Goal: Task Accomplishment & Management: Use online tool/utility

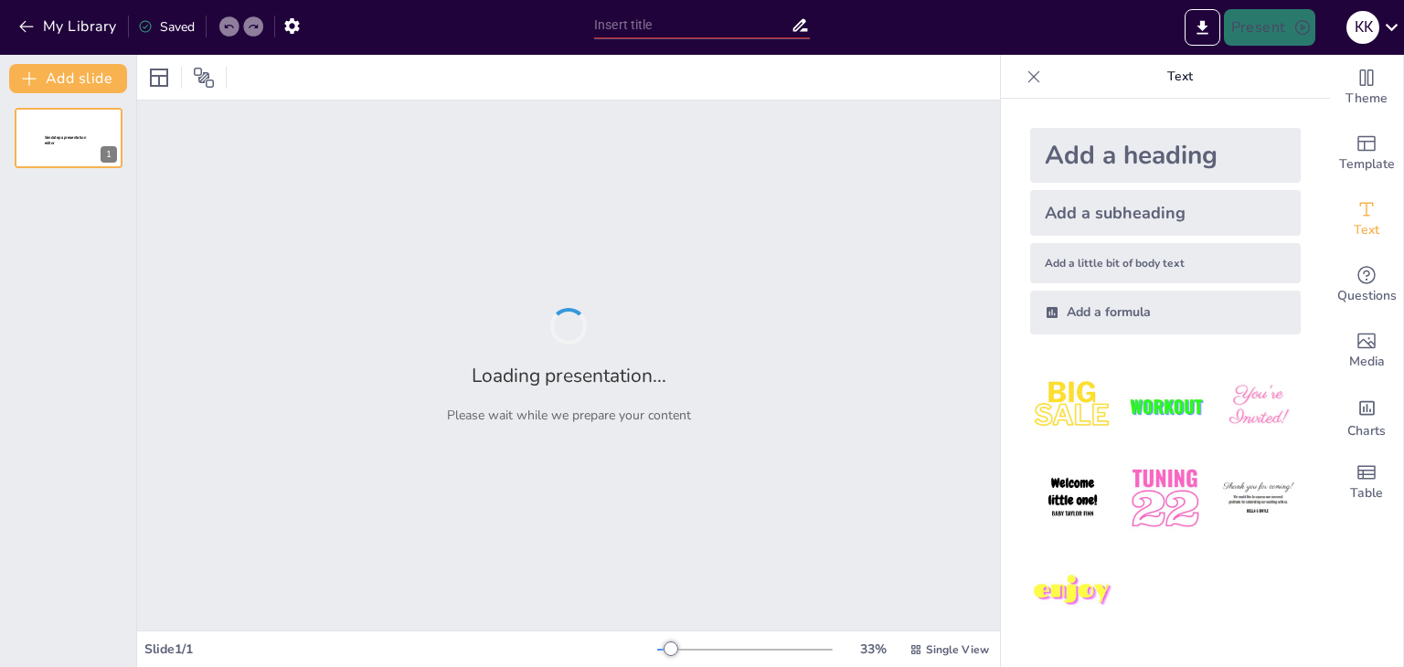
type input "New Sendsteps"
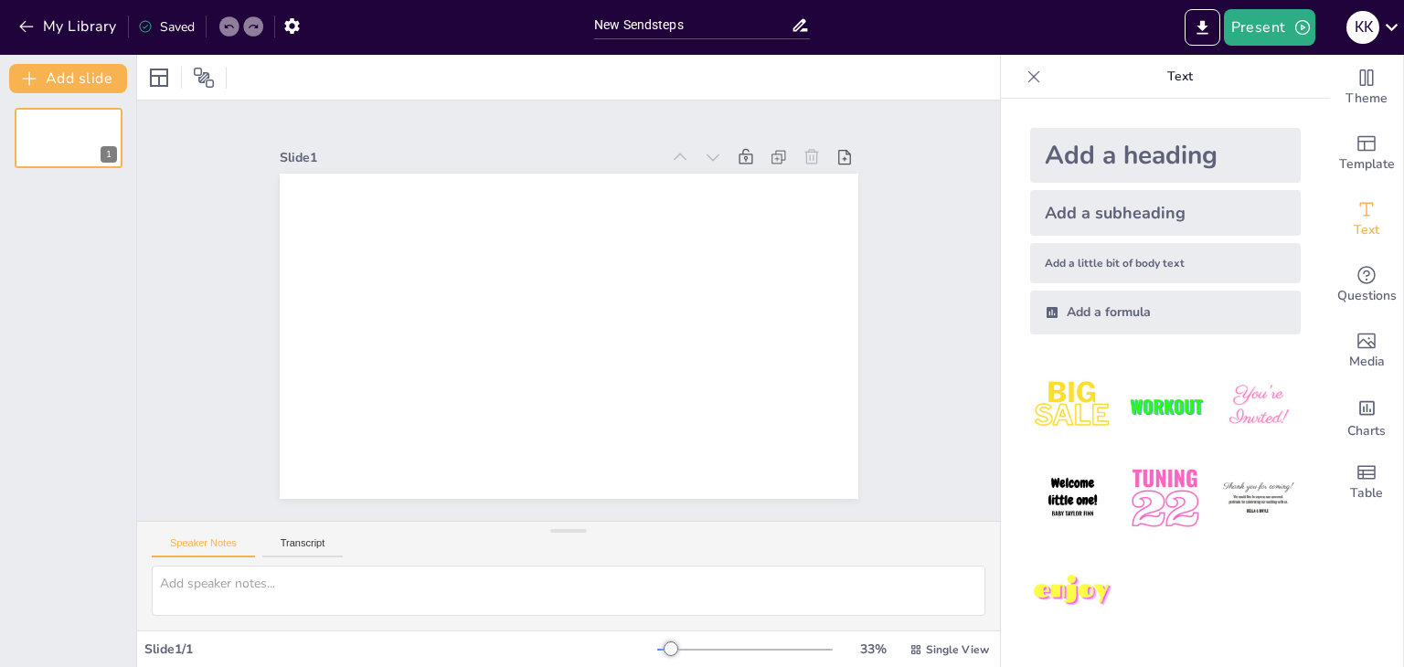
click at [1072, 412] on img at bounding box center [1072, 406] width 85 height 85
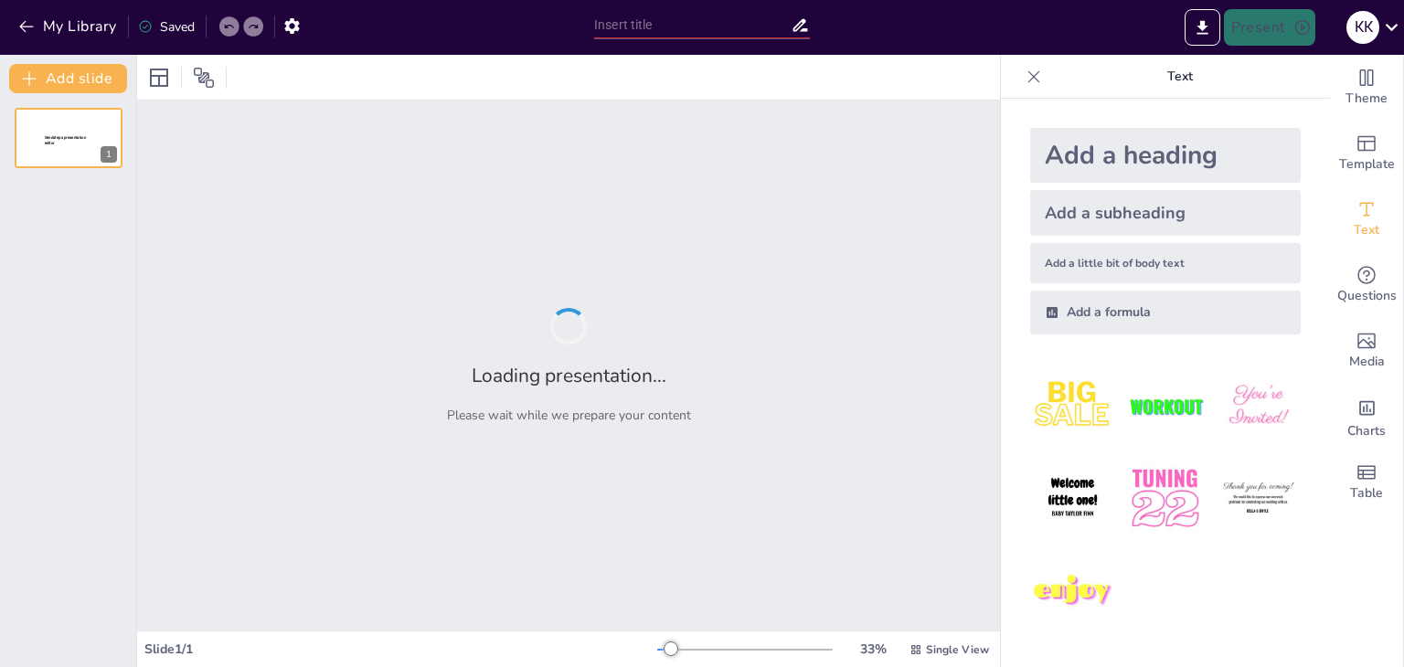
type input "Візуальна айдентика в книжковому видавництві: Символіка та емоції 'Старого Лева'"
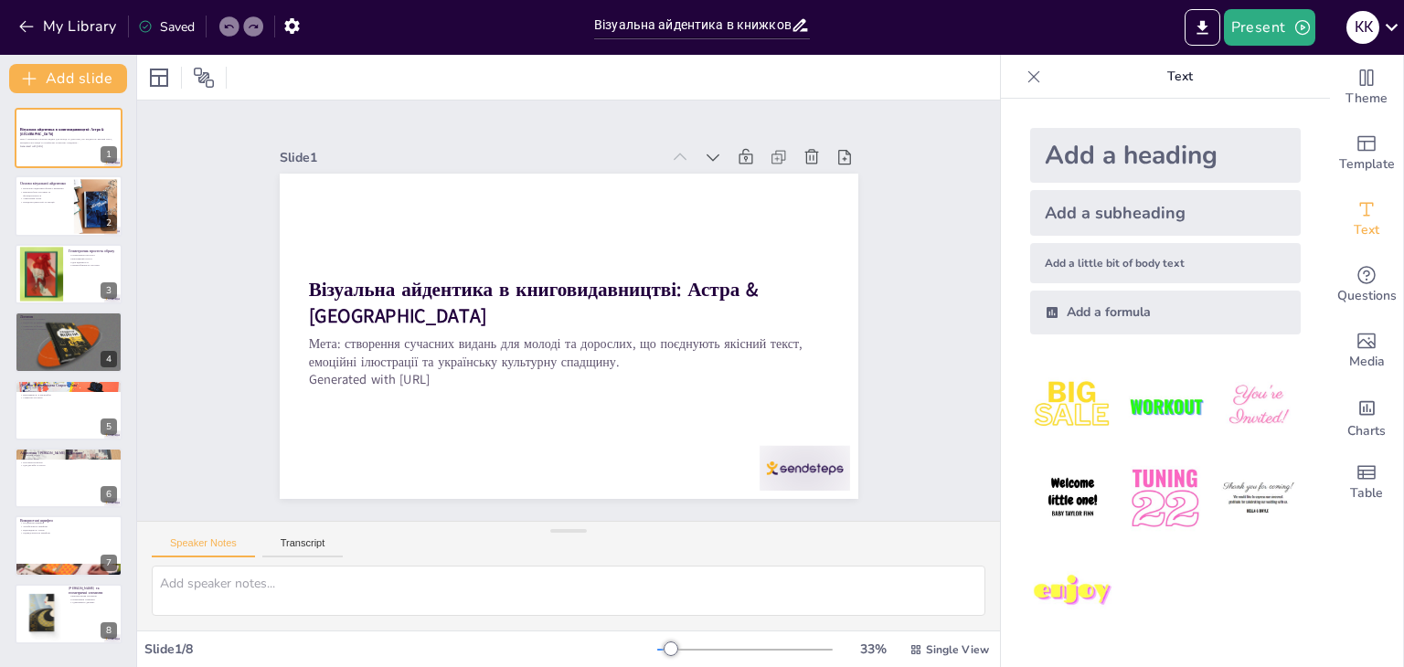
click at [37, 305] on div "Візуальна айдентика в книговидавництві: Астра & Аркуш Мета: створення сучасних …" at bounding box center [68, 376] width 136 height 537
click at [38, 299] on div at bounding box center [40, 274] width 83 height 56
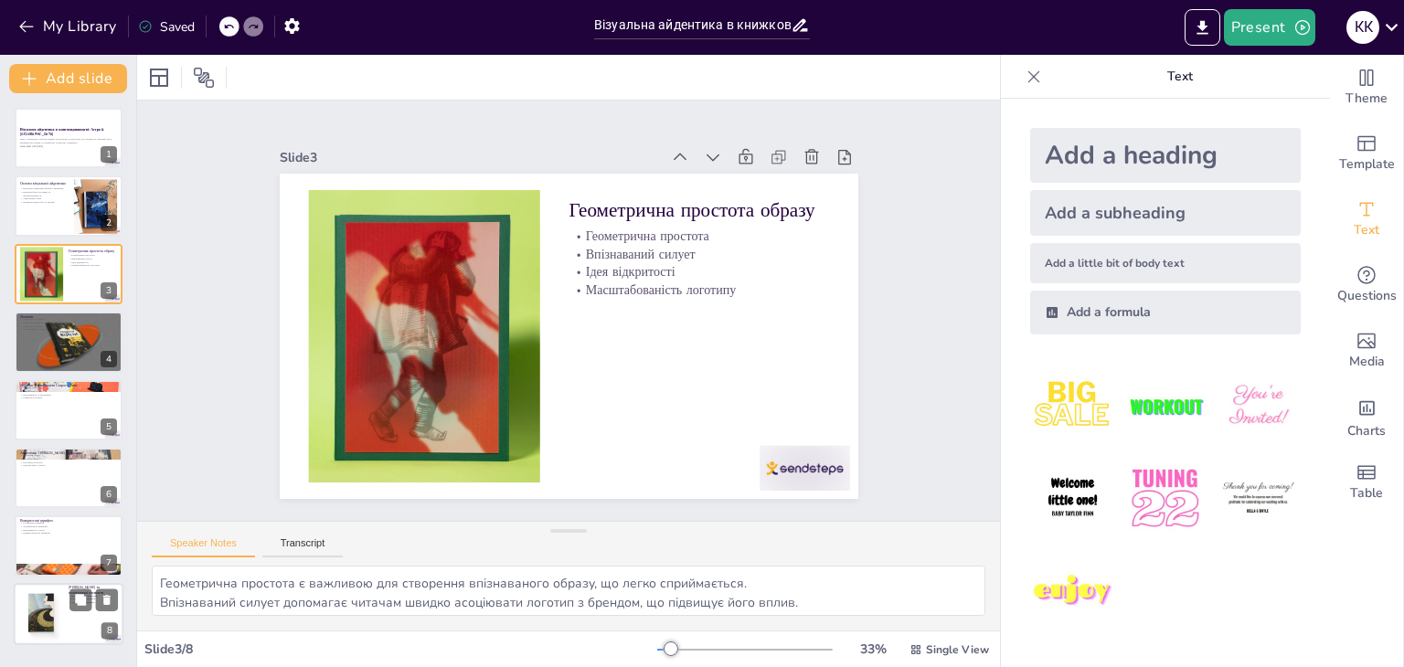
click at [47, 605] on div at bounding box center [41, 614] width 56 height 56
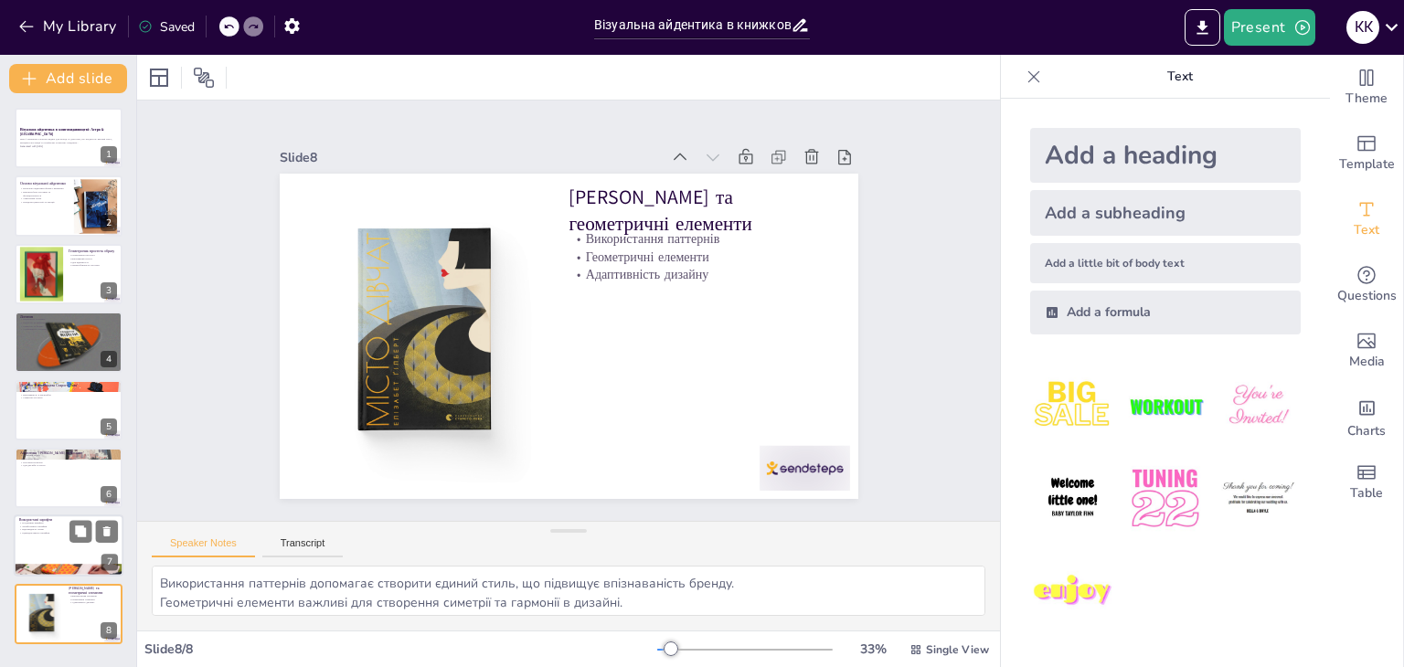
click at [47, 557] on div at bounding box center [69, 547] width 110 height 62
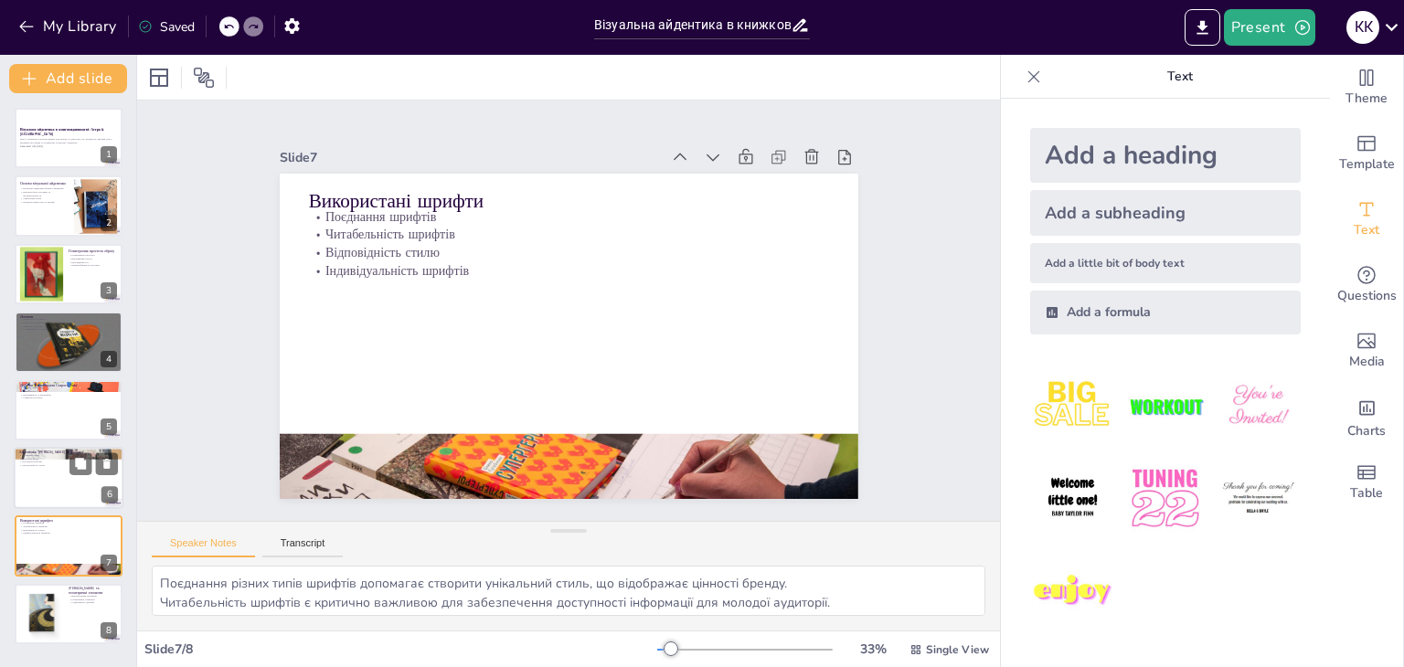
click at [51, 502] on div at bounding box center [69, 478] width 110 height 62
type textarea "Сучасний підхід до дизайну важливий для залучення молодої аудиторії та формуван…"
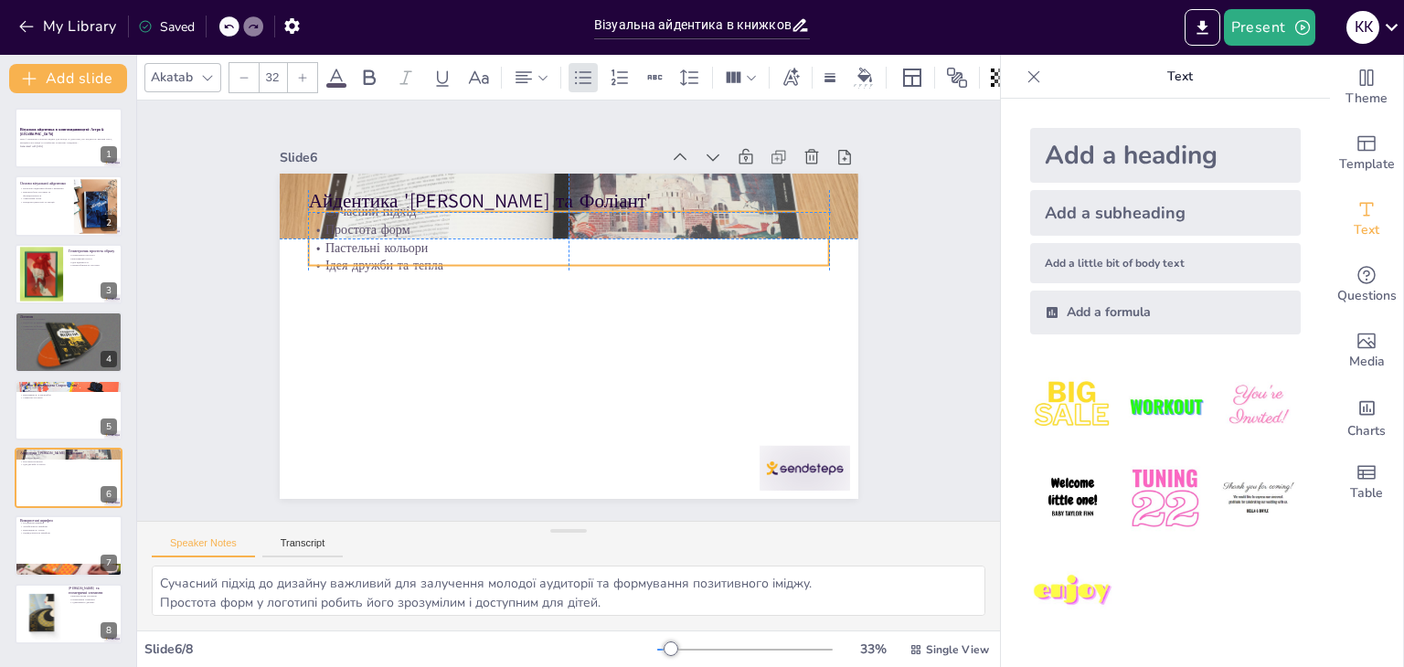
click at [332, 217] on div "Сучасний підхід Простота форм Пастельні кольори Ідея дружби та тепла" at bounding box center [591, 242] width 518 height 229
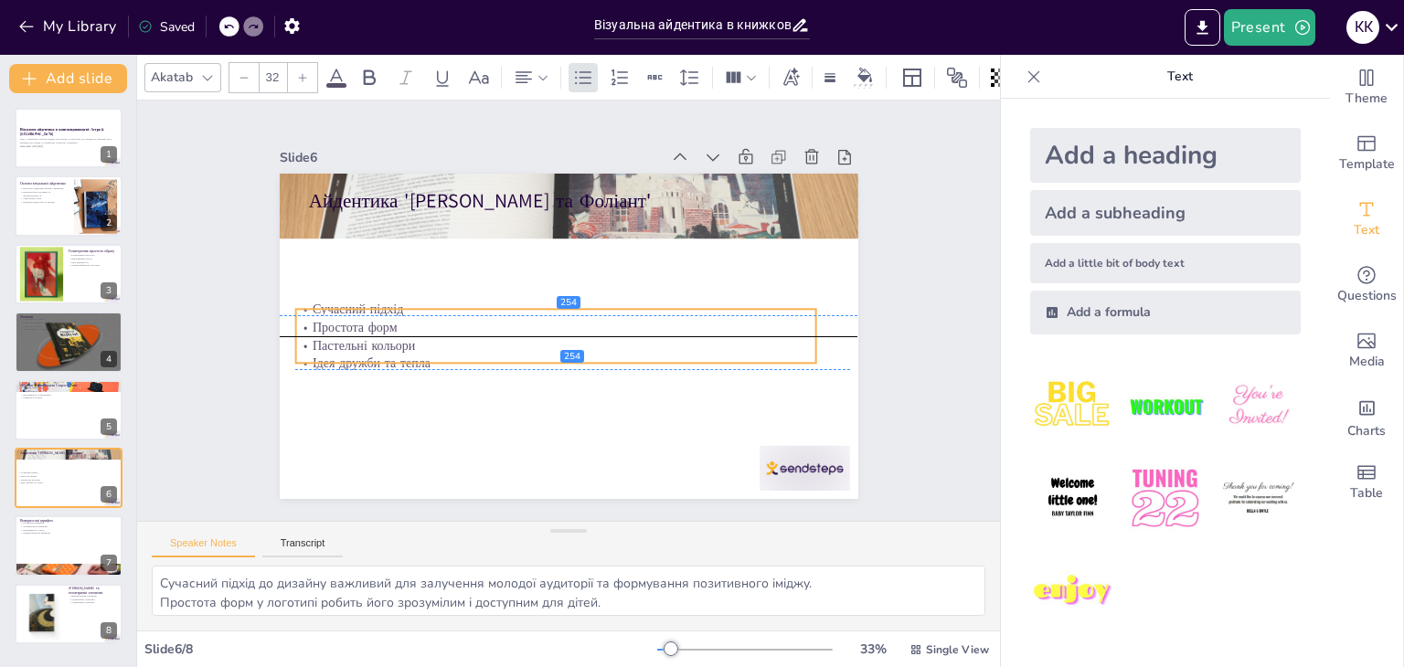
click at [348, 356] on p "Ідея дружби та тепла" at bounding box center [532, 350] width 460 height 276
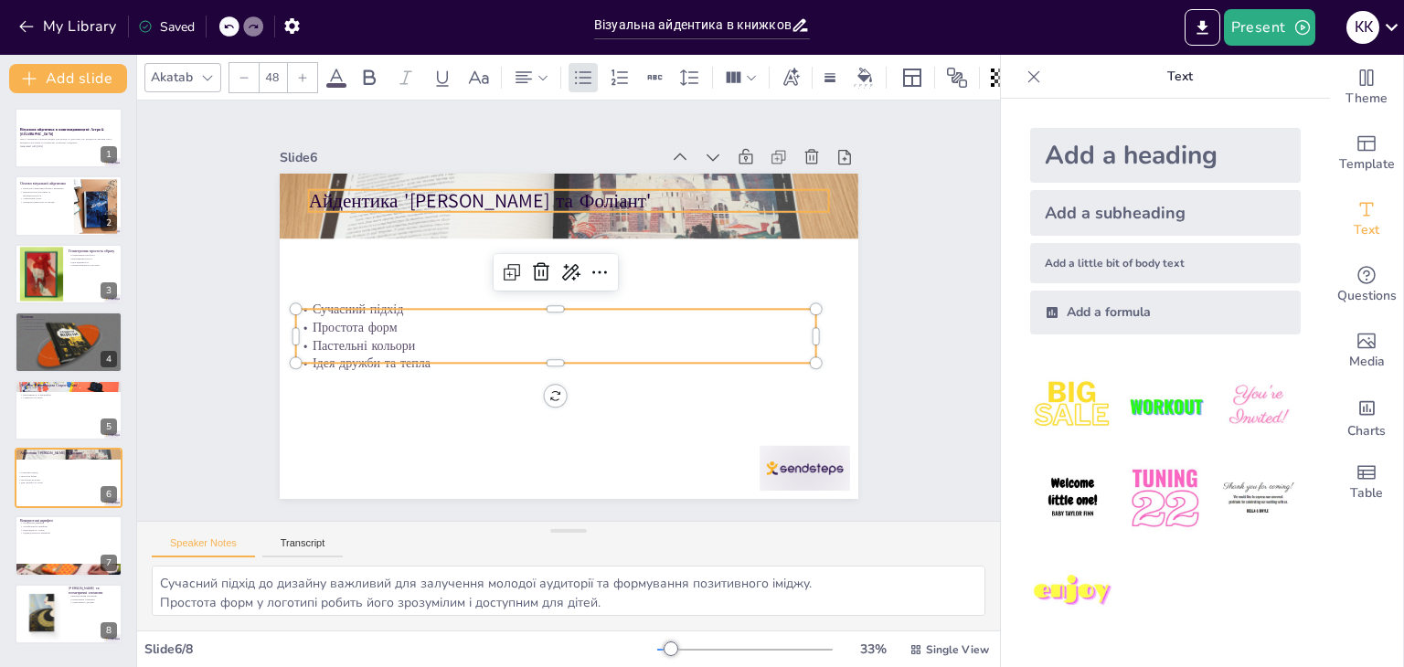
click at [522, 189] on p "Айдентика '[PERSON_NAME] та Фоліант'" at bounding box center [664, 256] width 284 height 464
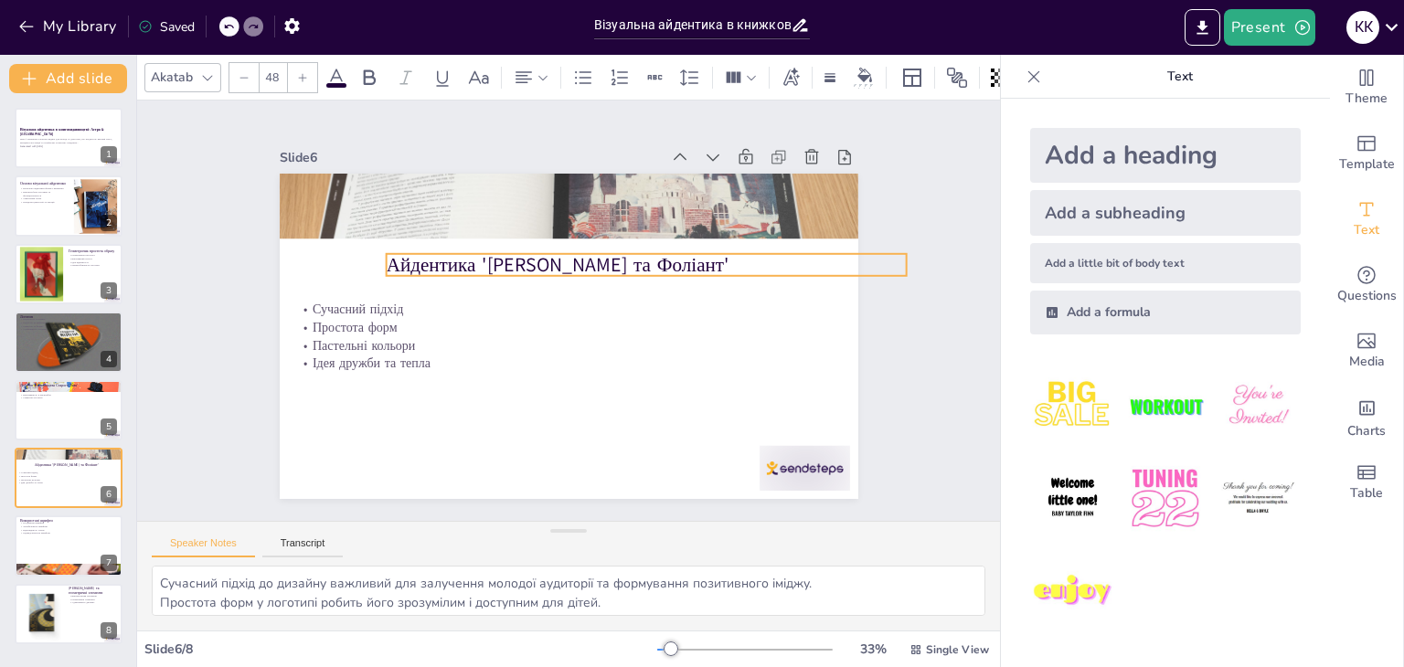
drag, startPoint x: 401, startPoint y: 184, endPoint x: 479, endPoint y: 248, distance: 100.7
click at [479, 248] on p "Айдентика '[PERSON_NAME] та Фоліант'" at bounding box center [659, 309] width 464 height 283
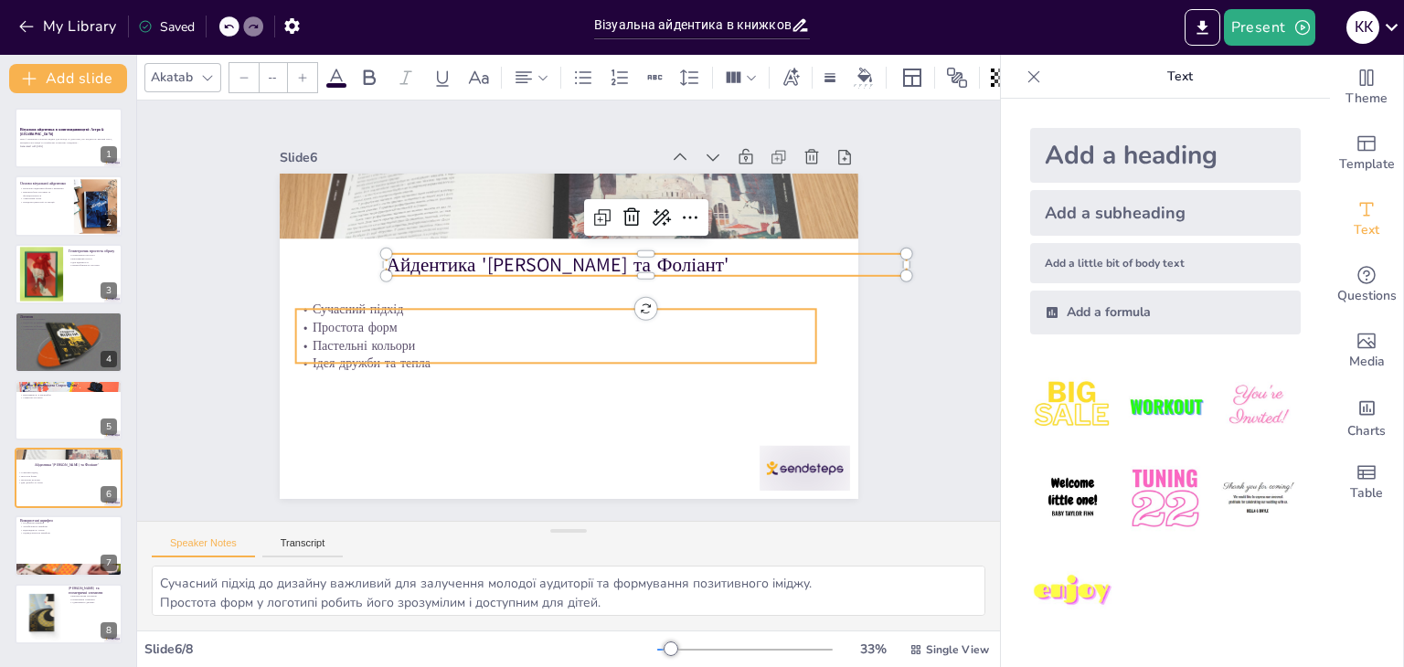
type input "32"
click at [410, 353] on p "Ідея дружби та тепла" at bounding box center [521, 337] width 362 height 400
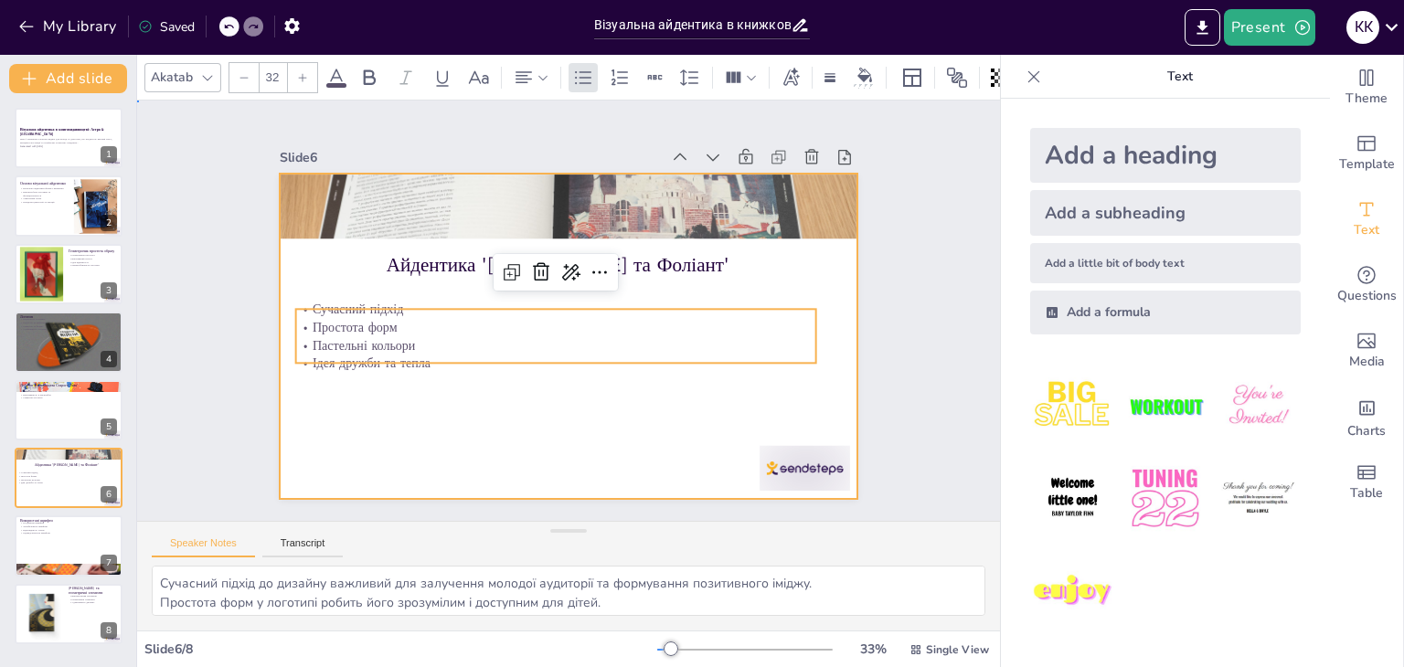
click at [437, 450] on div at bounding box center [558, 334] width 661 height 533
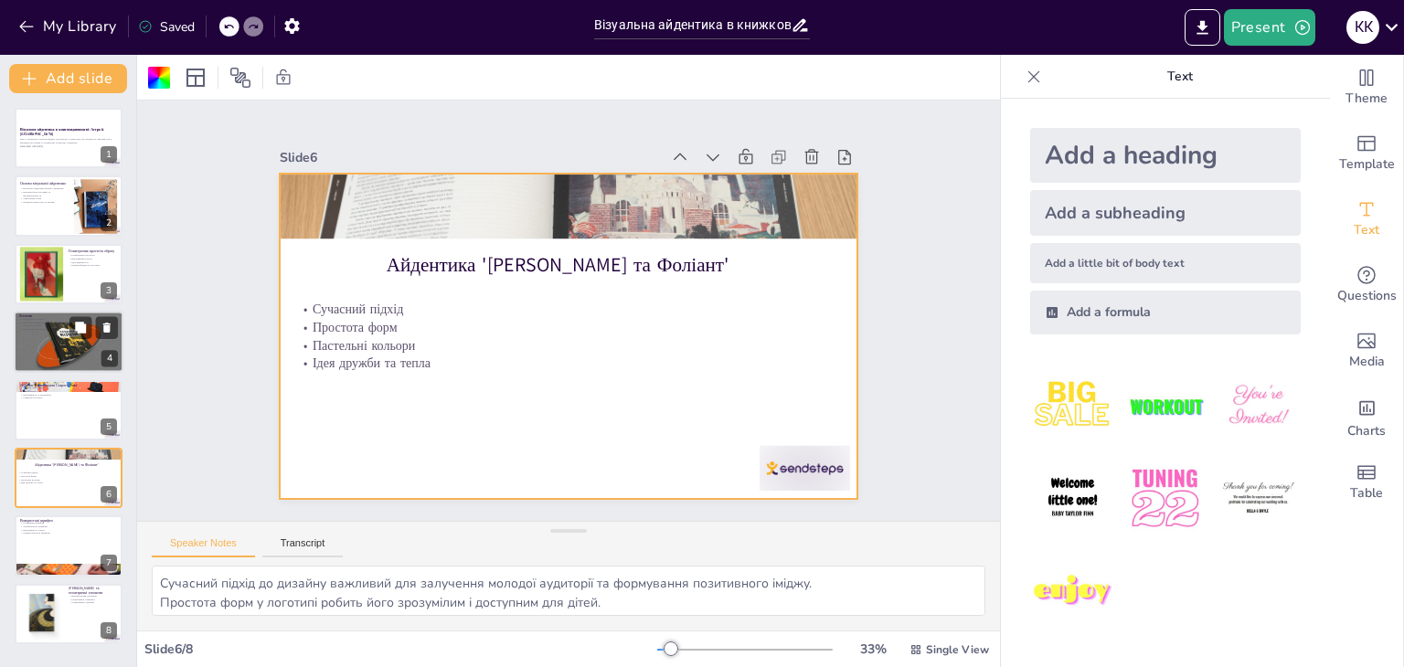
click at [64, 342] on div at bounding box center [69, 342] width 110 height 62
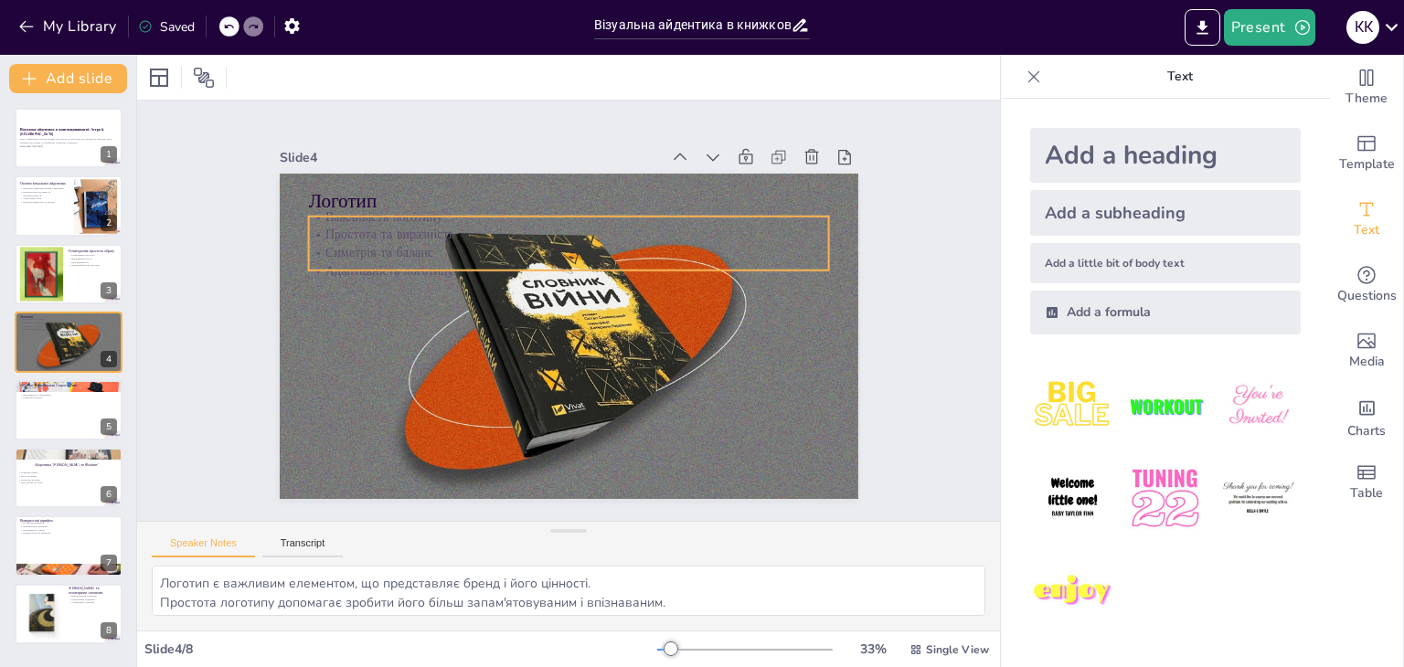
click at [347, 228] on p "Простота та виразність" at bounding box center [592, 238] width 501 height 178
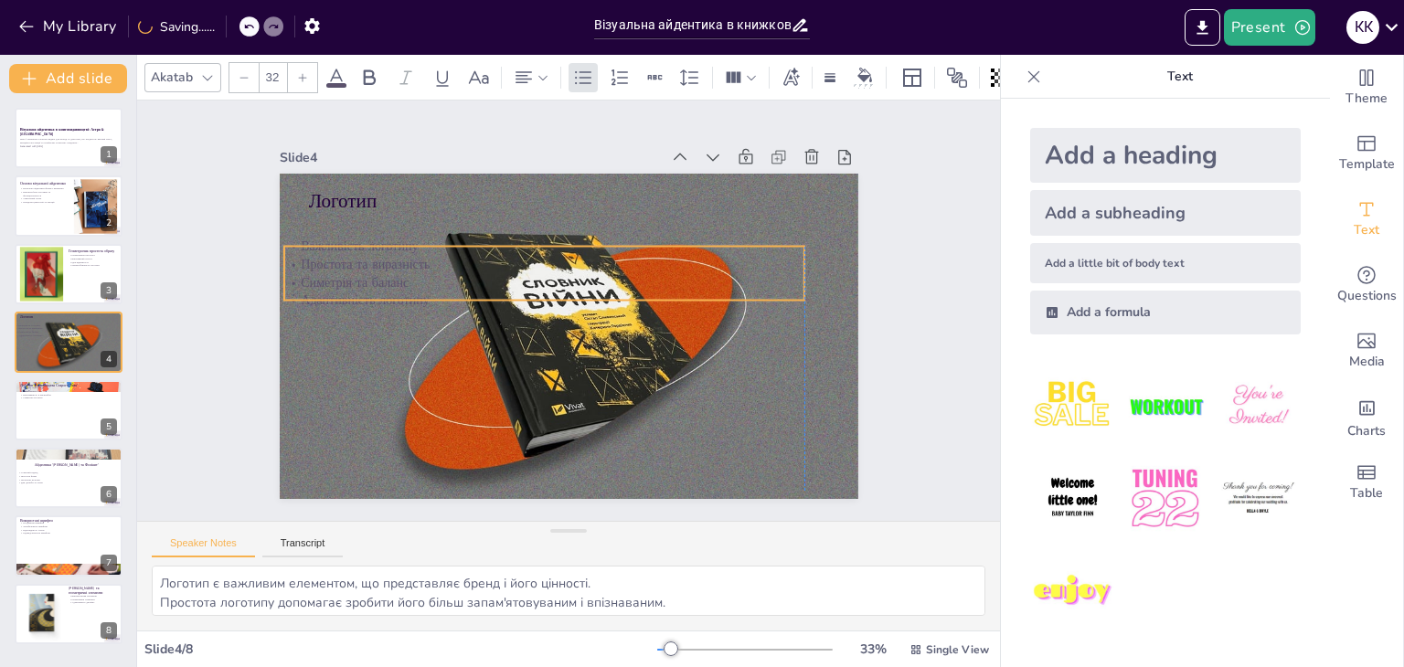
drag, startPoint x: 365, startPoint y: 206, endPoint x: 335, endPoint y: 240, distance: 46.0
click at [475, 240] on p "Важливість логотипу" at bounding box center [613, 257] width 276 height 460
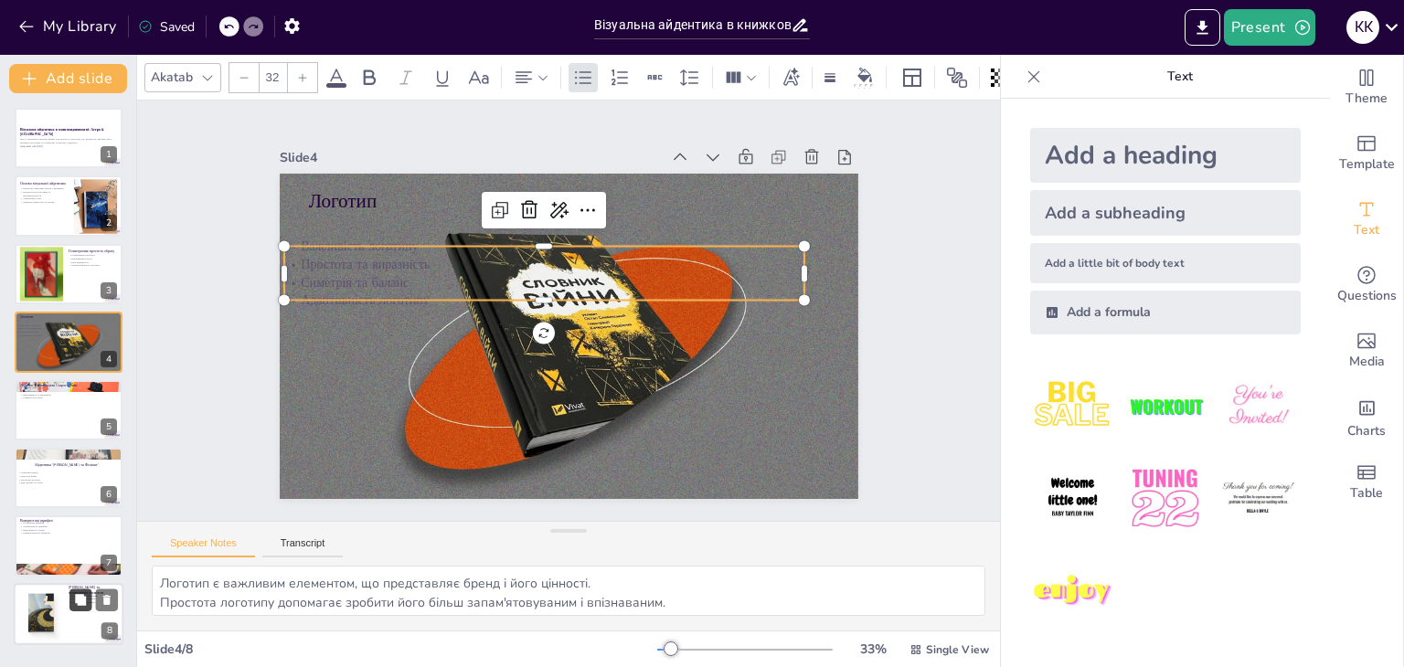
click at [70, 591] on button at bounding box center [80, 600] width 22 height 22
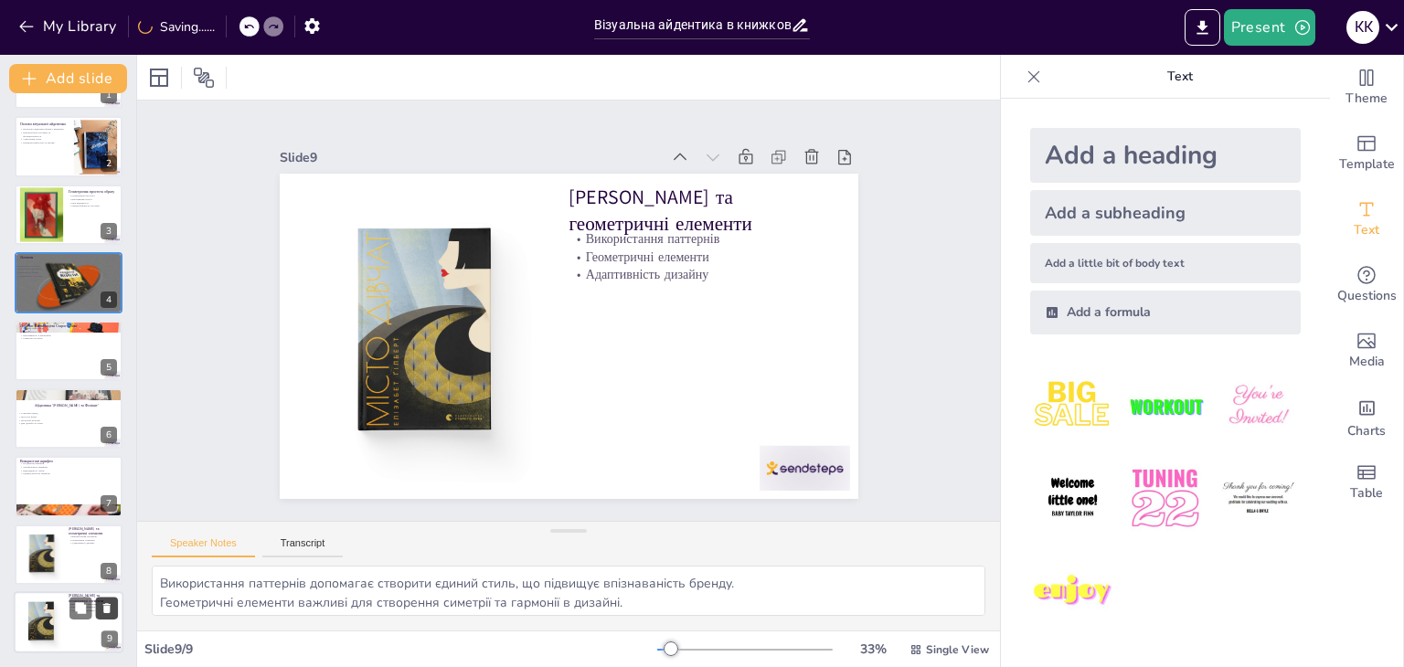
click at [108, 615] on button at bounding box center [107, 608] width 22 height 22
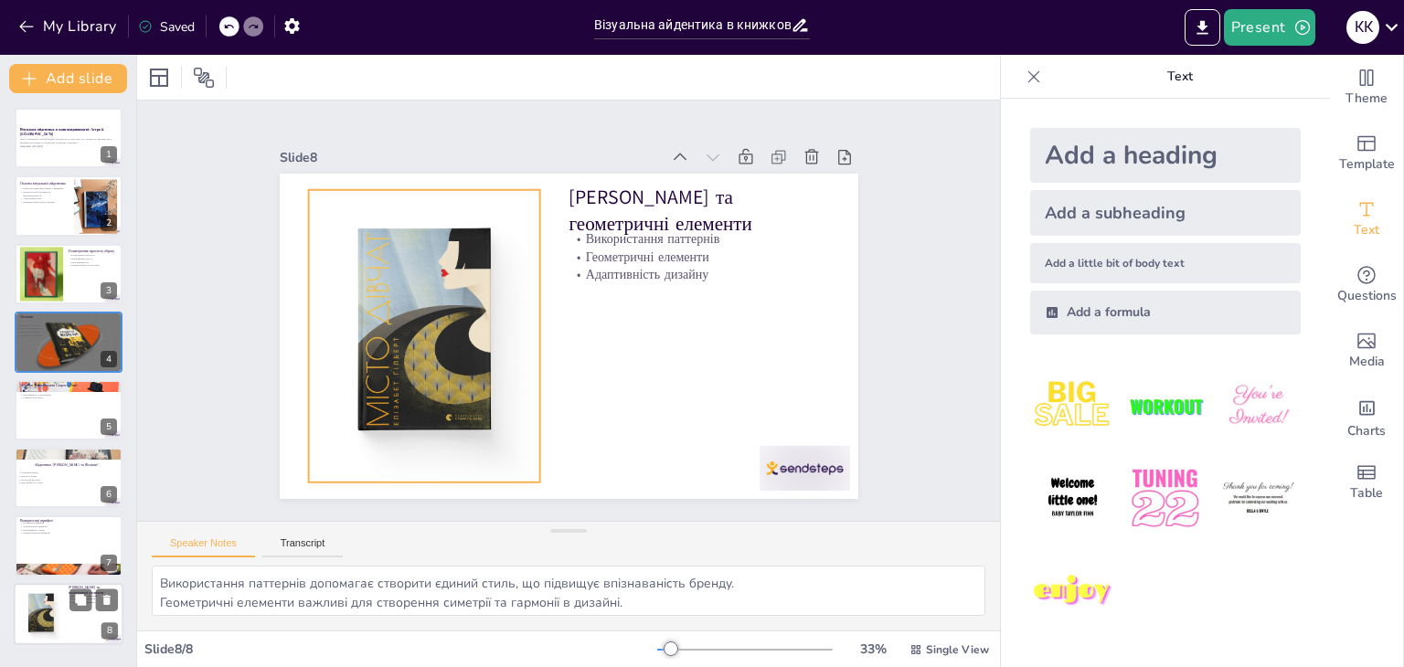
click at [25, 606] on div at bounding box center [41, 614] width 56 height 56
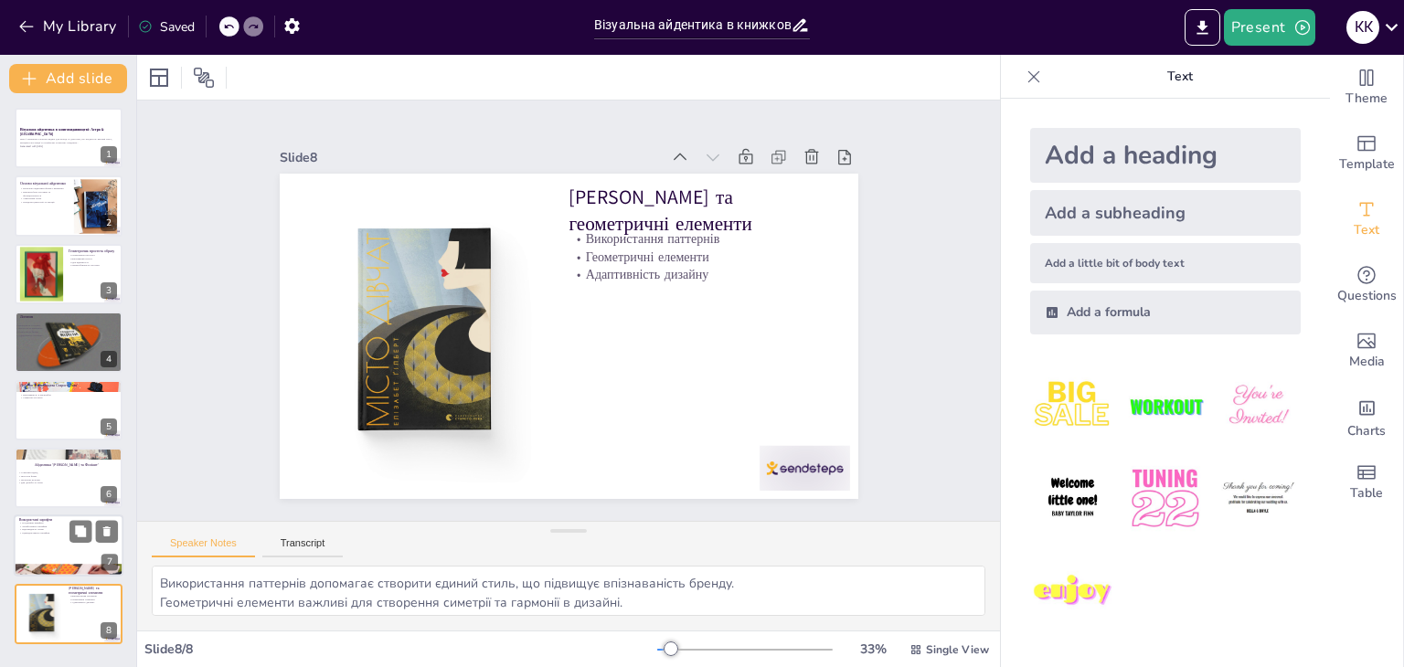
click at [45, 550] on div at bounding box center [69, 547] width 110 height 62
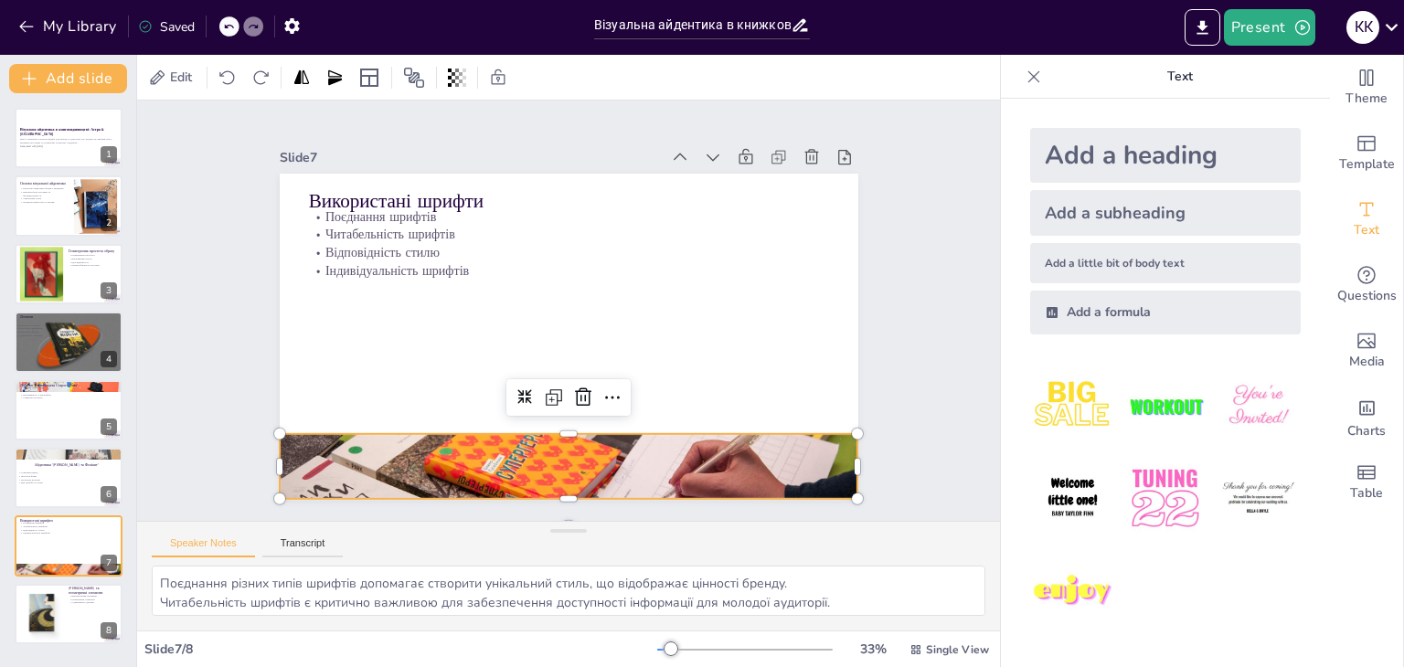
click at [410, 459] on div at bounding box center [465, 427] width 688 height 674
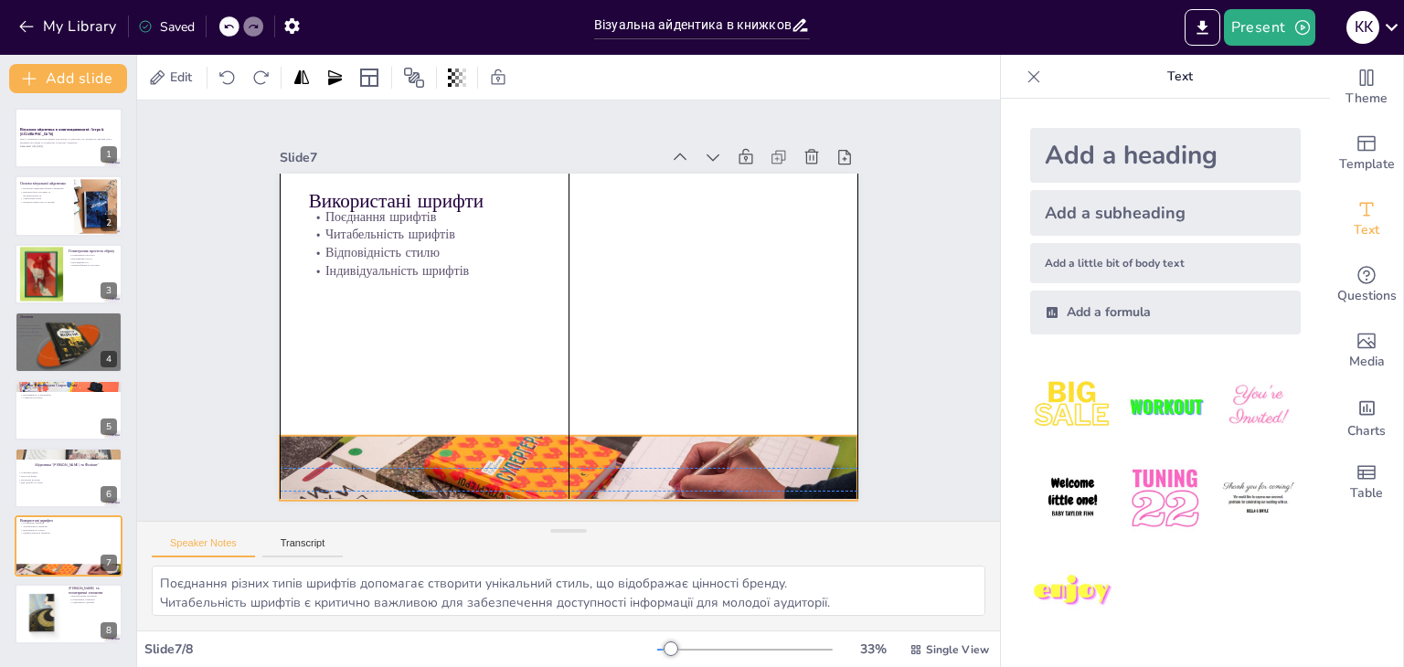
click at [556, 422] on div "Використані шрифти Поєднання шрифтів Читабельність шрифтів Відповідність стилю …" at bounding box center [671, 219] width 388 height 430
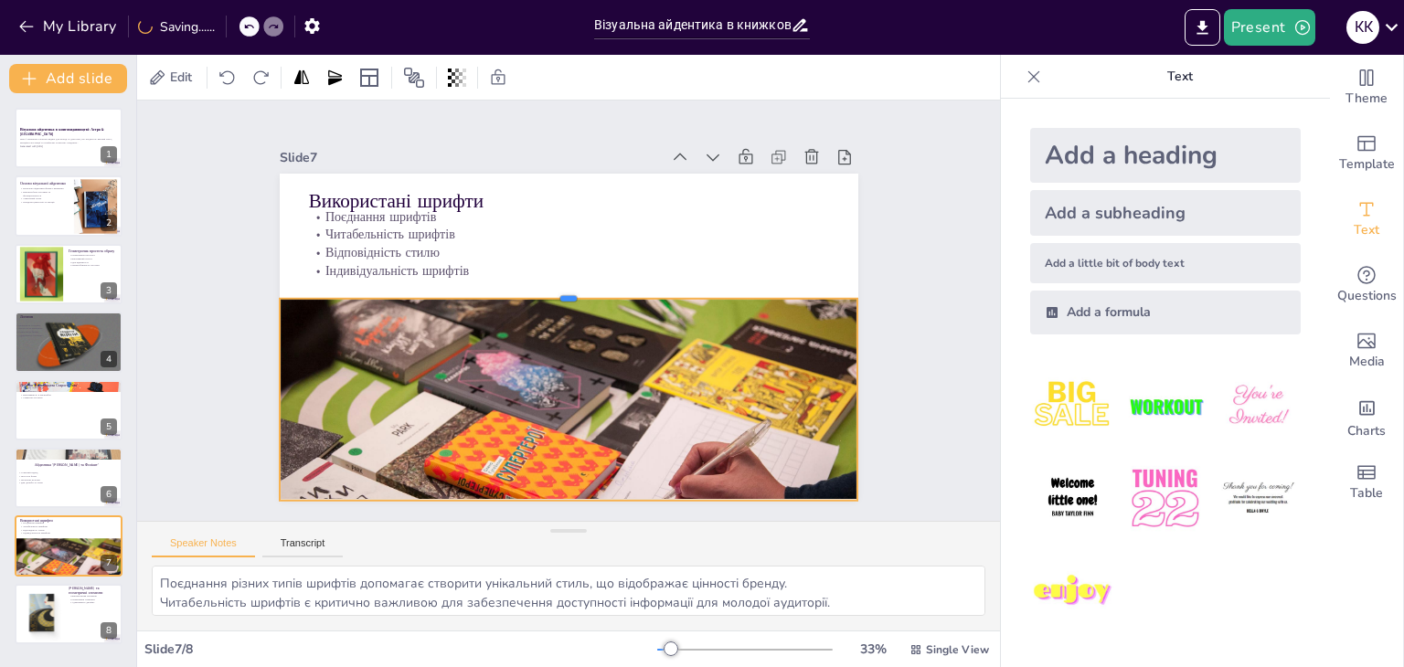
drag, startPoint x: 552, startPoint y: 425, endPoint x: 571, endPoint y: 288, distance: 138.4
click at [571, 288] on div at bounding box center [574, 292] width 555 height 193
click at [31, 473] on p "Сучасний підхід" at bounding box center [65, 474] width 99 height 4
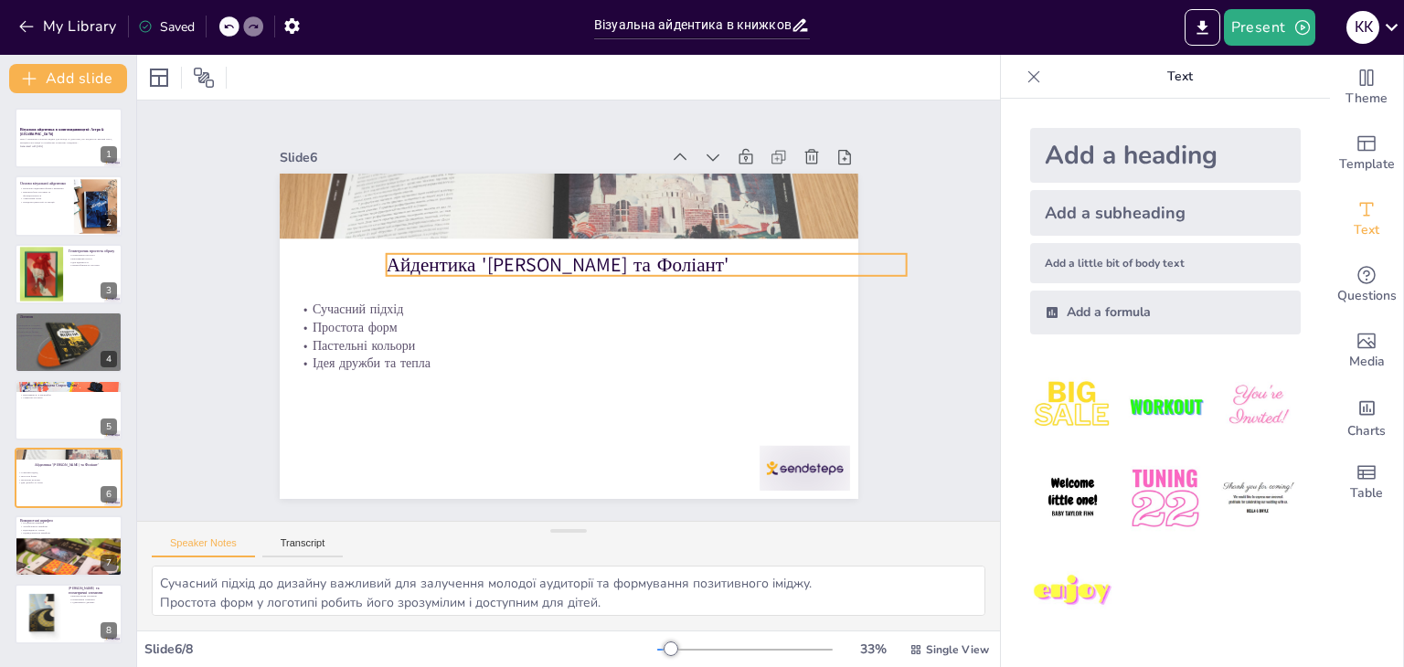
click at [557, 255] on p "Айдентика '[PERSON_NAME] та Фоліант'" at bounding box center [657, 290] width 504 height 187
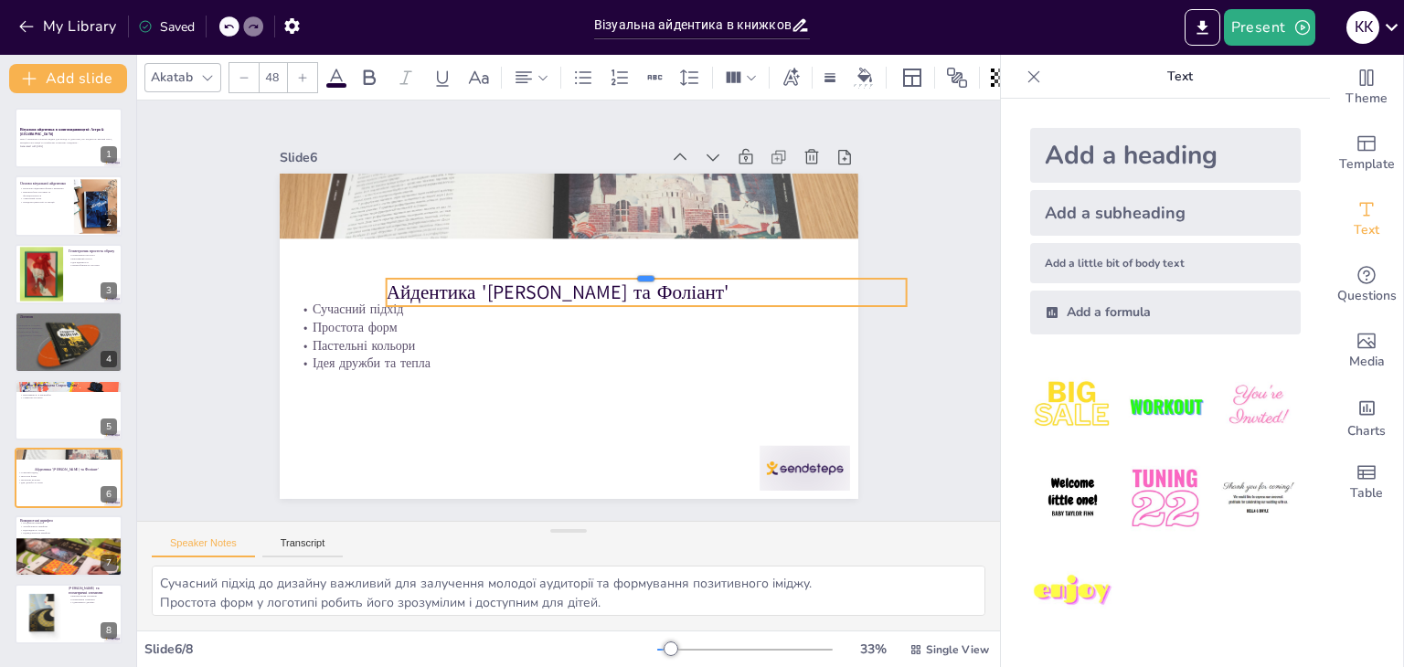
drag, startPoint x: 557, startPoint y: 255, endPoint x: 591, endPoint y: 340, distance: 91.5
click at [590, 344] on div "Айдентика 'Феліс та Фоліант' Сучасний підхід Простота форм Пастельні кольори Ід…" at bounding box center [560, 335] width 651 height 488
drag, startPoint x: 563, startPoint y: 271, endPoint x: 605, endPoint y: 271, distance: 42.1
click at [605, 271] on div at bounding box center [653, 289] width 512 height 123
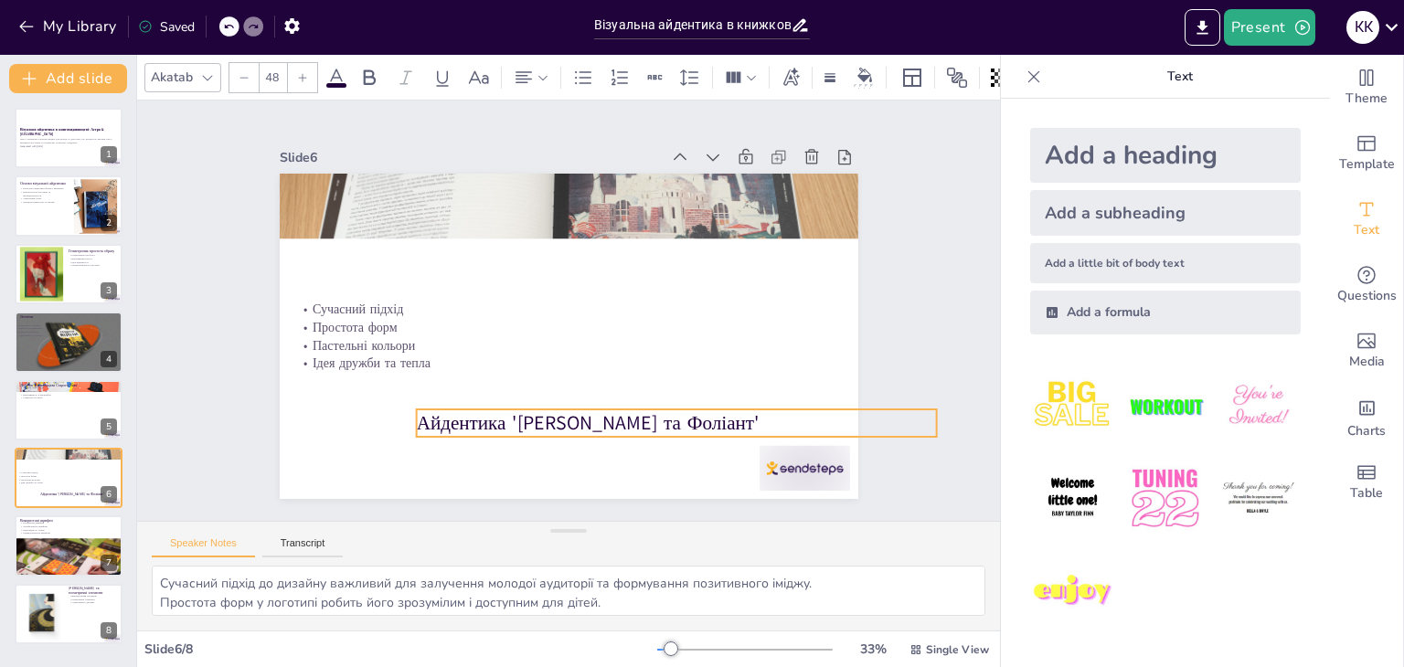
drag, startPoint x: 577, startPoint y: 282, endPoint x: 608, endPoint y: 408, distance: 130.0
click at [470, 408] on p "Айдентика '[PERSON_NAME] та Фоліант'" at bounding box center [456, 418] width 27 height 521
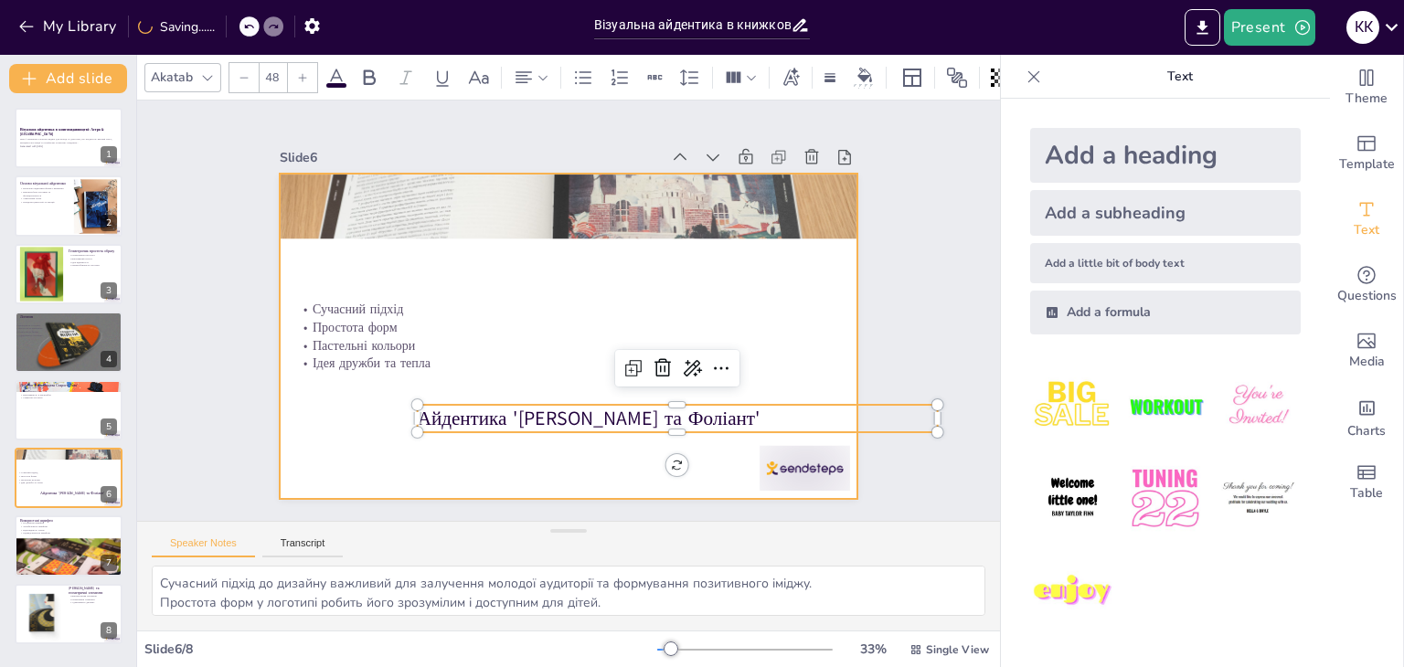
click at [580, 235] on div at bounding box center [567, 336] width 610 height 385
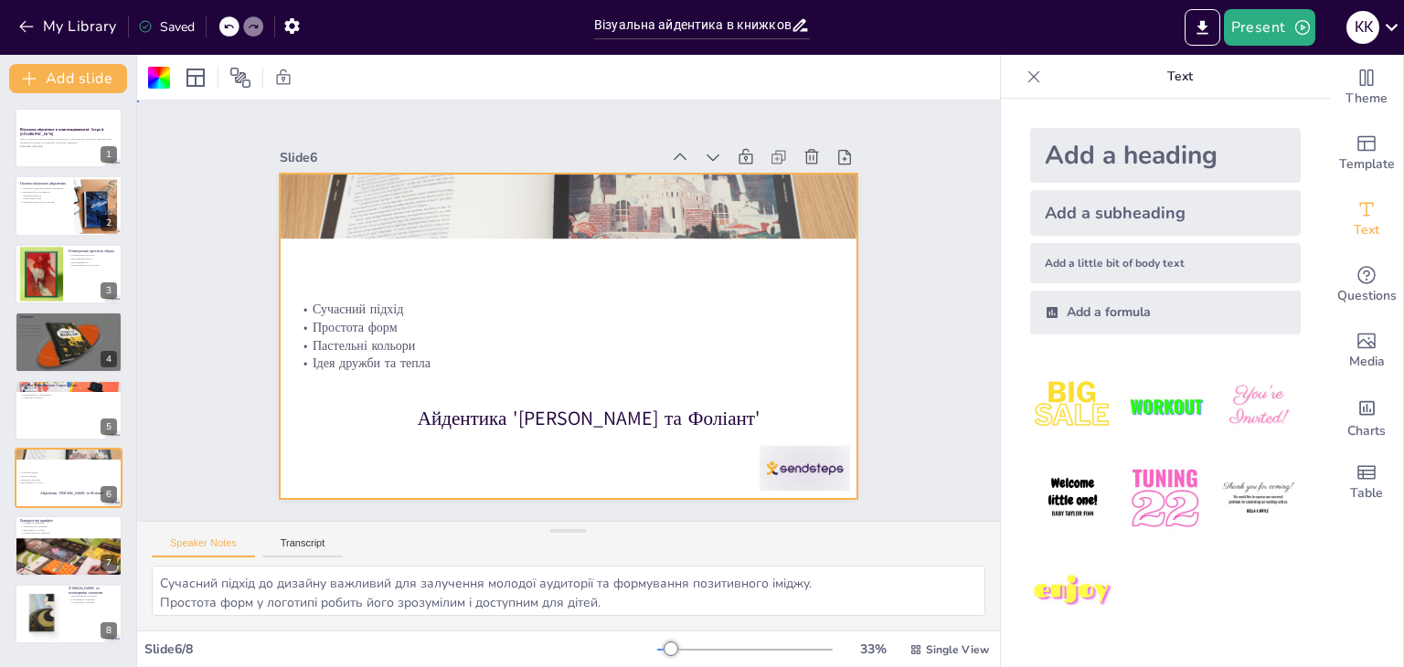
click at [575, 231] on div at bounding box center [560, 335] width 651 height 488
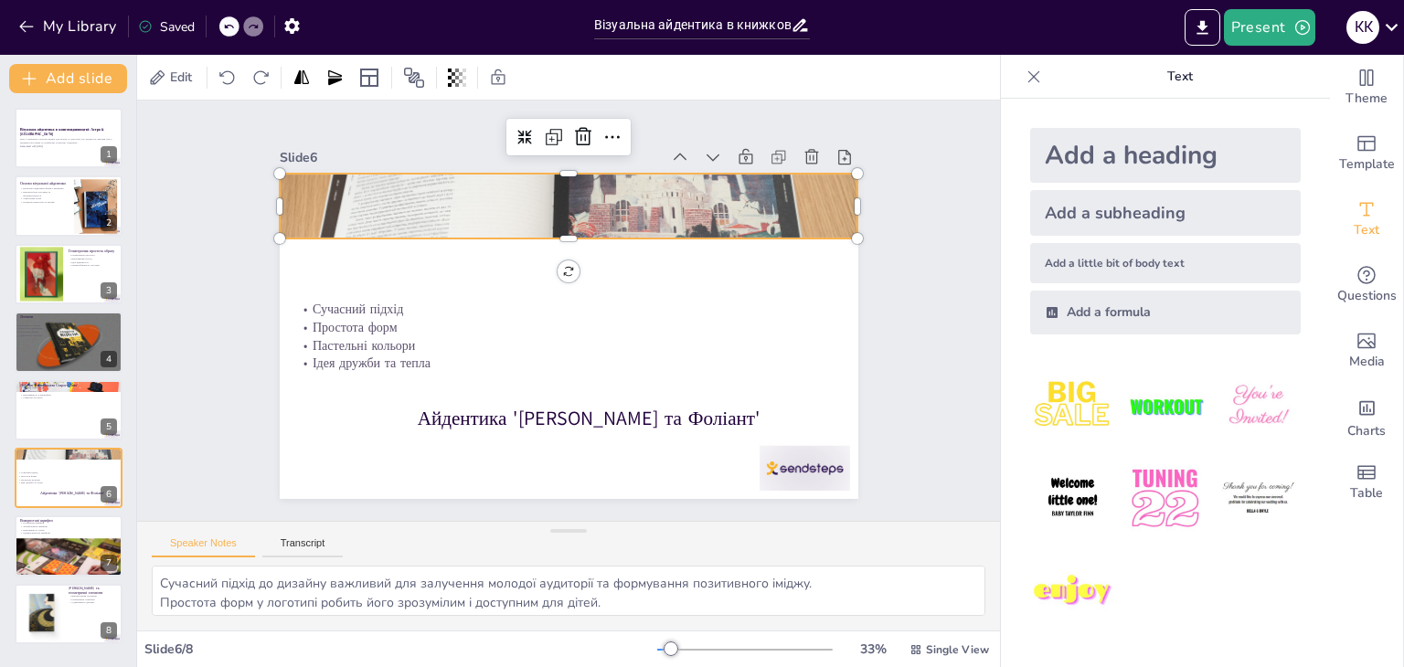
click at [556, 229] on div at bounding box center [621, 221] width 694 height 624
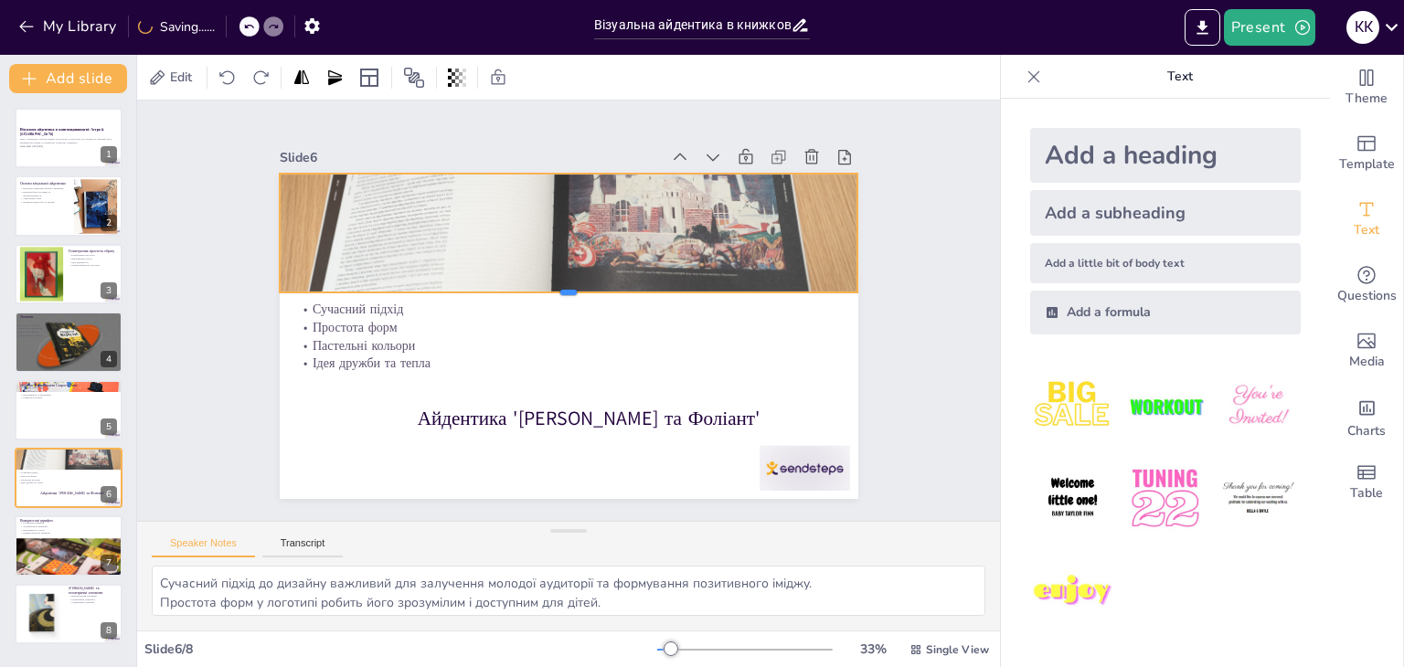
drag, startPoint x: 556, startPoint y: 238, endPoint x: 565, endPoint y: 292, distance: 54.7
click at [565, 292] on div at bounding box center [572, 300] width 535 height 249
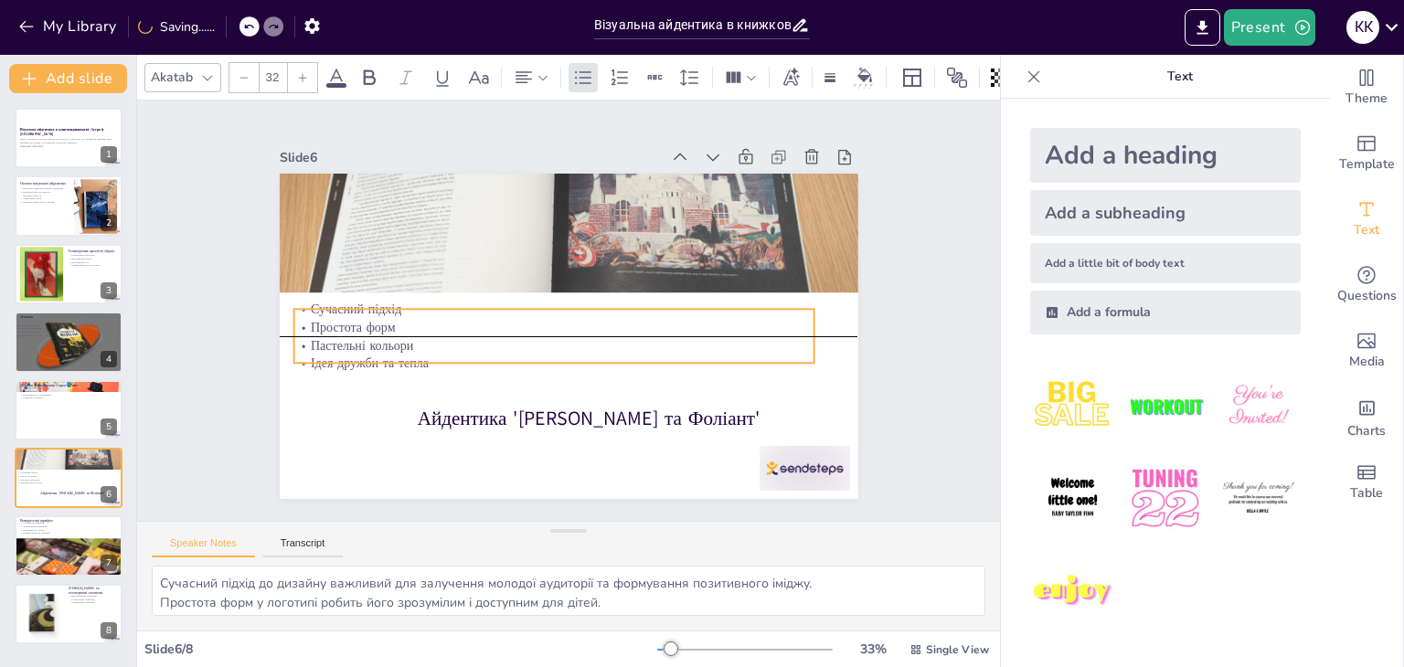
click at [403, 352] on p "Ідея дружби та тепла" at bounding box center [534, 353] width 483 height 229
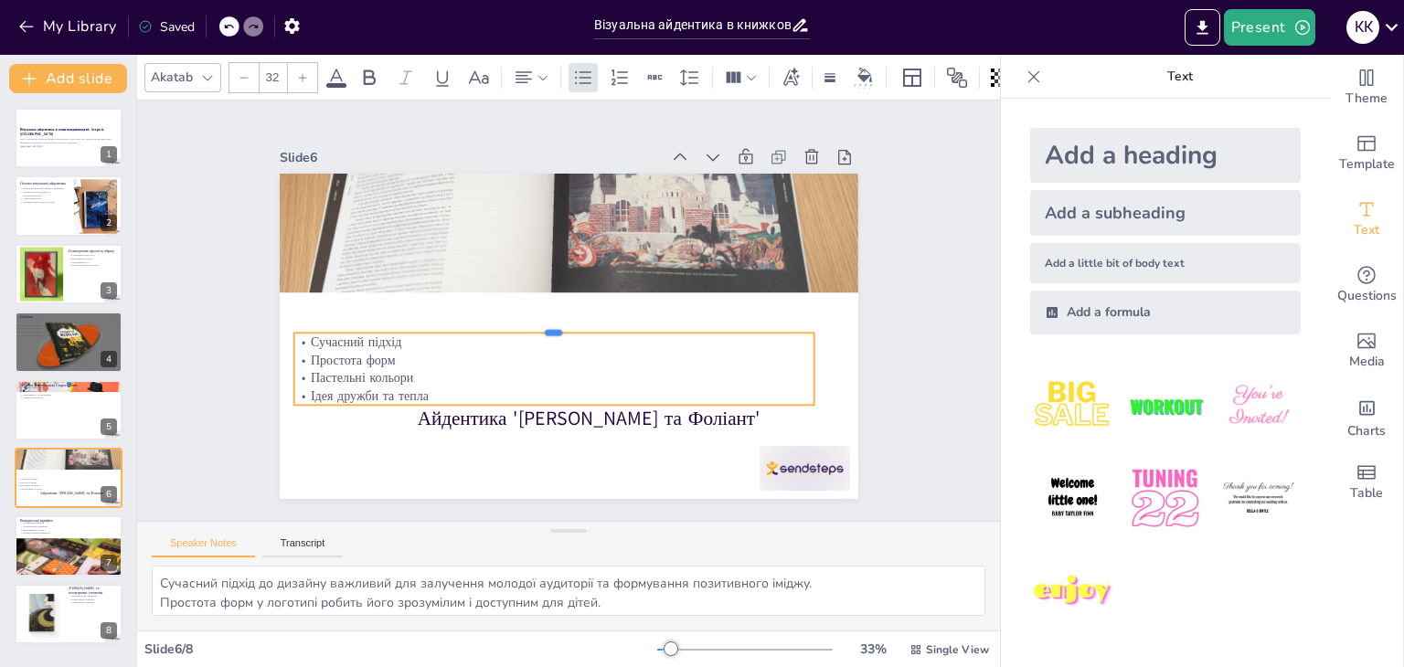
drag, startPoint x: 430, startPoint y: 301, endPoint x: 428, endPoint y: 325, distance: 23.8
click at [428, 325] on div at bounding box center [549, 319] width 482 height 226
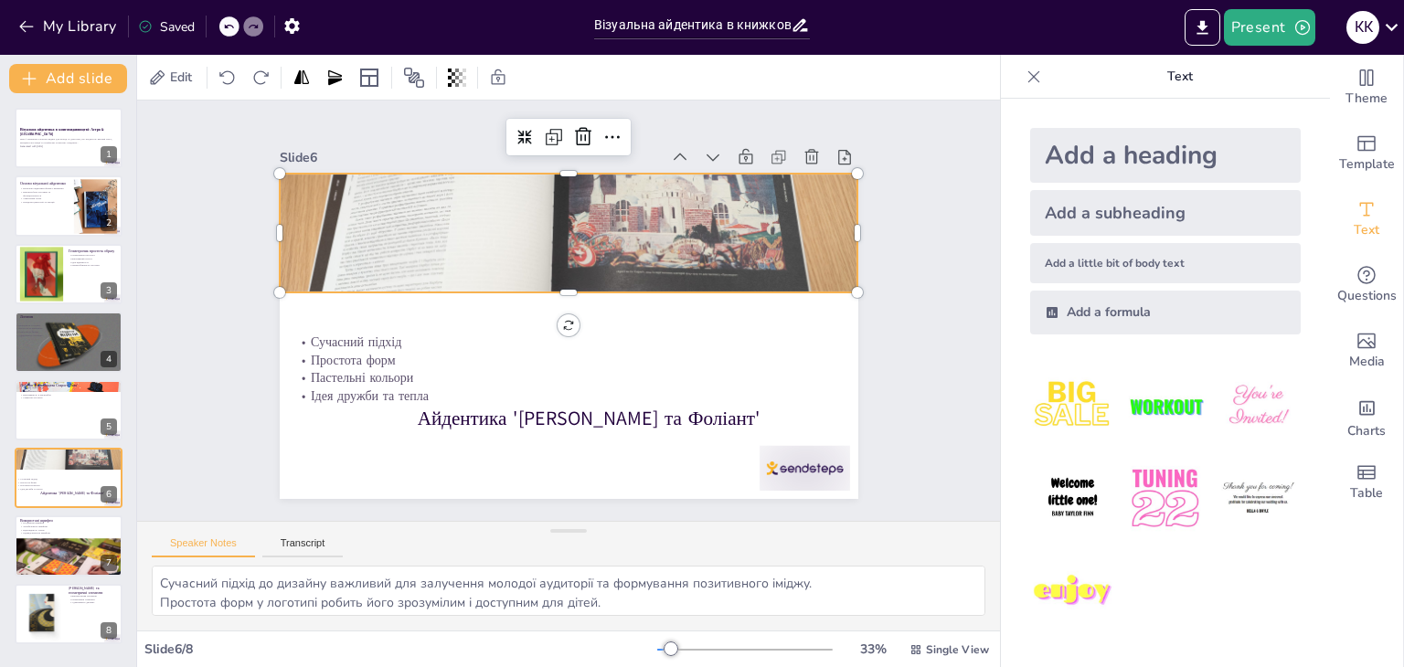
click at [496, 253] on div at bounding box center [590, 208] width 646 height 497
click at [73, 403] on button at bounding box center [80, 396] width 22 height 22
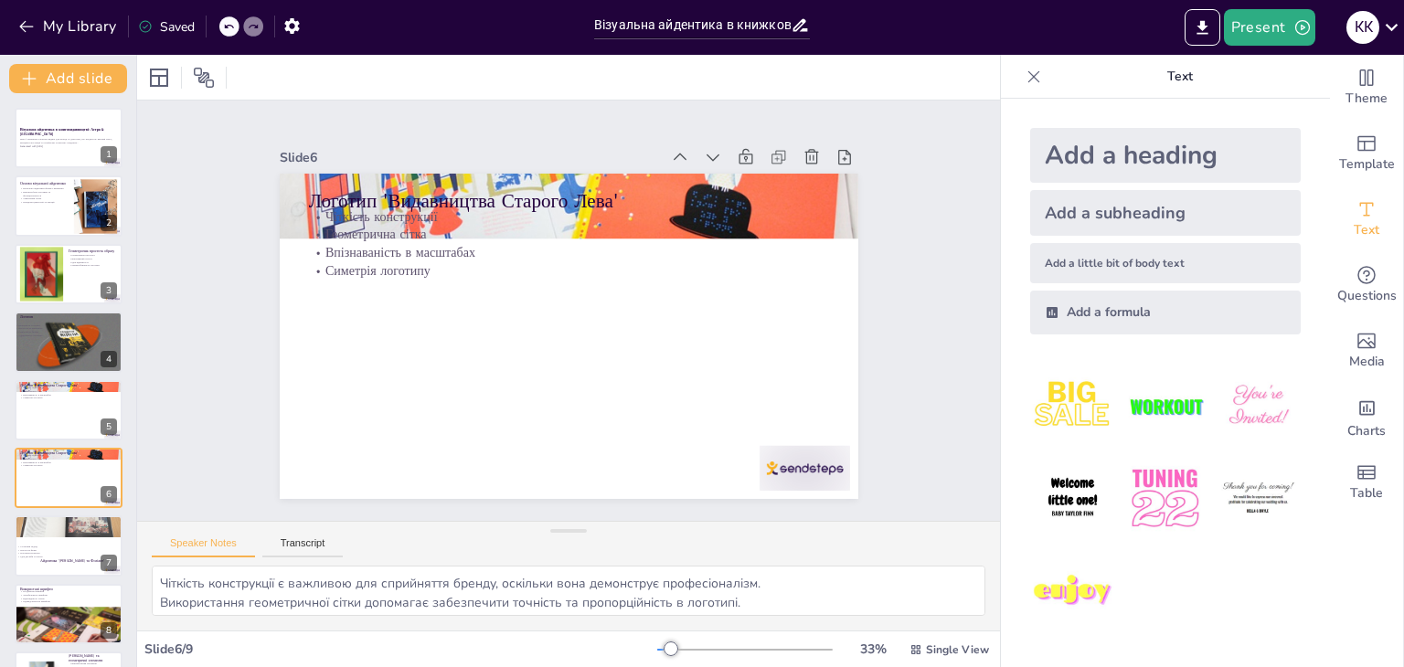
scroll to position [59, 0]
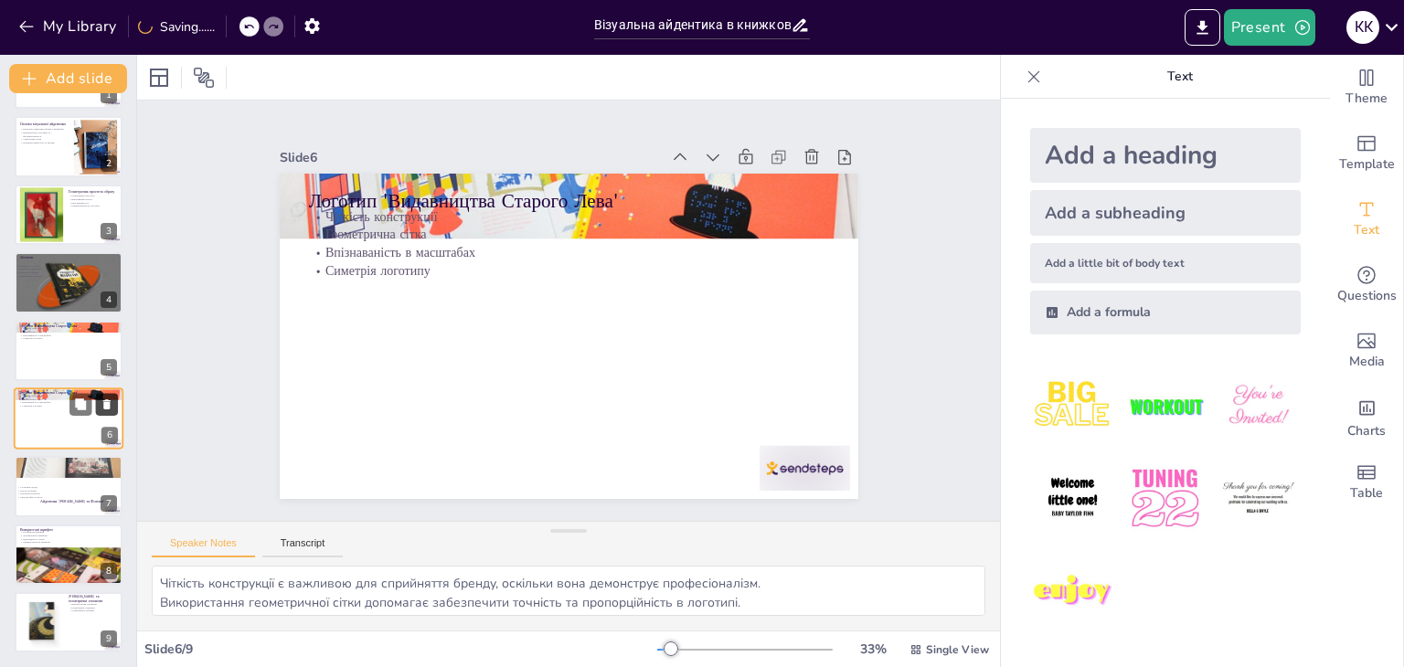
click at [101, 403] on icon at bounding box center [107, 404] width 13 height 13
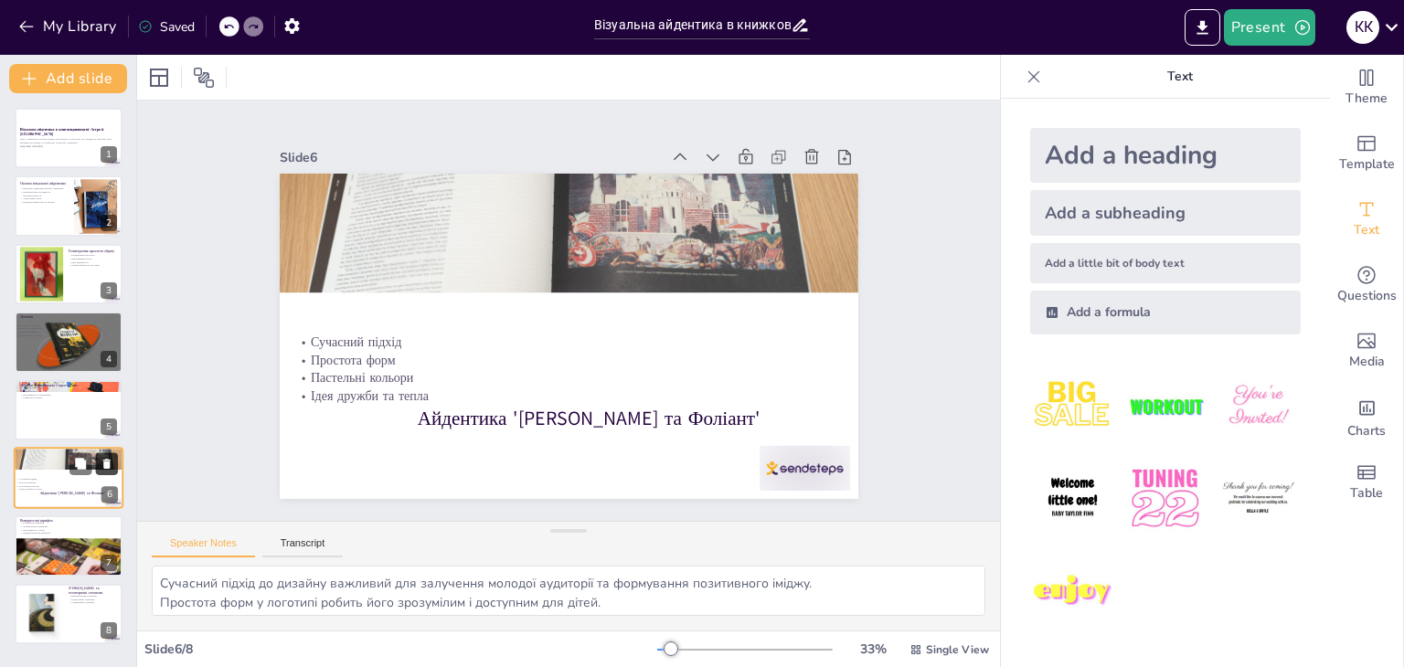
scroll to position [0, 0]
click at [28, 411] on div at bounding box center [69, 410] width 110 height 62
type textarea "Чіткість конструкції є важливою для сприйняття бренду, оскільки вона демонструє…"
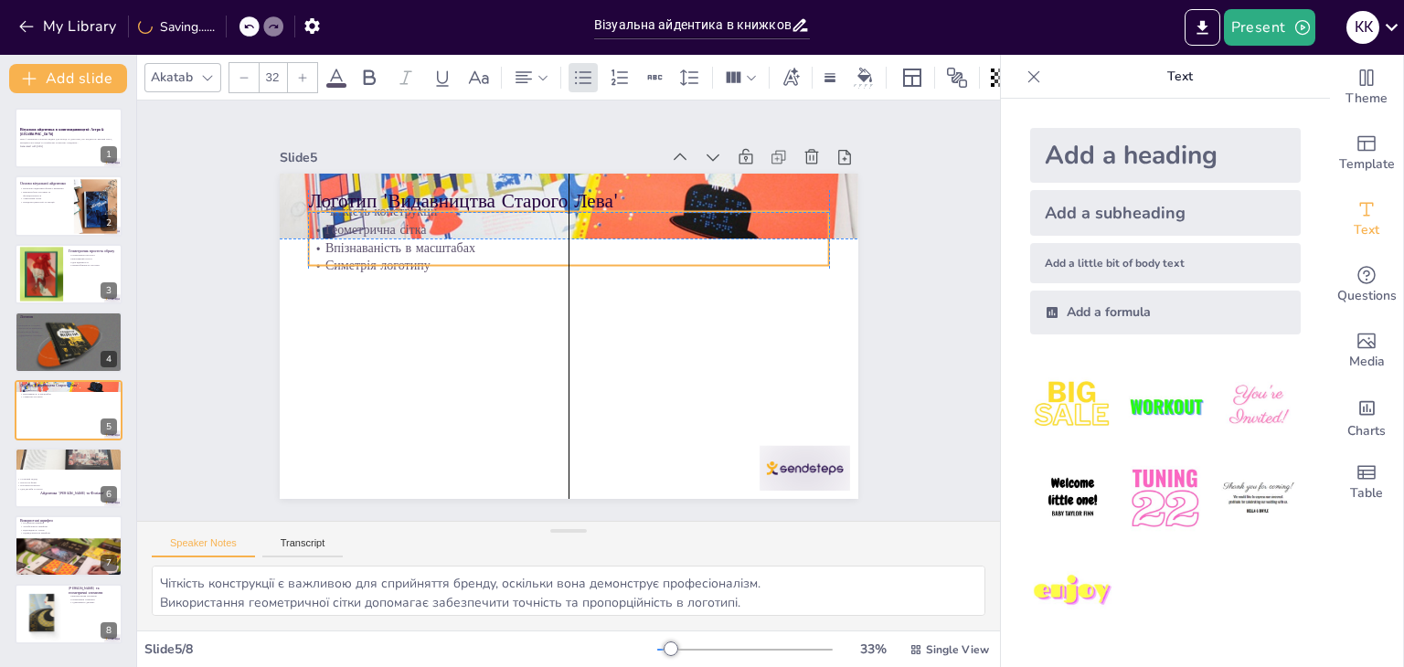
click at [404, 261] on p "Симетрія логотипу" at bounding box center [582, 268] width 501 height 178
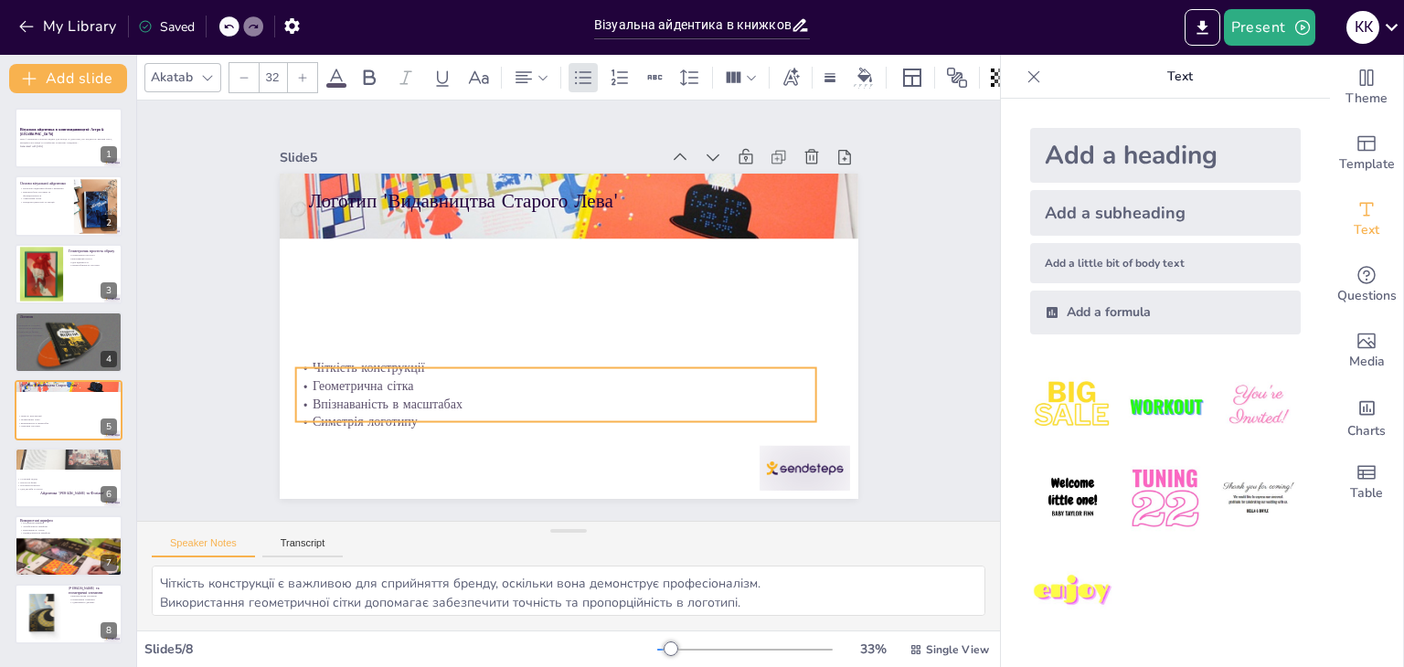
drag, startPoint x: 448, startPoint y: 220, endPoint x: 432, endPoint y: 295, distance: 76.6
click at [432, 375] on p "Геометрична сітка" at bounding box center [520, 369] width 460 height 276
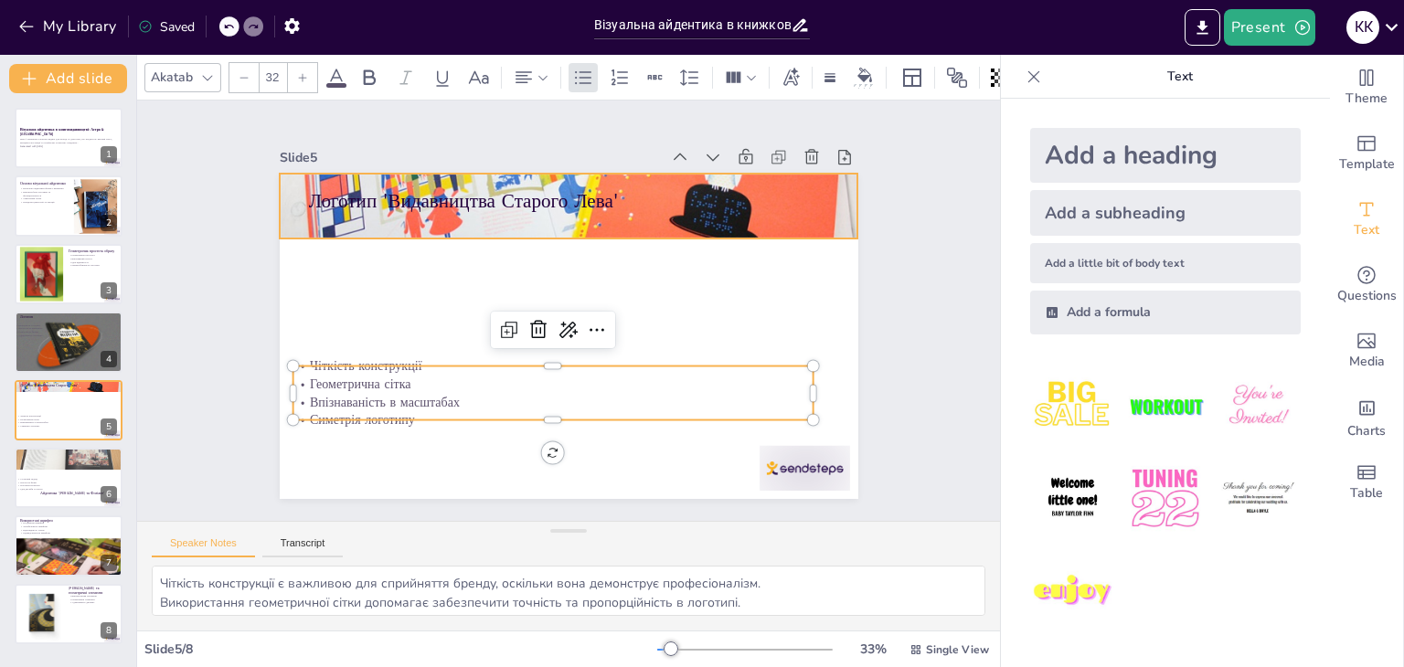
type input "48"
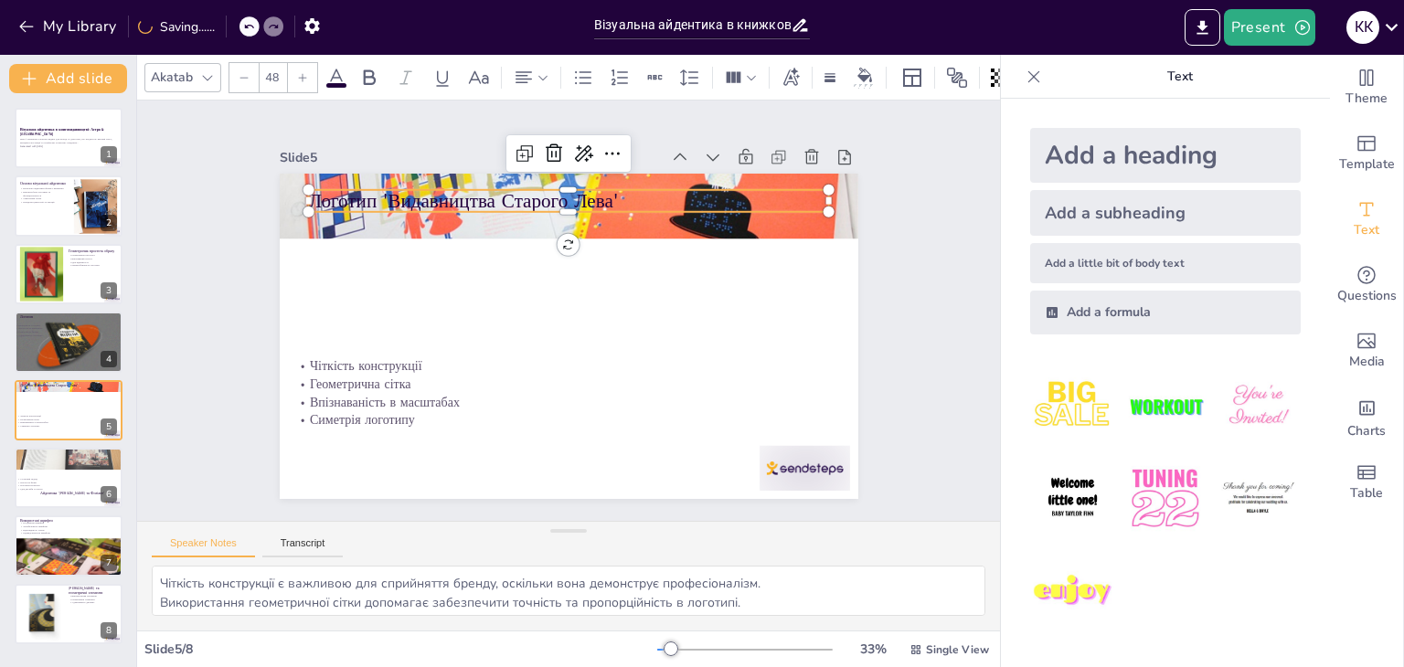
click at [455, 198] on p "Логотип 'Видавництва Старого Лева'" at bounding box center [603, 205] width 504 height 187
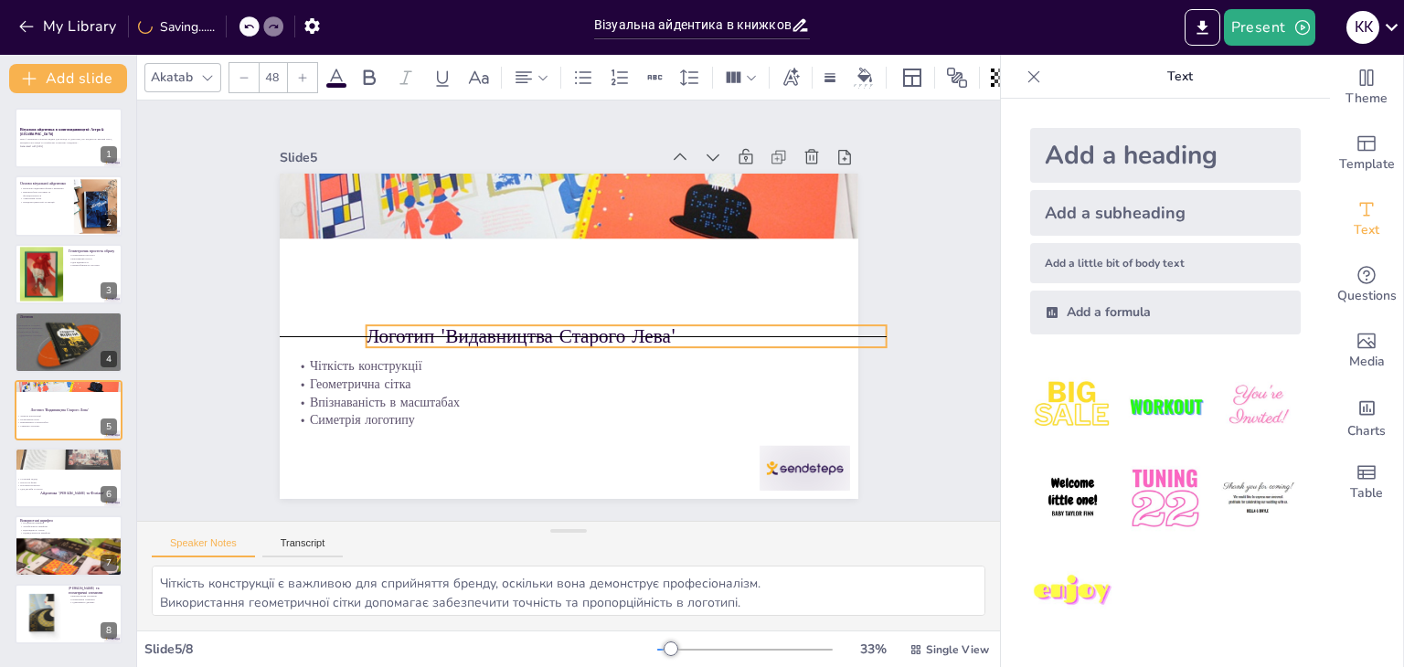
drag, startPoint x: 465, startPoint y: 188, endPoint x: 520, endPoint y: 329, distance: 151.1
click at [520, 329] on p "Логотип 'Видавництва Старого Лева'" at bounding box center [619, 348] width 515 height 134
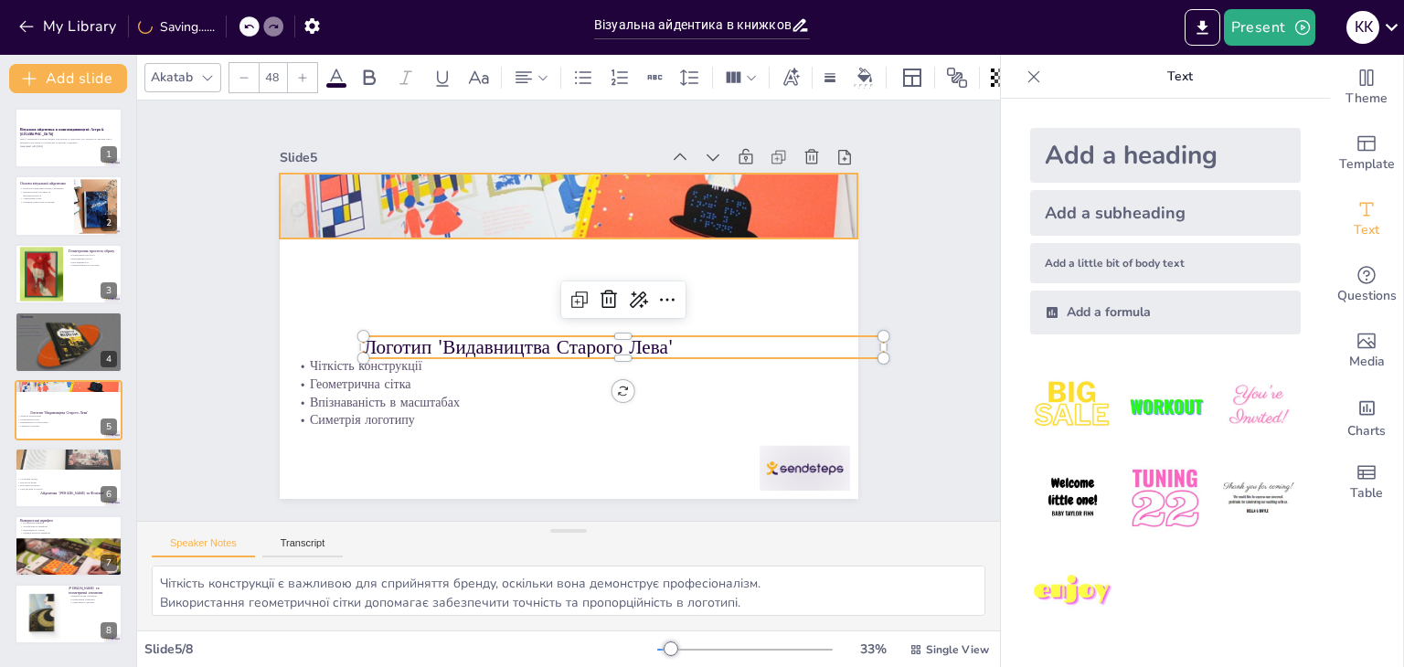
click at [521, 229] on div at bounding box center [601, 211] width 659 height 513
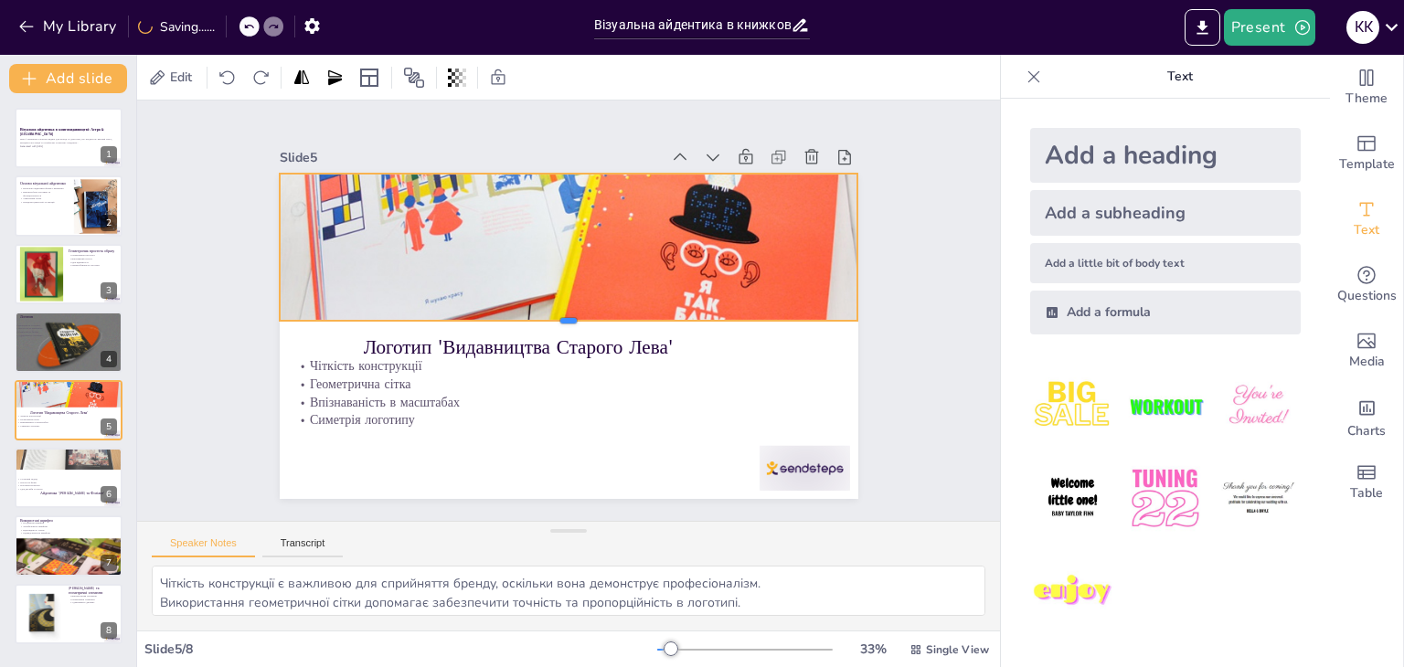
drag, startPoint x: 545, startPoint y: 233, endPoint x: 528, endPoint y: 315, distance: 84.1
click at [528, 315] on div at bounding box center [563, 327] width 555 height 193
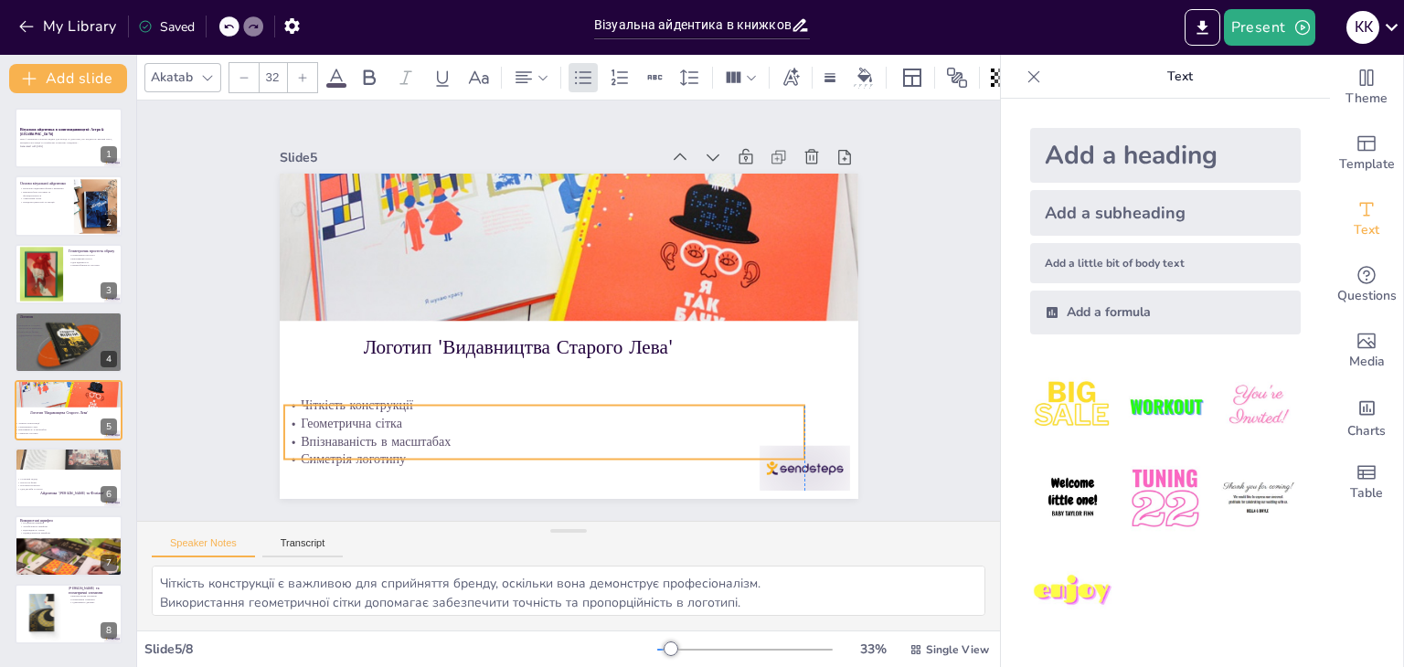
drag, startPoint x: 405, startPoint y: 390, endPoint x: 402, endPoint y: 429, distance: 39.4
click at [402, 429] on p "Впізнаваність в масштабах" at bounding box center [448, 368] width 321 height 432
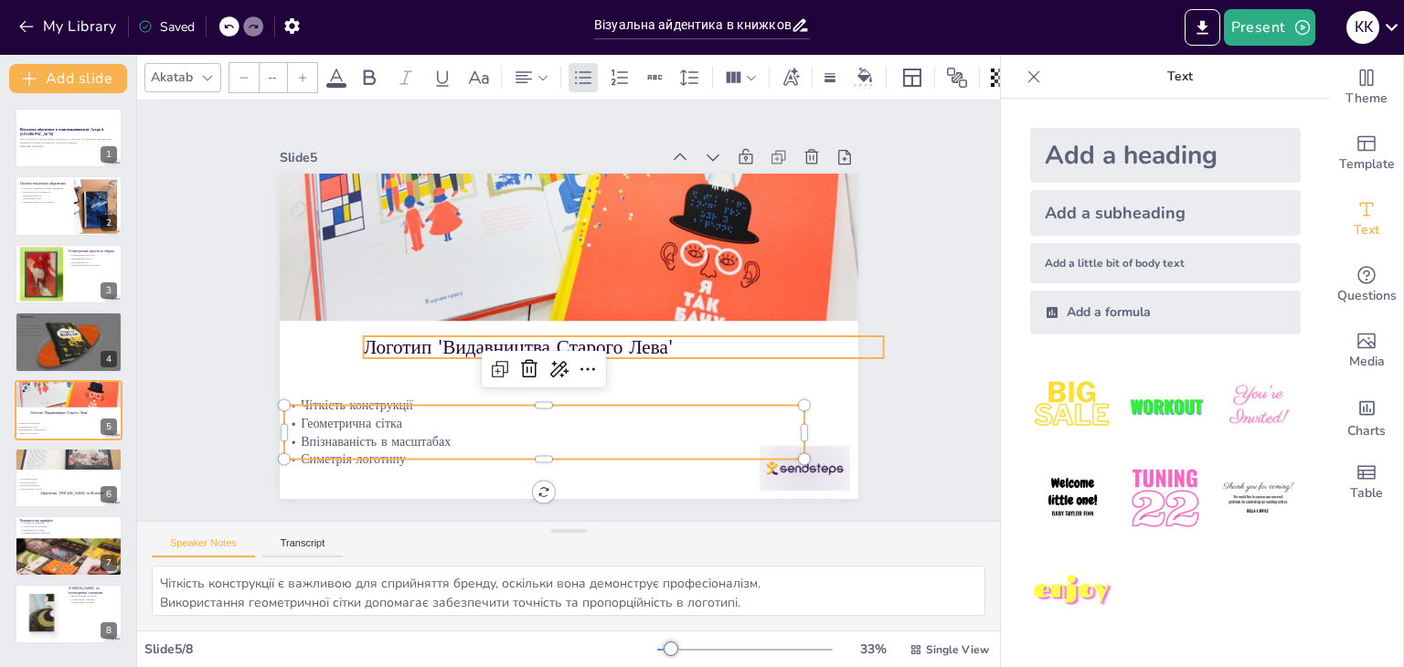
type input "48"
click at [464, 334] on p "Логотип 'Видавництва Старого Лева'" at bounding box center [598, 369] width 464 height 283
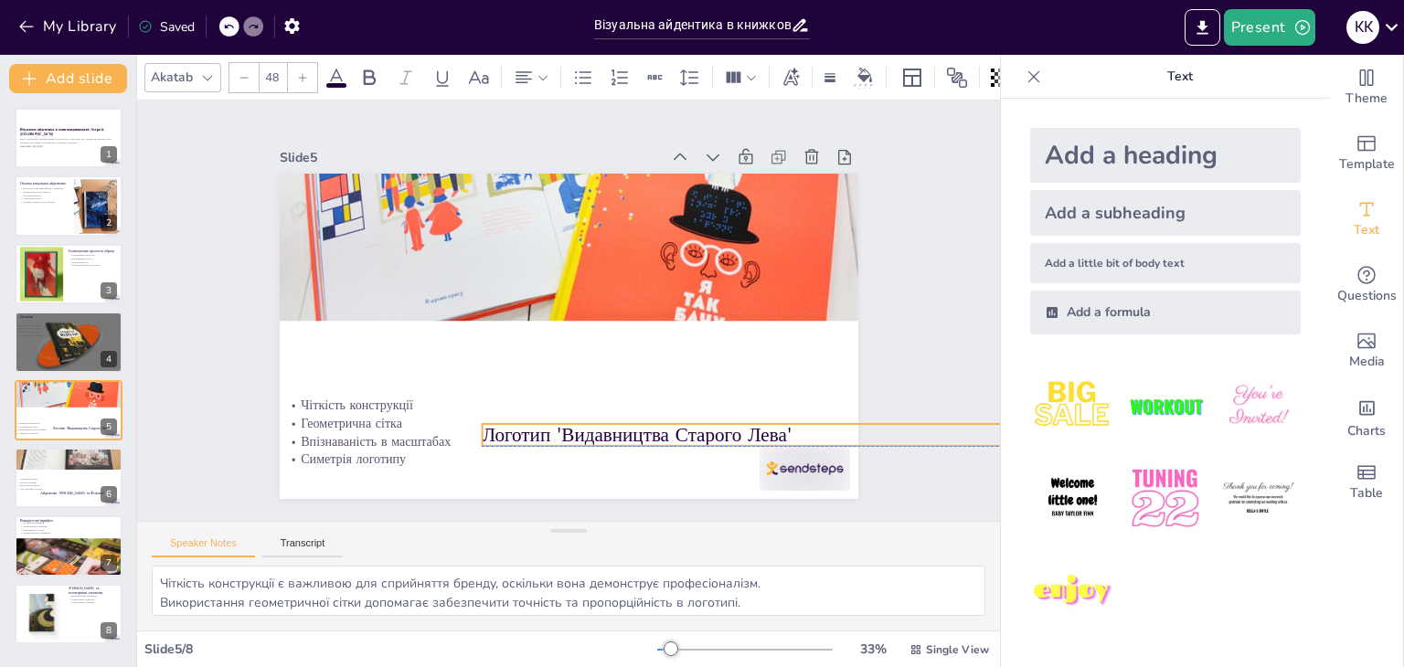
drag, startPoint x: 464, startPoint y: 334, endPoint x: 582, endPoint y: 417, distance: 145.1
click at [582, 370] on div "Логотип 'Видавництва Старого Лева' Чіткість конструкції Геометрична сітка Впізн…" at bounding box center [649, 200] width 468 height 340
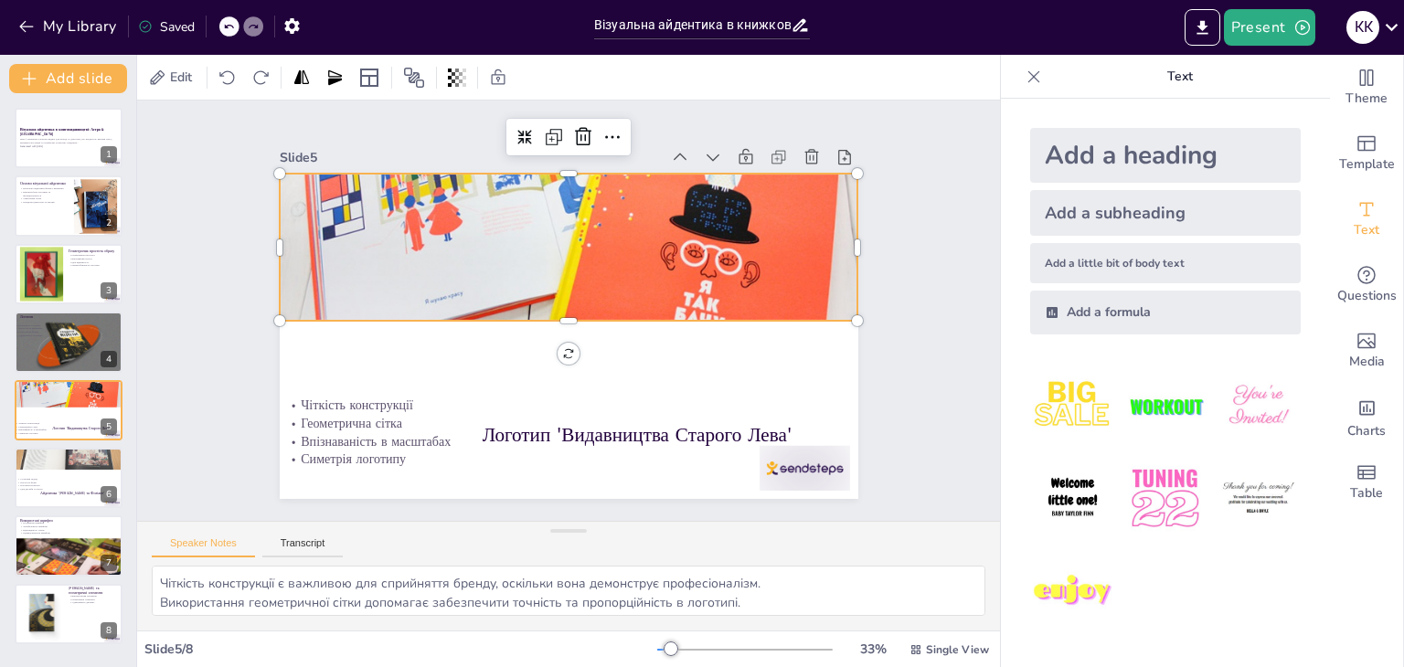
click at [555, 278] on div at bounding box center [647, 241] width 648 height 665
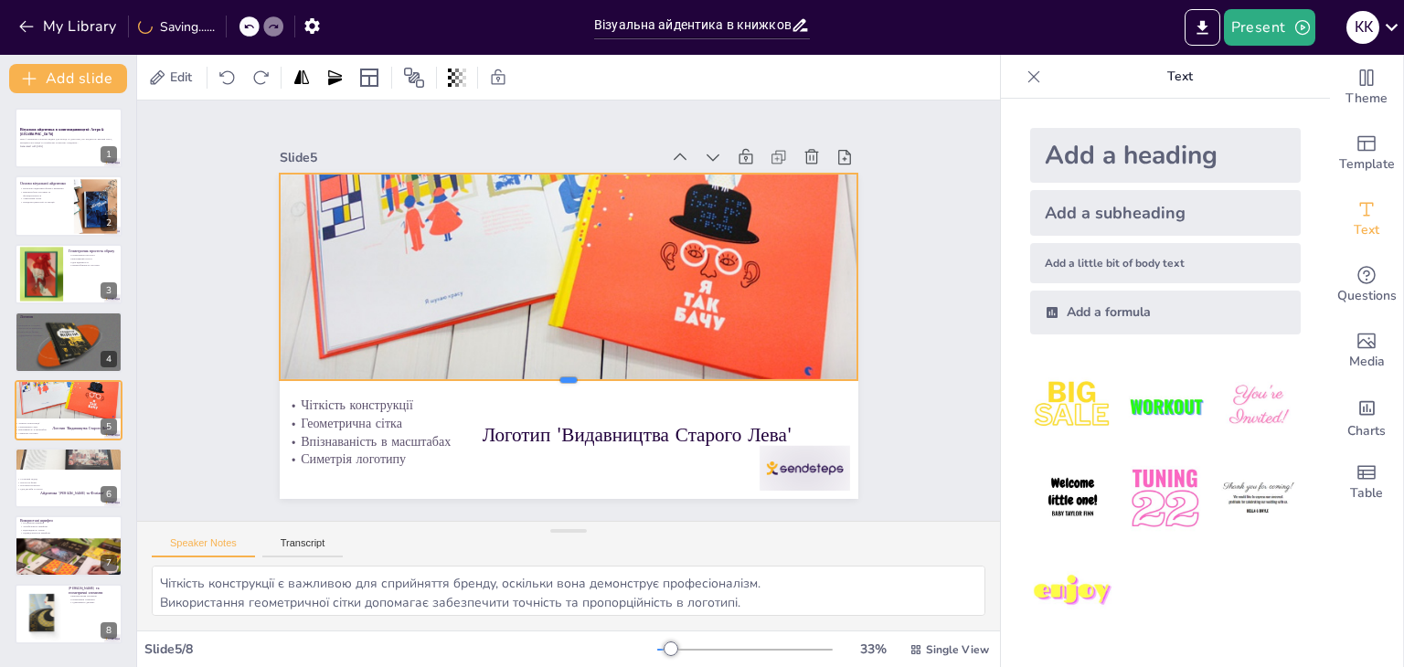
drag, startPoint x: 553, startPoint y: 314, endPoint x: 559, endPoint y: 373, distance: 59.7
click at [559, 373] on div at bounding box center [530, 378] width 508 height 302
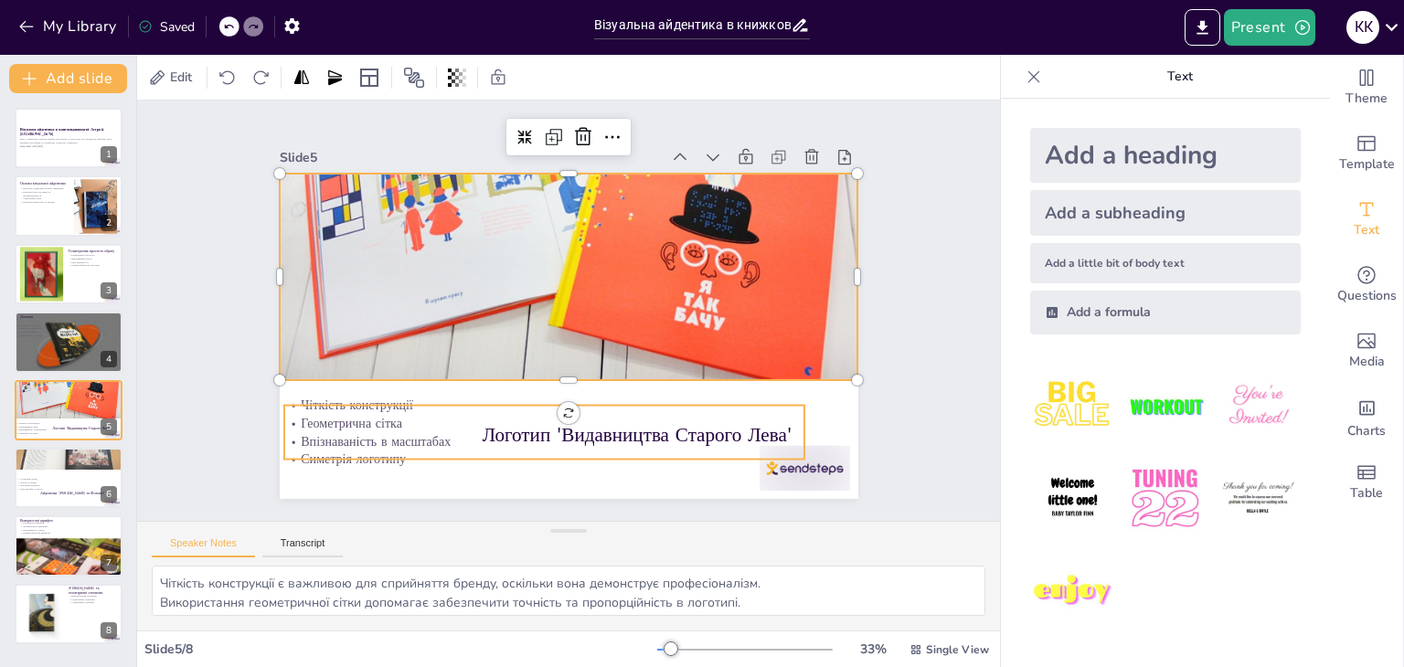
click at [688, 428] on p "Впізнаваність в масштабах" at bounding box center [472, 402] width 432 height 321
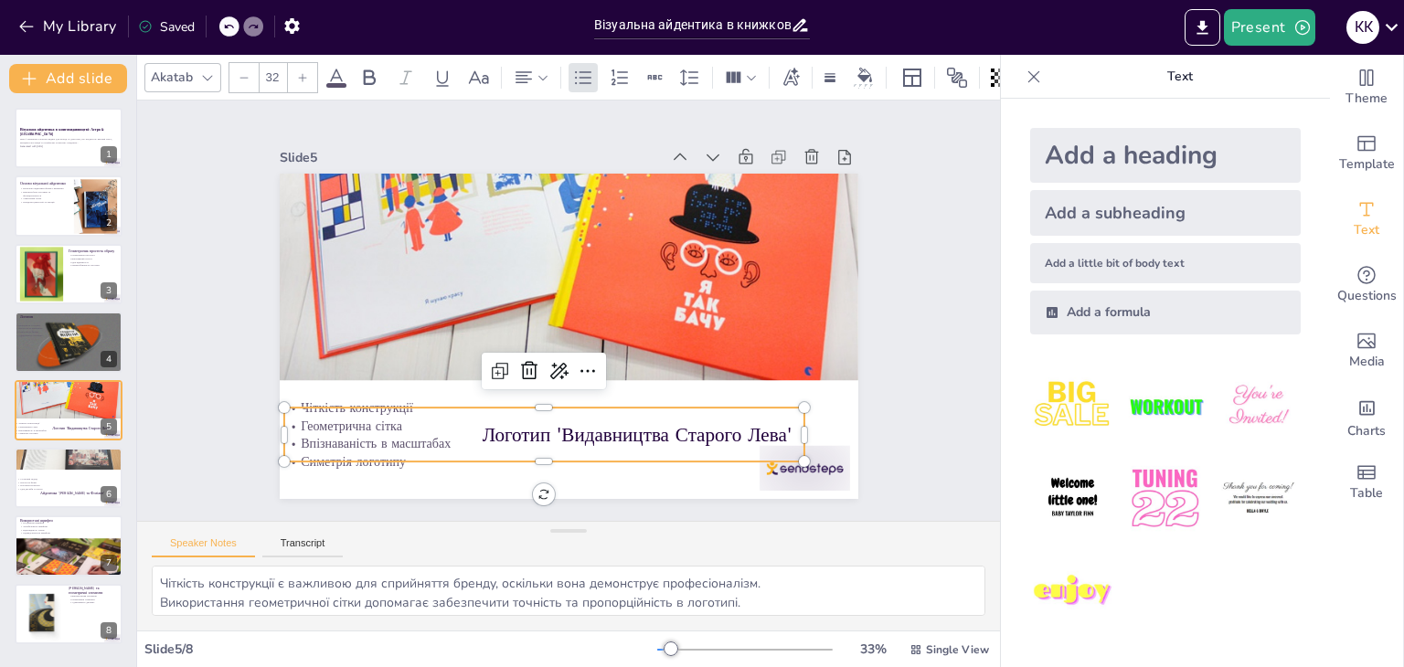
click at [766, 429] on div "Чіткість конструкції Геометрична сітка Впізнаваність в масштабах Симетрія логот…" at bounding box center [508, 421] width 518 height 229
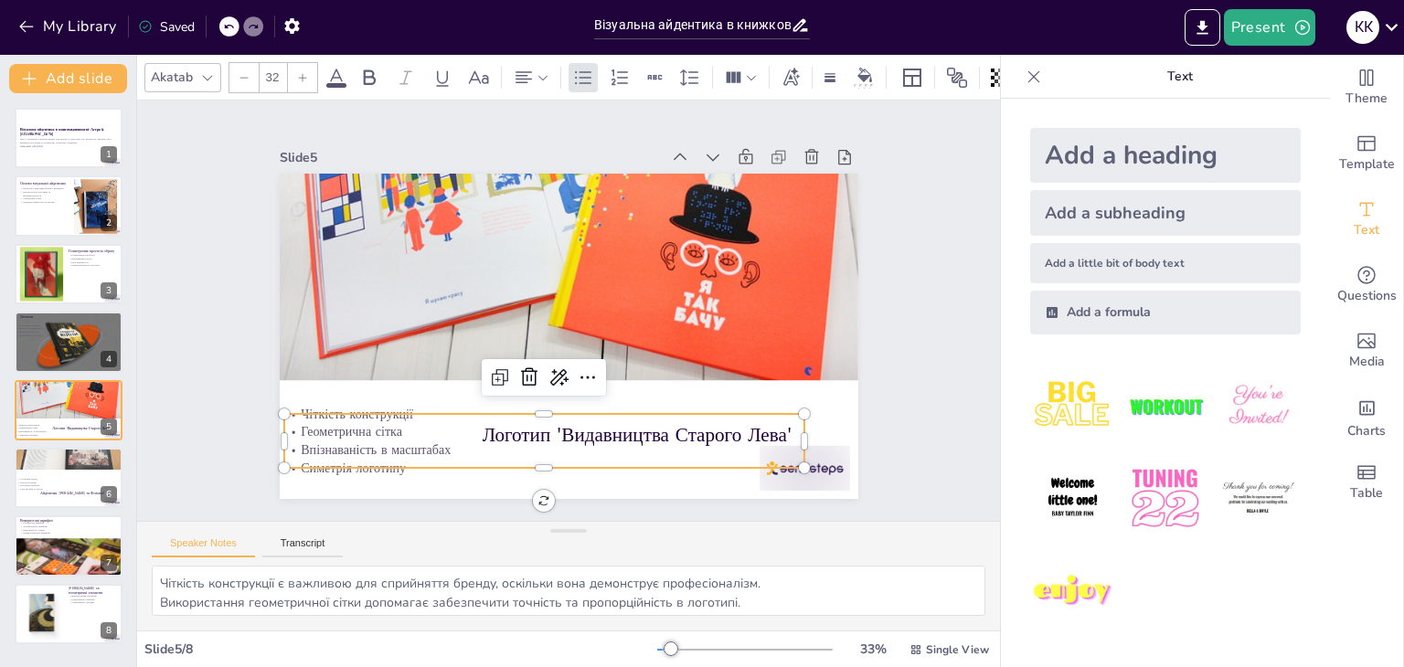
click at [550, 429] on p "Геометрична сітка" at bounding box center [460, 250] width 178 height 501
click at [693, 429] on p "Геометрична сітка" at bounding box center [478, 395] width 432 height 321
click at [518, 429] on p "Геометрична сітка" at bounding box center [455, 261] width 126 height 513
click at [693, 428] on p "Геометрична сітка" at bounding box center [478, 394] width 432 height 321
click at [669, 428] on p "Геометрична сітка" at bounding box center [470, 385] width 400 height 362
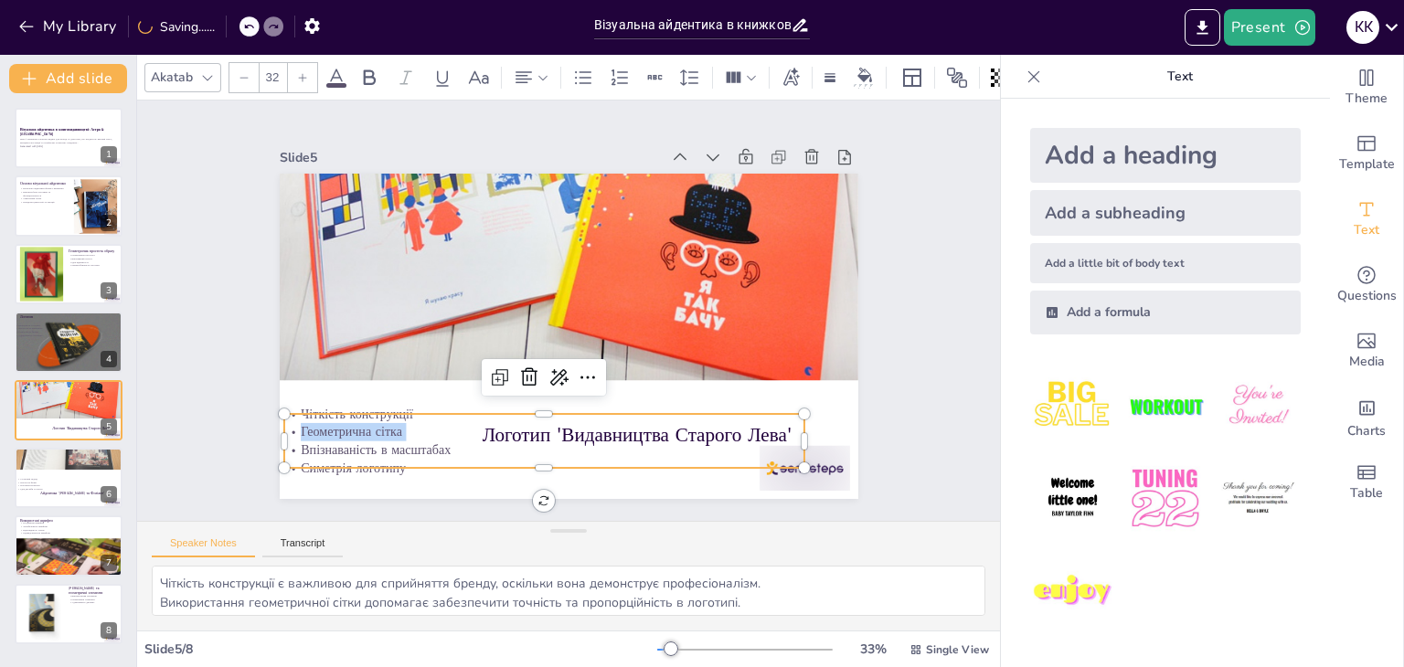
click at [759, 428] on p "Геометрична сітка" at bounding box center [508, 419] width 501 height 178
click at [773, 428] on p "Геометрична сітка" at bounding box center [519, 424] width 513 height 126
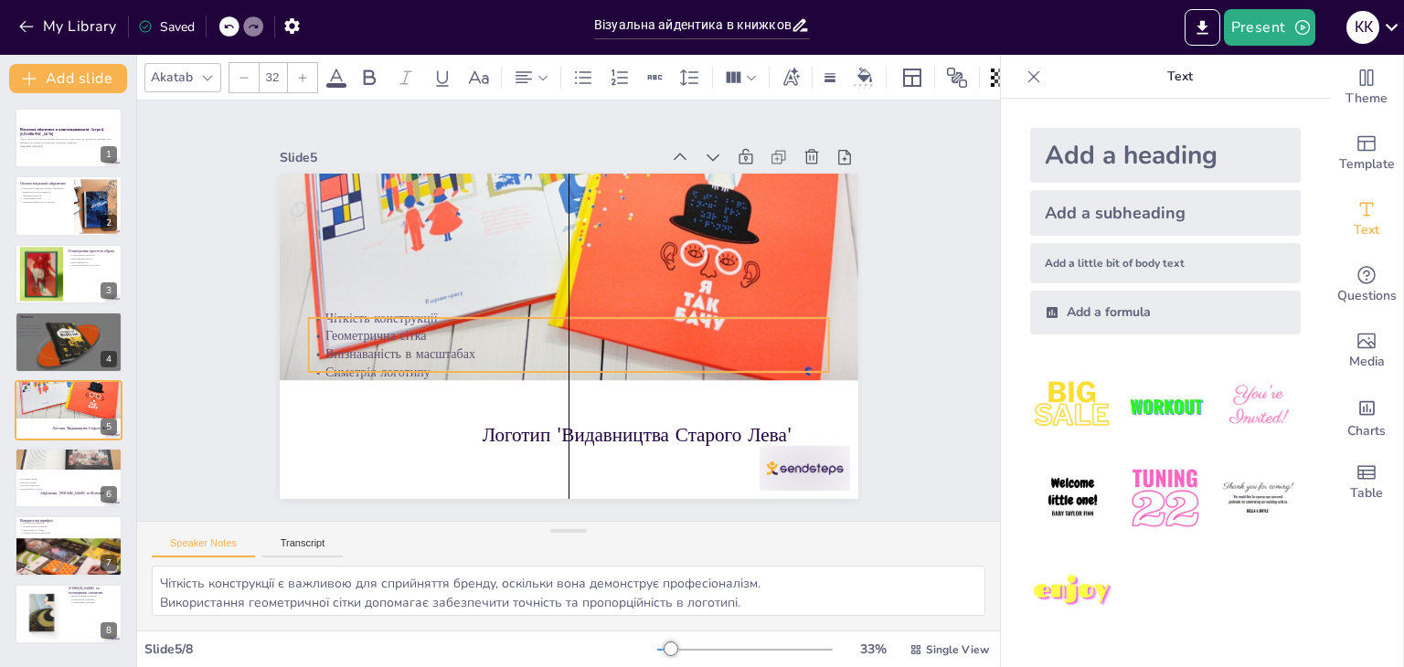
click at [779, 330] on div "Чіткість конструкції Геометрична сітка Впізнаваність в масштабах Симетрія логот…" at bounding box center [596, 291] width 365 height 464
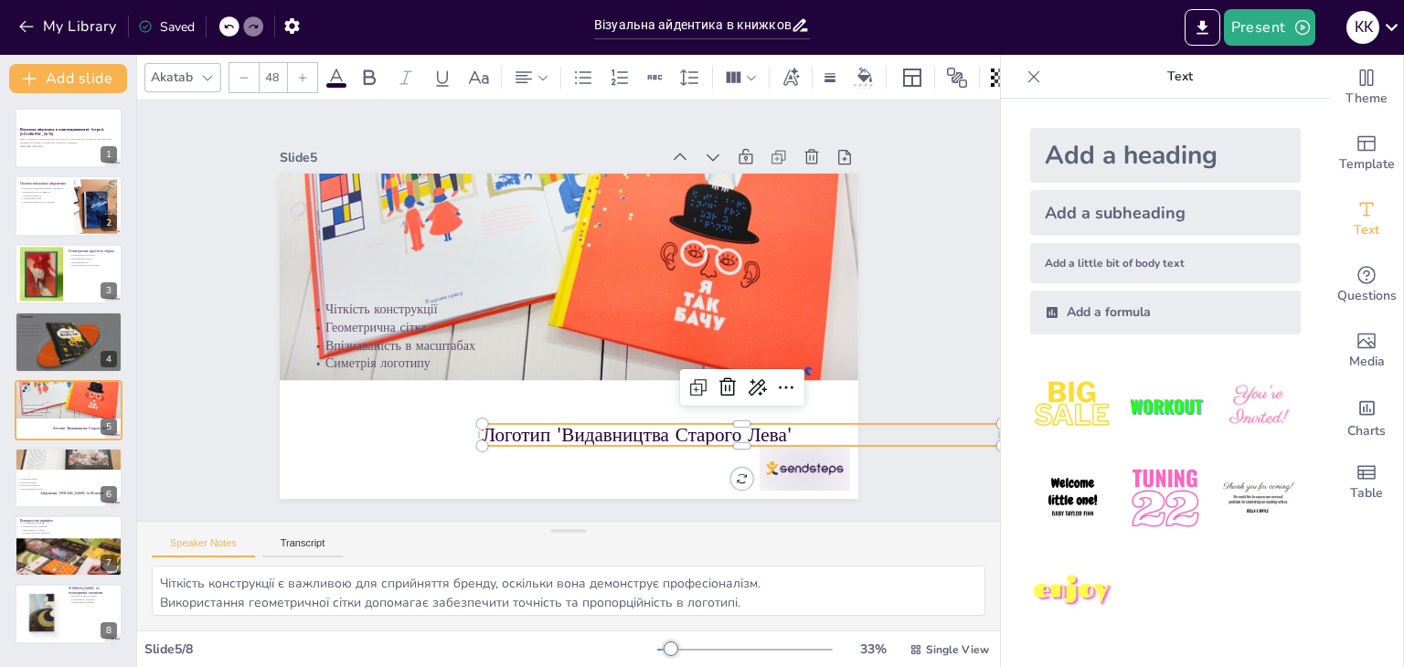
drag, startPoint x: 697, startPoint y: 432, endPoint x: 729, endPoint y: 418, distance: 35.2
click at [699, 430] on p "Логотип 'Видавництва Старого Лева'" at bounding box center [712, 468] width 515 height 134
click at [557, 422] on p "Логотип 'Видавництва Старого Лева'" at bounding box center [354, 337] width 405 height 368
click at [774, 426] on p "Логотип 'Видавництва Старого Лева'" at bounding box center [731, 452] width 521 height 81
click at [776, 423] on p "Логотип 'Видавництва Старого Лева'" at bounding box center [698, 483] width 504 height 187
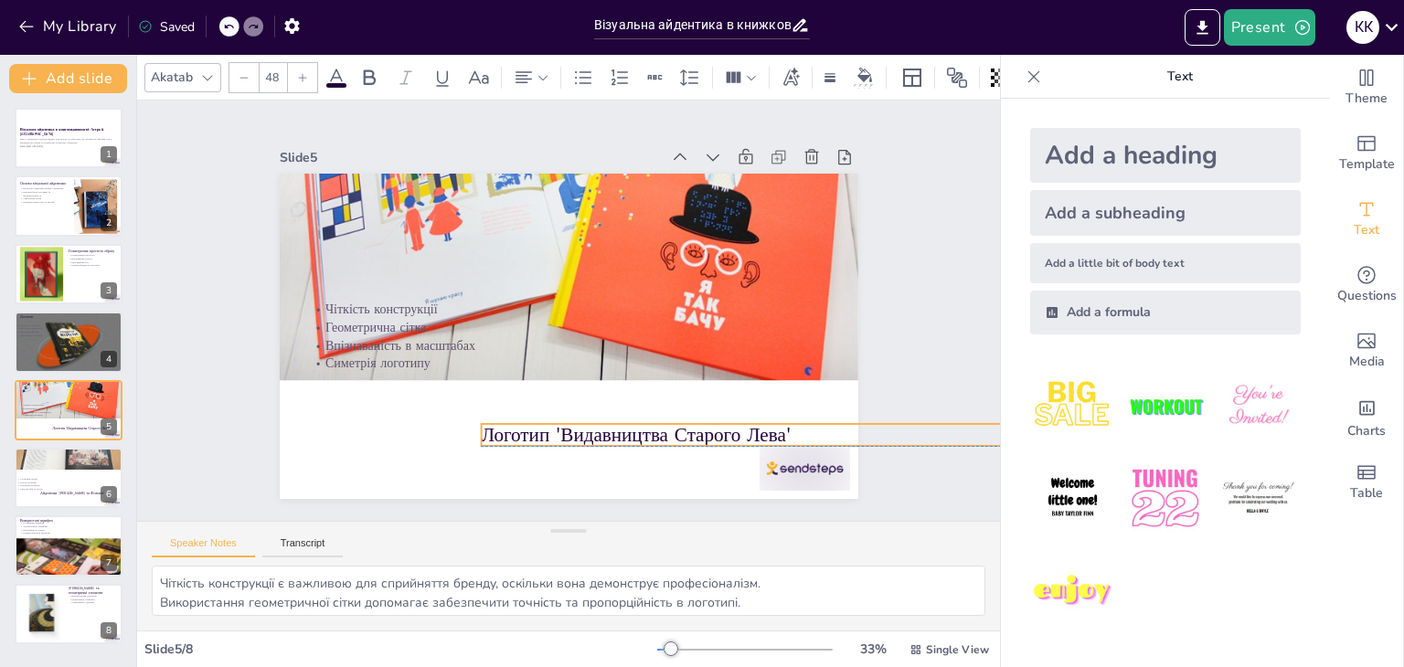
click at [774, 425] on p "Логотип 'Видавництва Старого Лева'" at bounding box center [675, 495] width 486 height 237
click at [764, 429] on p "Логотип 'Видавництва Старого Лева'" at bounding box center [710, 467] width 515 height 134
click at [764, 429] on p "Логотип 'Видавництва Старого Лева'" at bounding box center [739, 435] width 521 height 27
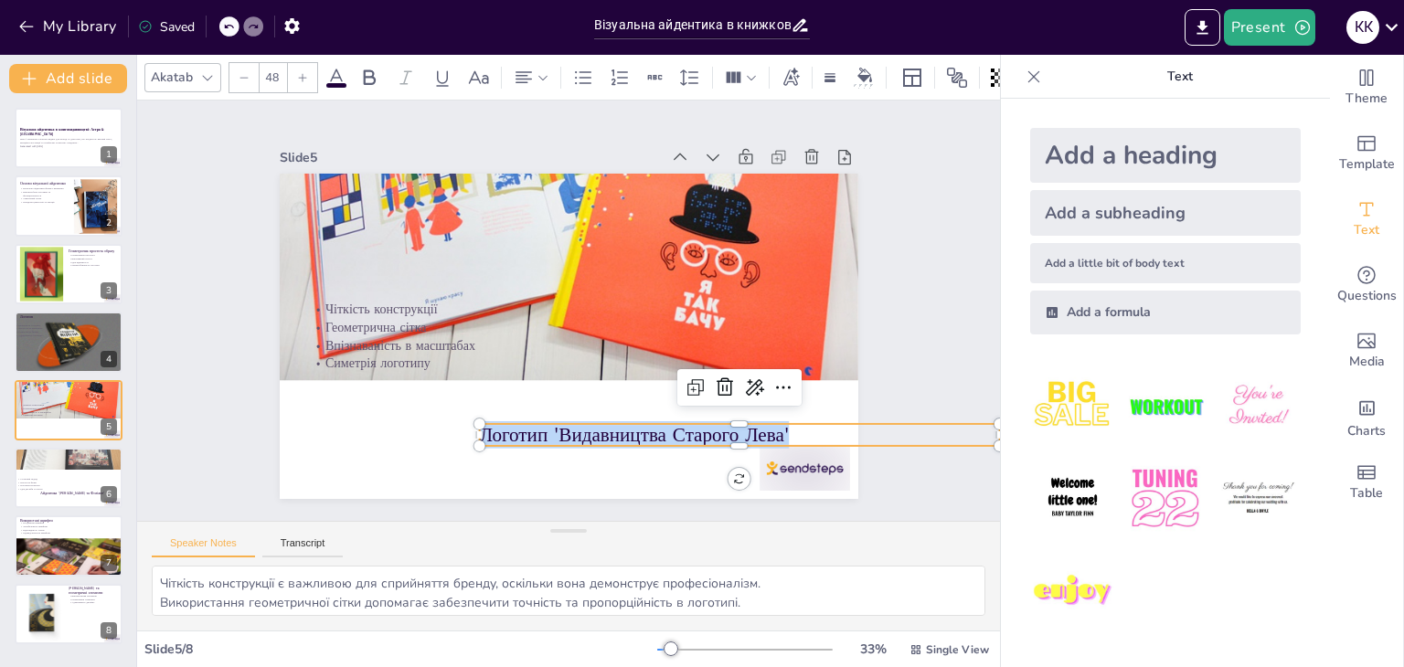
click at [546, 429] on p "Логотип 'Видавництва Старого Лева'" at bounding box center [361, 355] width 368 height 405
click at [764, 429] on p "Логотип 'Видавництва Старого Лева'" at bounding box center [633, 511] width 437 height 328
click at [764, 429] on p "Логотип 'Видавництва Старого Лева'" at bounding box center [591, 520] width 368 height 405
click at [764, 430] on p "Логотип 'Видавництва Старого Лева'" at bounding box center [674, 494] width 486 height 236
click at [764, 430] on p "Логотип 'Видавництва Старого Лева'" at bounding box center [674, 494] width 486 height 237
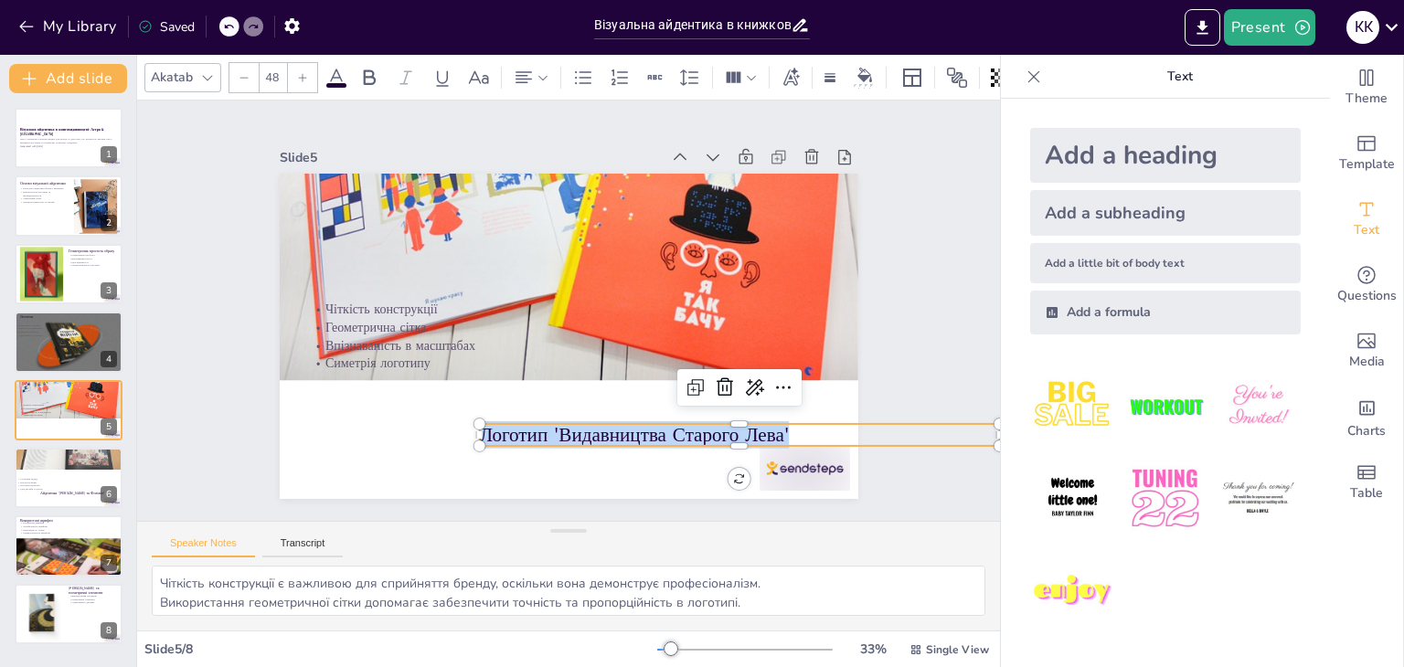
click at [764, 430] on p "Логотип 'Видавництва Старого Лева'" at bounding box center [693, 482] width 504 height 187
type input "32"
click at [454, 346] on p "Впізнаваність в масштабах" at bounding box center [535, 321] width 178 height 501
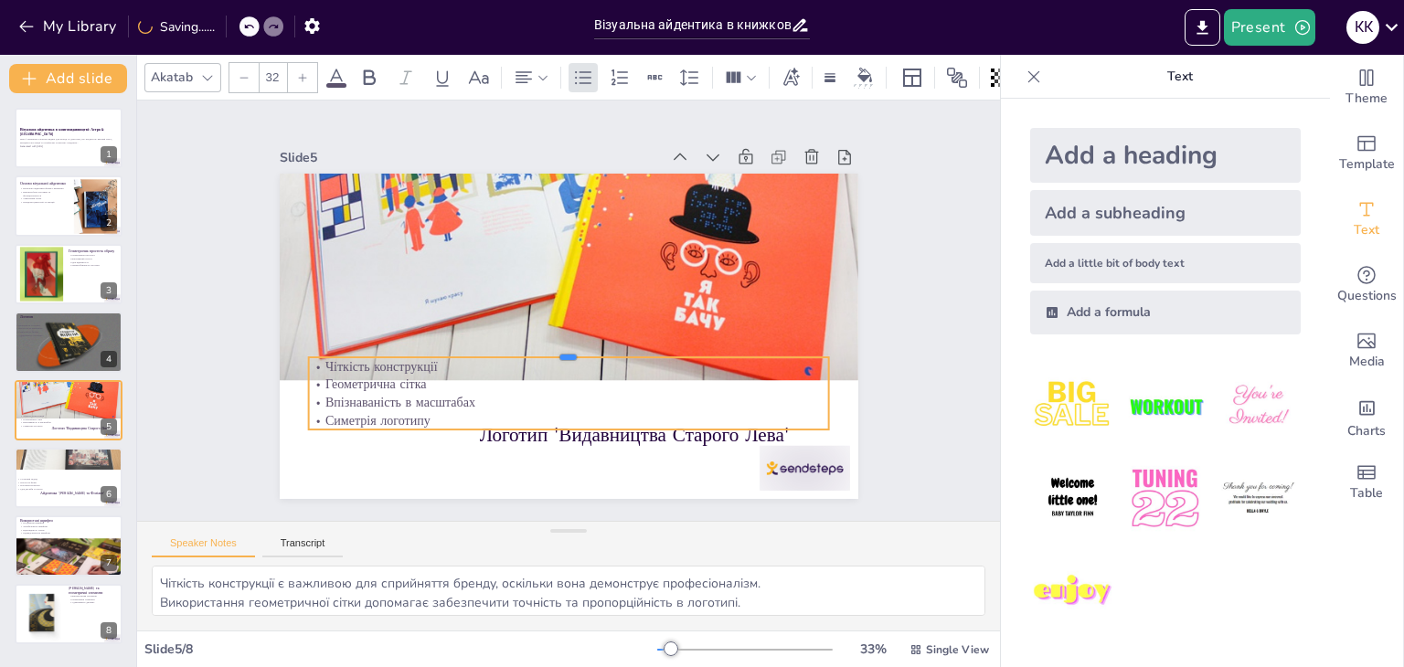
drag, startPoint x: 417, startPoint y: 298, endPoint x: 396, endPoint y: 400, distance: 103.6
click at [391, 404] on div "Логотип 'Видавництва Старого Лева' Чіткість конструкції Геометрична сітка Впізн…" at bounding box center [545, 321] width 533 height 661
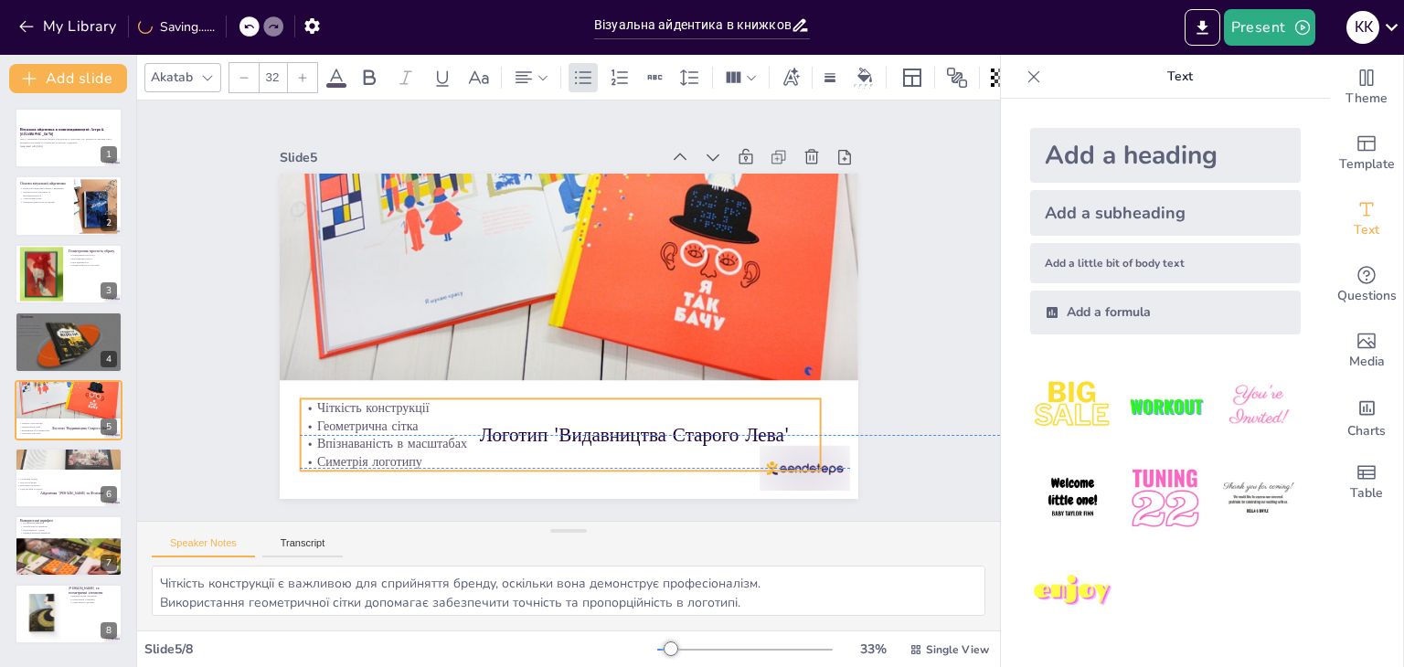
drag, startPoint x: 403, startPoint y: 388, endPoint x: 395, endPoint y: 429, distance: 42.0
click at [395, 429] on p "Впізнаваність в масштабах" at bounding box center [495, 422] width 460 height 276
click at [57, 144] on p "Generated with [URL]" at bounding box center [68, 146] width 99 height 4
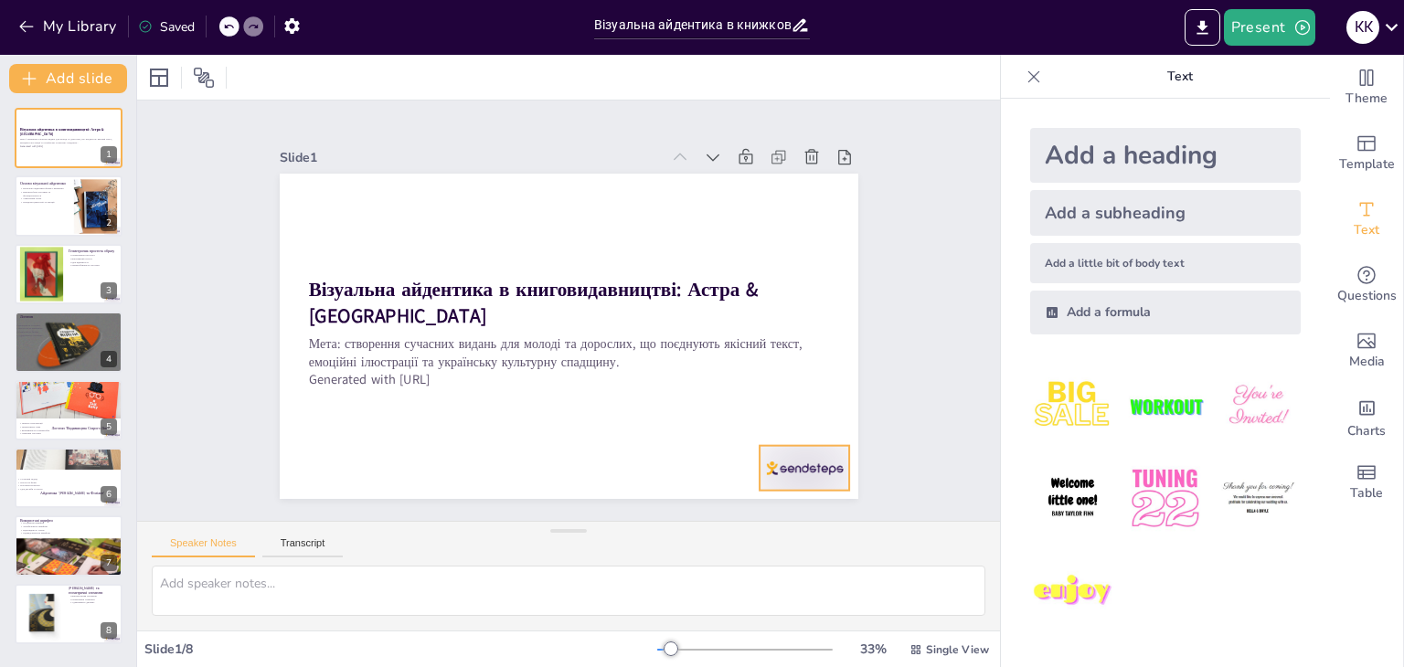
click at [688, 539] on div at bounding box center [639, 586] width 98 height 94
click at [730, 522] on icon at bounding box center [714, 537] width 31 height 31
click at [71, 221] on div at bounding box center [69, 207] width 110 height 62
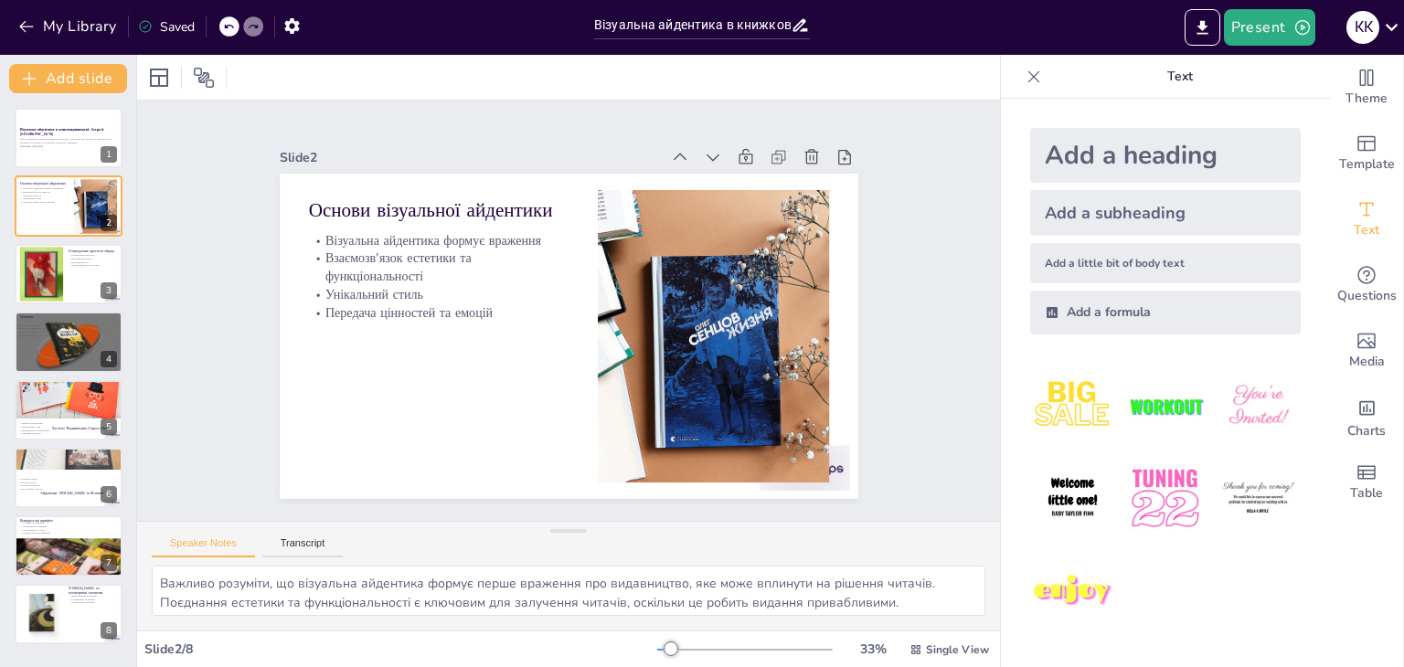
click at [1058, 412] on img at bounding box center [1072, 406] width 85 height 85
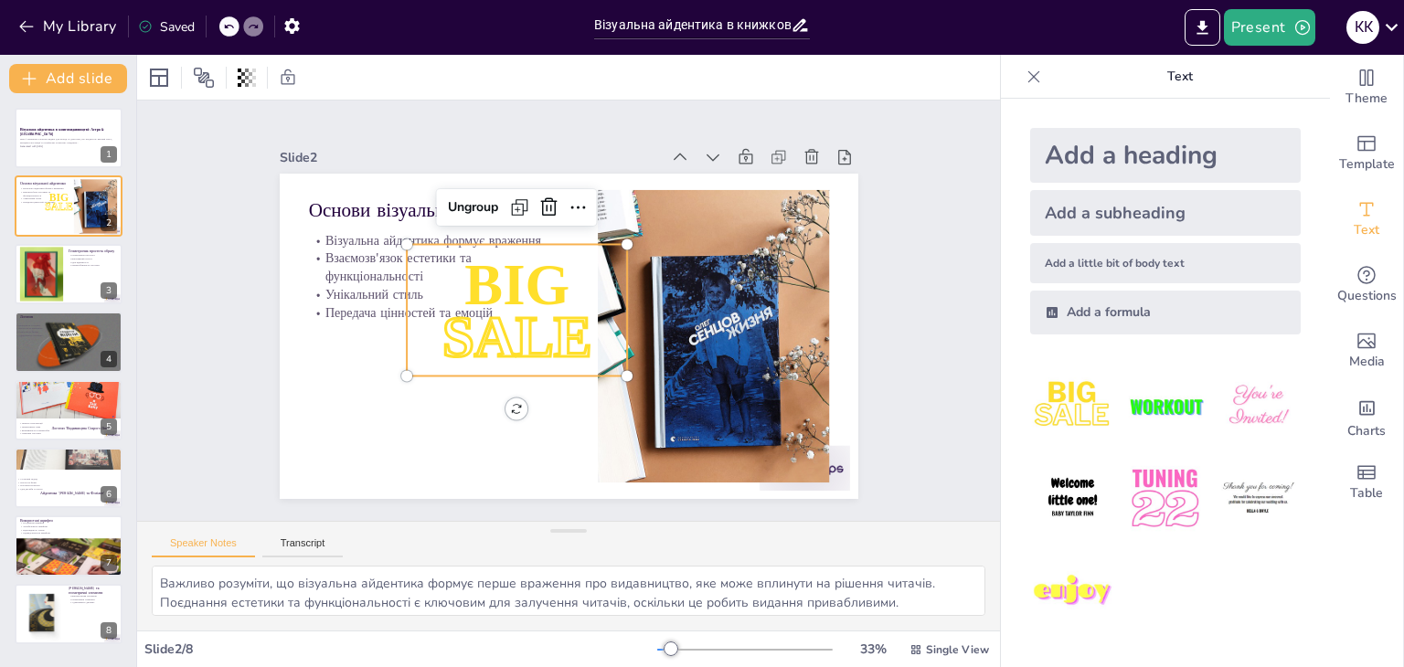
click at [579, 207] on icon at bounding box center [593, 209] width 29 height 29
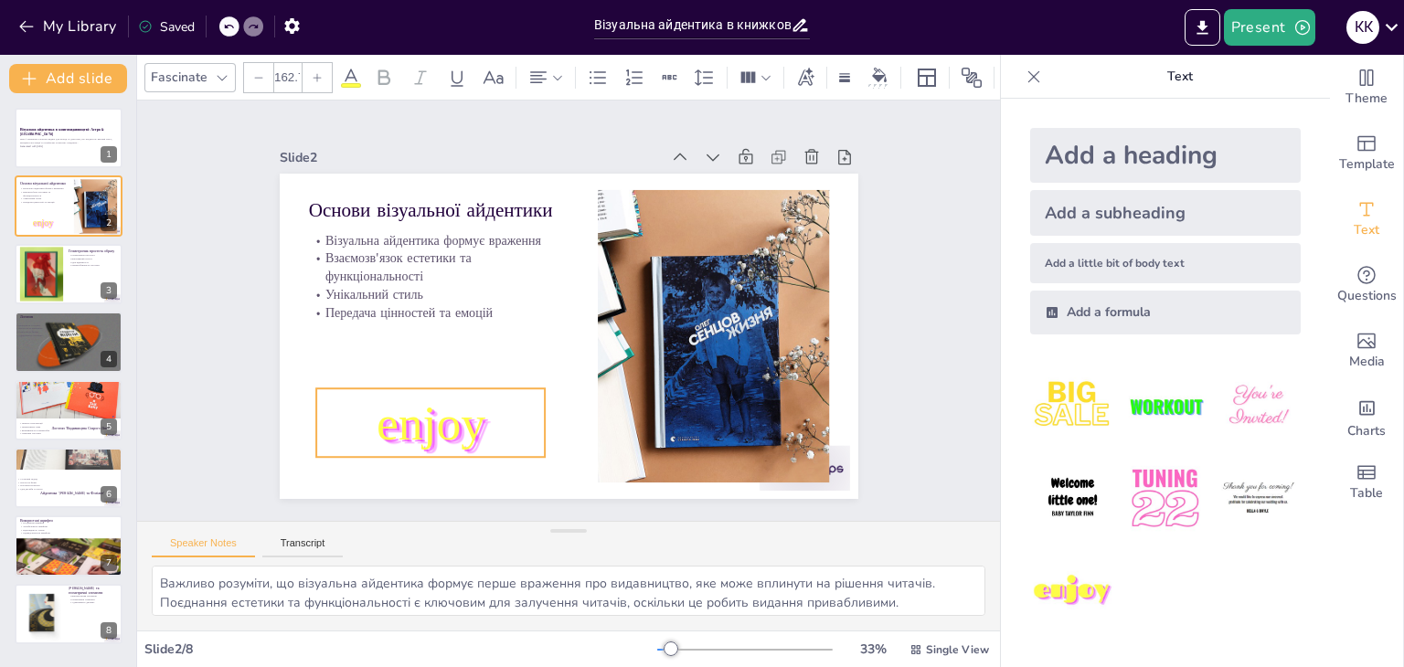
drag, startPoint x: 418, startPoint y: 418, endPoint x: 432, endPoint y: 411, distance: 15.5
click at [432, 411] on span "enjoy" at bounding box center [410, 392] width 118 height 76
click at [76, 283] on div at bounding box center [69, 274] width 110 height 62
type textarea "Геометрична простота є важливою для створення впізнаваного образу, що легко спр…"
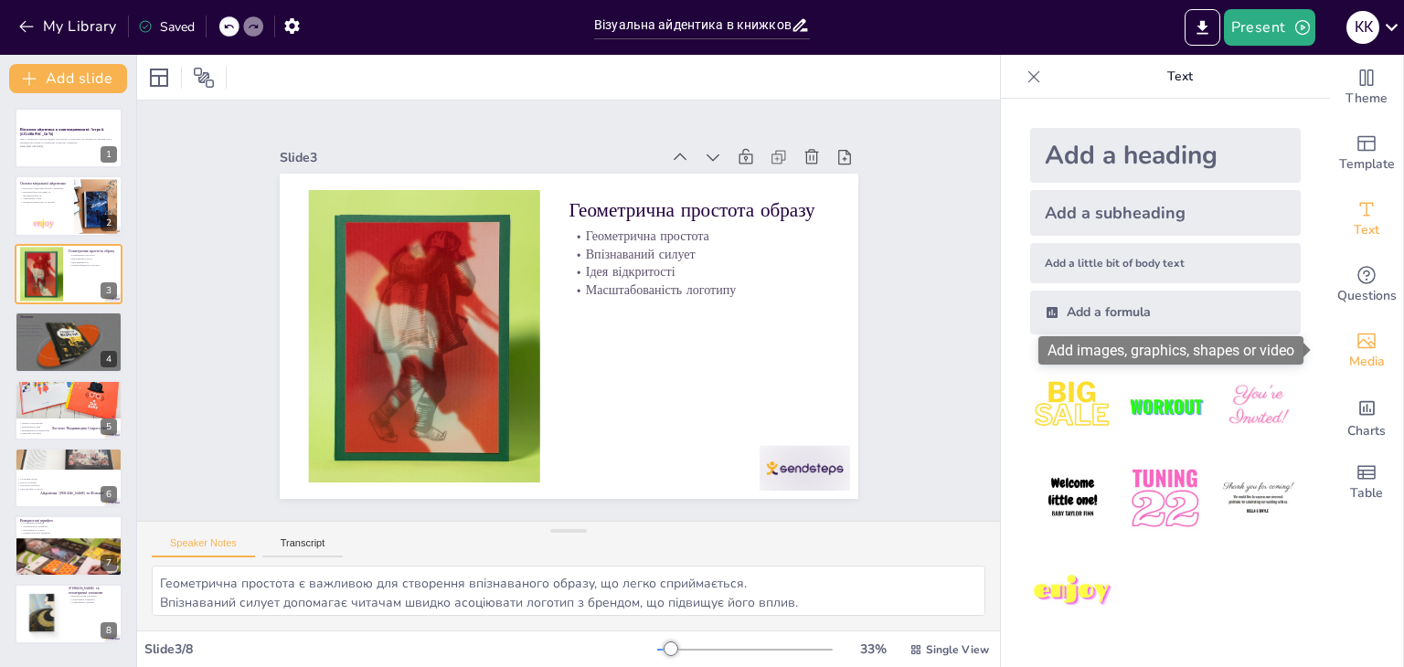
click at [1333, 351] on div "Media" at bounding box center [1366, 351] width 73 height 66
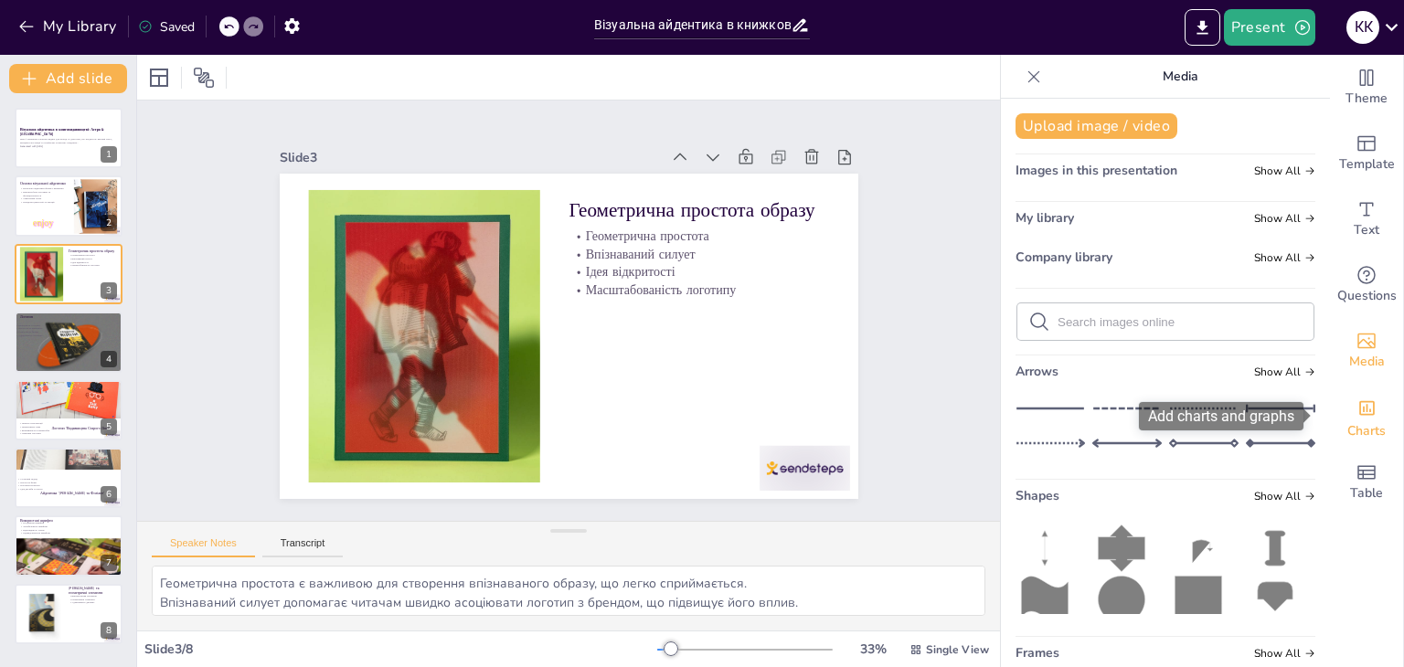
click at [1360, 420] on div "Add charts and graphs" at bounding box center [1367, 406] width 19 height 29
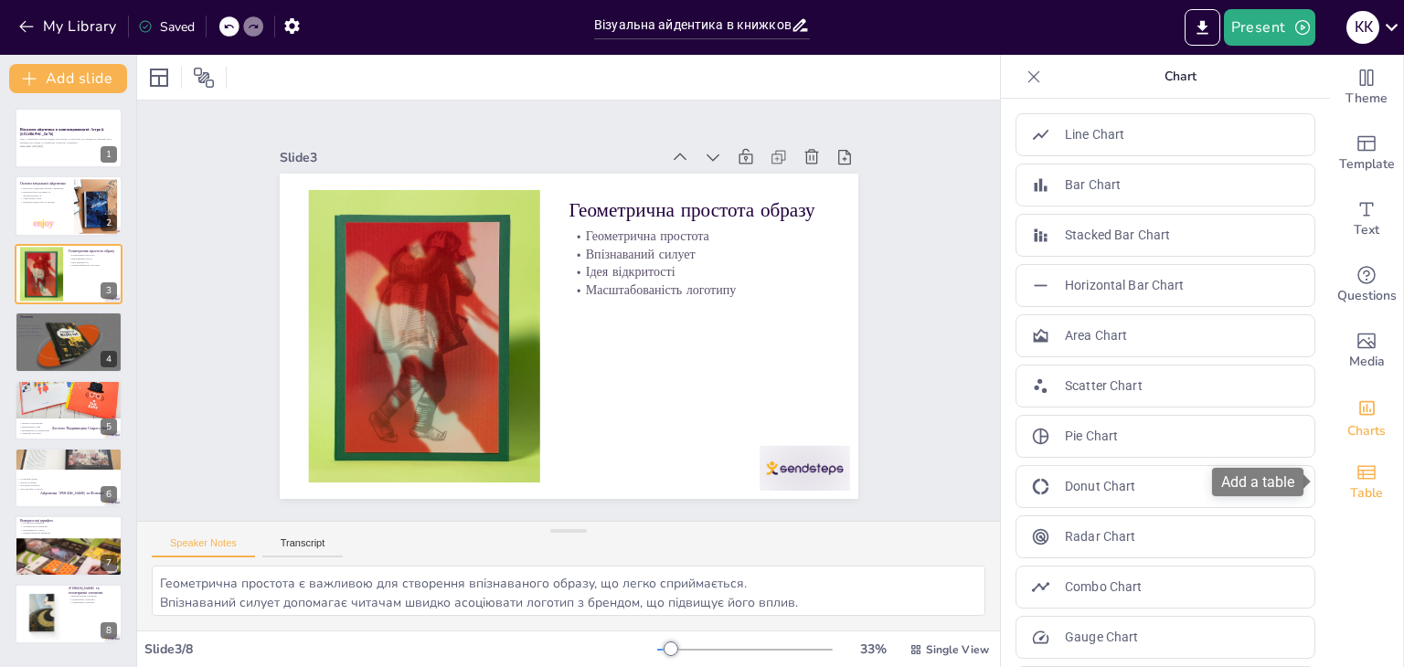
click at [1358, 469] on icon "Add a table" at bounding box center [1367, 472] width 18 height 14
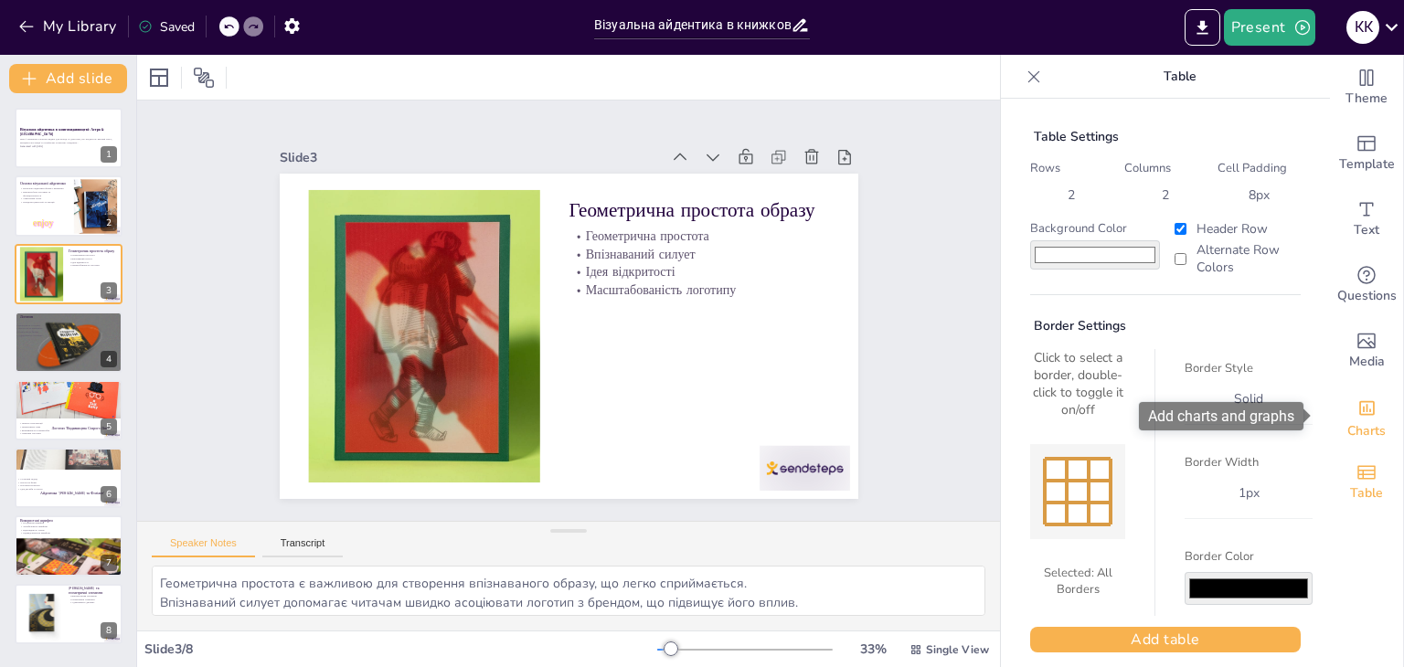
click at [1349, 429] on span "Charts" at bounding box center [1367, 432] width 38 height 20
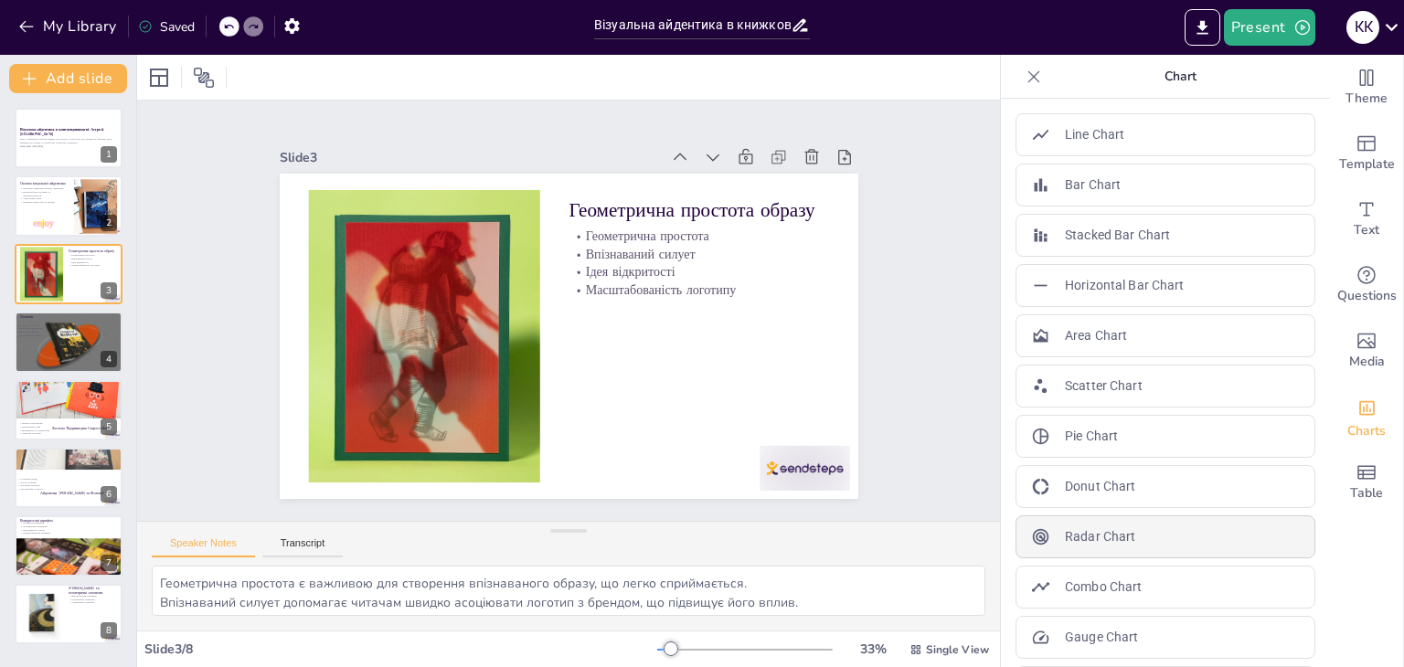
click at [1115, 518] on div "Radar Chart" at bounding box center [1166, 537] width 300 height 43
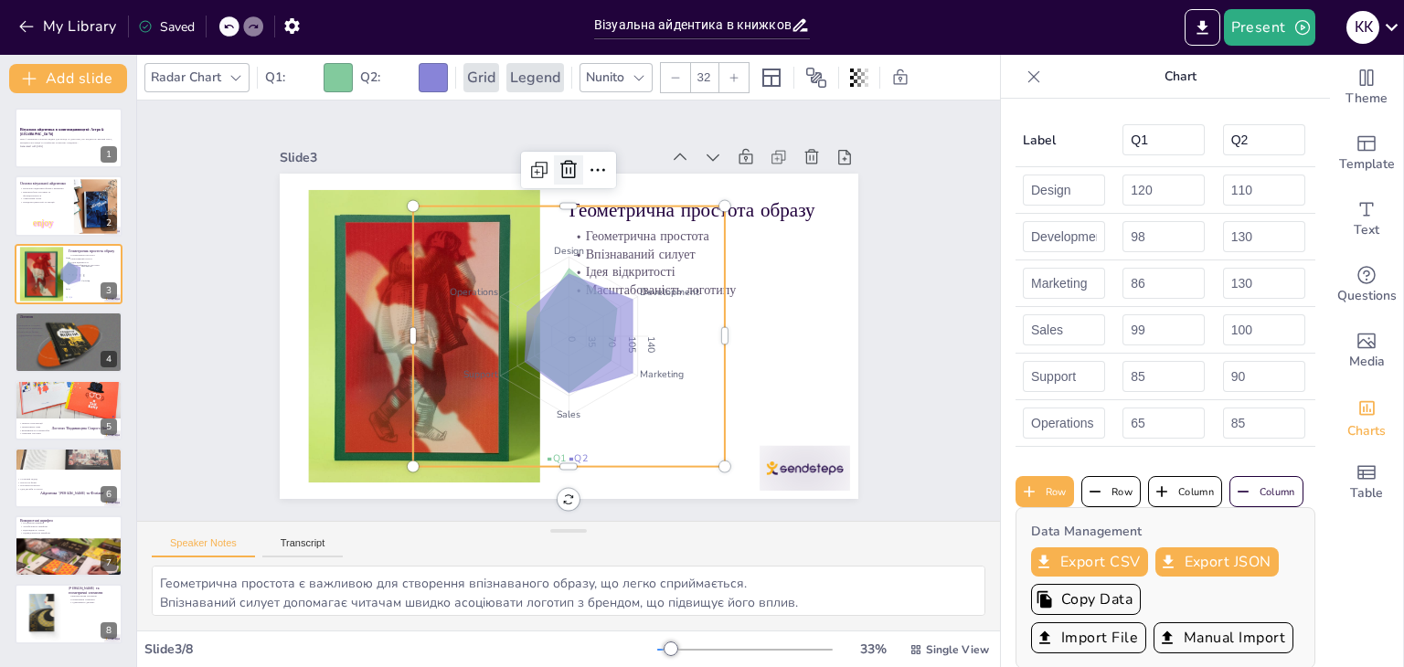
click at [599, 165] on icon at bounding box center [612, 176] width 27 height 27
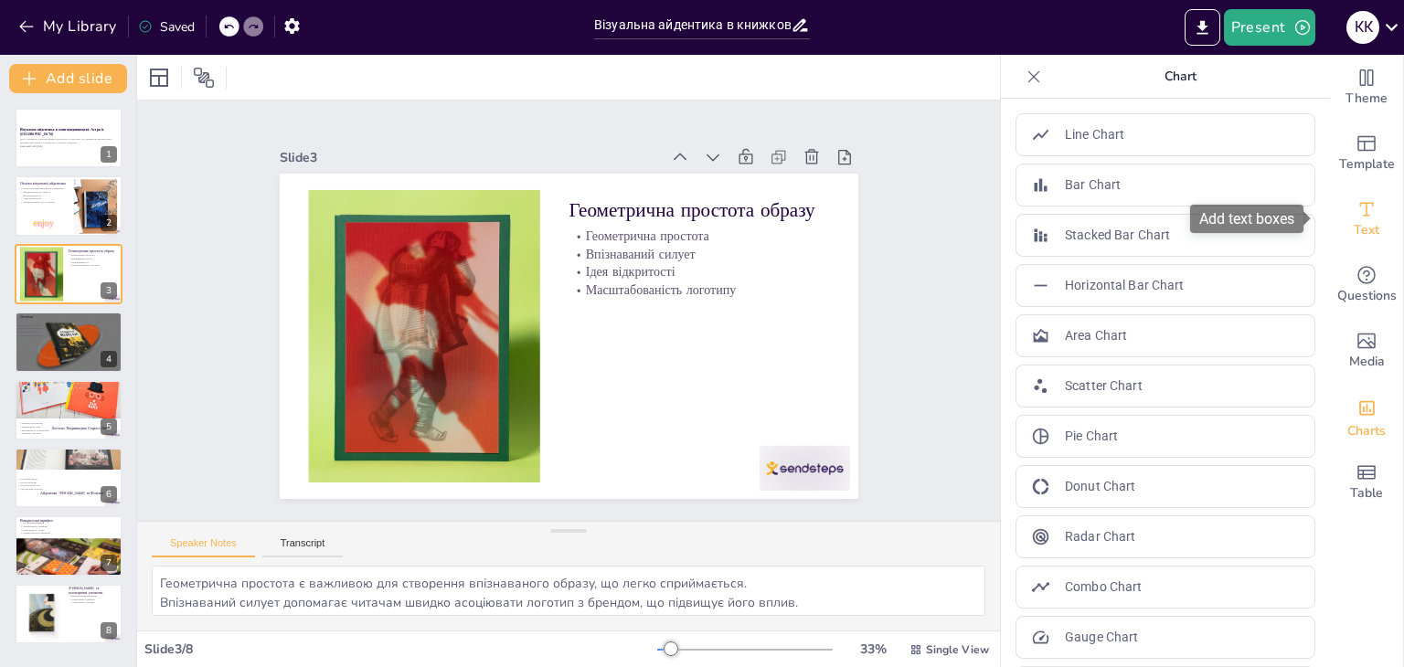
click at [1356, 208] on icon "Add text boxes" at bounding box center [1367, 209] width 22 height 22
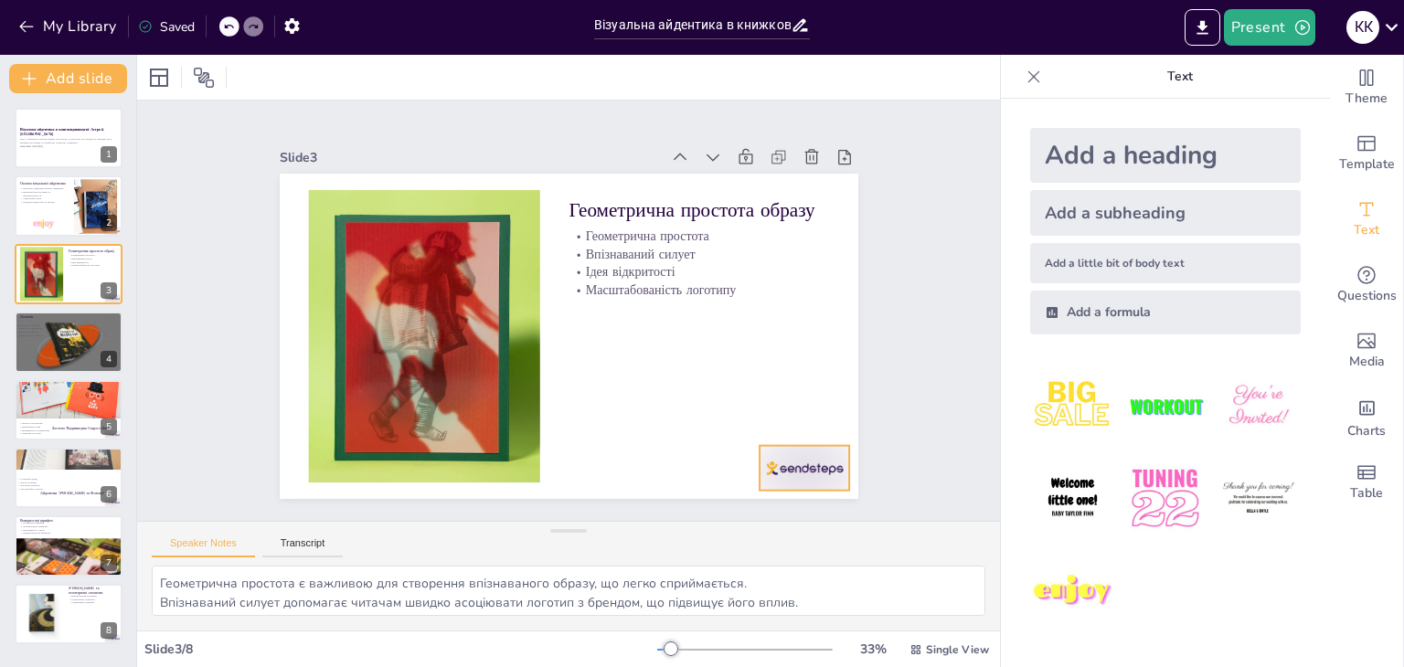
click at [746, 498] on div at bounding box center [745, 533] width 100 height 71
click at [1147, 267] on div "Add a little bit of body text" at bounding box center [1165, 263] width 271 height 40
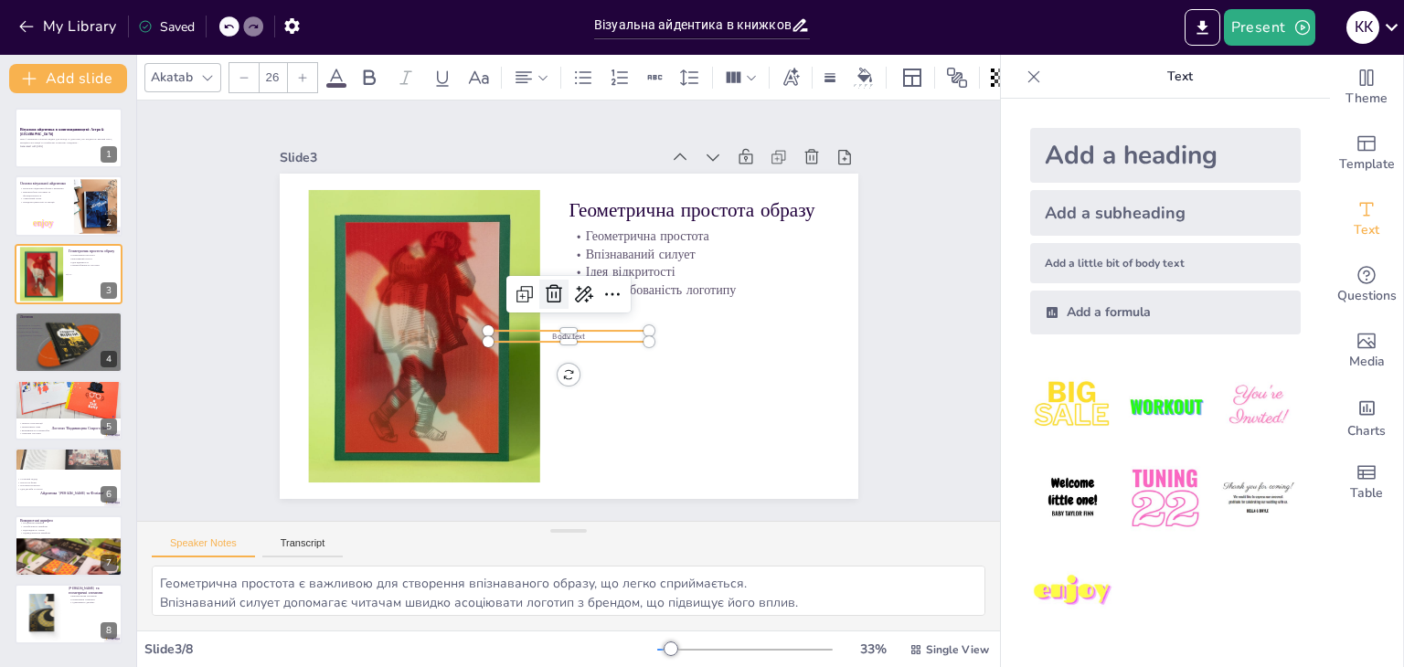
click at [548, 283] on icon at bounding box center [562, 289] width 29 height 29
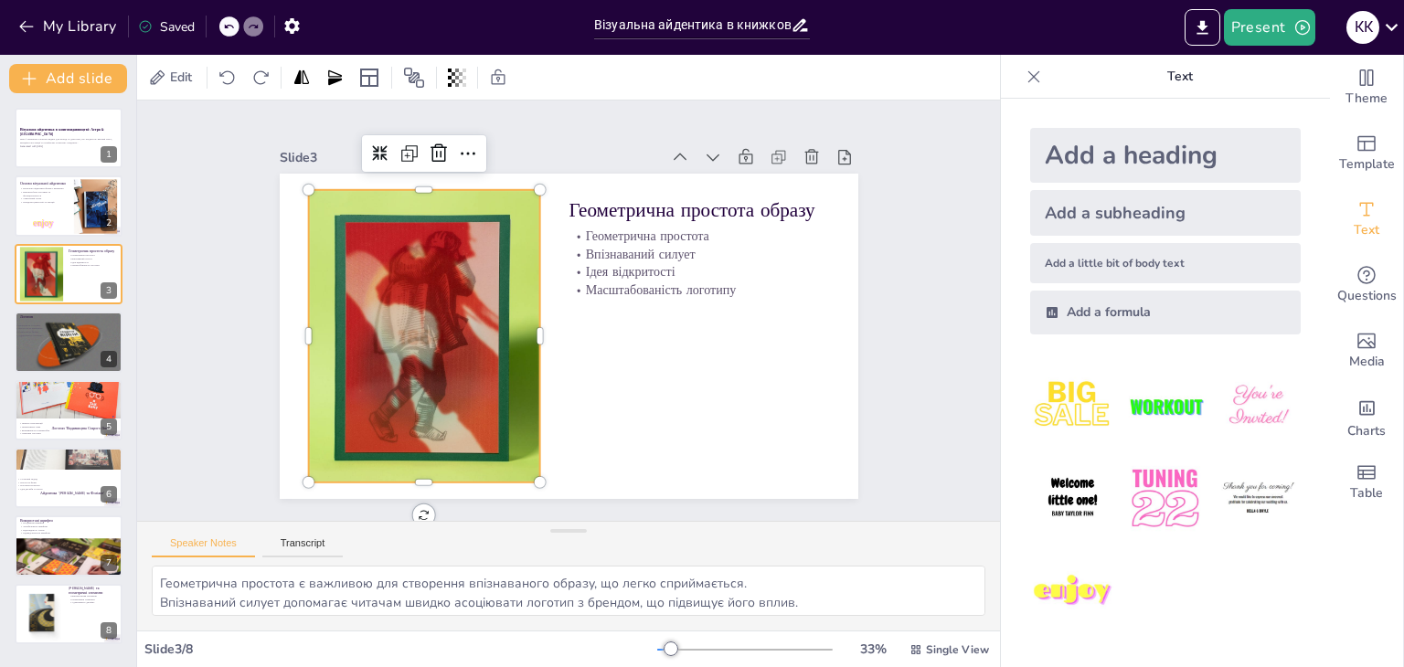
click at [495, 339] on div at bounding box center [425, 275] width 520 height 446
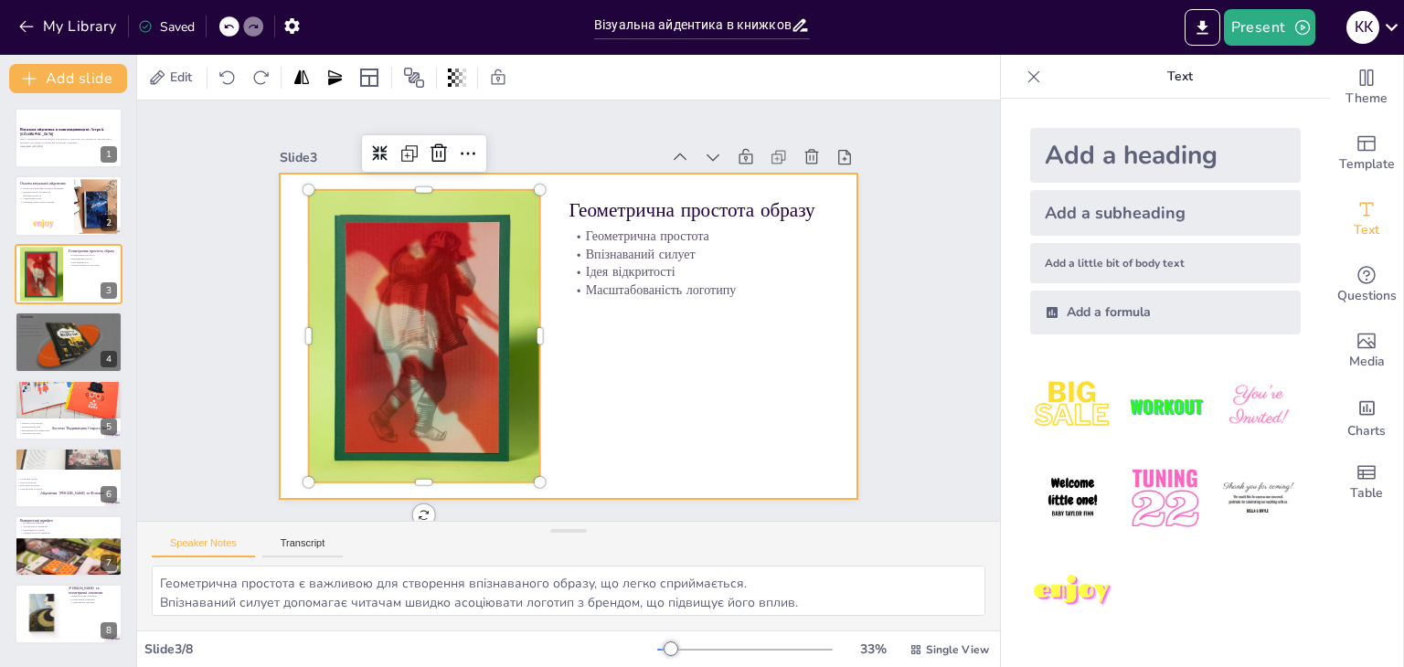
click at [744, 374] on div at bounding box center [560, 335] width 651 height 488
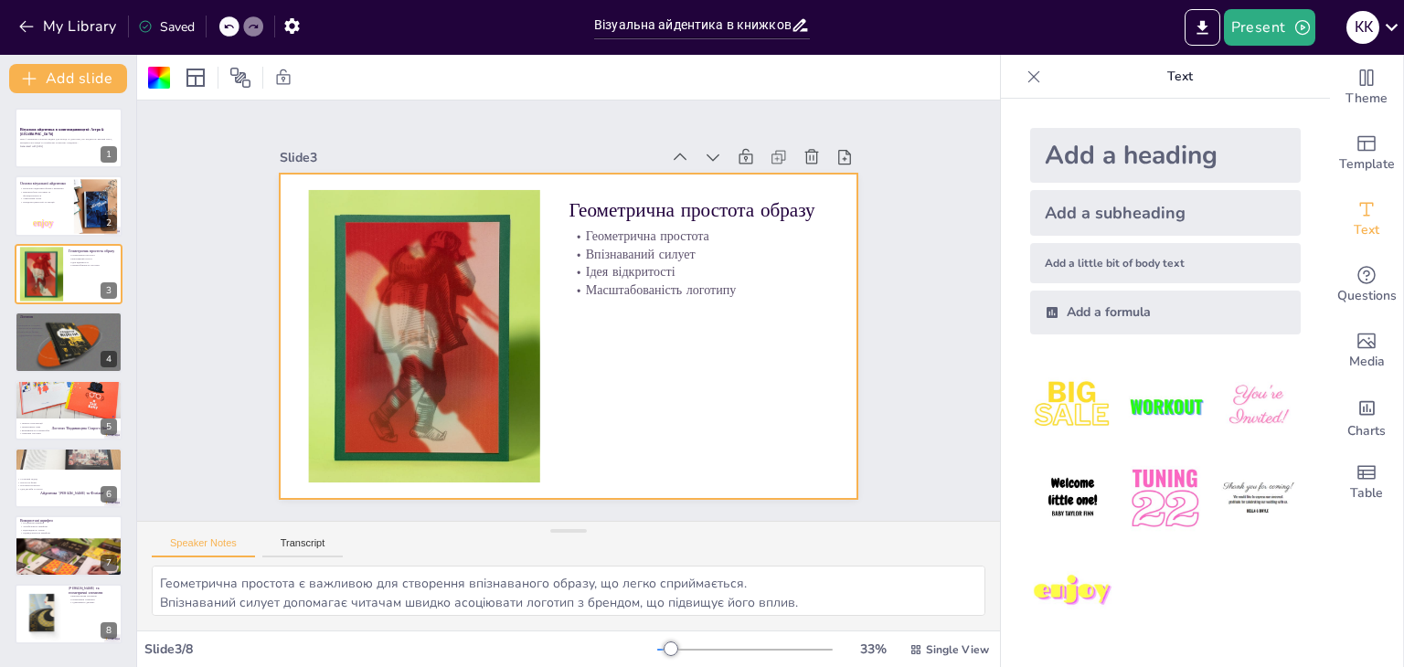
click at [771, 381] on div at bounding box center [556, 333] width 664 height 571
click at [771, 381] on div at bounding box center [558, 334] width 661 height 533
click at [771, 381] on div at bounding box center [552, 330] width 648 height 629
click at [771, 381] on div at bounding box center [560, 335] width 651 height 488
click at [296, 531] on div "Speaker Notes Transcript" at bounding box center [568, 544] width 863 height 44
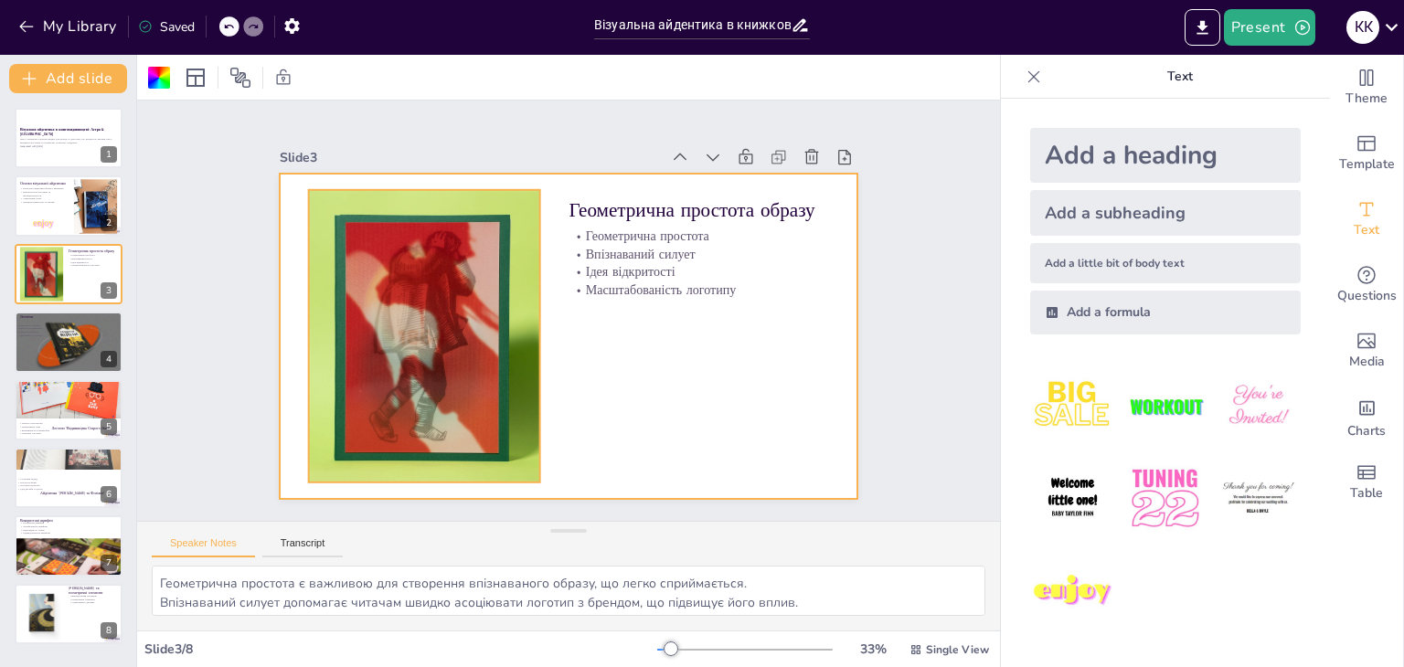
click at [466, 344] on div at bounding box center [437, 247] width 528 height 496
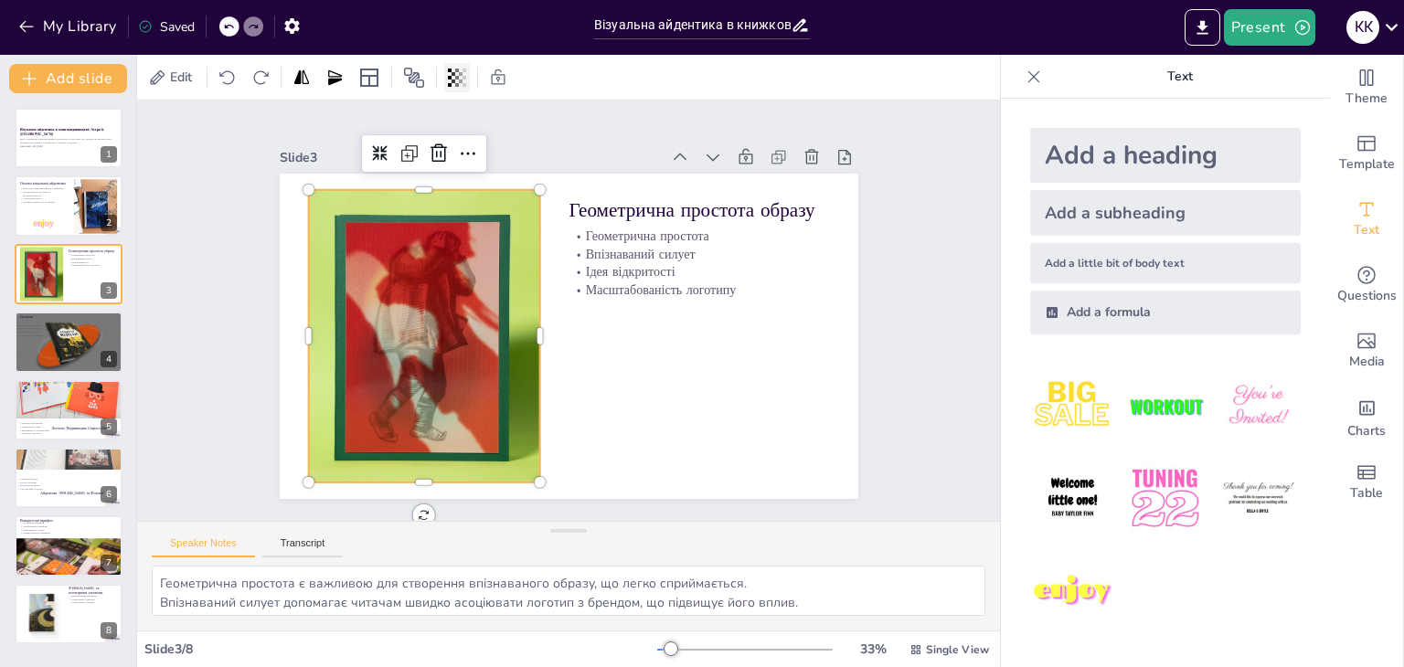
click at [457, 75] on icon at bounding box center [457, 78] width 4 height 18
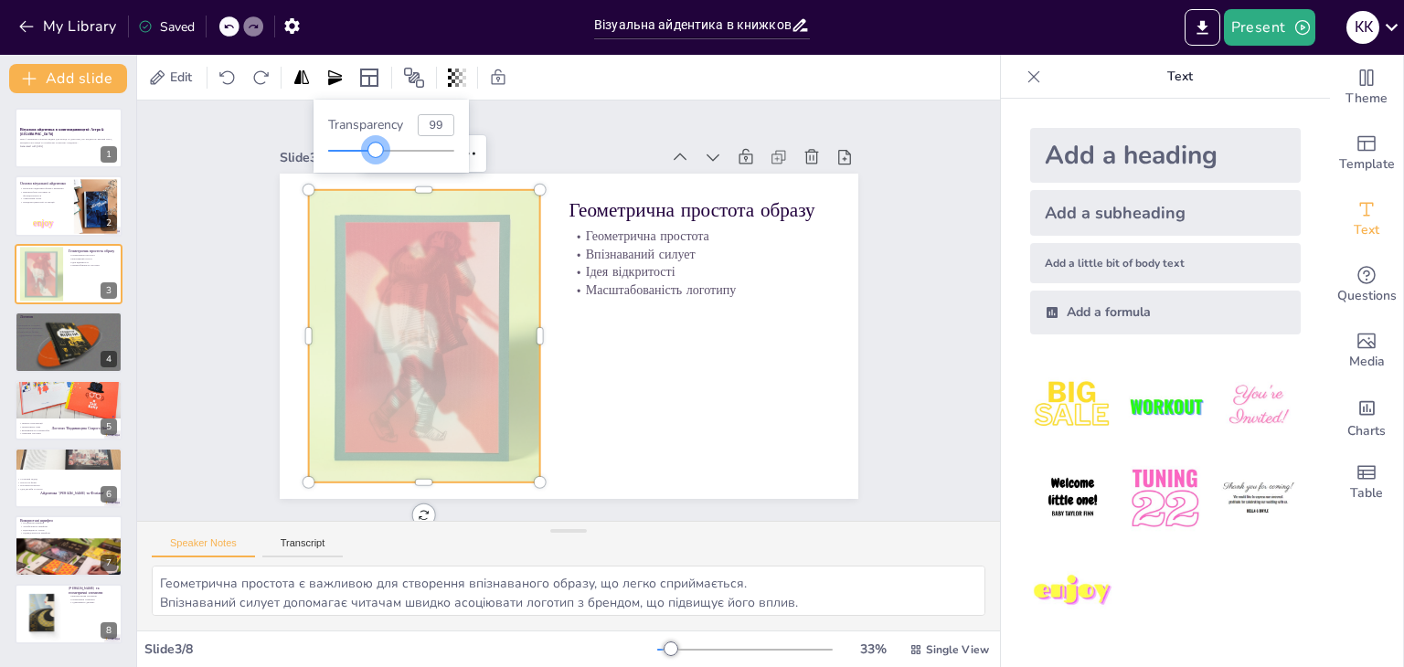
type input "100"
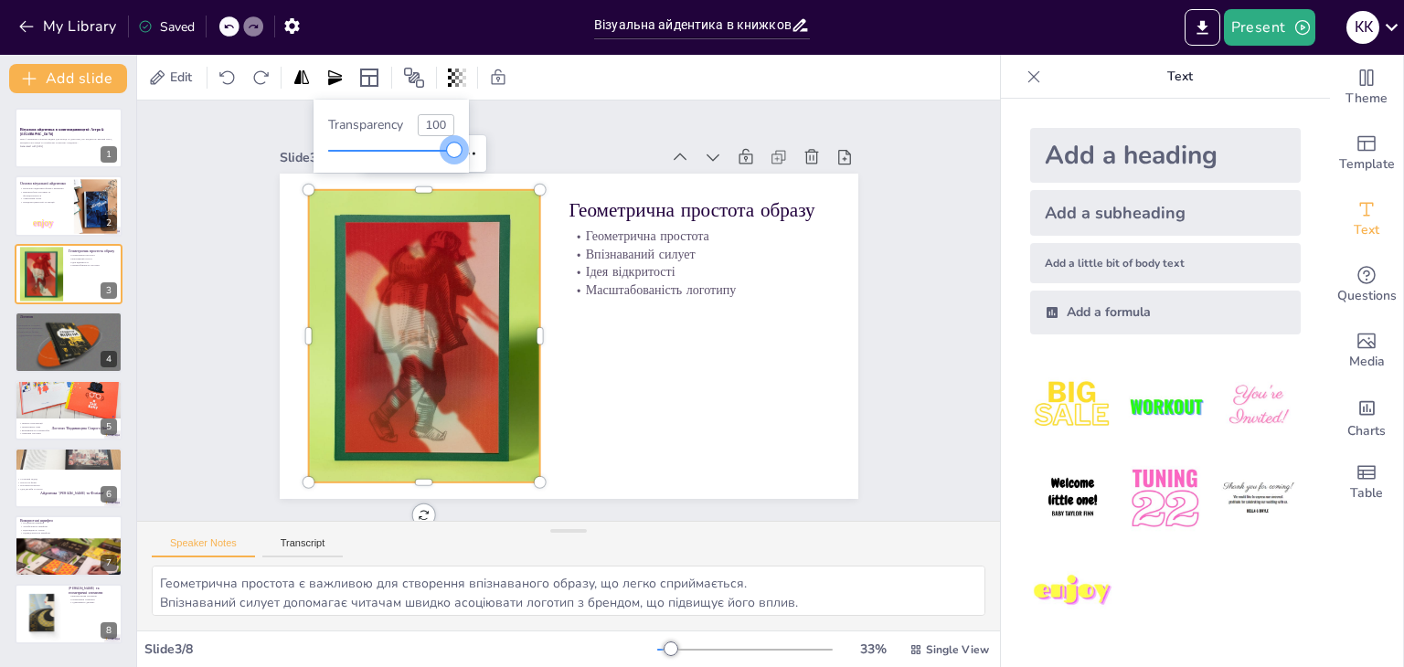
drag, startPoint x: 457, startPoint y: 150, endPoint x: 486, endPoint y: 150, distance: 29.3
click at [472, 150] on body "My Library Saved Візуальна айдентика в книжковому видавництві: Символіка та емо…" at bounding box center [702, 333] width 1404 height 667
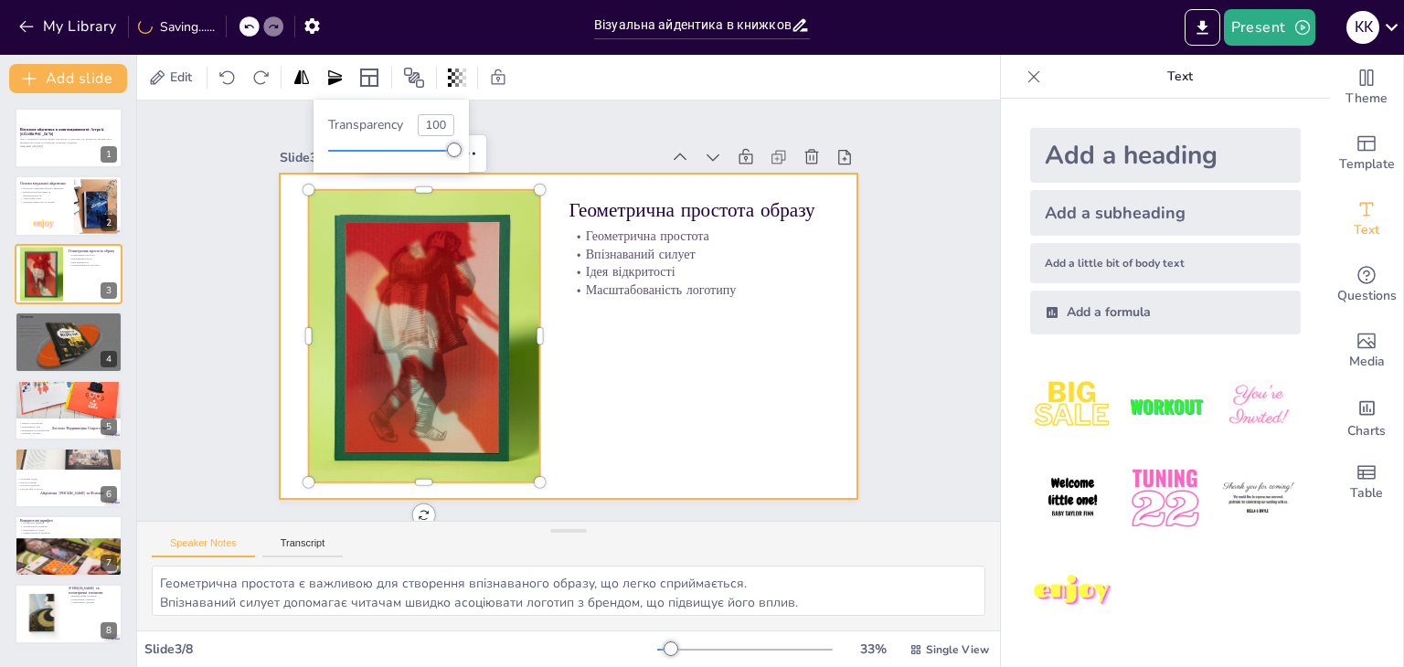
click at [597, 381] on div at bounding box center [558, 334] width 661 height 533
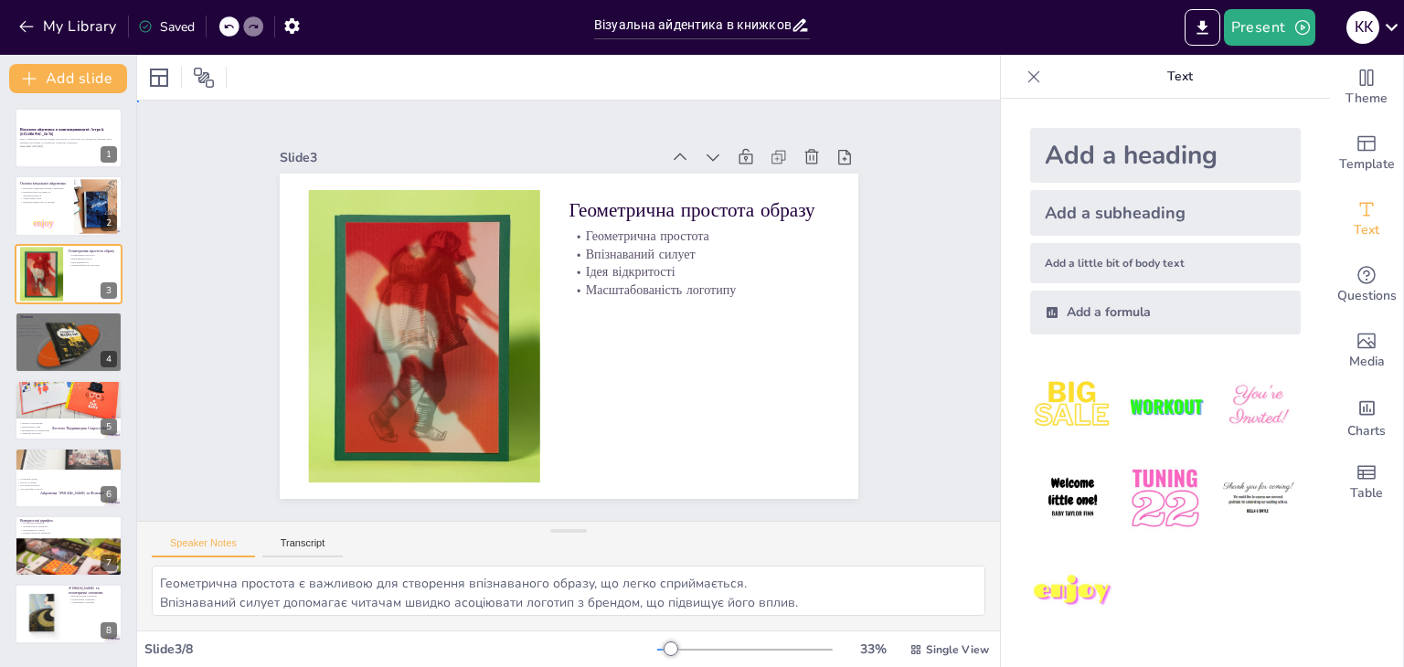
click at [617, 374] on div at bounding box center [558, 334] width 661 height 533
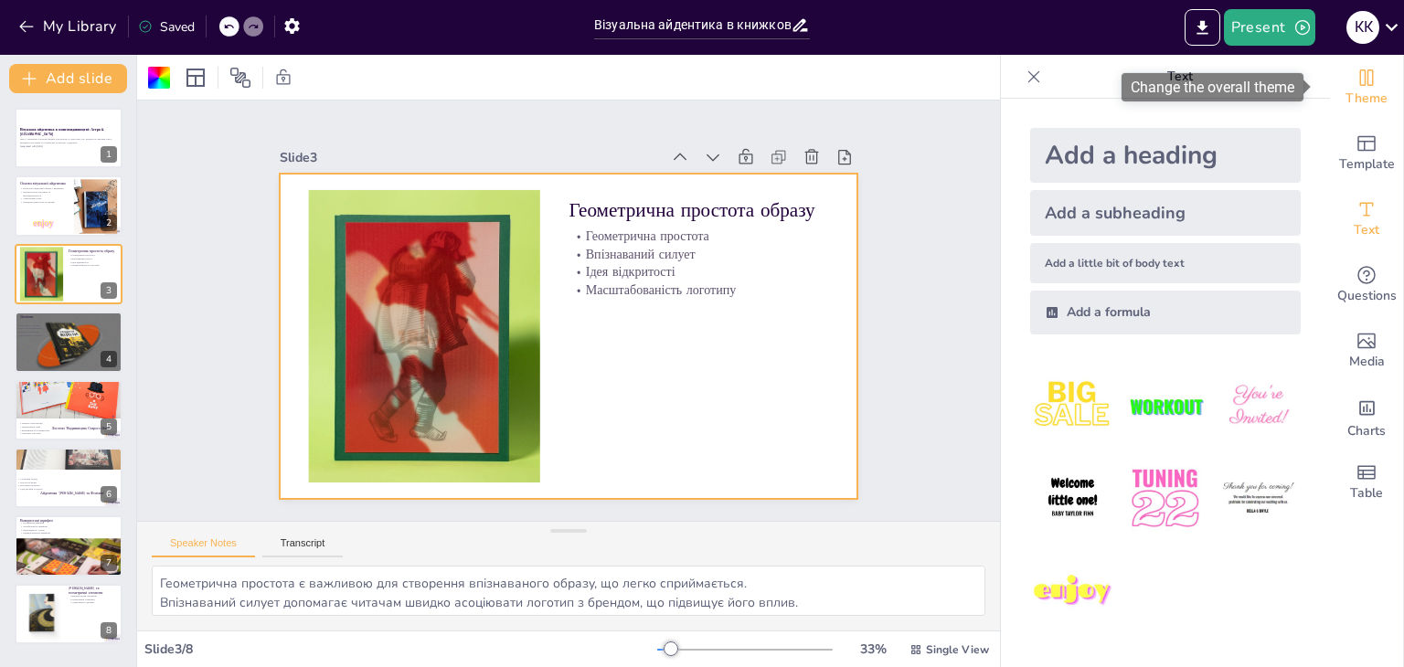
click at [1354, 91] on span "Theme" at bounding box center [1367, 99] width 42 height 20
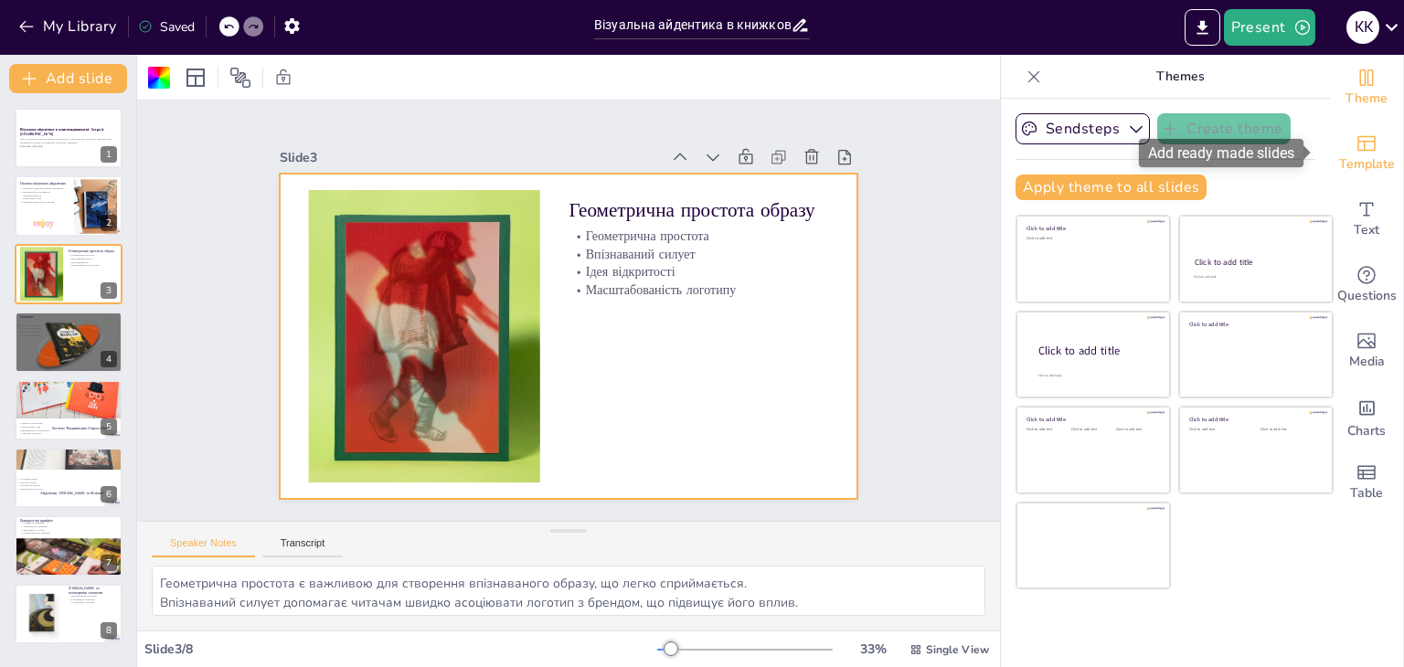
click at [1358, 140] on icon "Add ready made slides" at bounding box center [1367, 144] width 18 height 16
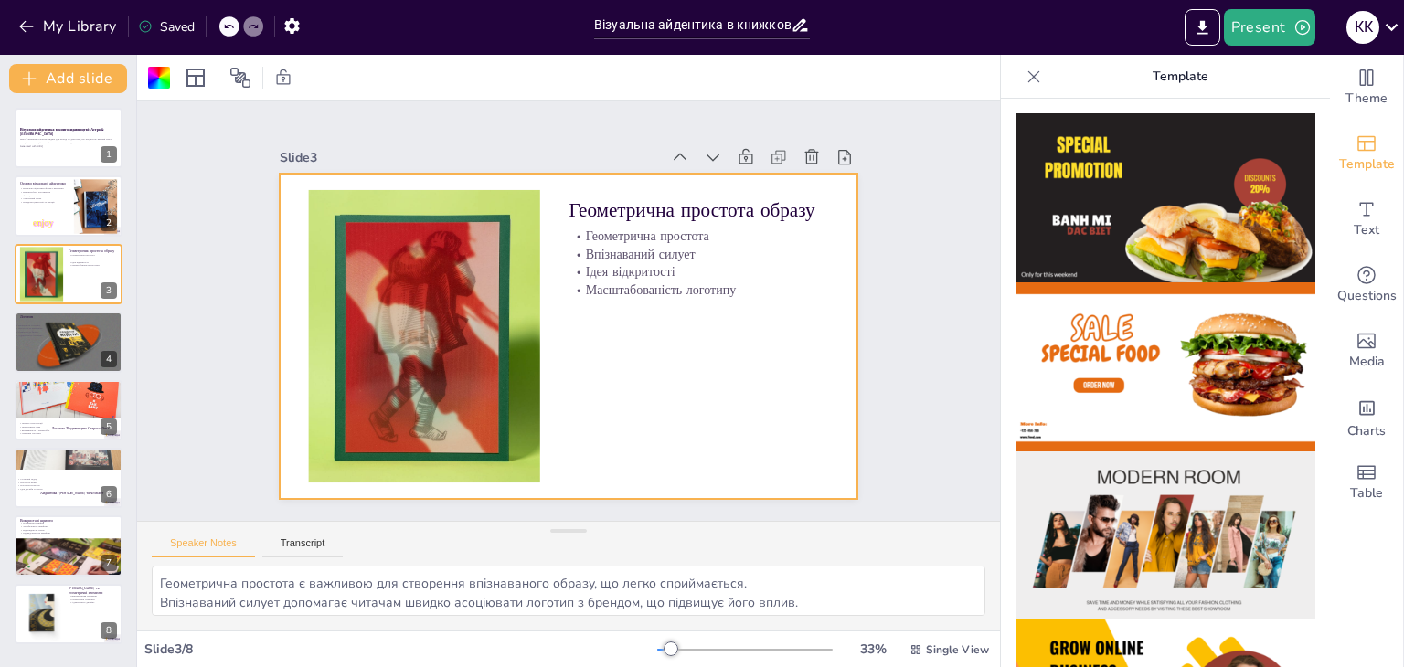
click at [1151, 218] on img at bounding box center [1166, 197] width 300 height 169
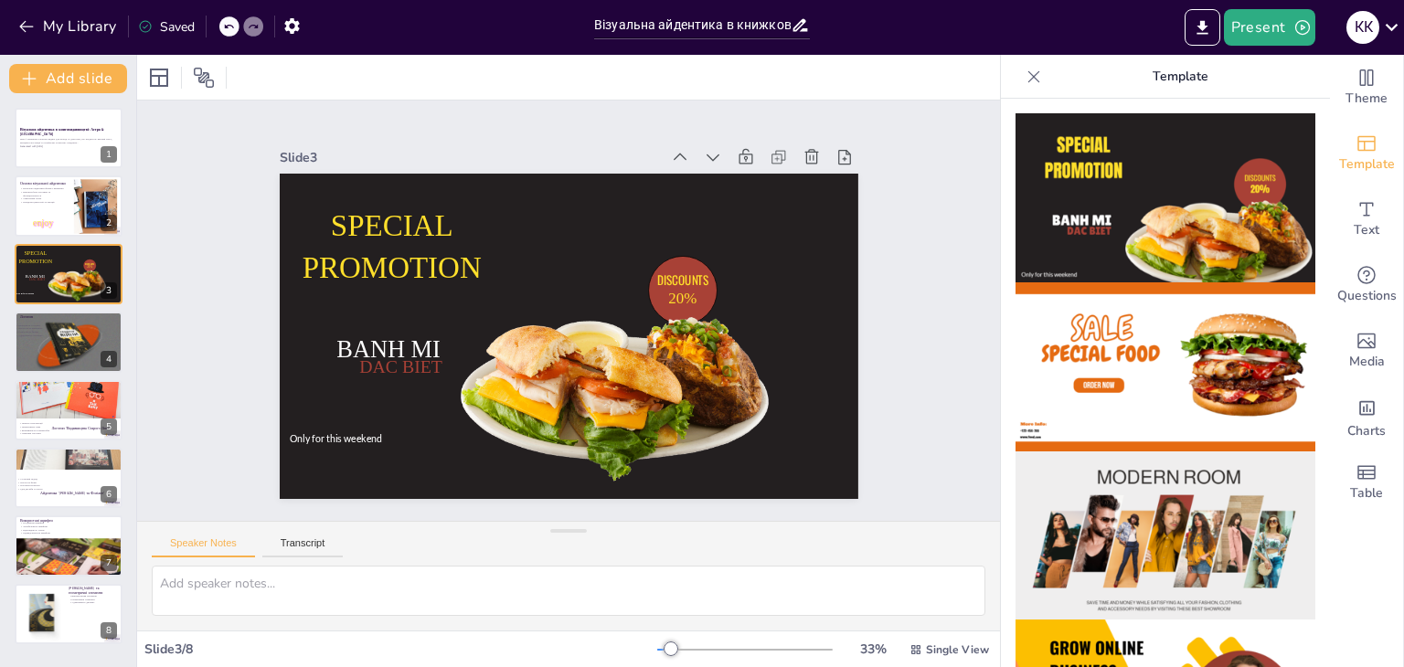
click at [1131, 376] on img at bounding box center [1166, 367] width 300 height 169
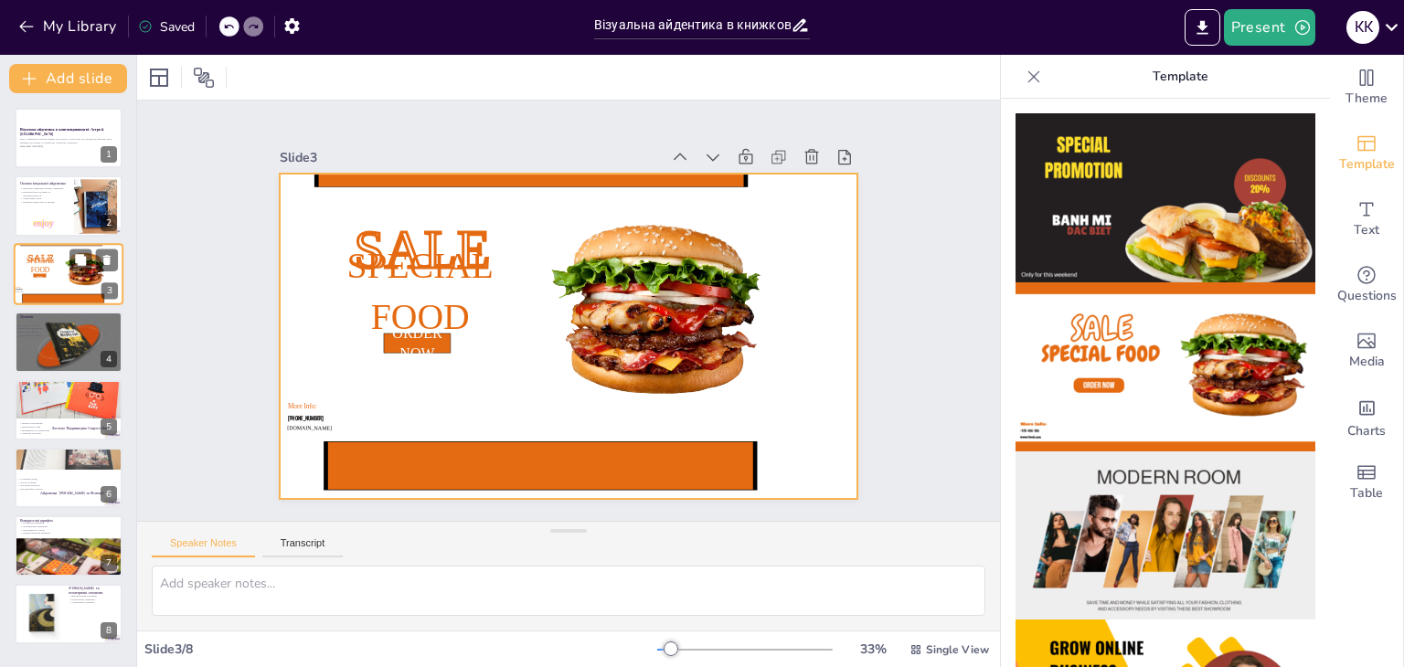
click at [73, 290] on div at bounding box center [85, 269] width 46 height 42
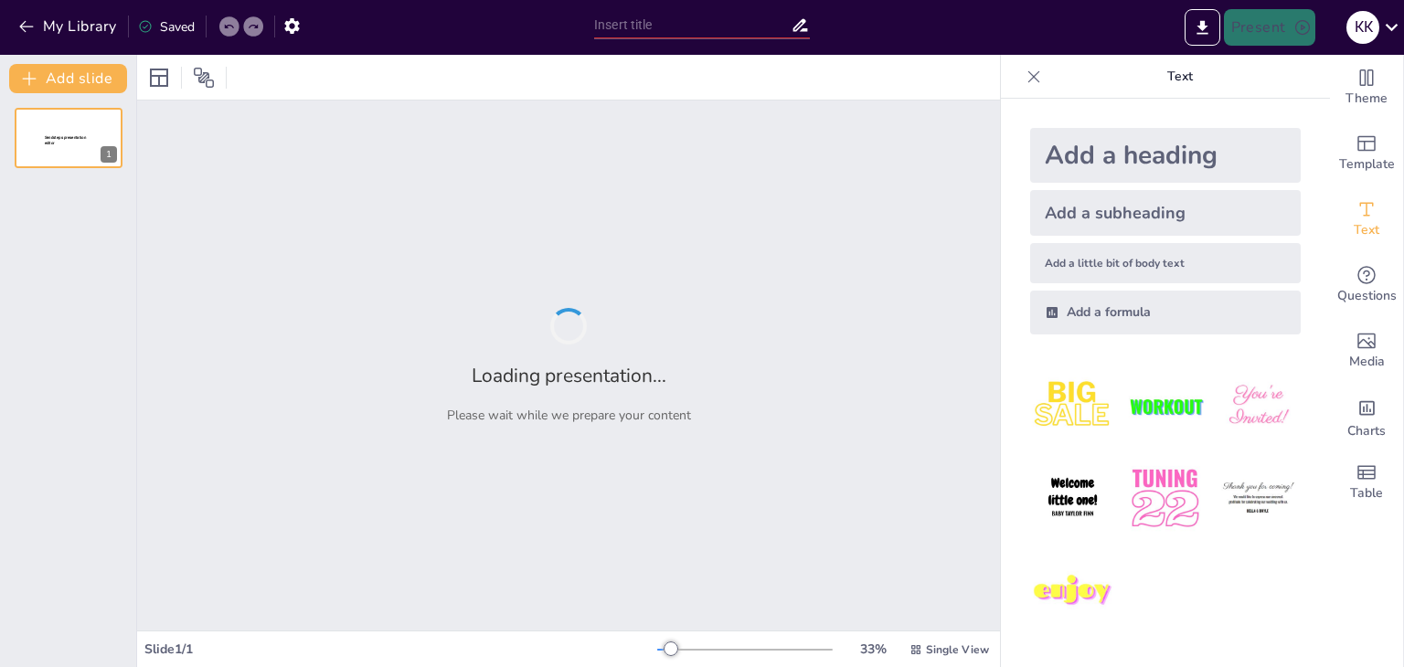
type input "Візуальна айдентика в книжковому видавництві: Символіка та емоції 'Старого Лева'"
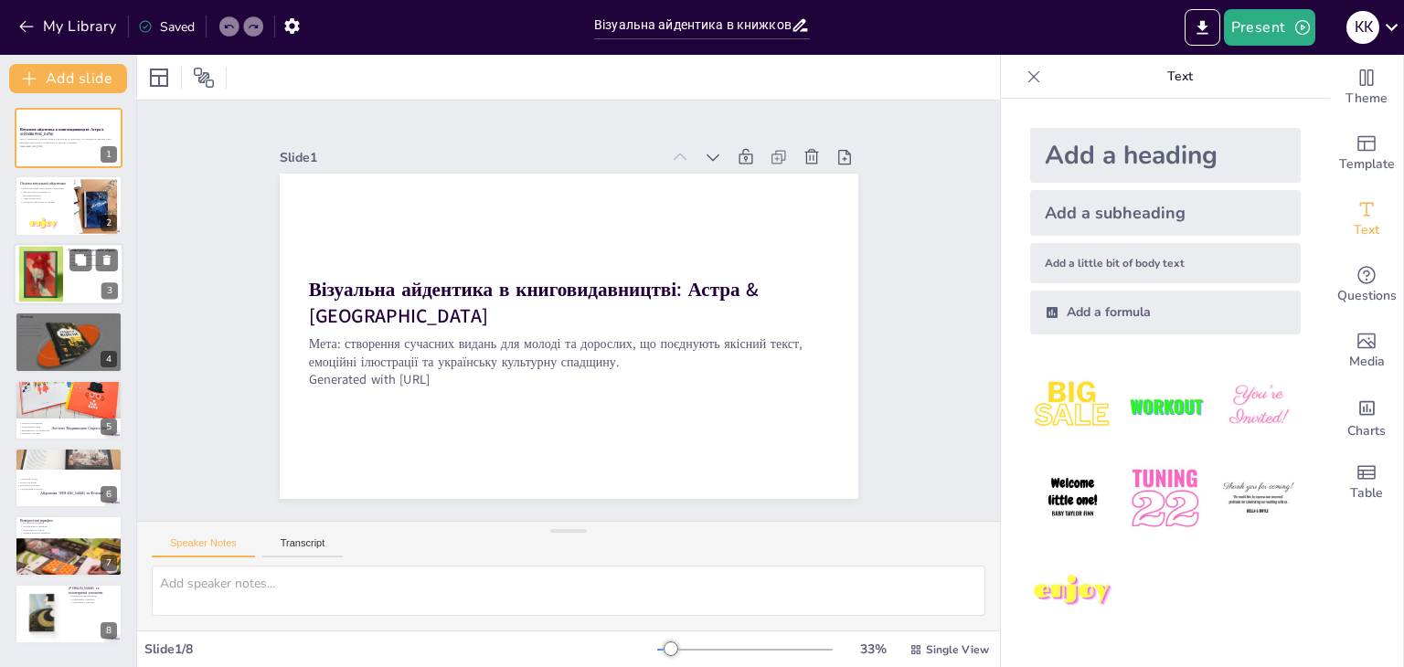
click at [59, 275] on div at bounding box center [40, 274] width 83 height 56
type textarea "Геометрична простота є важливою для створення впізнаваного образу, що легко спр…"
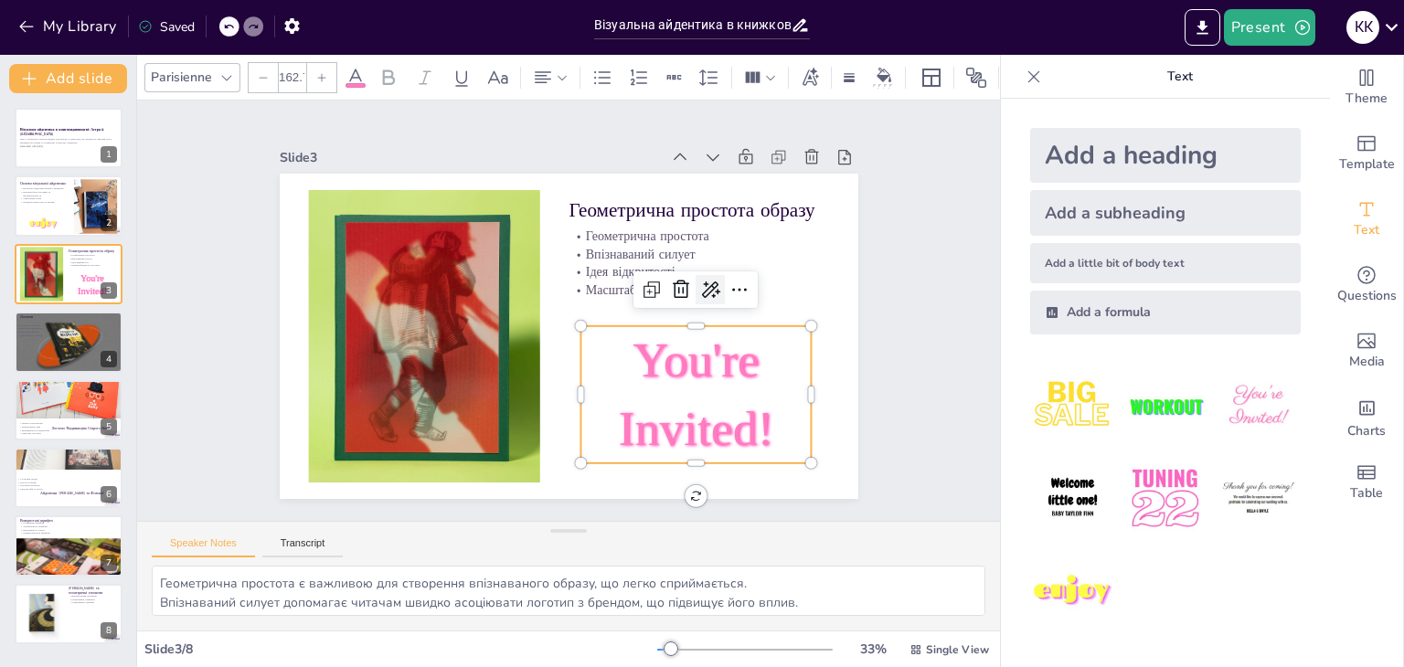
click at [699, 280] on icon at bounding box center [710, 290] width 22 height 22
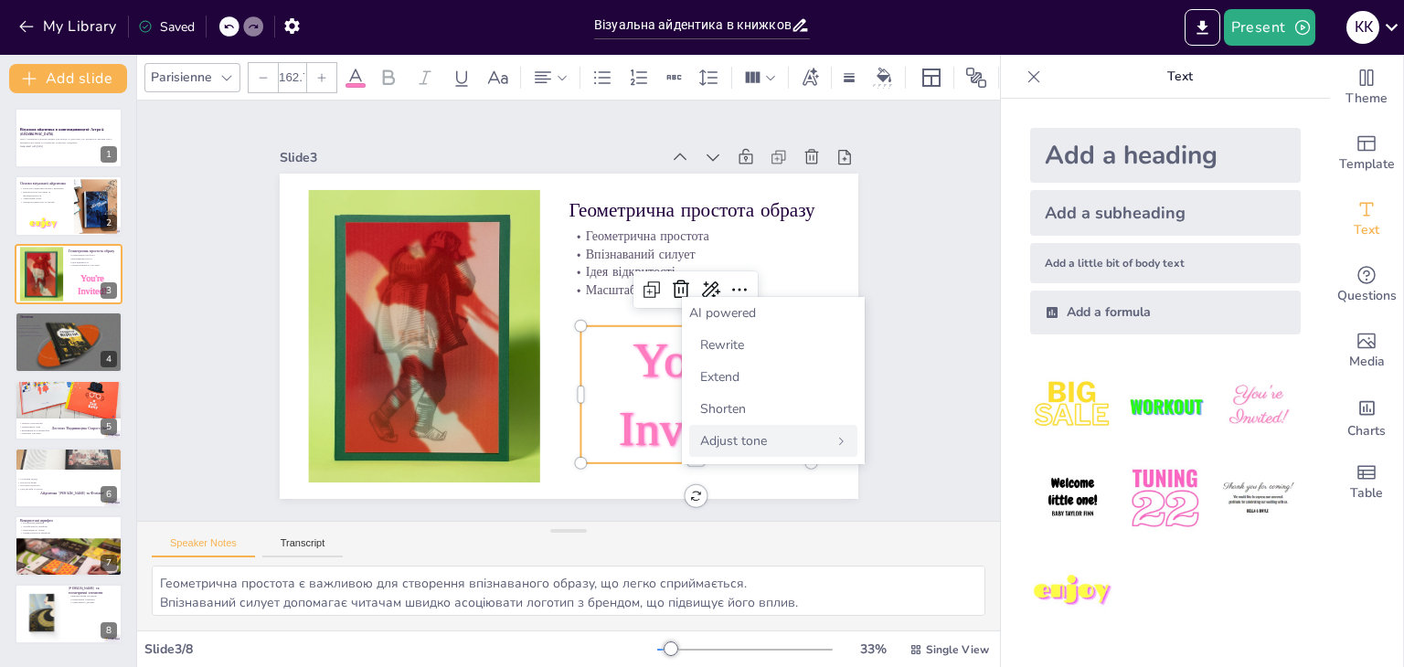
click at [750, 445] on span "Adjust tone" at bounding box center [733, 440] width 67 height 17
click at [756, 400] on div "Persuasive" at bounding box center [773, 409] width 168 height 32
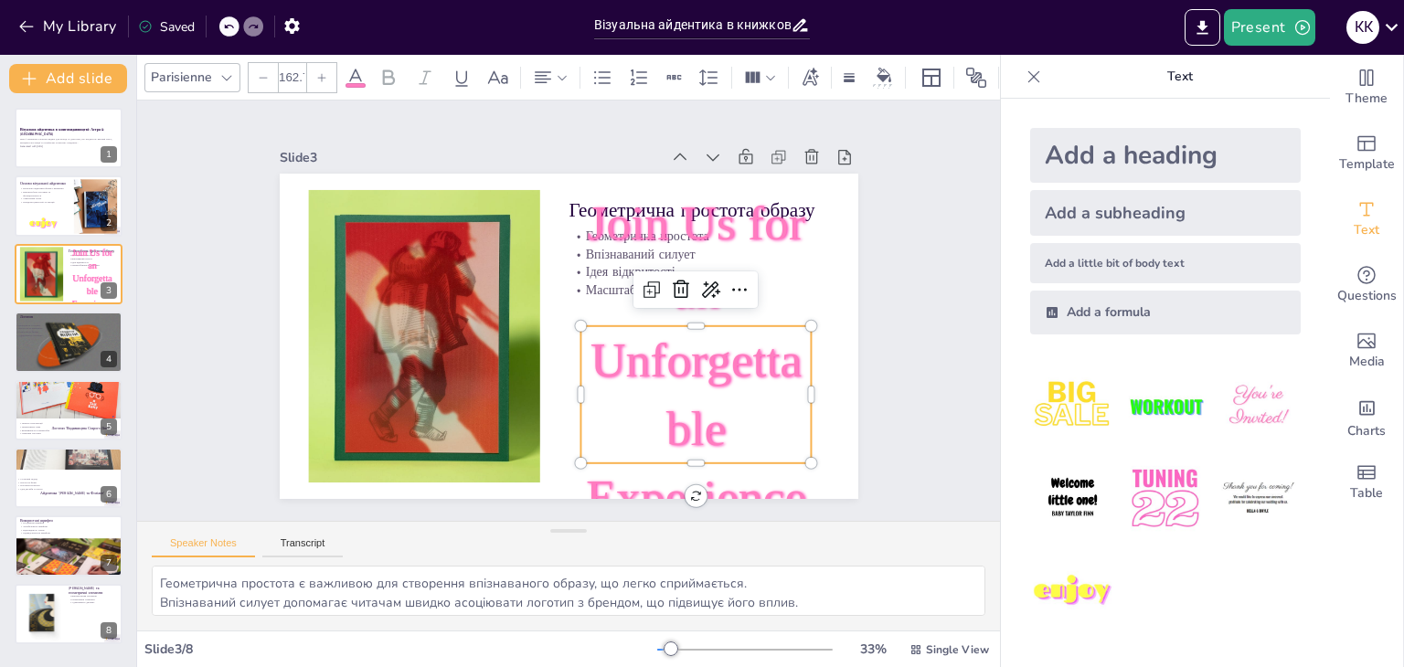
click at [883, 275] on div "Slide 1 Візуальна айдентика в книговидавництві: Астра & Аркуш Мета: створення с…" at bounding box center [569, 311] width 764 height 569
click at [752, 367] on span "Join Us for an Unforgettable Experience!" at bounding box center [695, 395] width 220 height 398
click at [673, 283] on icon at bounding box center [681, 289] width 16 height 18
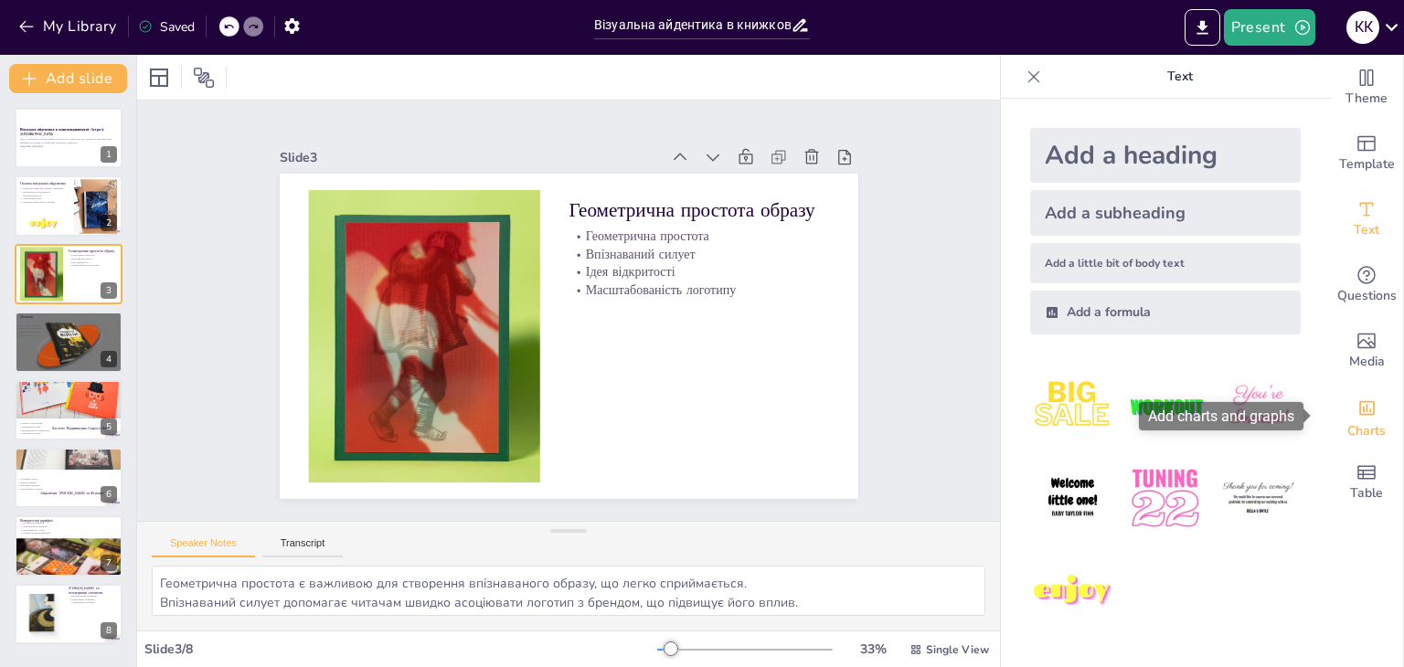
click at [1360, 409] on icon "Add charts and graphs" at bounding box center [1368, 408] width 16 height 15
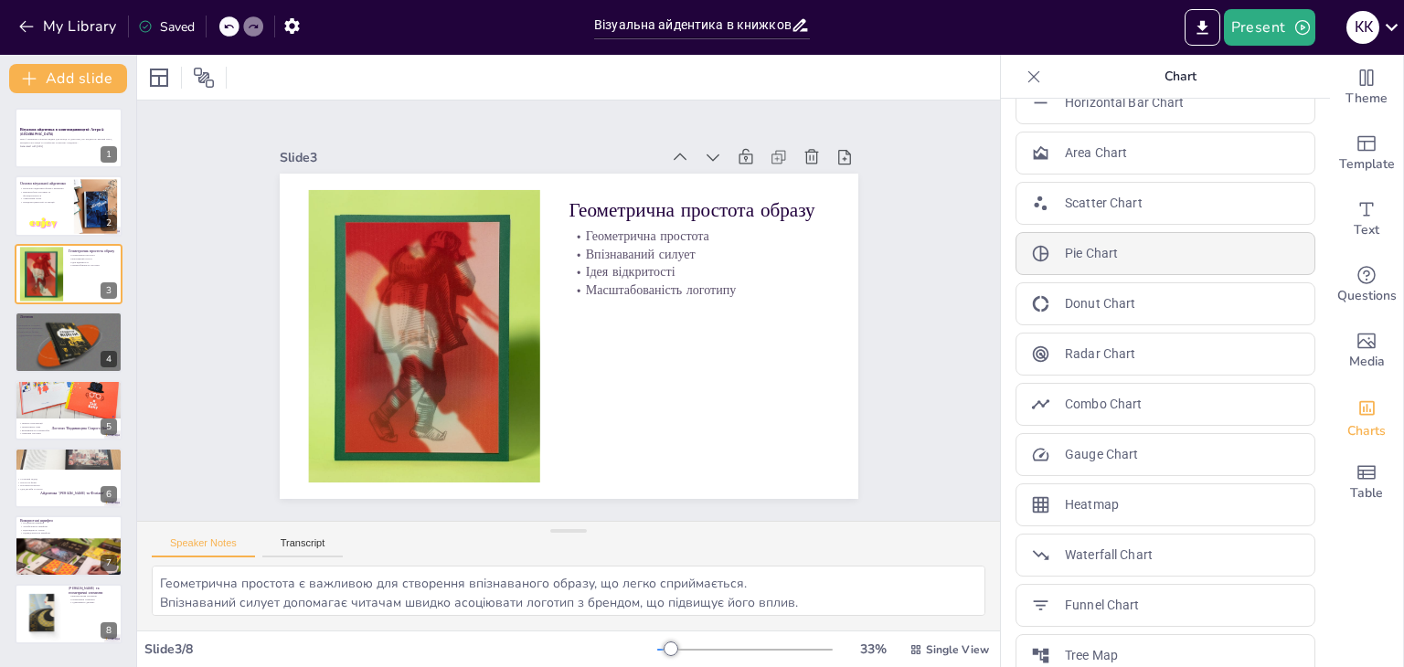
scroll to position [252, 0]
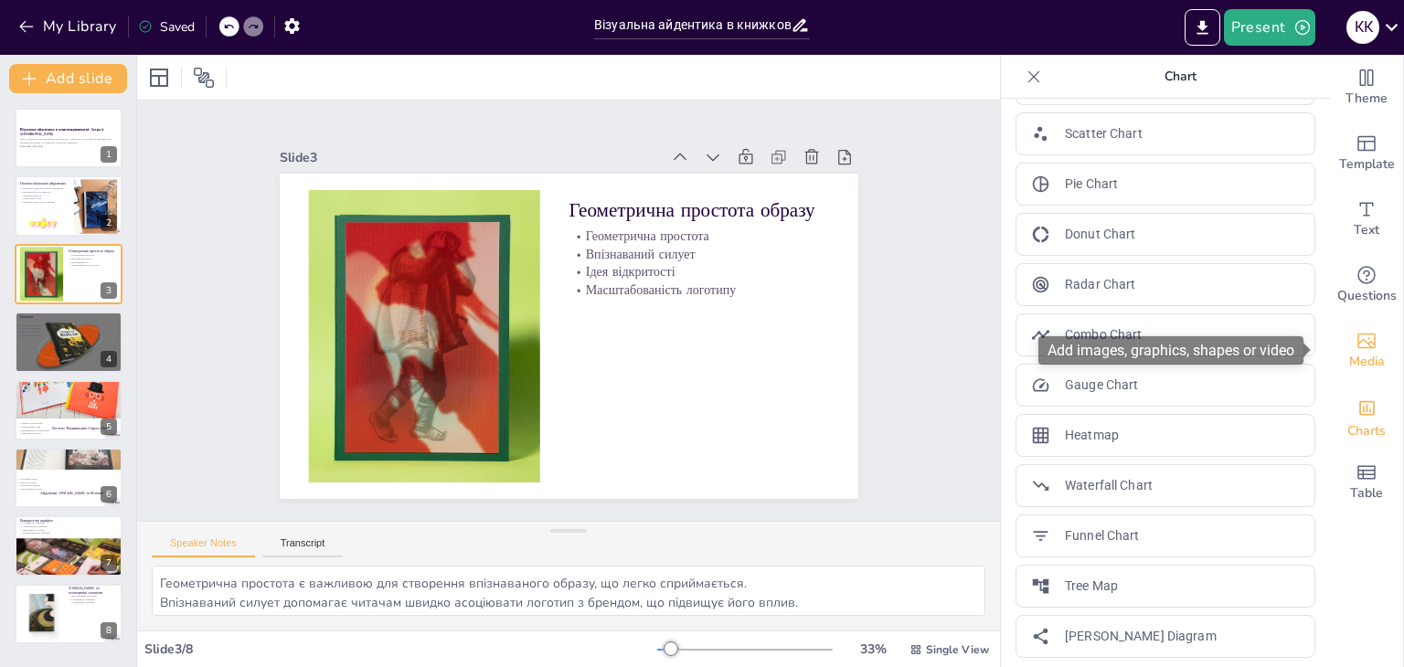
click at [1361, 371] on span "Media" at bounding box center [1368, 362] width 36 height 20
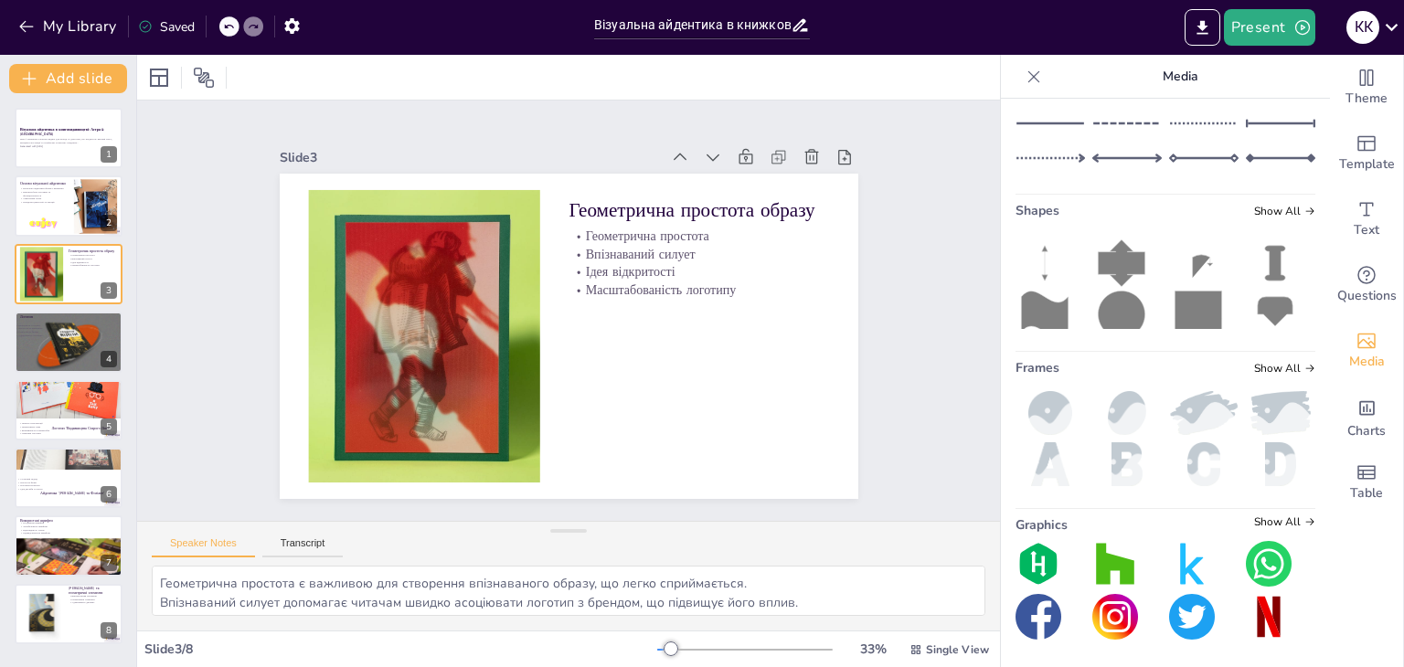
scroll to position [287, 0]
drag, startPoint x: 1025, startPoint y: 552, endPoint x: 893, endPoint y: 418, distance: 188.2
click at [893, 418] on div "Document fonts Akatab Fascinate Recently used Akatab Fascinate Popular fonts La…" at bounding box center [702, 361] width 1404 height 613
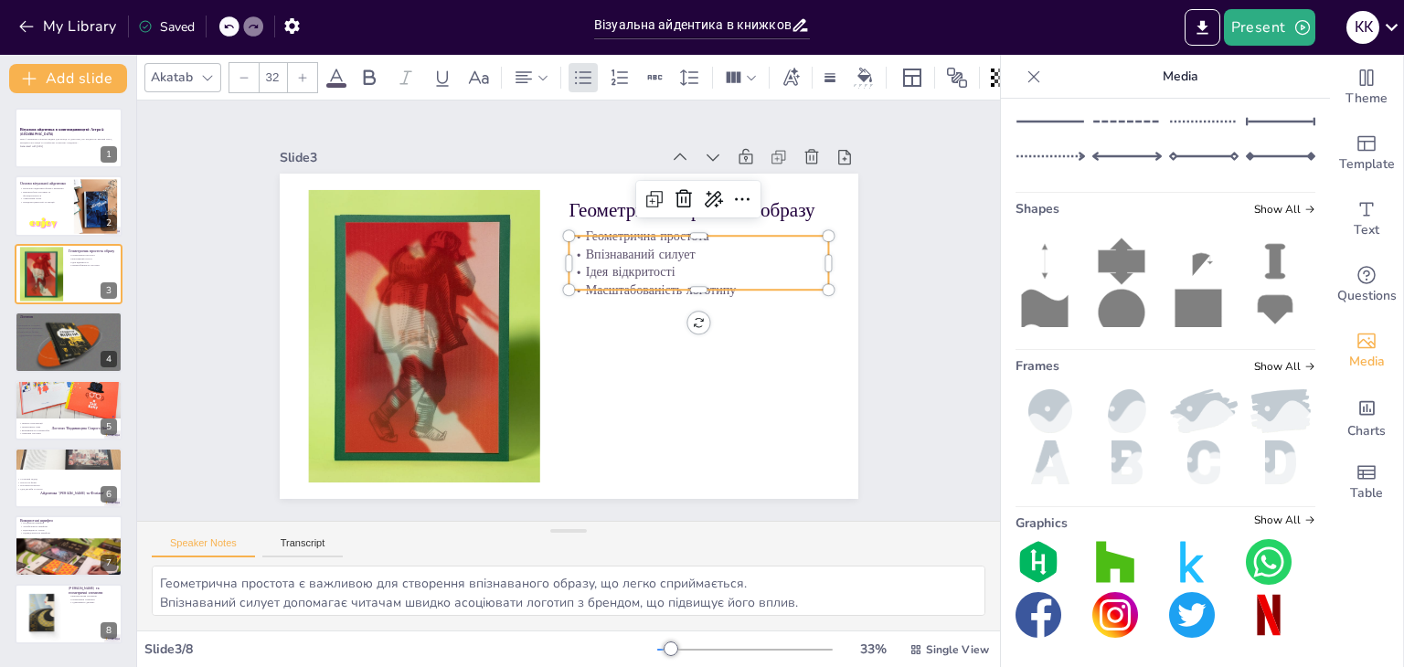
click at [585, 265] on p "Ідея відкритості" at bounding box center [701, 285] width 261 height 45
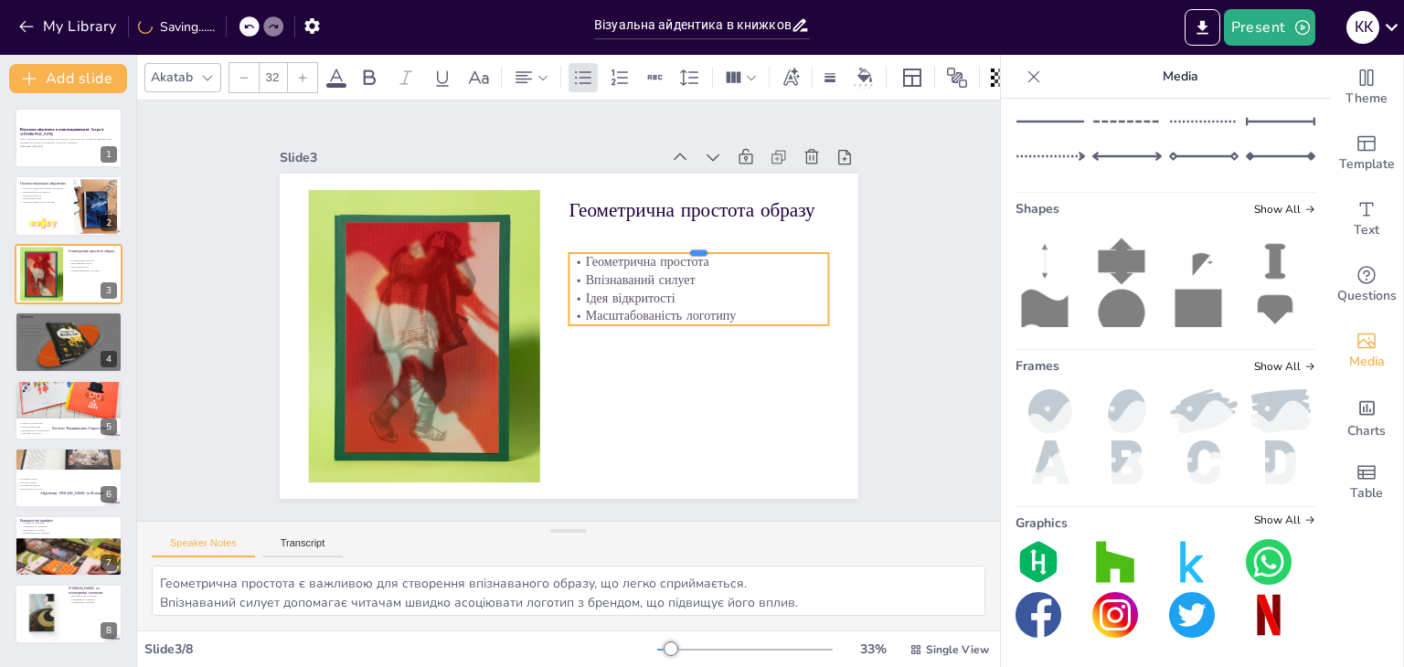
drag, startPoint x: 620, startPoint y: 220, endPoint x: 628, endPoint y: 252, distance: 33.0
click at [620, 253] on div at bounding box center [699, 246] width 261 height 15
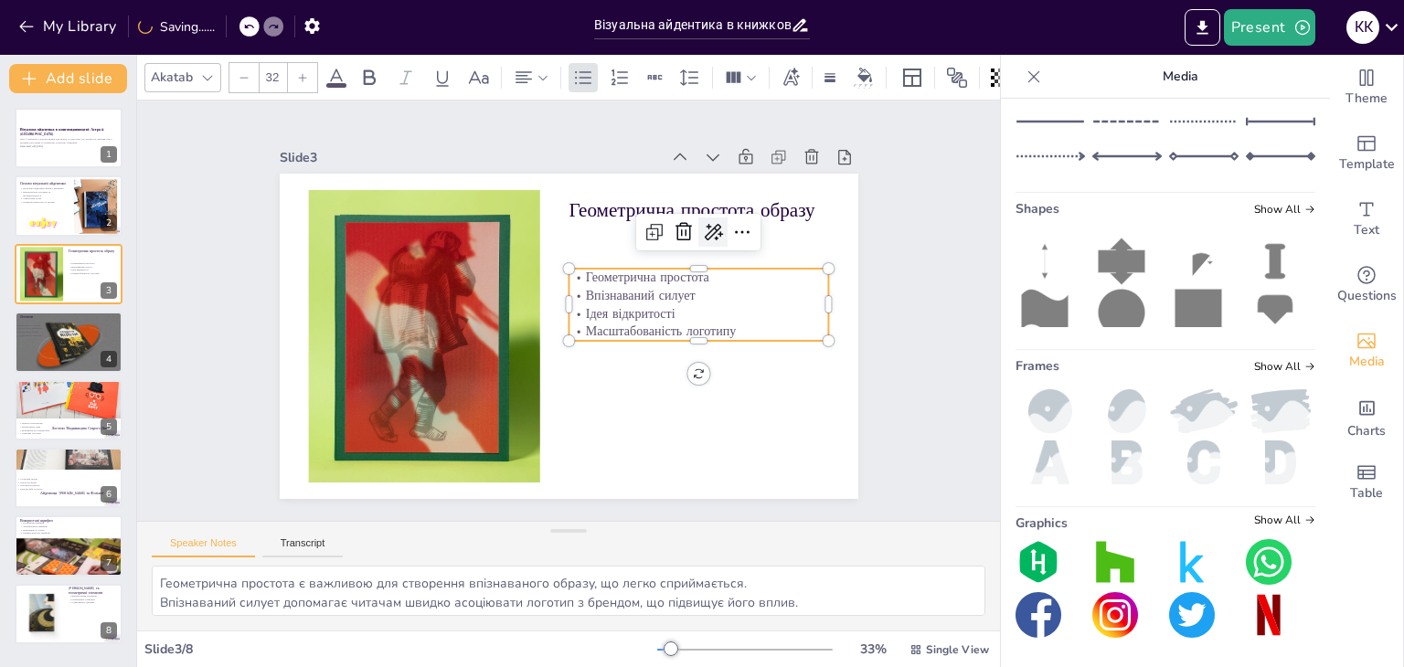
click at [709, 236] on icon at bounding box center [721, 248] width 24 height 24
click at [745, 257] on div "AI powered" at bounding box center [776, 255] width 168 height 17
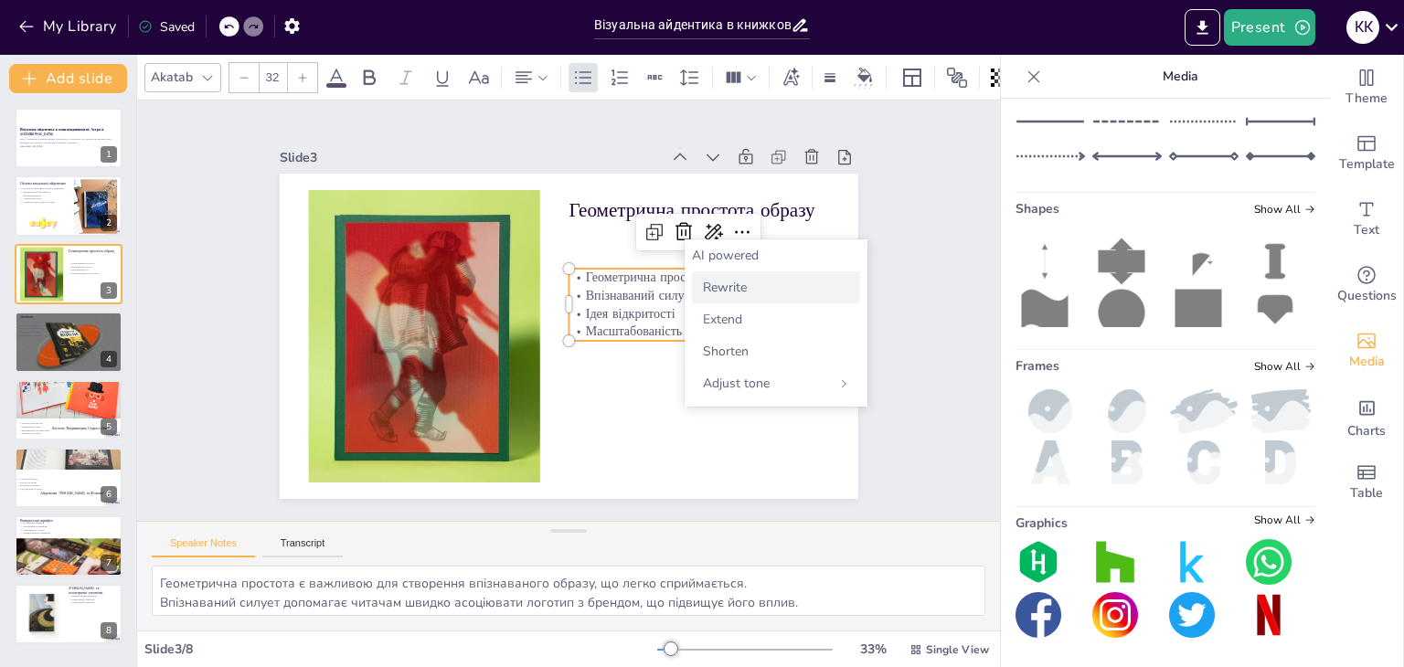
click at [735, 283] on span "Rewrite" at bounding box center [725, 287] width 44 height 17
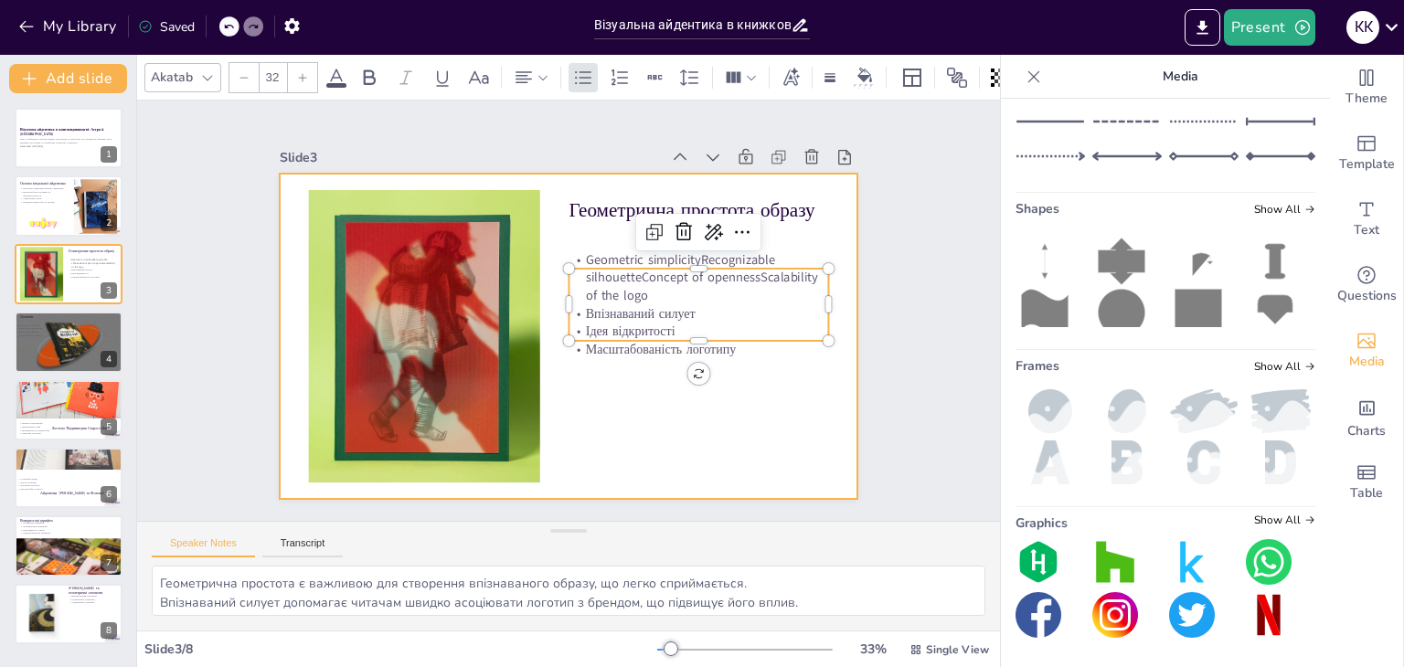
click at [755, 410] on div at bounding box center [567, 336] width 610 height 384
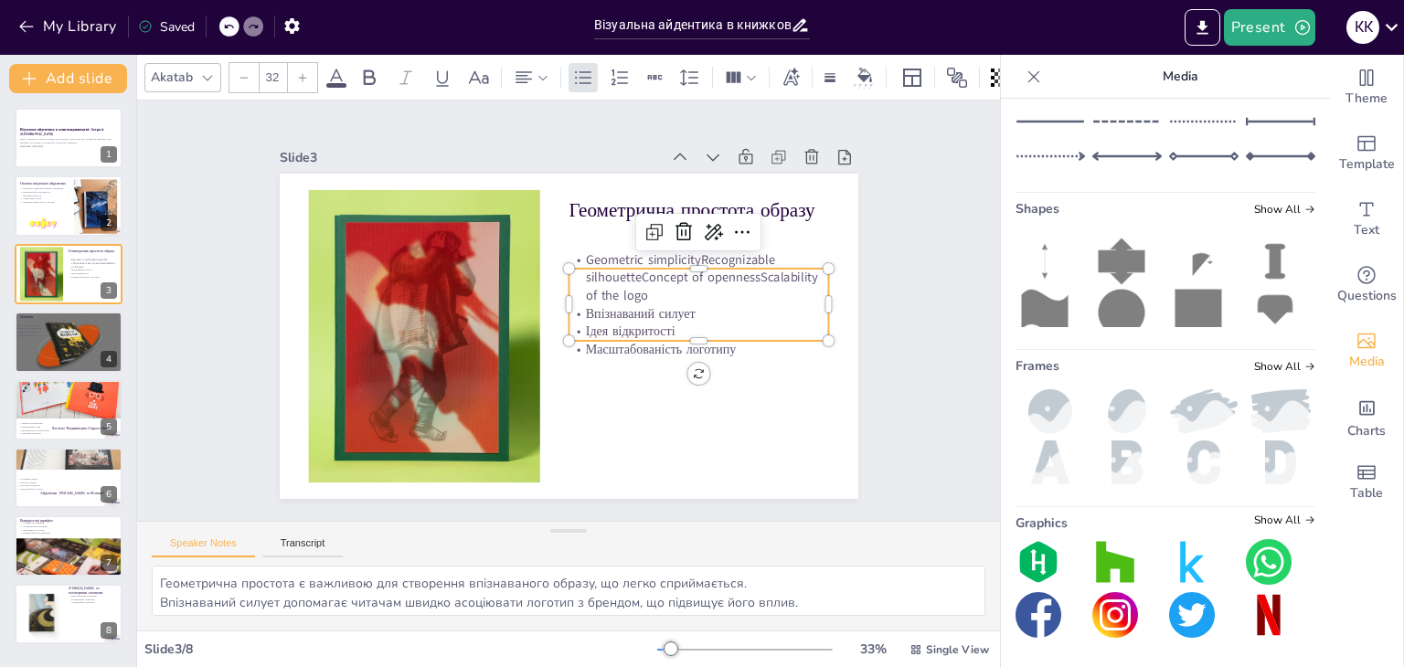
click at [742, 323] on p "Ідея відкритості" at bounding box center [699, 332] width 261 height 18
click at [728, 236] on div at bounding box center [742, 232] width 29 height 29
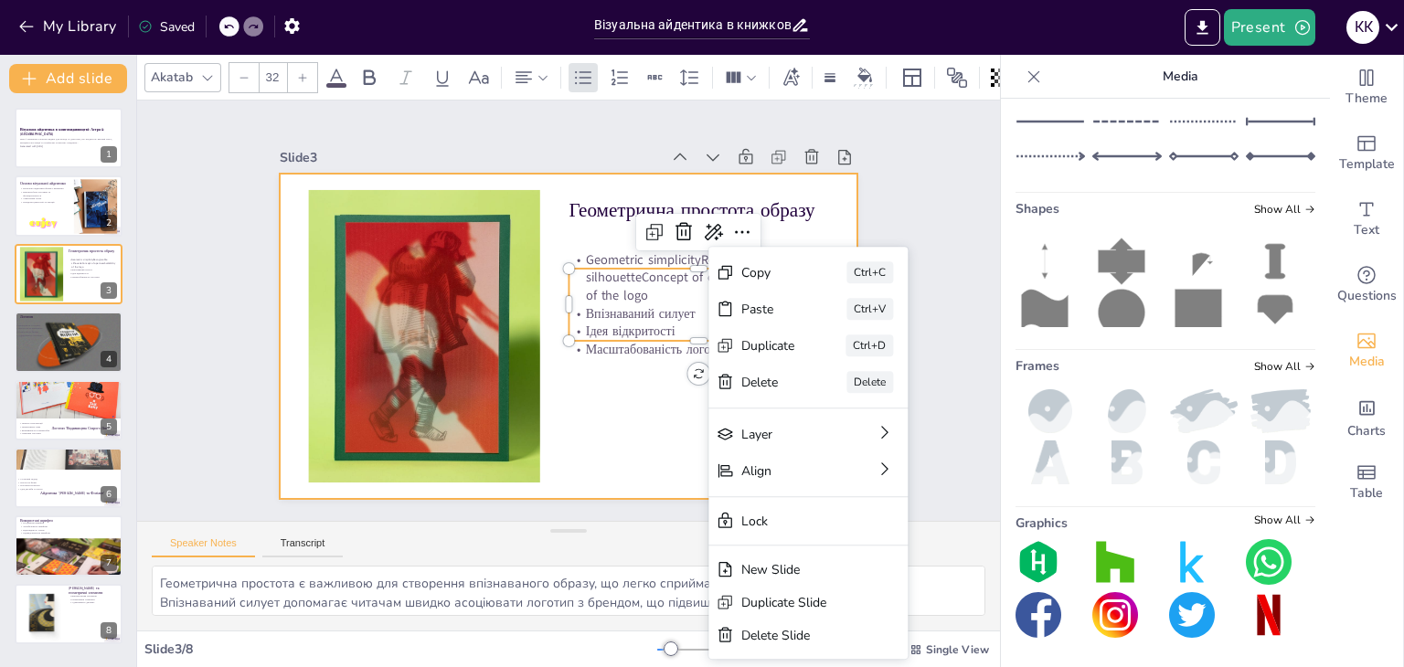
click at [657, 400] on div at bounding box center [569, 337] width 579 height 326
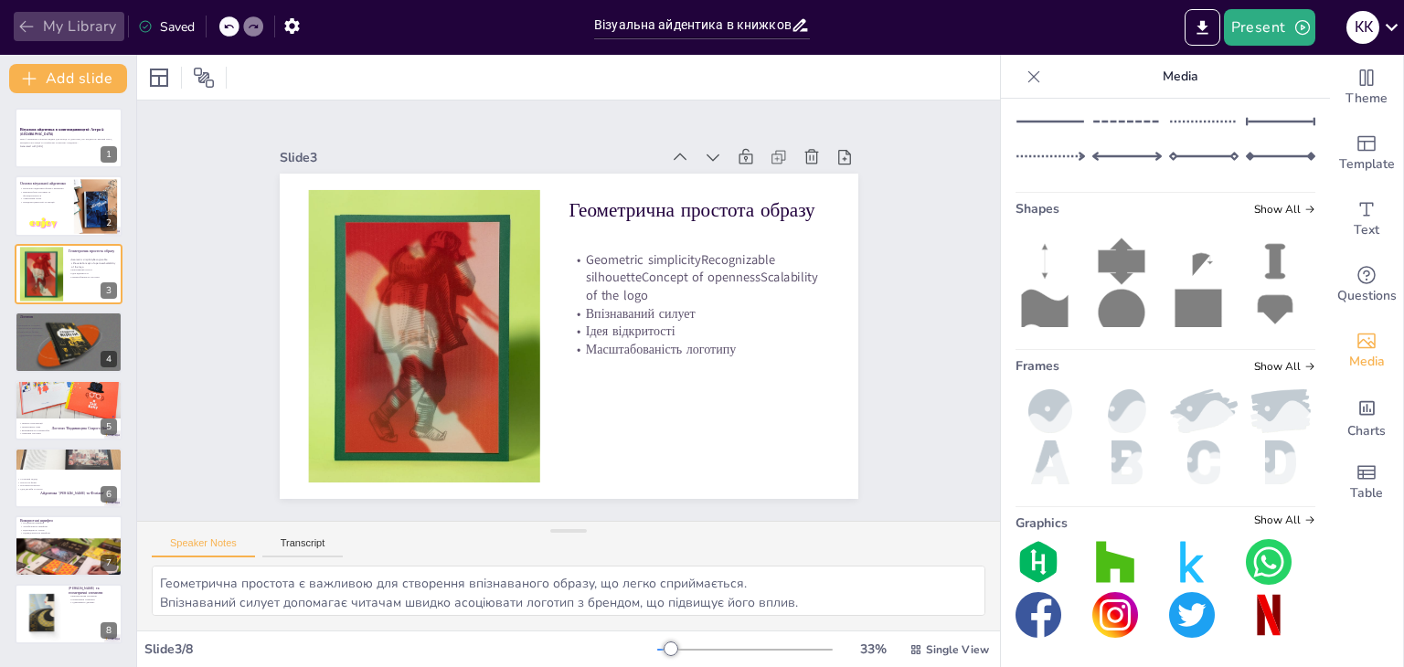
click at [32, 30] on icon "button" at bounding box center [26, 26] width 18 height 18
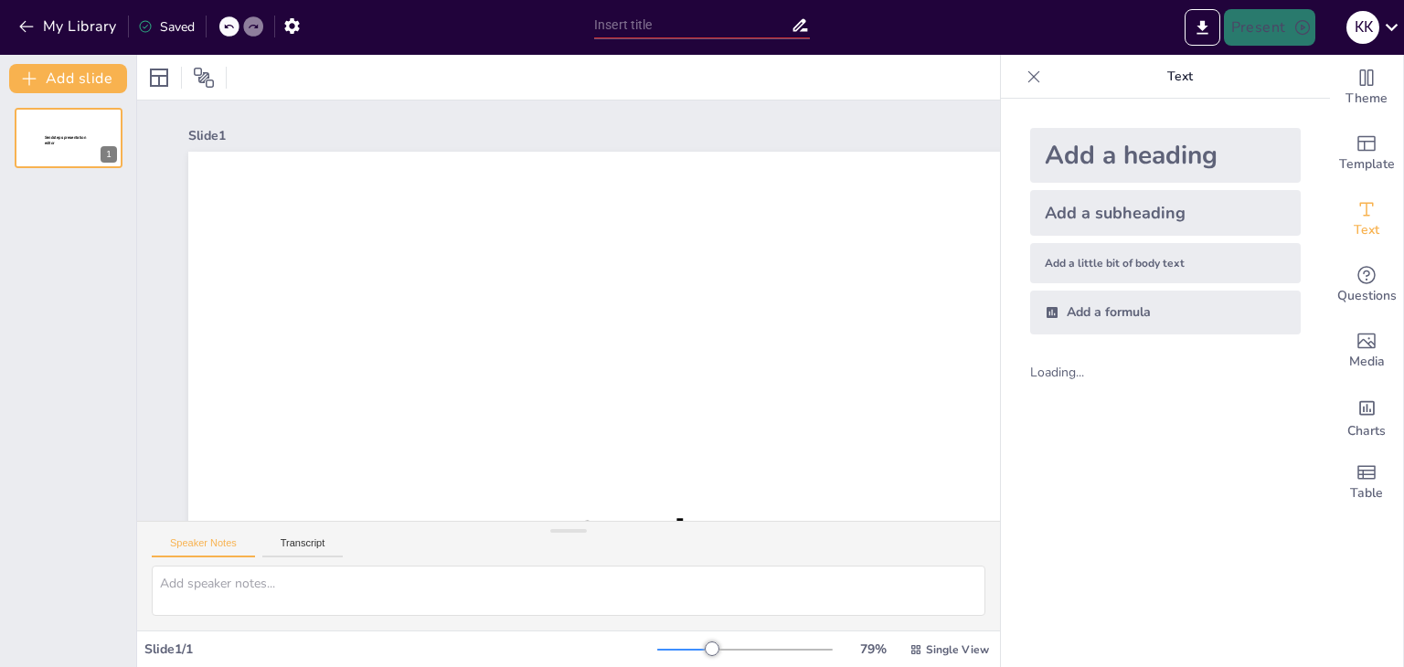
type input "Візуальна айдентика в книжковому видавництві: Символіка та емоції 'Старого Лева'"
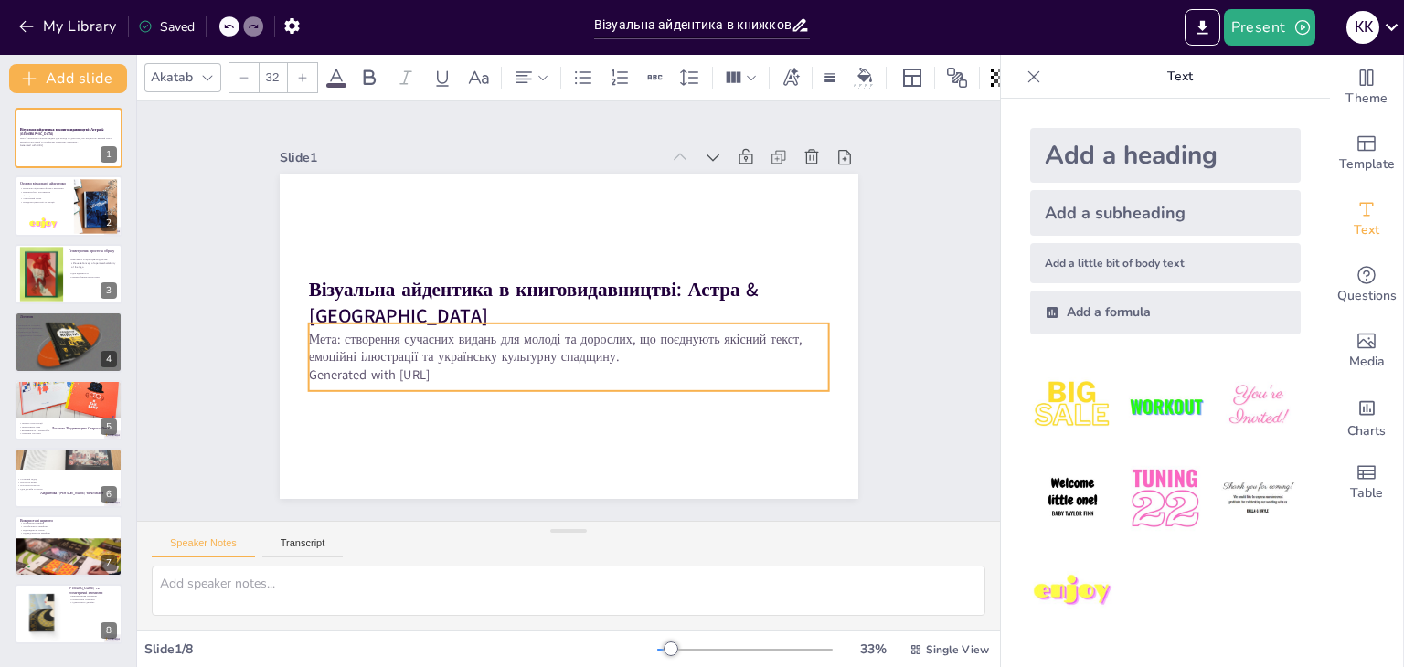
click at [439, 372] on p "Generated with [URL]" at bounding box center [568, 375] width 521 height 18
click at [602, 286] on icon at bounding box center [613, 287] width 22 height 22
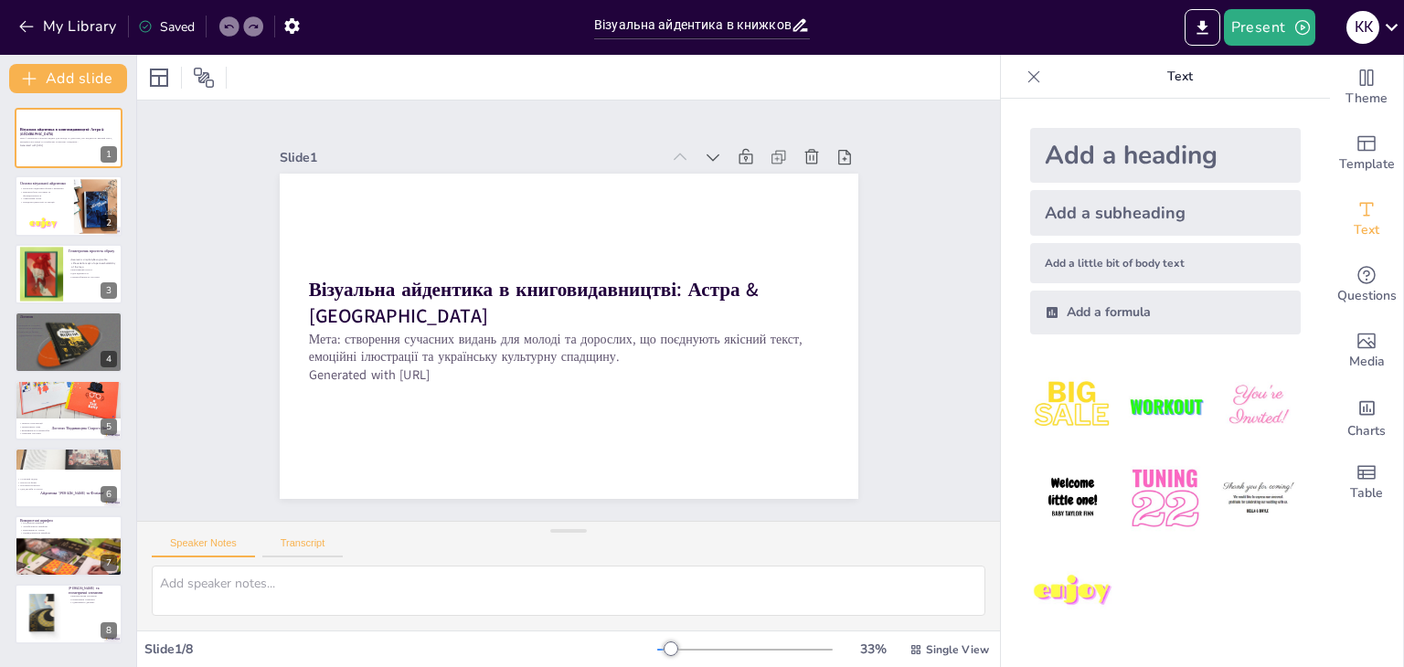
click at [298, 550] on button "Transcript" at bounding box center [302, 548] width 81 height 20
click at [223, 551] on button "Speaker Notes" at bounding box center [203, 548] width 103 height 20
click at [80, 347] on div at bounding box center [69, 342] width 110 height 62
type textarea "Логотип є важливим елементом, що представляє бренд і його цінності. Простота ло…"
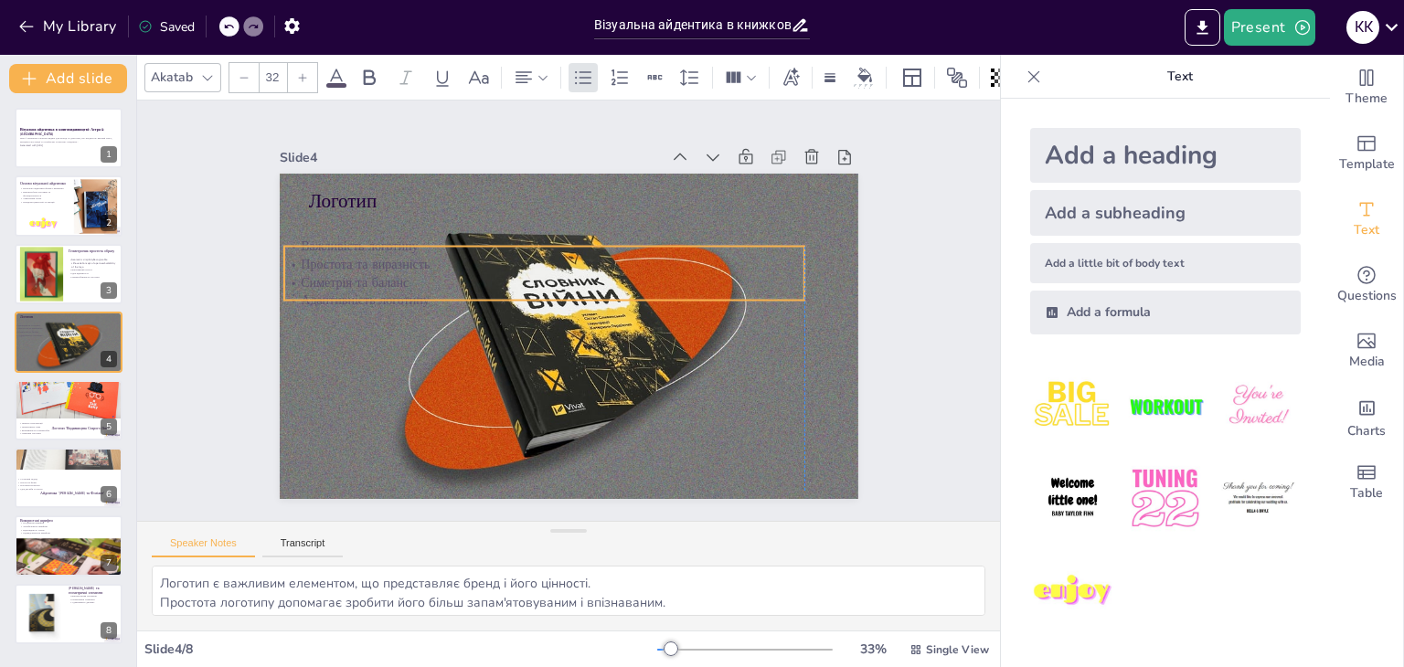
click at [358, 296] on p "Адаптивність логотипу" at bounding box center [544, 301] width 521 height 18
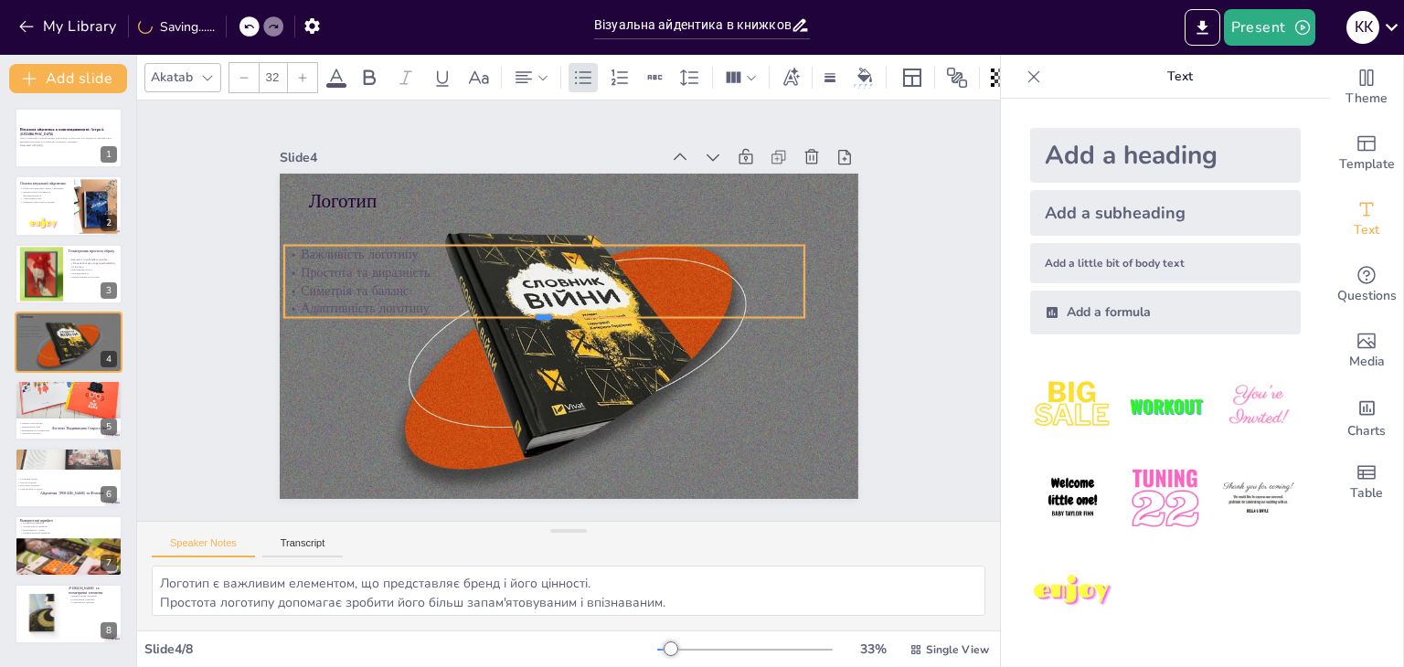
drag, startPoint x: 414, startPoint y: 296, endPoint x: 297, endPoint y: 252, distance: 125.0
click at [297, 252] on div "Логотип Важливість логотипу Простота та виразність Симетрія та баланс Адаптивні…" at bounding box center [569, 337] width 579 height 326
click at [285, 248] on p "Важливість логотипу" at bounding box center [544, 255] width 521 height 18
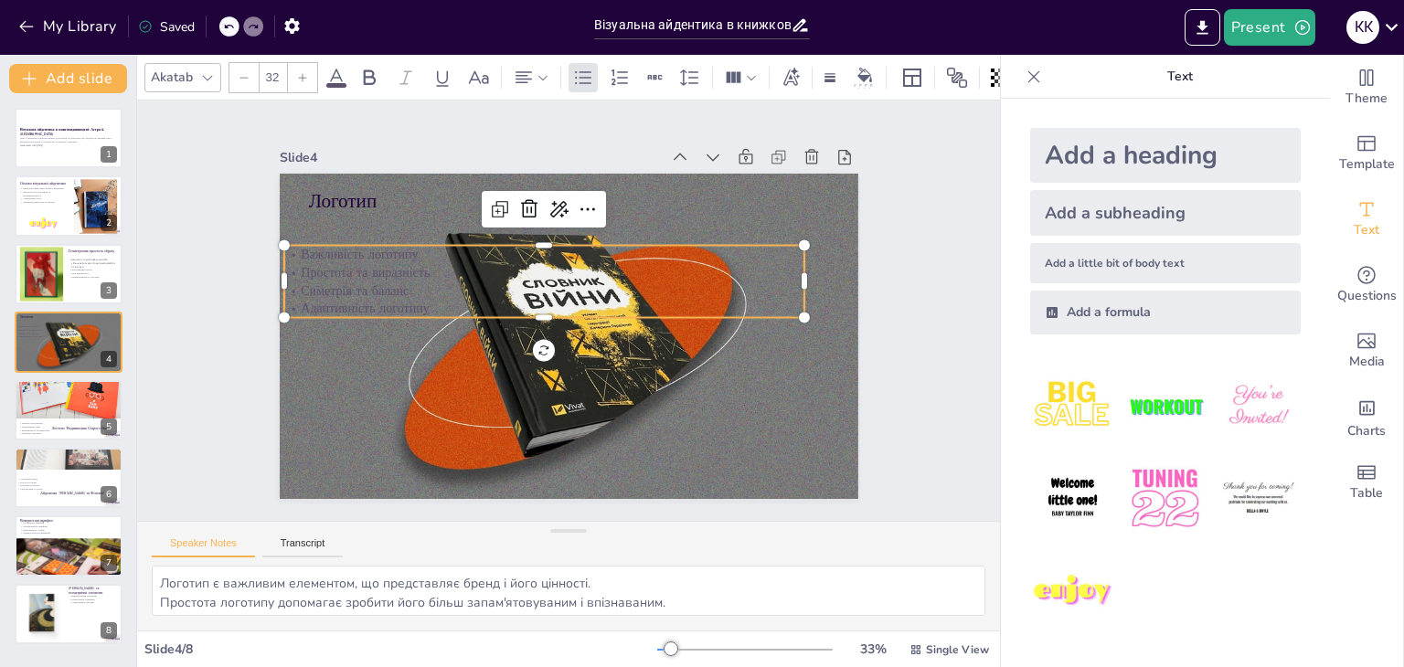
click at [285, 248] on p "Важливість логотипу" at bounding box center [544, 255] width 521 height 18
click at [289, 249] on p "Важливість логотипу" at bounding box center [544, 255] width 521 height 18
click at [310, 263] on p "Простота та виразність" at bounding box center [544, 272] width 521 height 18
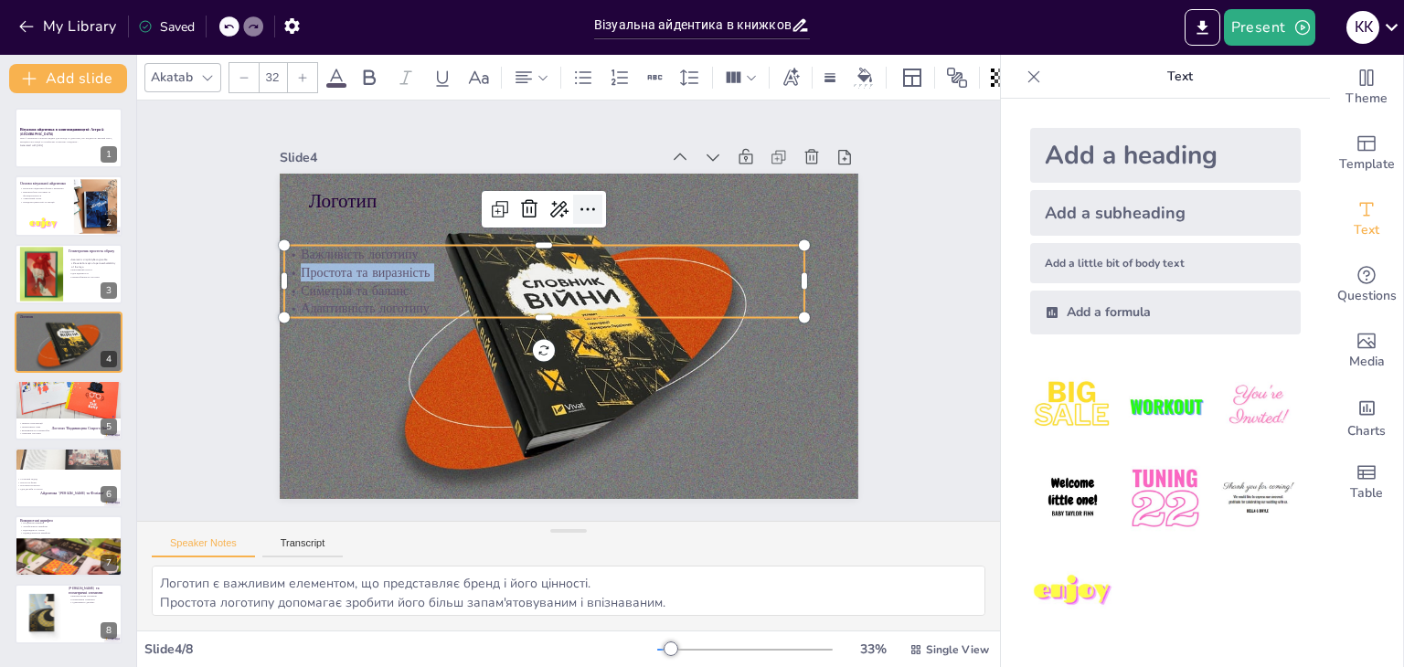
click at [577, 209] on icon at bounding box center [588, 209] width 22 height 22
click at [352, 266] on p "Простота та виразність" at bounding box center [544, 272] width 521 height 18
click at [339, 83] on span at bounding box center [336, 85] width 20 height 5
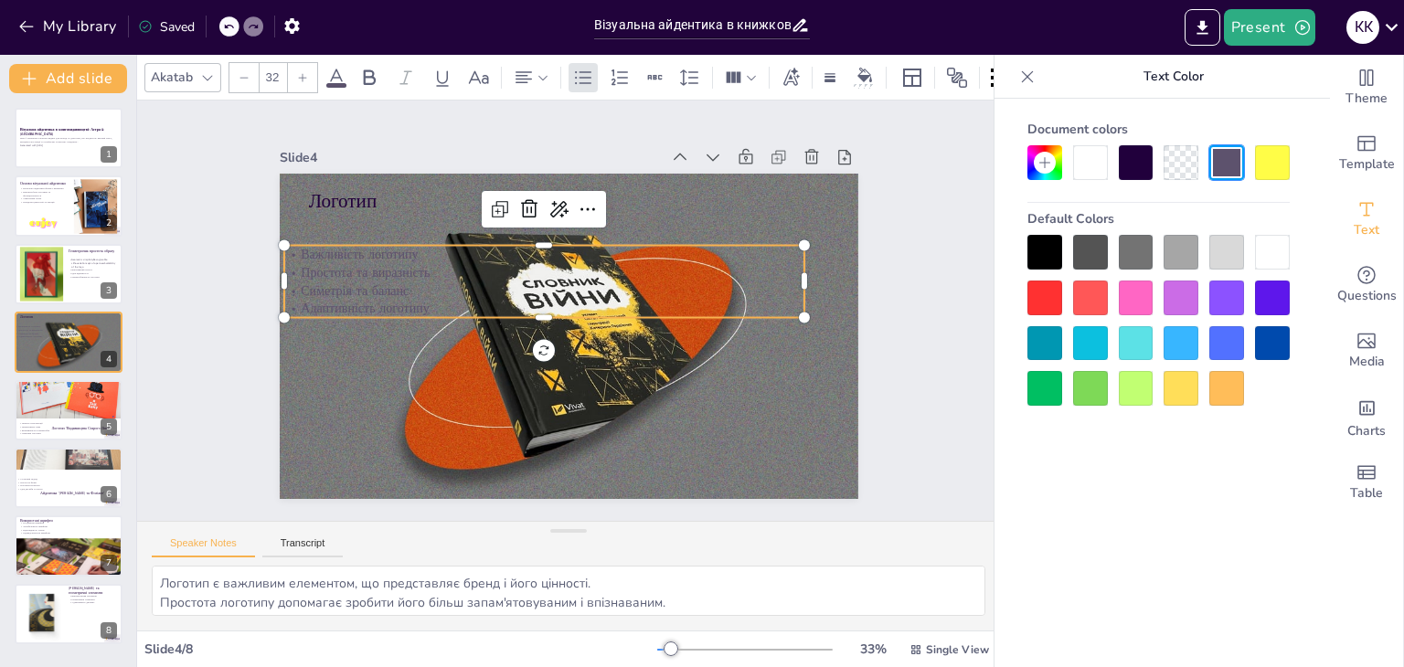
click at [1271, 251] on div at bounding box center [1272, 252] width 35 height 35
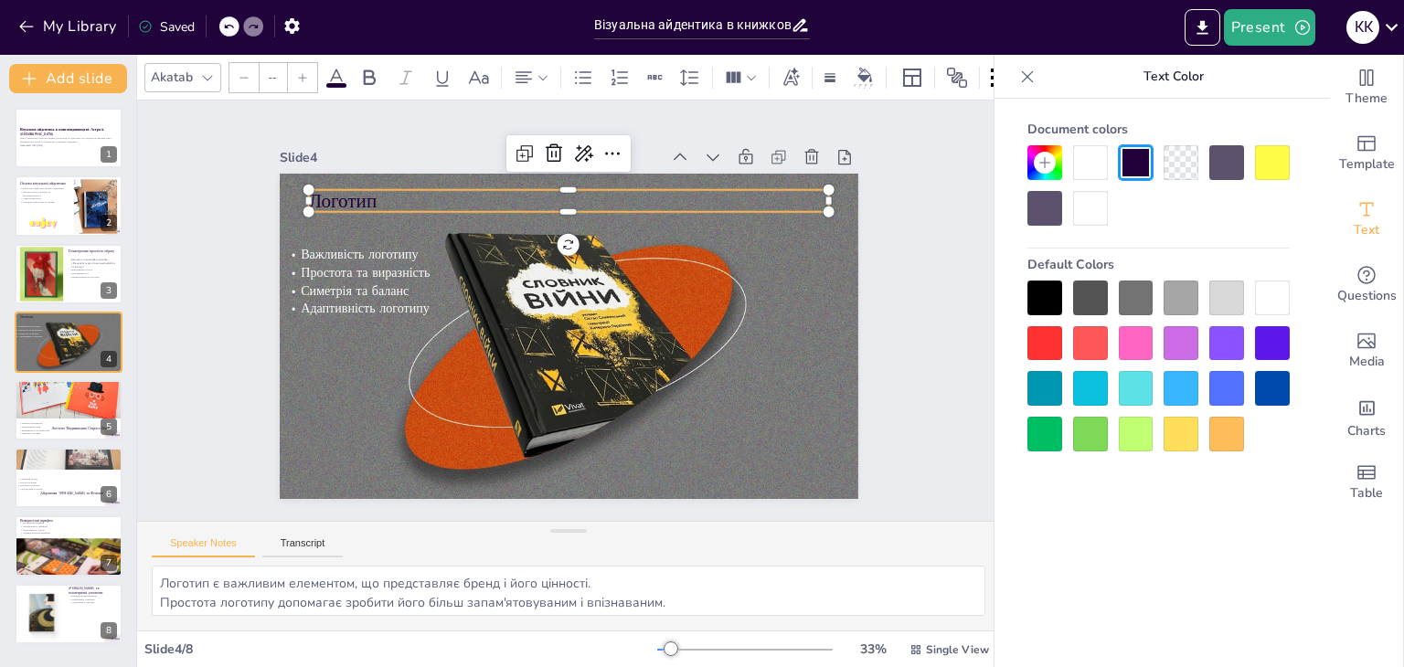
type input "48"
click at [324, 187] on p "Логотип" at bounding box center [568, 200] width 521 height 27
click at [1288, 295] on div at bounding box center [1272, 298] width 35 height 35
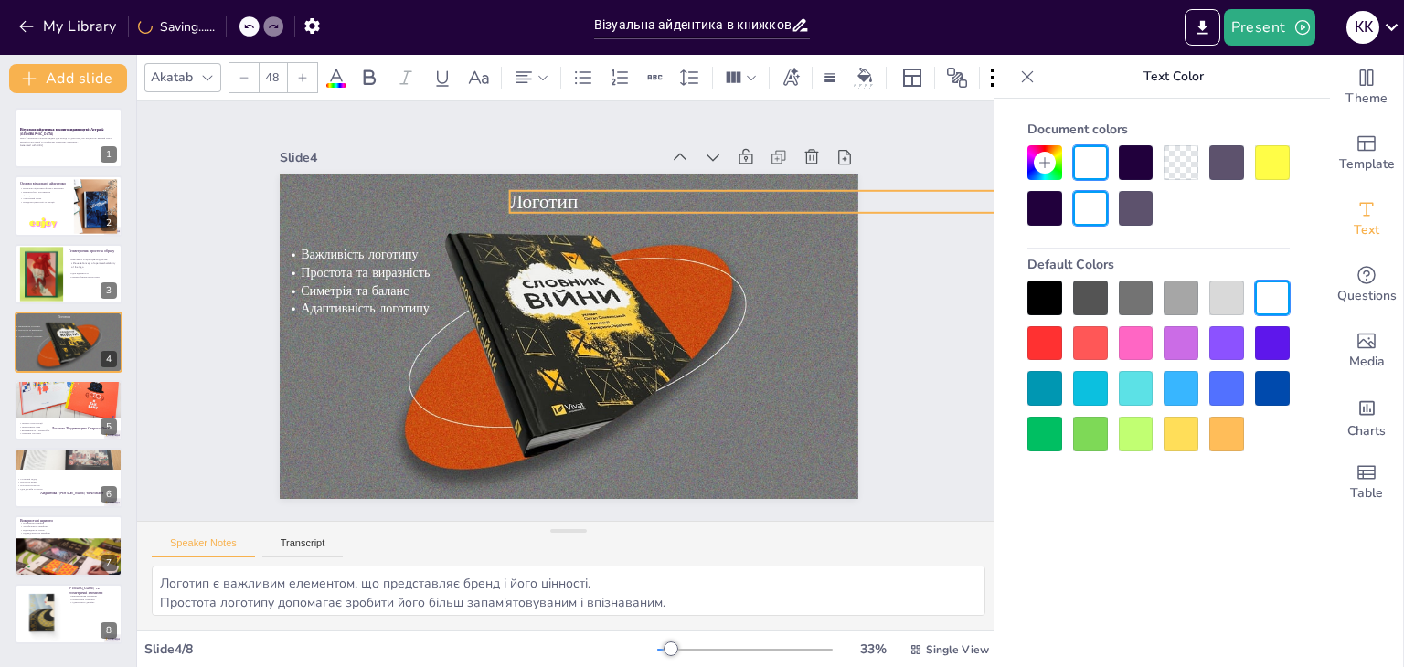
drag, startPoint x: 467, startPoint y: 182, endPoint x: 571, endPoint y: 187, distance: 103.5
click at [571, 188] on p "Логотип" at bounding box center [769, 201] width 521 height 27
click at [54, 620] on div at bounding box center [41, 614] width 56 height 56
type textarea "Використання паттернів допомагає створити єдиний стиль, що підвищує впізнаваніс…"
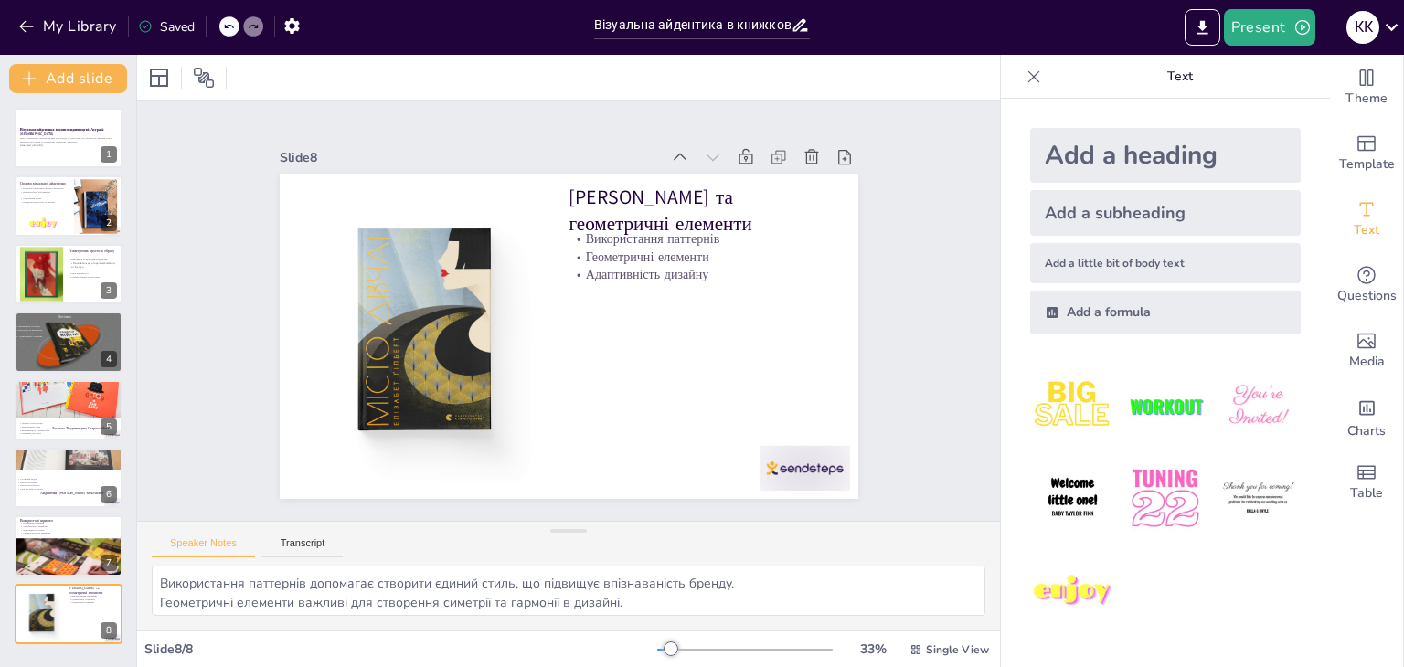
click at [1025, 76] on icon at bounding box center [1034, 77] width 18 height 18
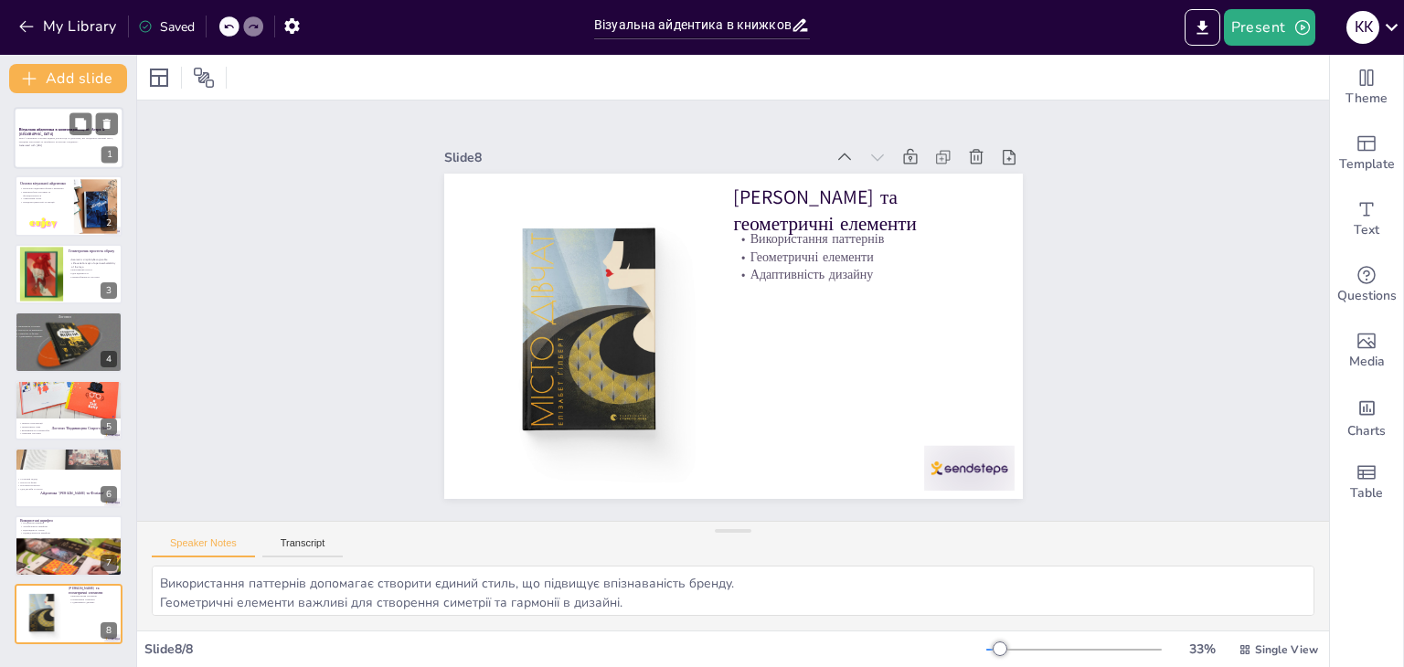
click at [43, 156] on div at bounding box center [69, 138] width 110 height 62
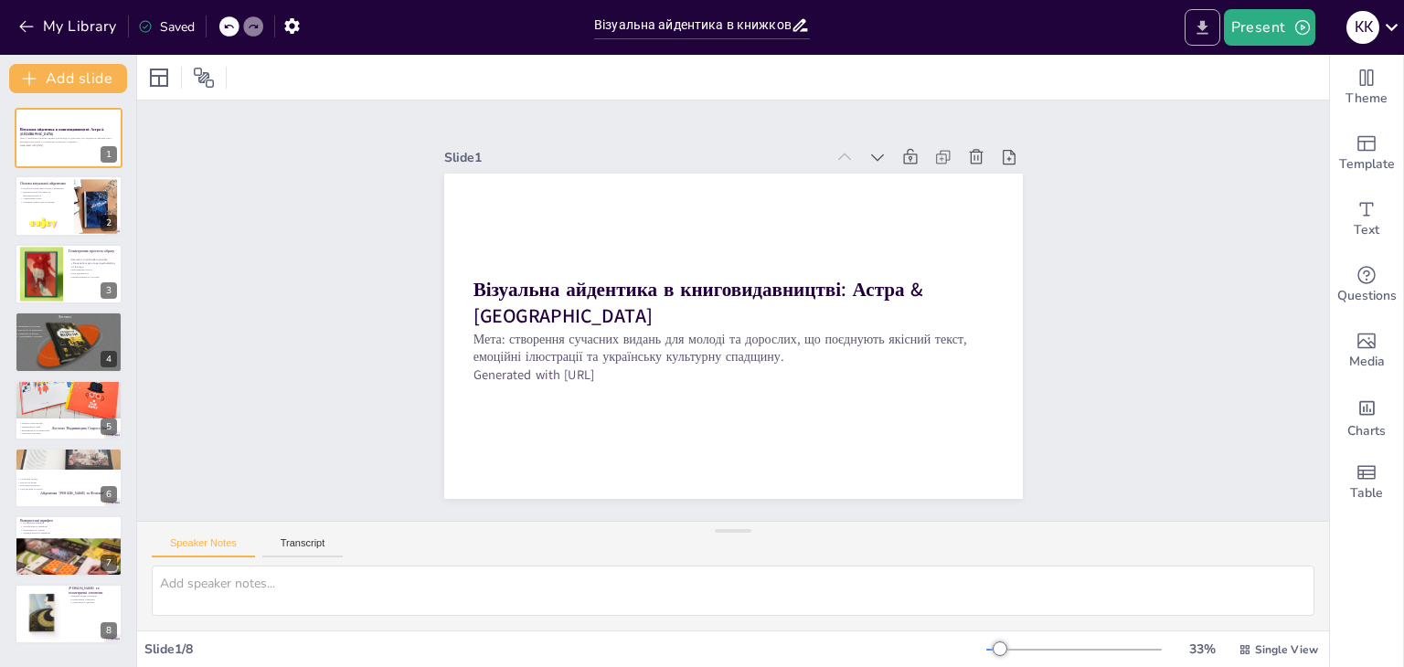
click at [1211, 28] on icon "Export to PowerPoint" at bounding box center [1202, 27] width 19 height 19
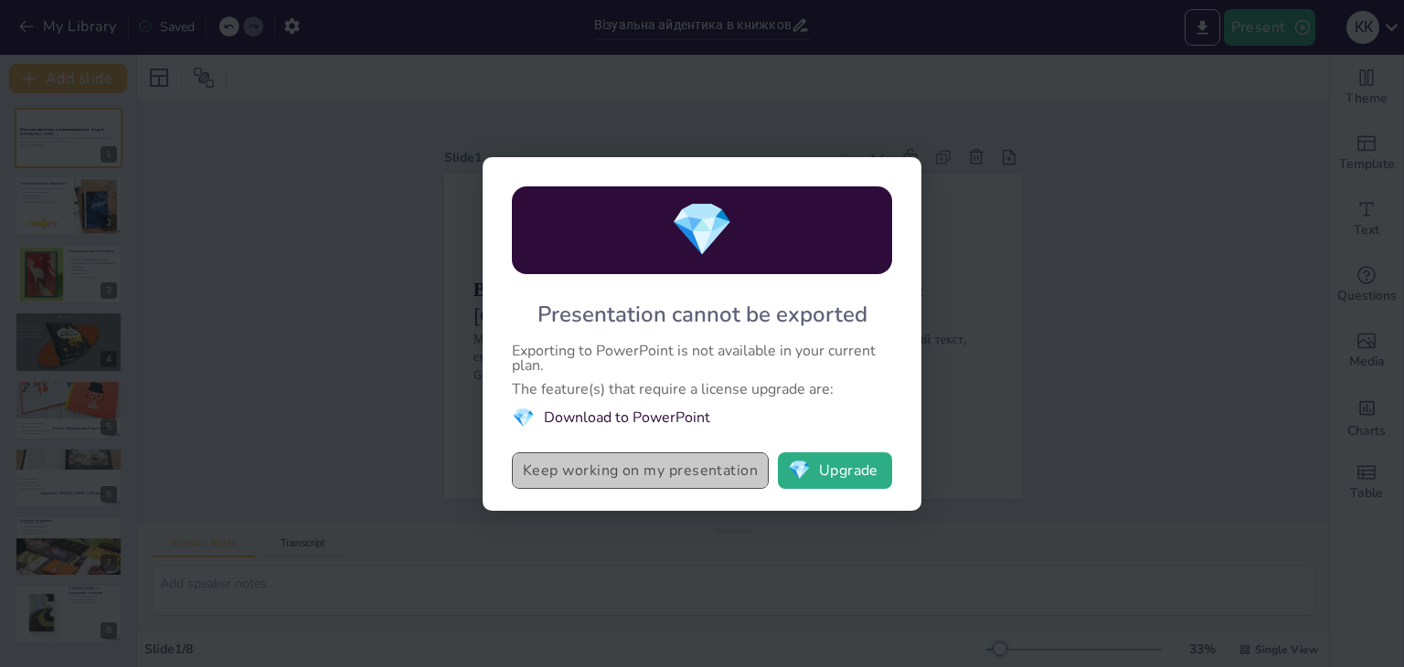
click at [717, 480] on button "Keep working on my presentation" at bounding box center [640, 471] width 257 height 37
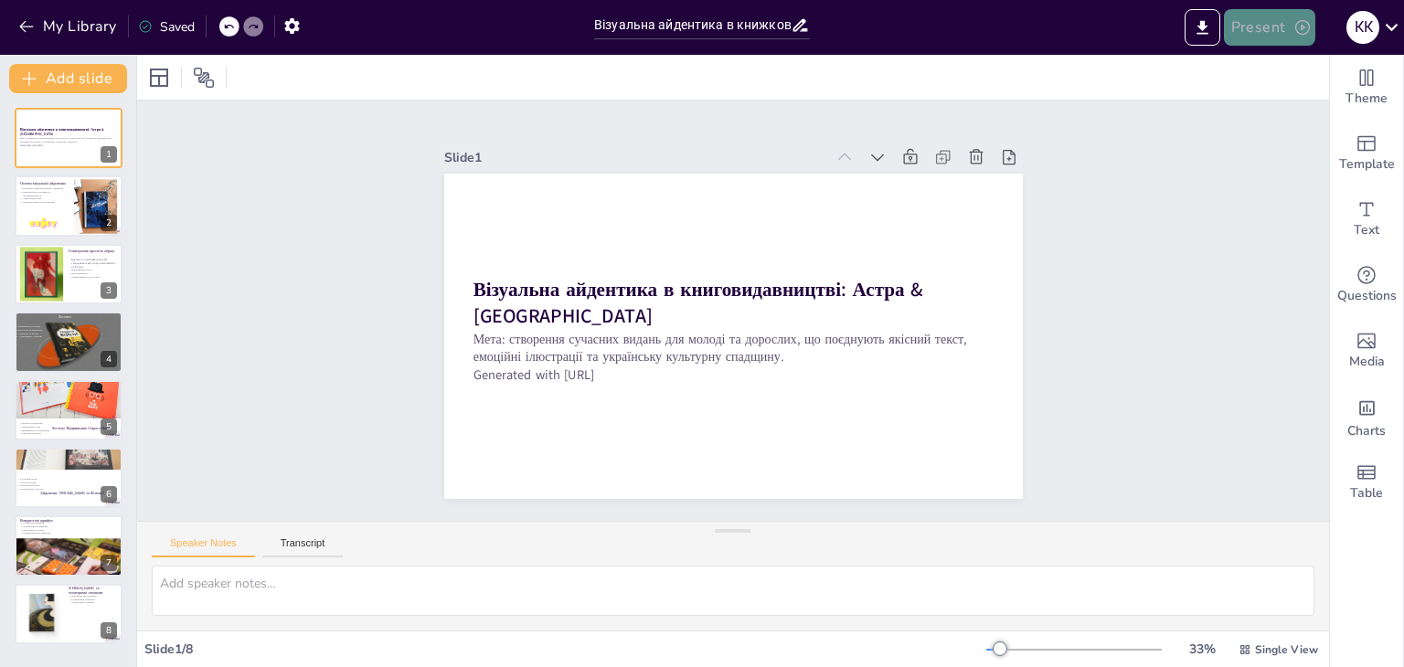
click at [1245, 27] on button "Present" at bounding box center [1269, 27] width 91 height 37
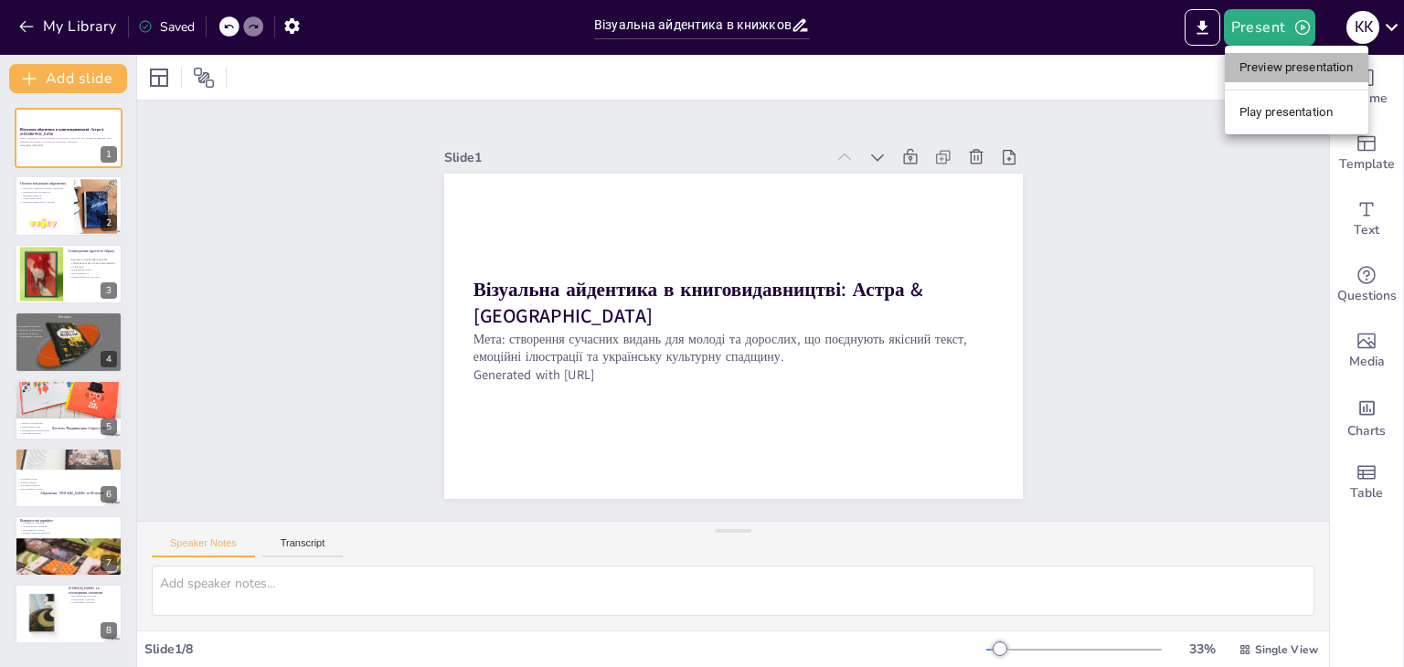
click at [1338, 74] on li "Preview presentation" at bounding box center [1297, 67] width 144 height 29
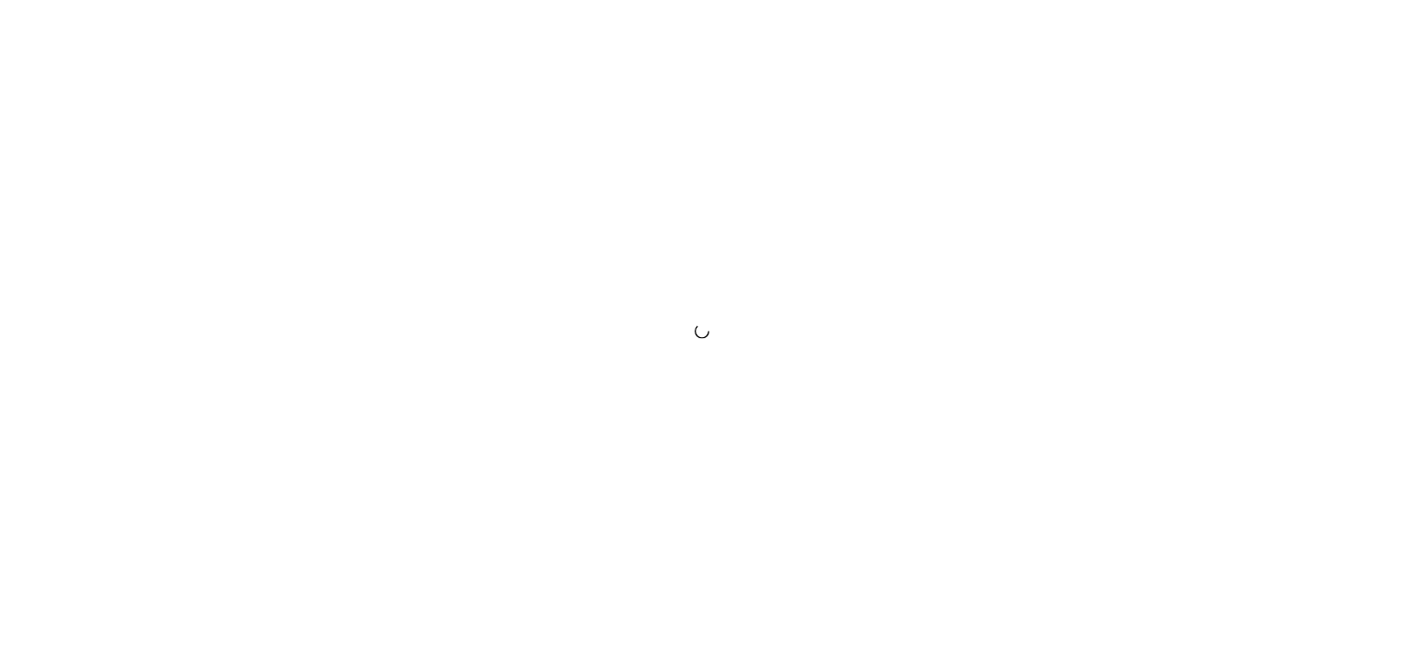
drag, startPoint x: 0, startPoint y: 0, endPoint x: 827, endPoint y: 396, distance: 916.5
click at [827, 396] on div at bounding box center [702, 333] width 1404 height 667
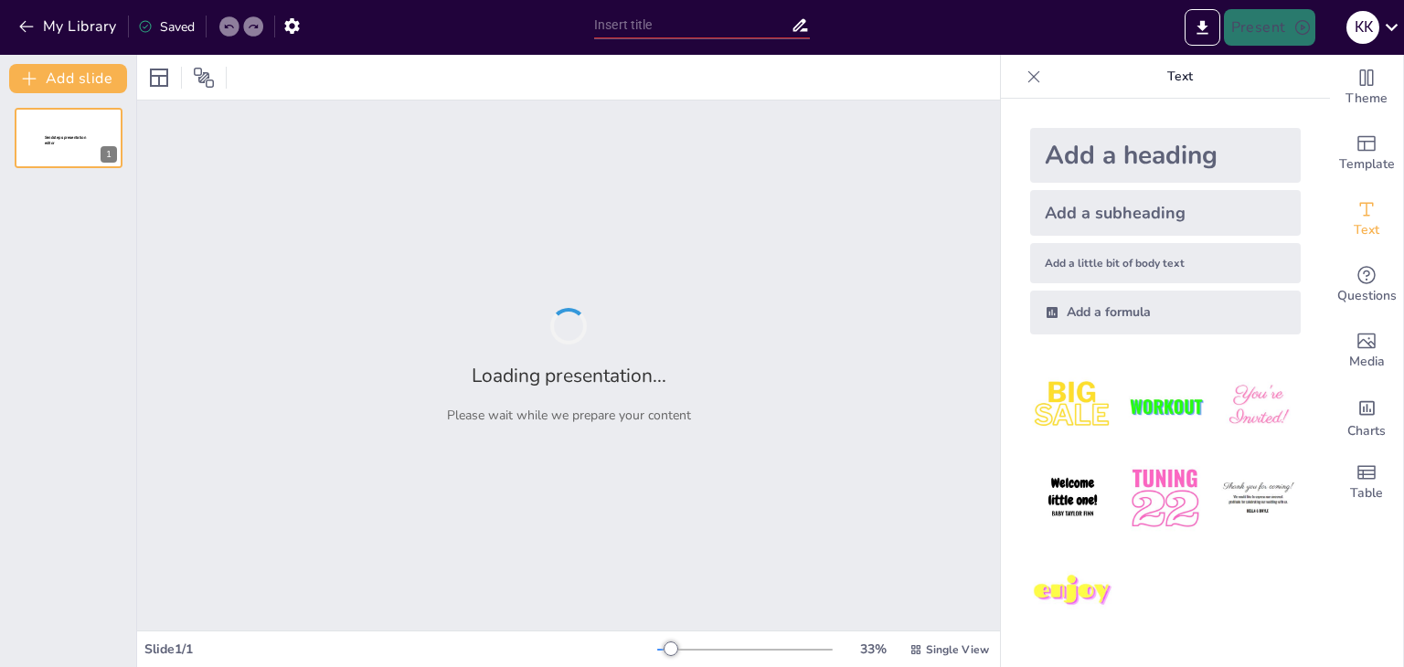
type input "Візуальна айдентика в книжковому видавництві: Символіка та емоції 'Старого Лева'"
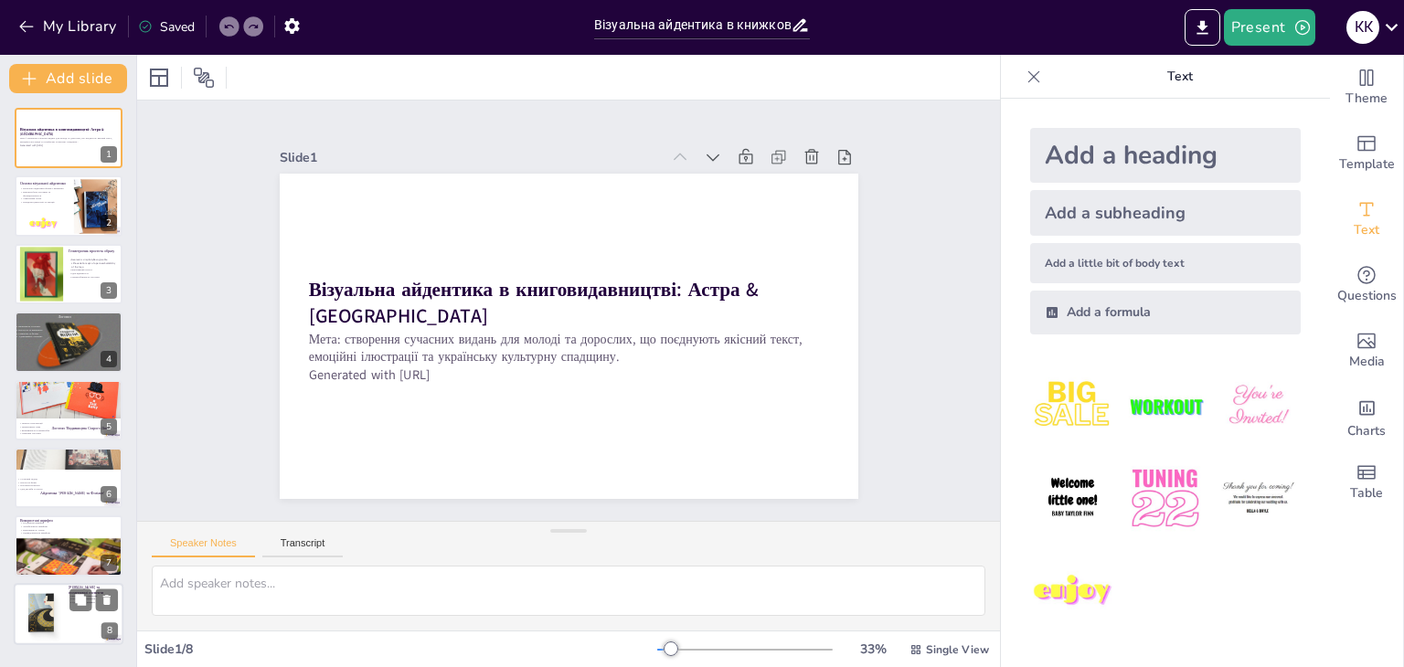
click at [59, 608] on div at bounding box center [41, 614] width 56 height 56
type textarea "Використання паттернів допомагає створити єдиний стиль, що підвищує впізнаваніс…"
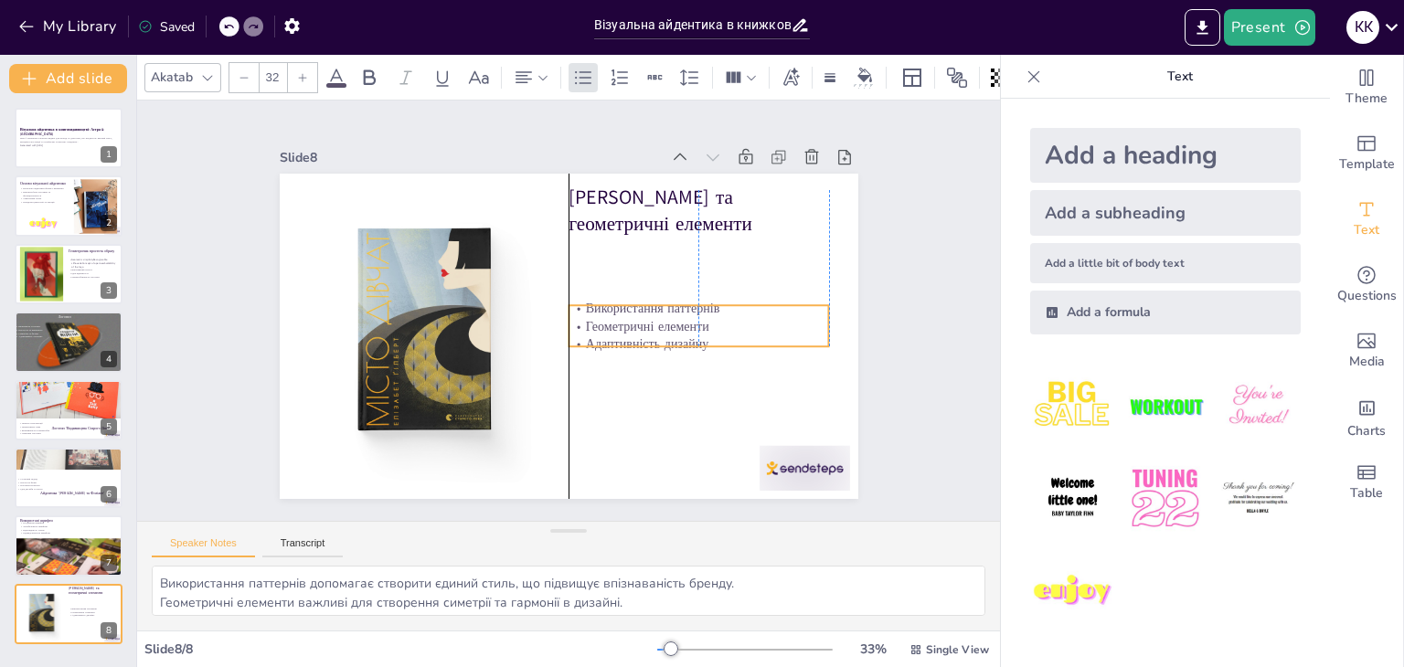
drag, startPoint x: 602, startPoint y: 242, endPoint x: 600, endPoint y: 312, distance: 69.5
click at [600, 317] on p "Геометричні елементи" at bounding box center [692, 353] width 259 height 72
click at [896, 239] on div "Slide 1 Візуальна айдентика в книговидавництві: Астра & Аркуш Мета: створення с…" at bounding box center [568, 311] width 863 height 421
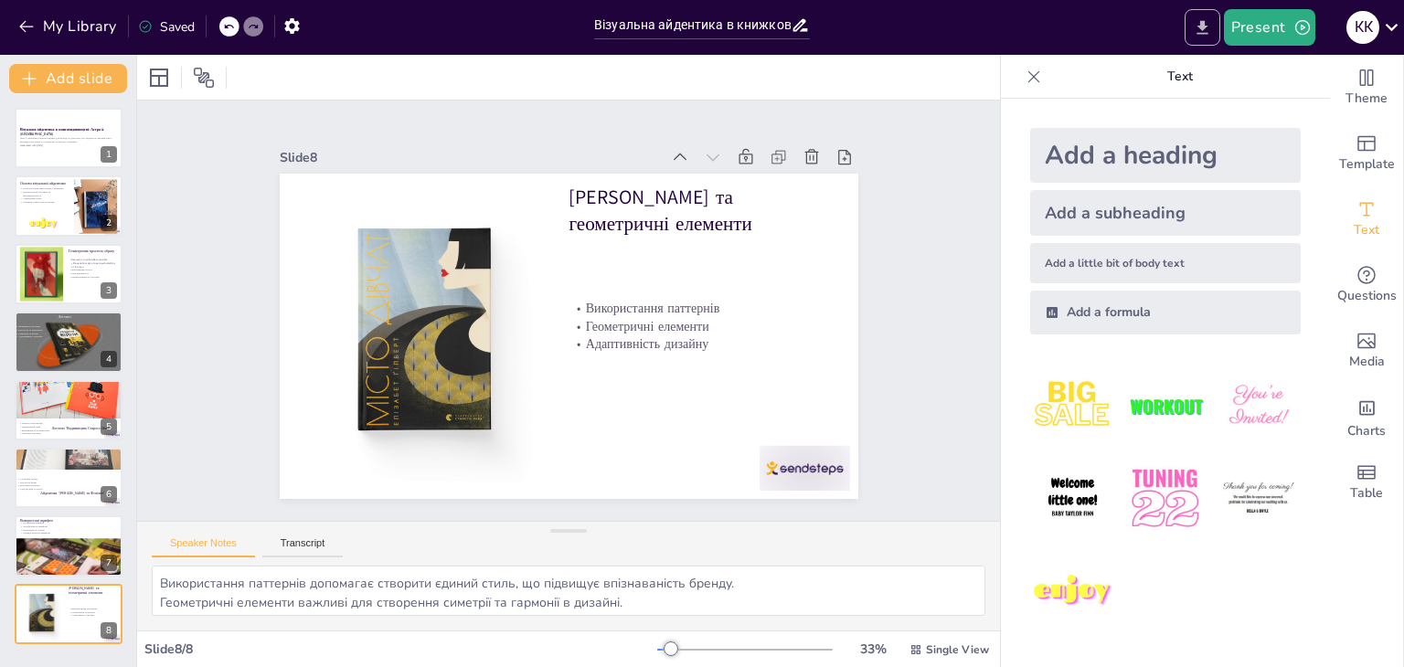
click at [1211, 45] on button "Export to PowerPoint" at bounding box center [1203, 27] width 36 height 37
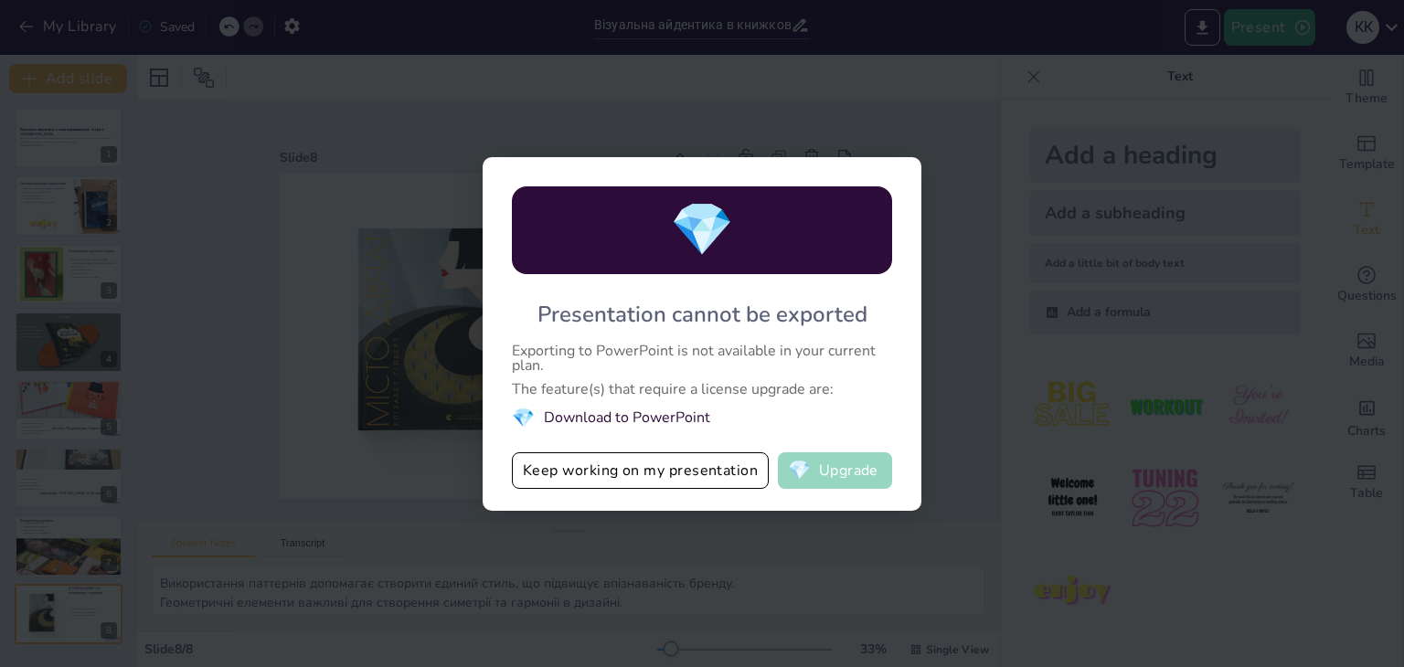
click at [845, 479] on button "💎 Upgrade" at bounding box center [835, 471] width 114 height 37
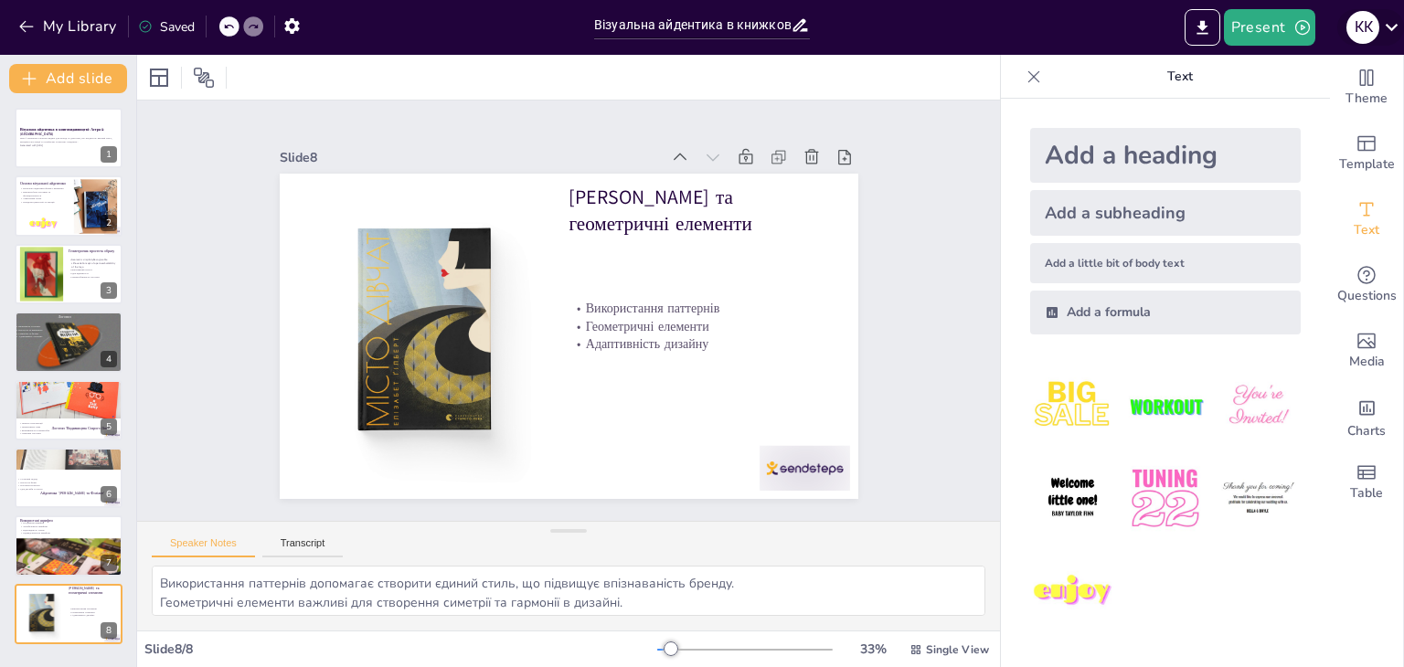
click at [1396, 27] on icon at bounding box center [1392, 27] width 25 height 25
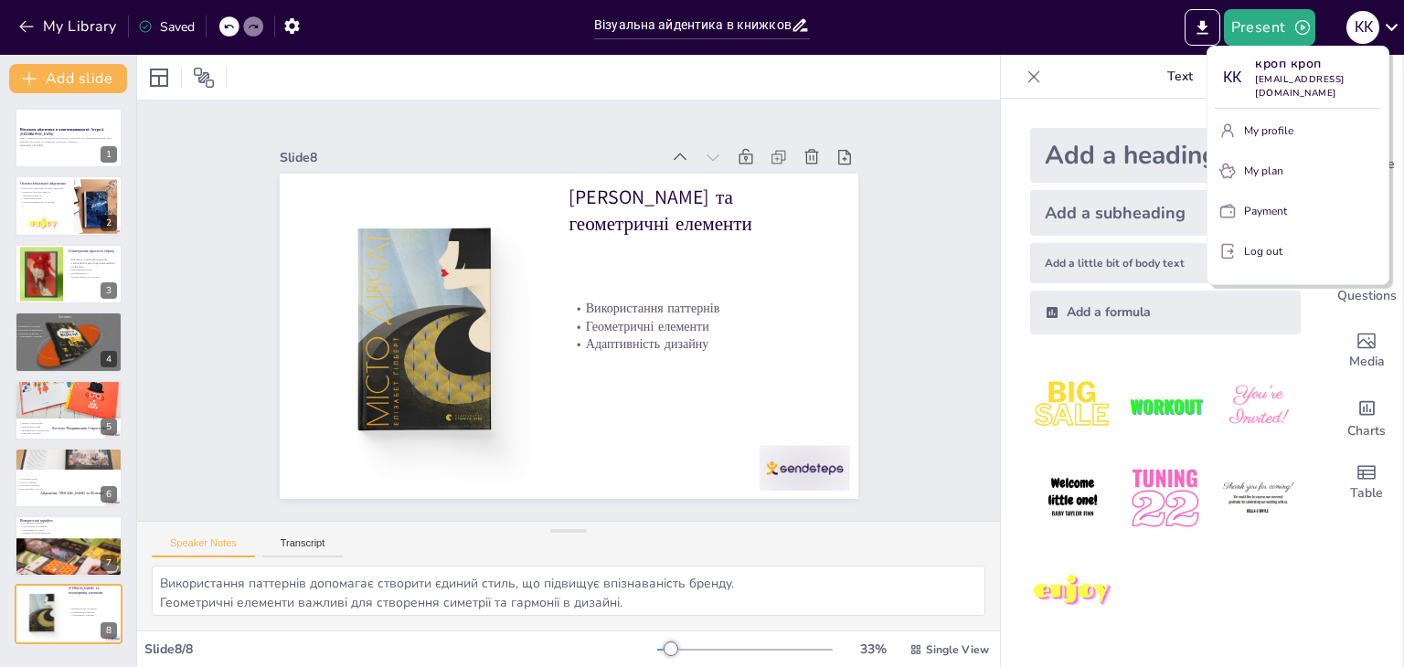
click at [62, 20] on div at bounding box center [702, 333] width 1404 height 667
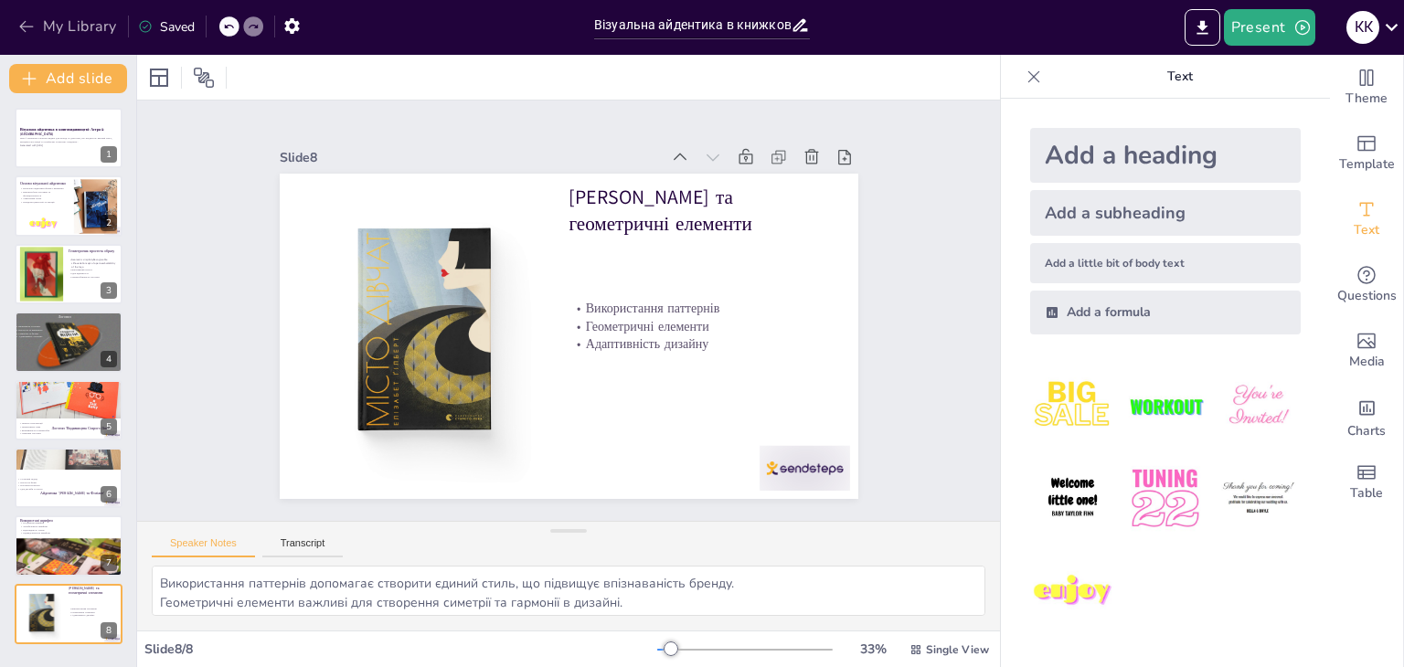
click at [48, 25] on button "My Library" at bounding box center [69, 26] width 111 height 29
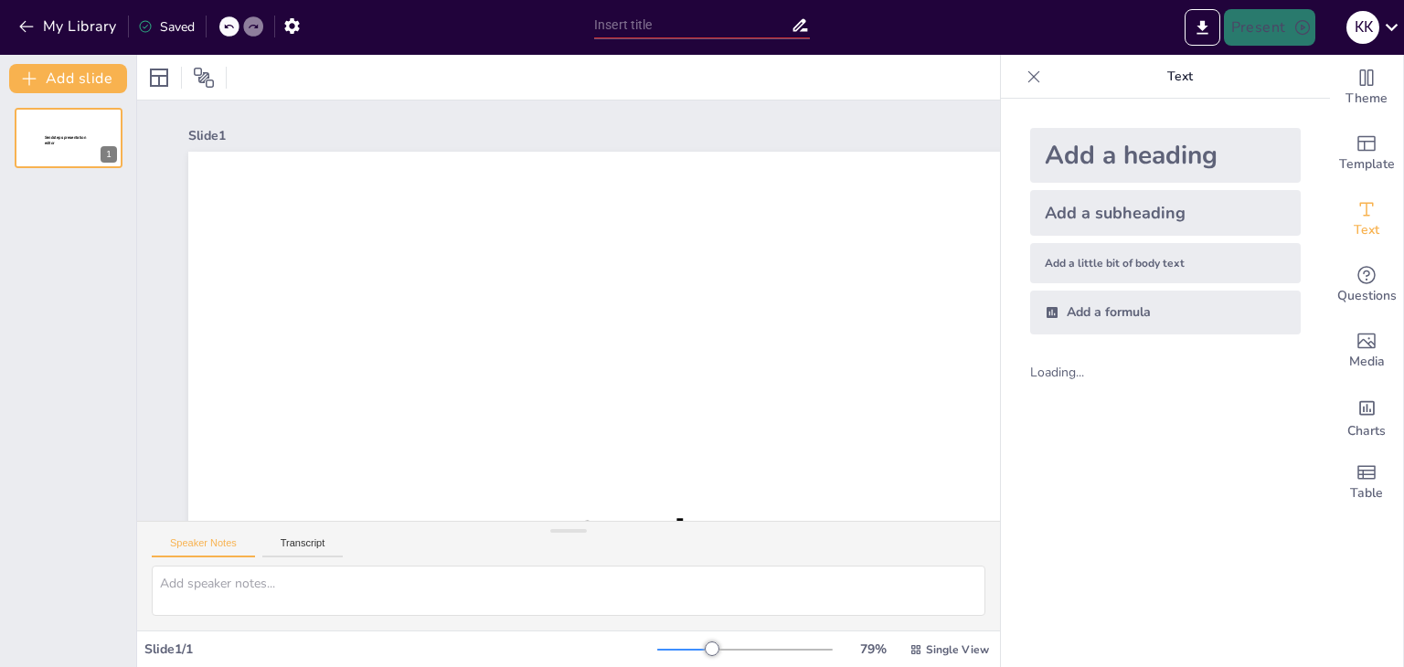
type input "Візуальна айдентика в книжковому видавництві: Символіка та емоції 'Старого Лева'"
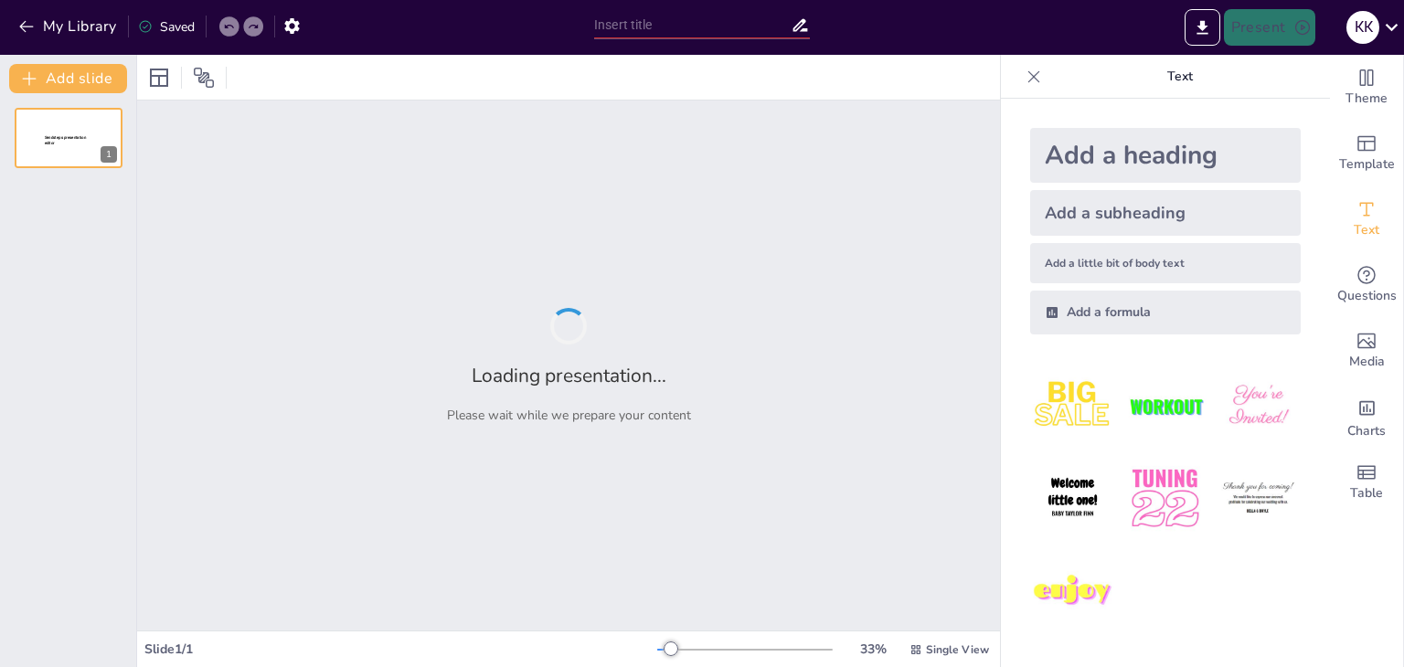
type input "Imported firmovij_stilj_jmict51a.n5j.pptx"
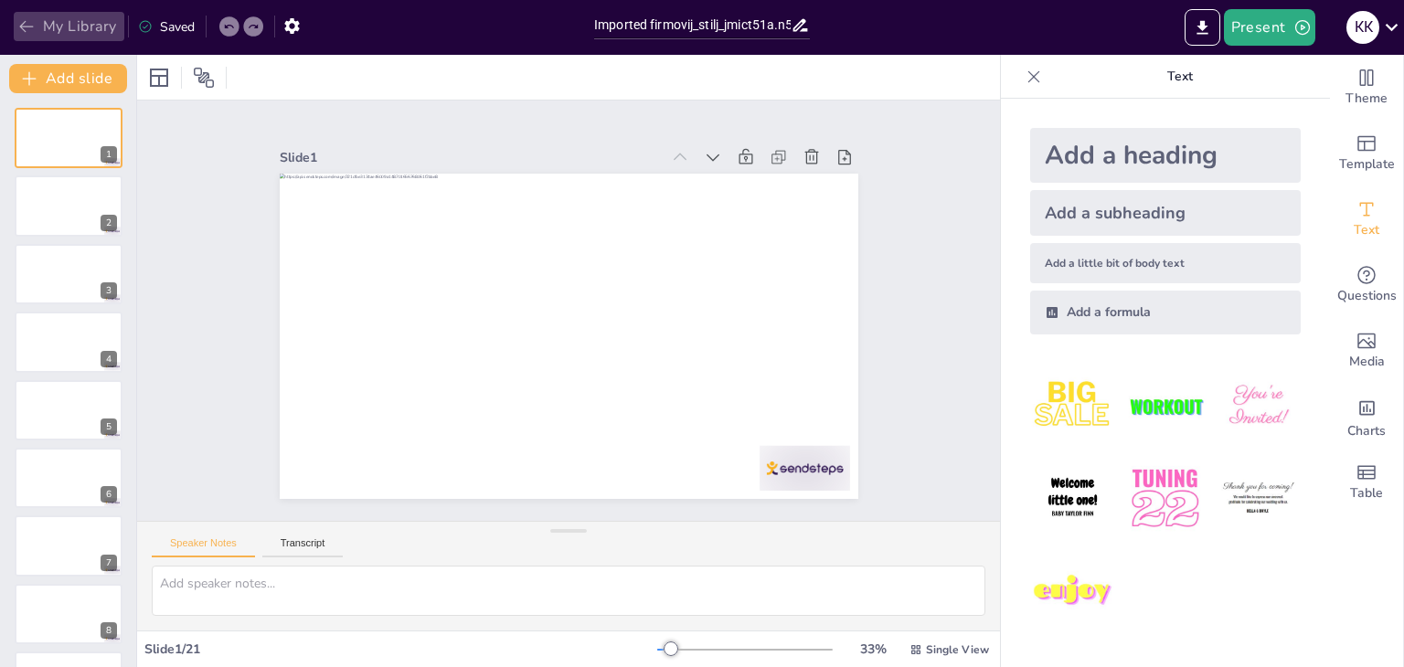
click at [27, 17] on icon "button" at bounding box center [26, 26] width 18 height 18
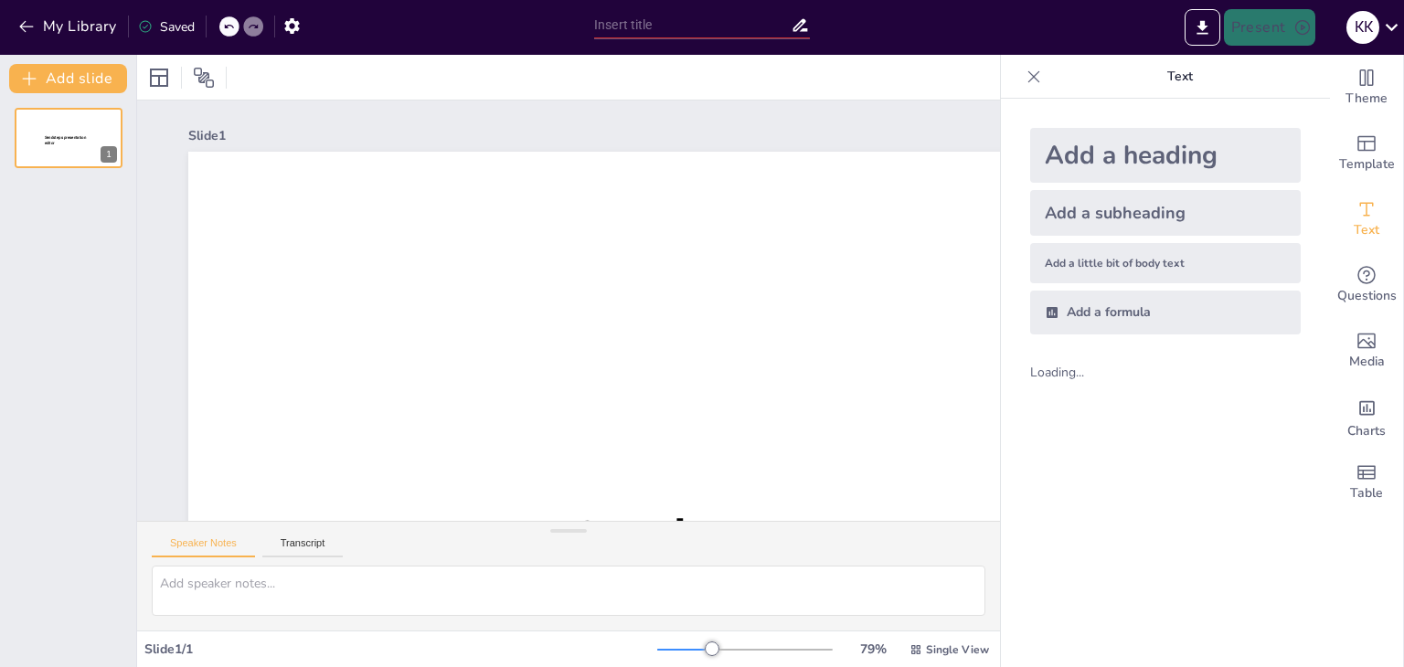
type input "Візуальна айдентика в книжковому видавництві: Символіка та емоції 'Старого Лева'"
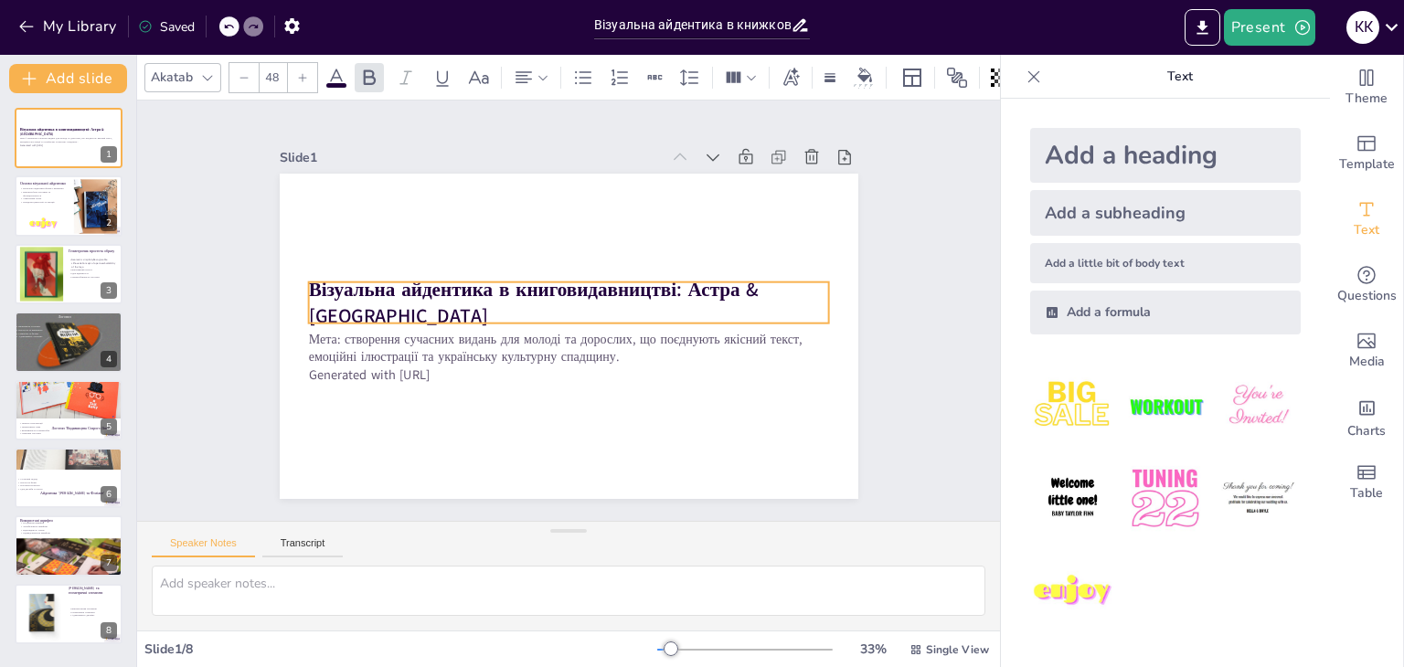
click at [308, 293] on strong "Візуальна айдентика в книговидавництві: Астра & [GEOGRAPHIC_DATA]" at bounding box center [533, 302] width 450 height 53
click at [338, 294] on strong "Візуальна айдентика в книговидавництві: Астра & [GEOGRAPHIC_DATA]" at bounding box center [533, 302] width 450 height 53
click at [332, 294] on strong "Візуальна айдентика в книговидавництві: Астра & [GEOGRAPHIC_DATA]" at bounding box center [533, 302] width 450 height 53
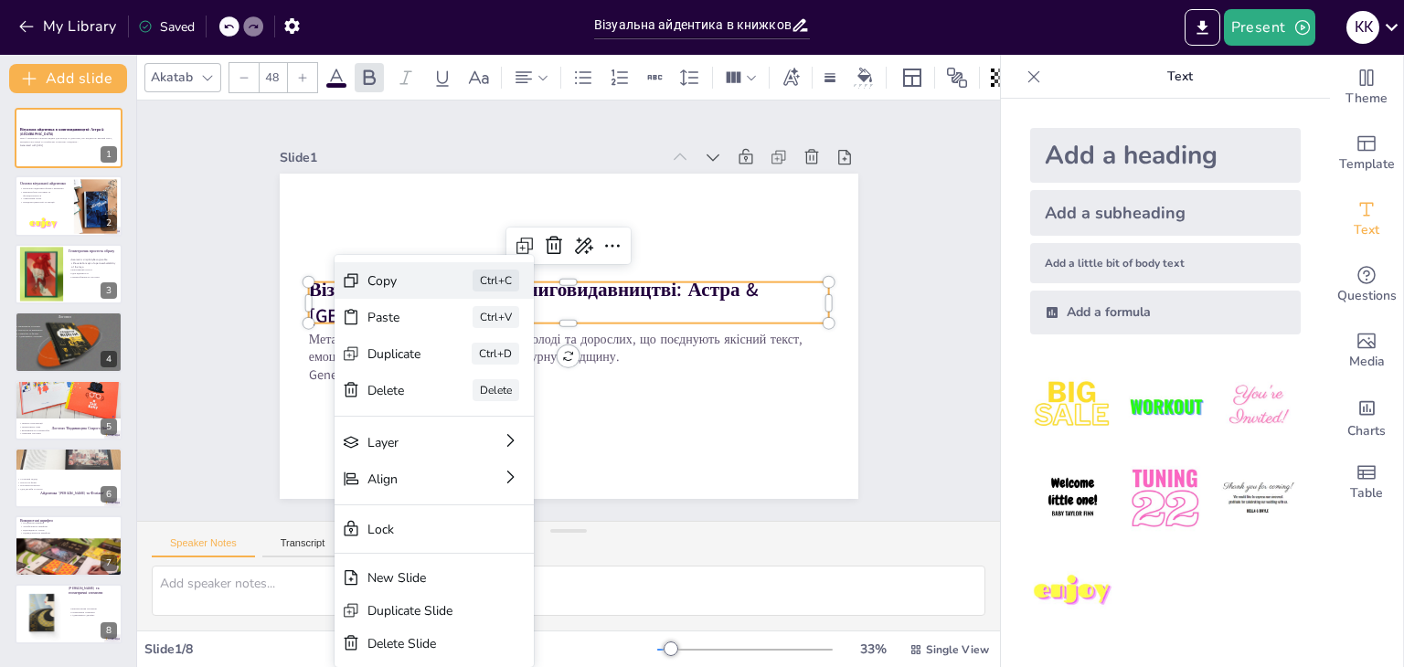
click at [386, 286] on div "Copy" at bounding box center [395, 280] width 54 height 17
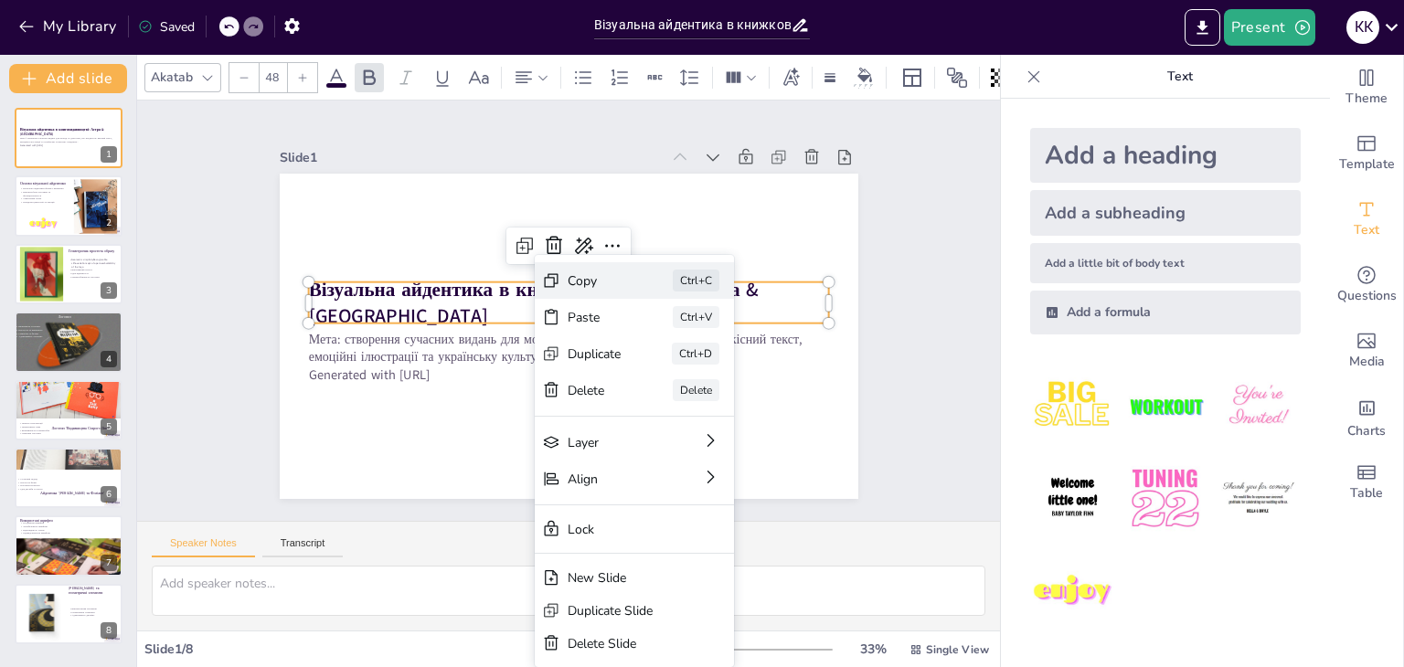
click at [603, 294] on div "Copy Ctrl+C" at bounding box center [634, 280] width 199 height 37
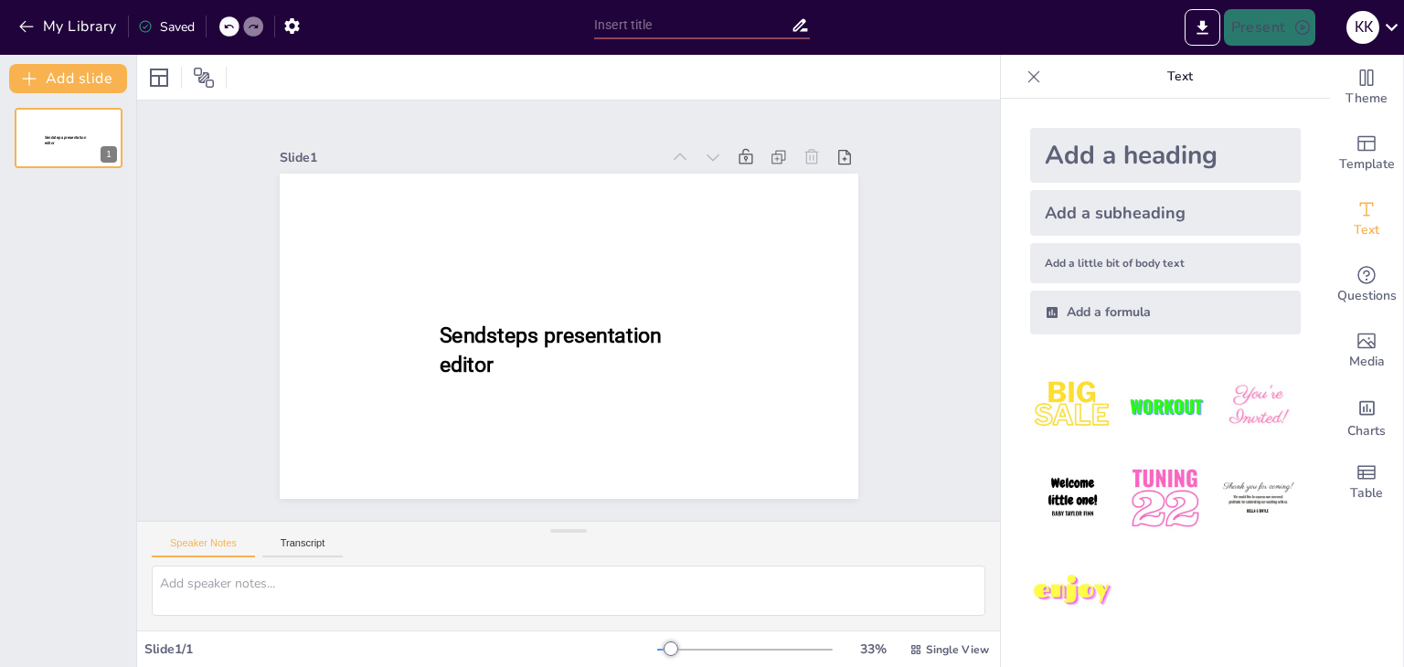
type input "Візуальна айдентика в книжковому видавництві: Символіка та емоції 'Старого Лева'"
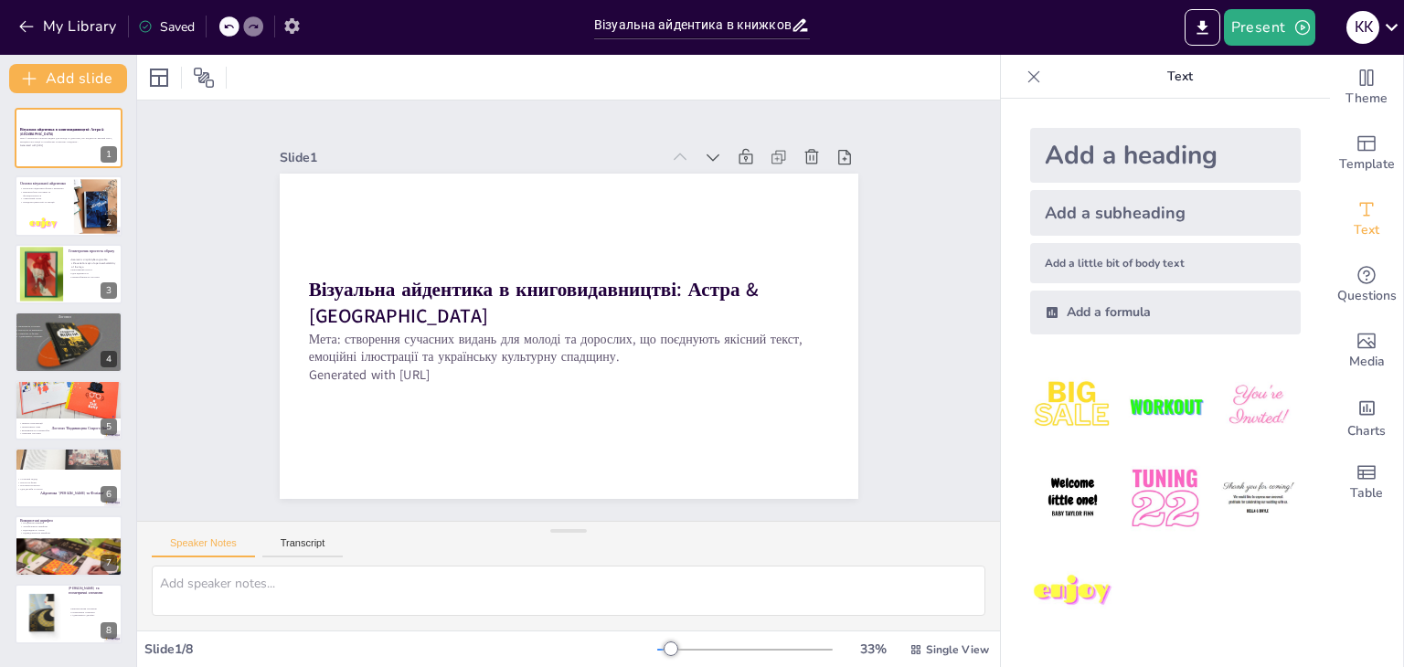
click at [307, 36] on button "button" at bounding box center [292, 25] width 34 height 33
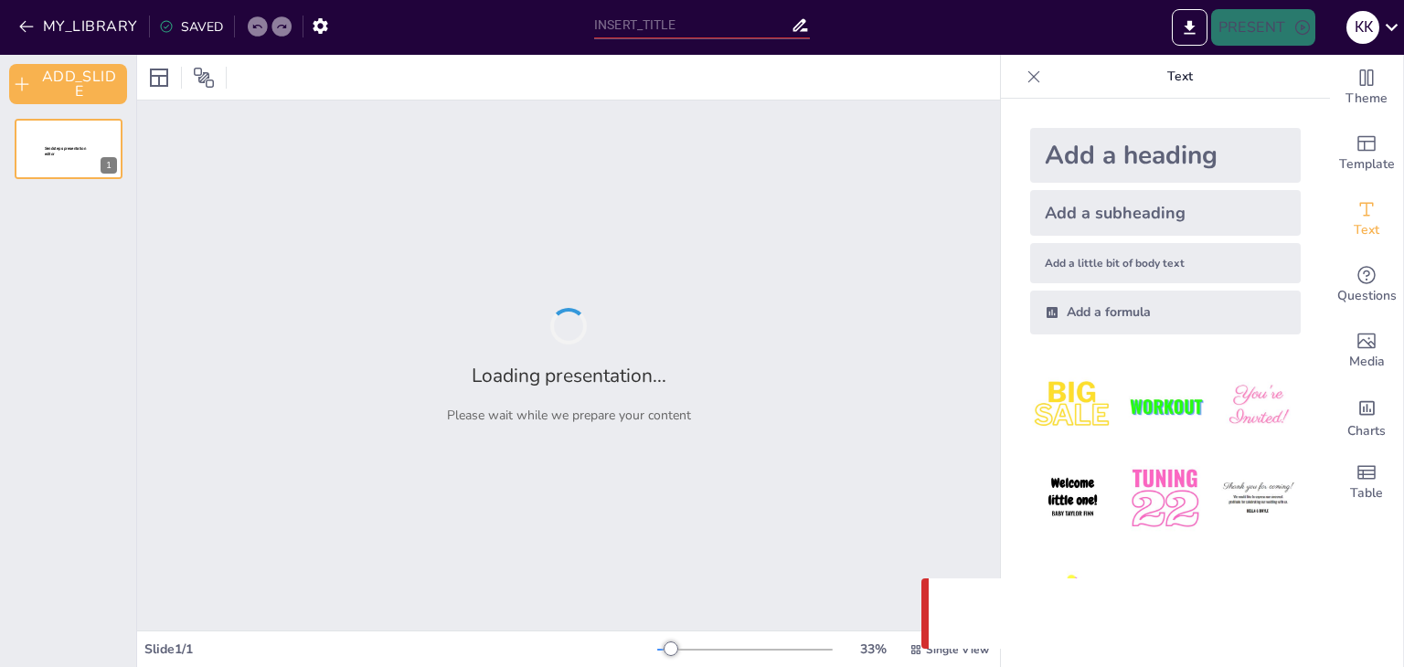
type input "Візуальна айдентика в книжковому видавництві: Символіка та емоції 'Старого Лева'"
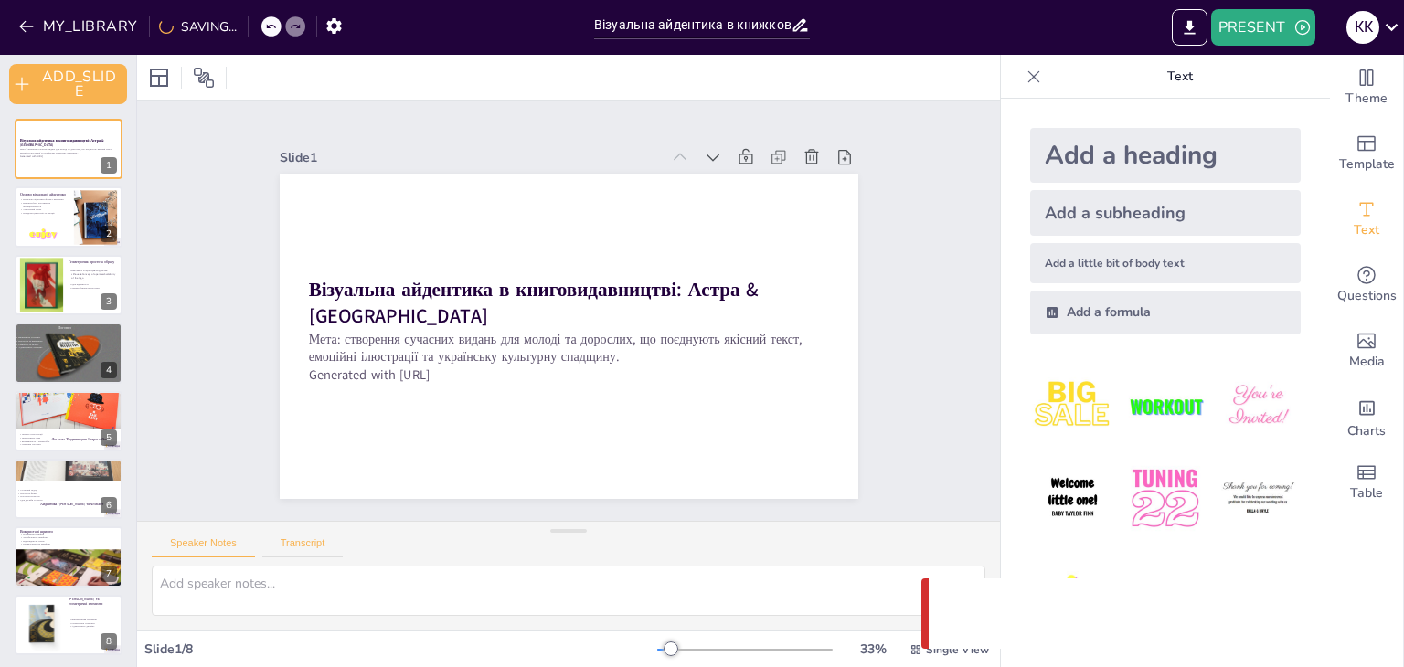
click at [309, 542] on button "Transcript" at bounding box center [302, 548] width 81 height 20
click at [190, 544] on button "Speaker Notes" at bounding box center [203, 548] width 103 height 20
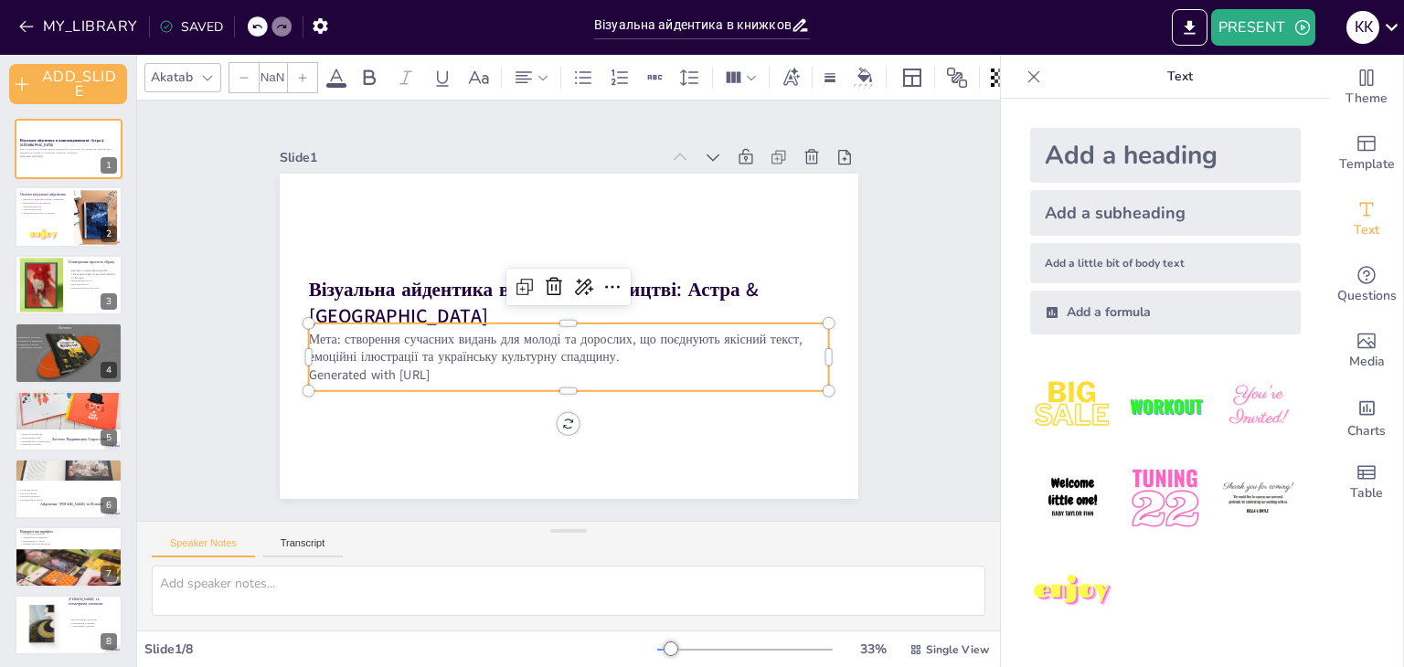
type input "32"
click at [530, 355] on p "Мета: створення сучасних видань для молоді та дорослих, що поєднують якісний те…" at bounding box center [568, 348] width 521 height 36
click at [453, 369] on p "Generated with [URL]" at bounding box center [542, 369] width 483 height 229
click at [603, 356] on p "Мета: створення сучасних видань для молоді та дорослих, що поєднують якісний те…" at bounding box center [565, 348] width 522 height 91
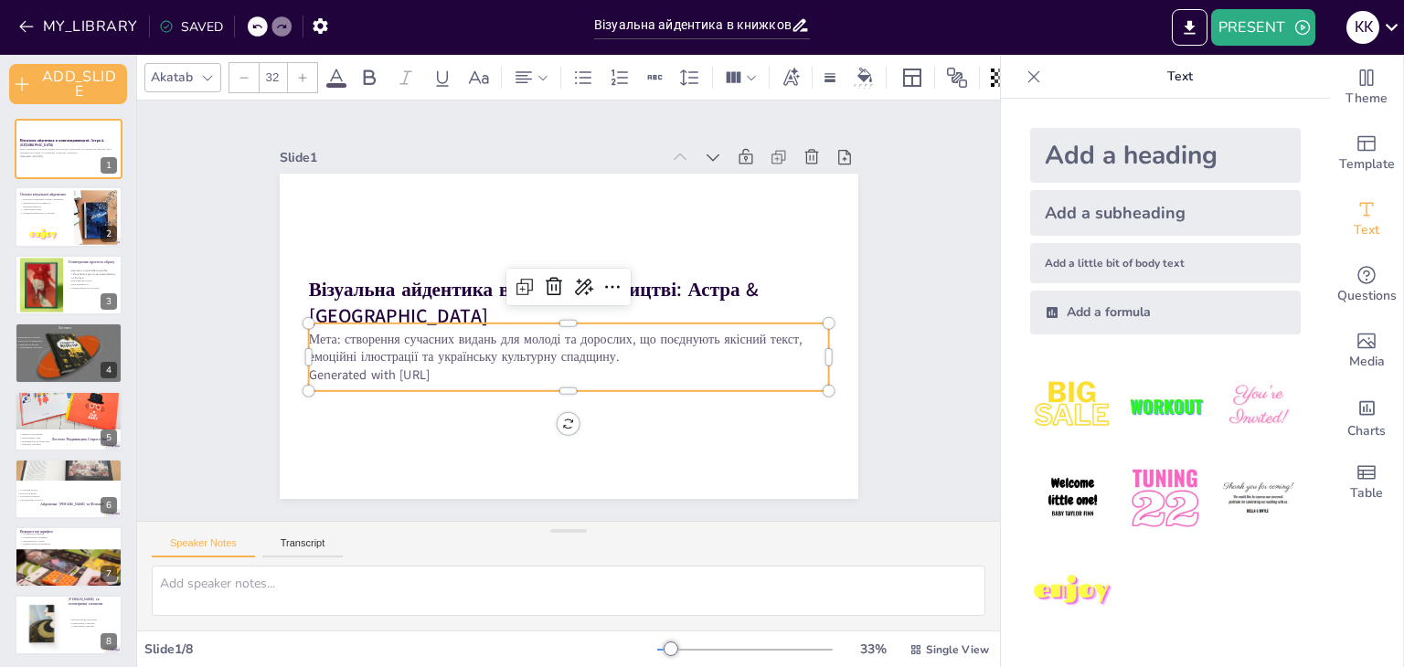
click at [603, 354] on p "Мета: створення сучасних видань для молоді та дорослих, що поєднують якісний те…" at bounding box center [565, 348] width 522 height 91
click at [38, 280] on div at bounding box center [40, 285] width 83 height 56
type textarea "Геометрична простота є важливою для створення впізнаваного образу, що легко спр…"
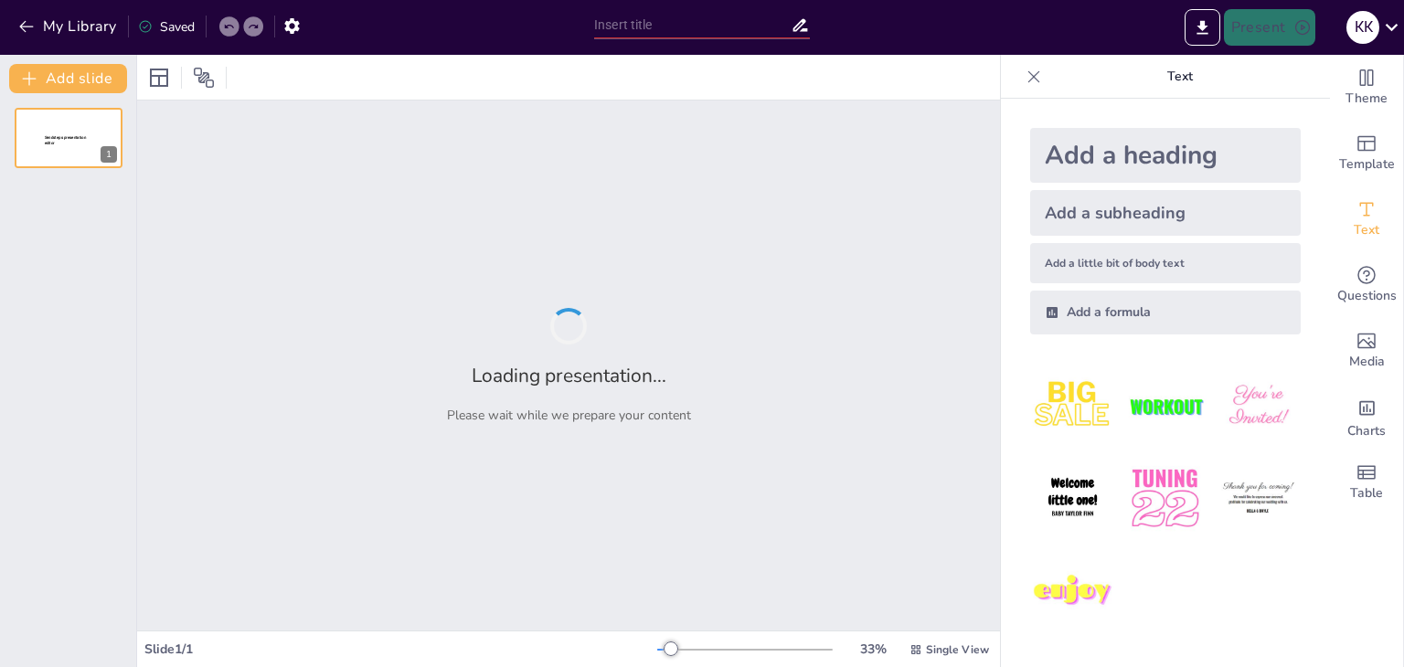
type input "Візуальна айдентика в книжковому видавництві: Символіка та емоції 'Старого Лева'"
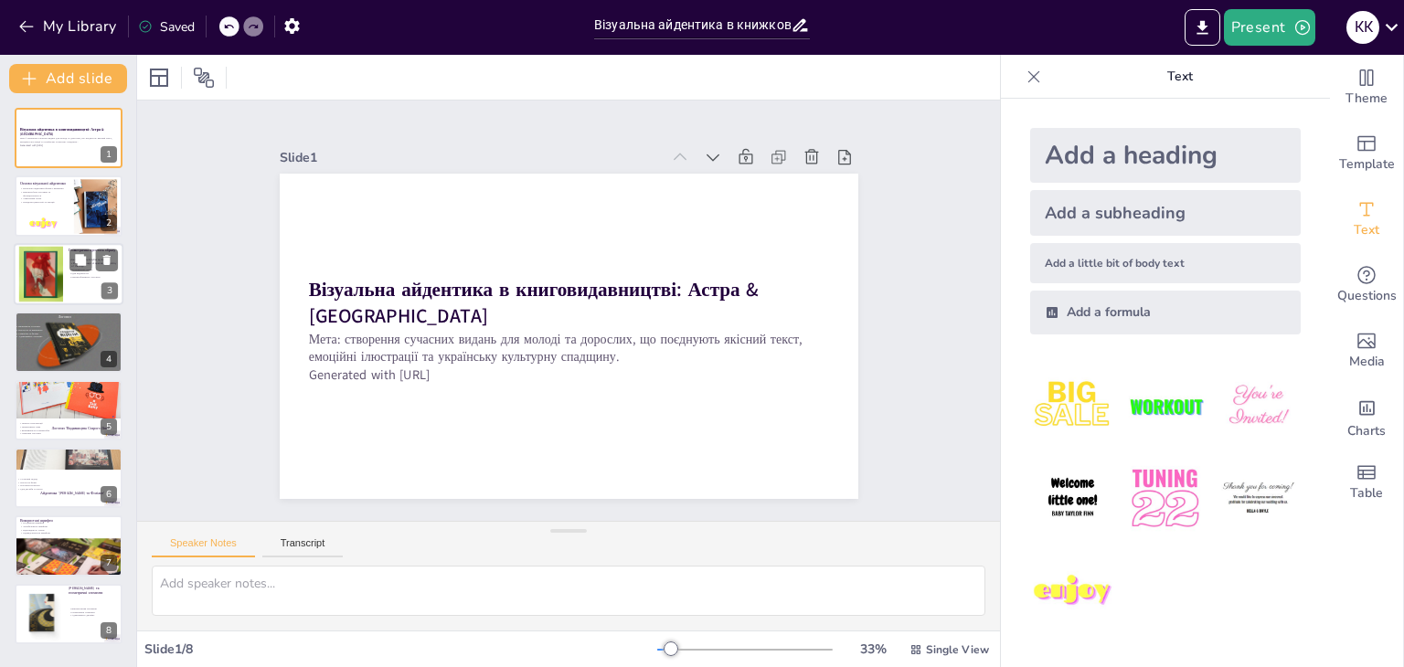
click at [28, 282] on div at bounding box center [40, 274] width 83 height 56
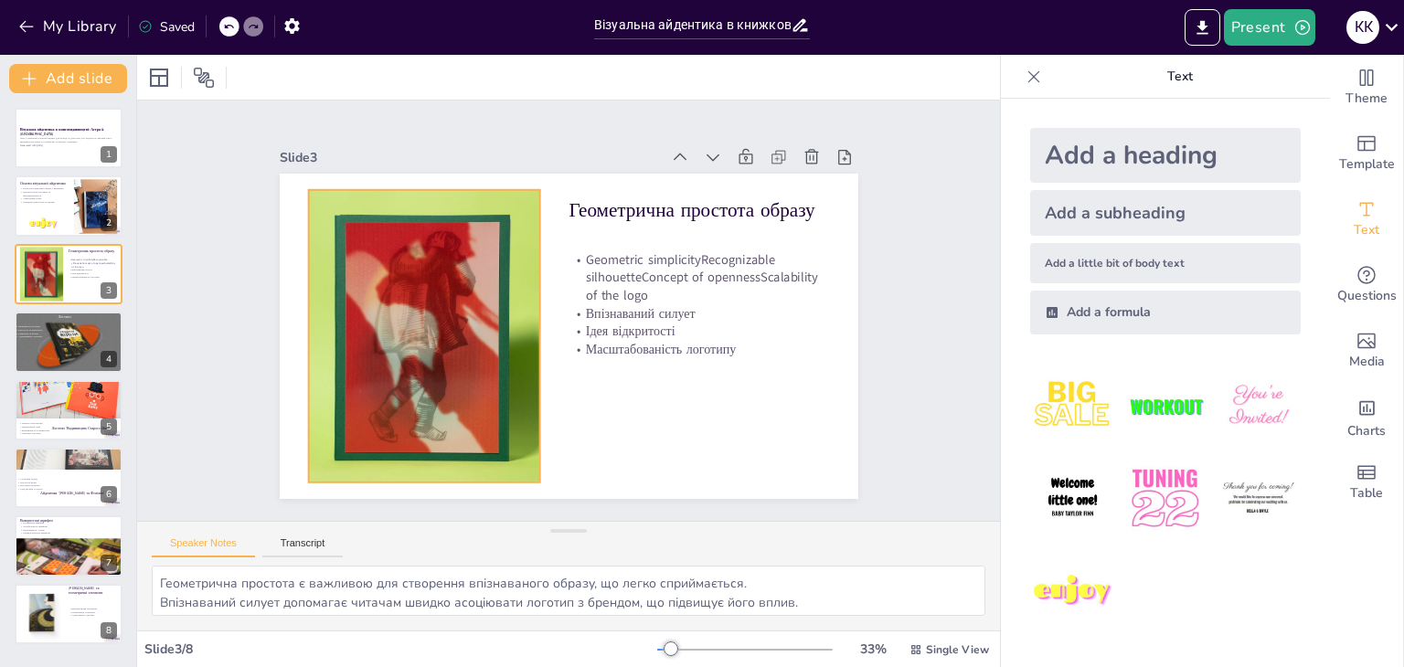
click at [469, 327] on div at bounding box center [424, 336] width 440 height 293
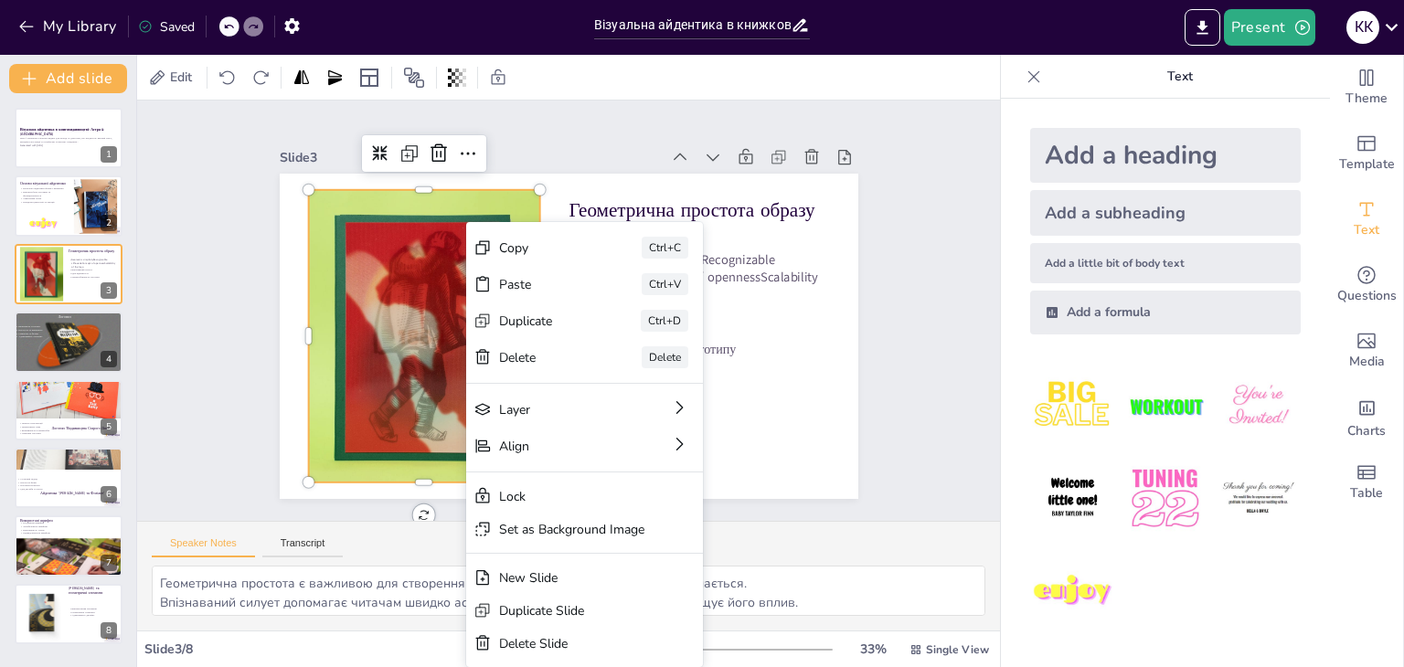
click at [612, 113] on div "Slide 1 Візуальна айдентика в книговидавництві: Астра & Аркуш Мета: створення с…" at bounding box center [568, 311] width 863 height 421
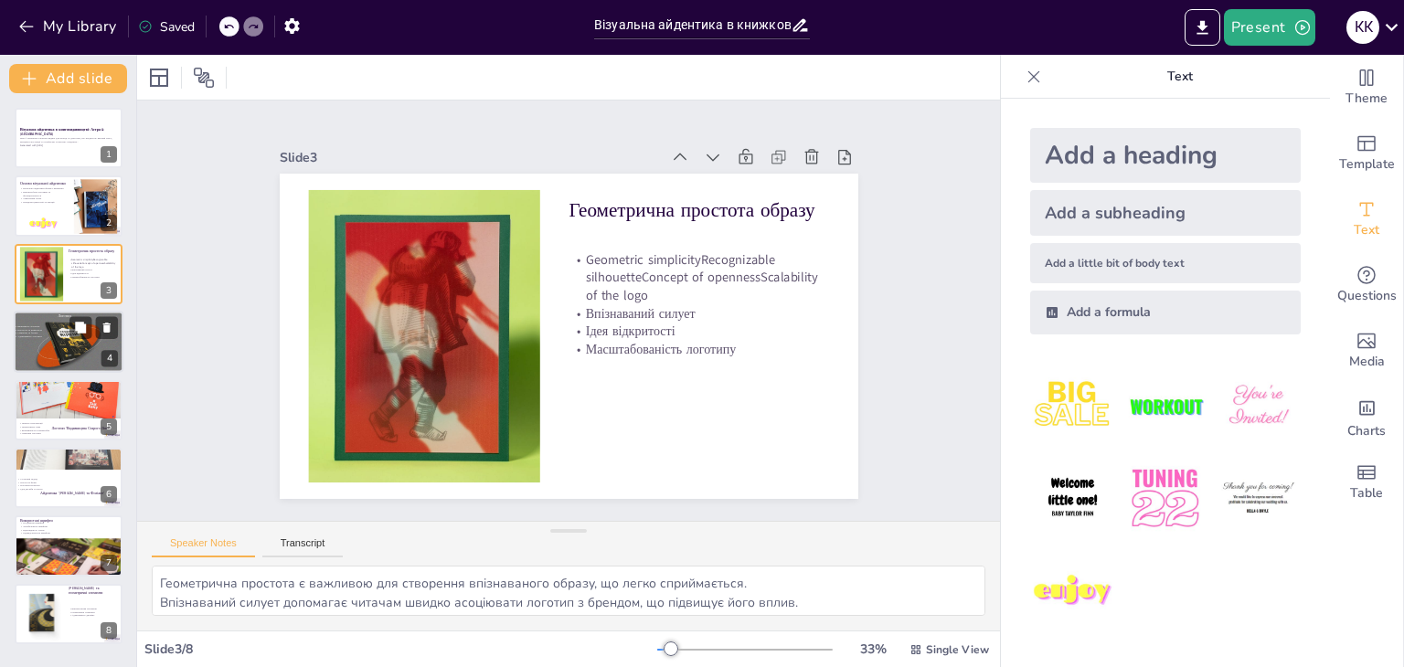
click at [53, 342] on div at bounding box center [69, 342] width 110 height 62
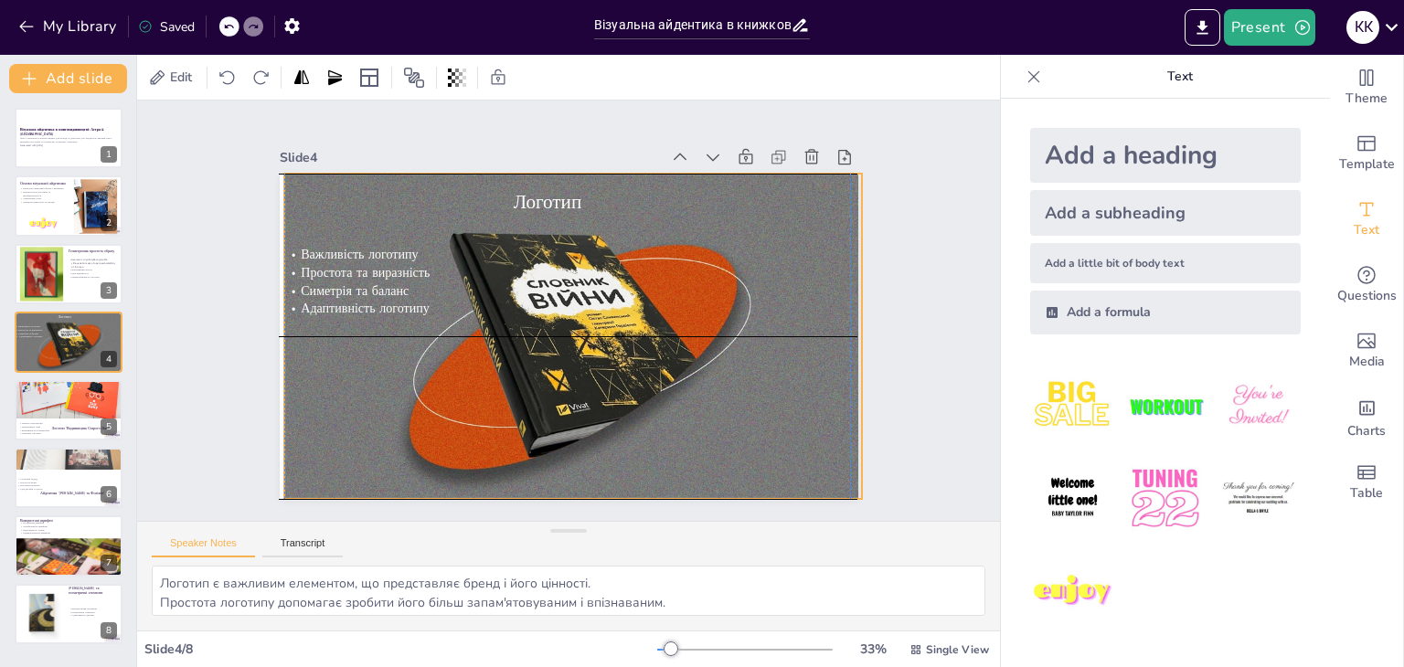
click at [641, 352] on div at bounding box center [573, 337] width 579 height 326
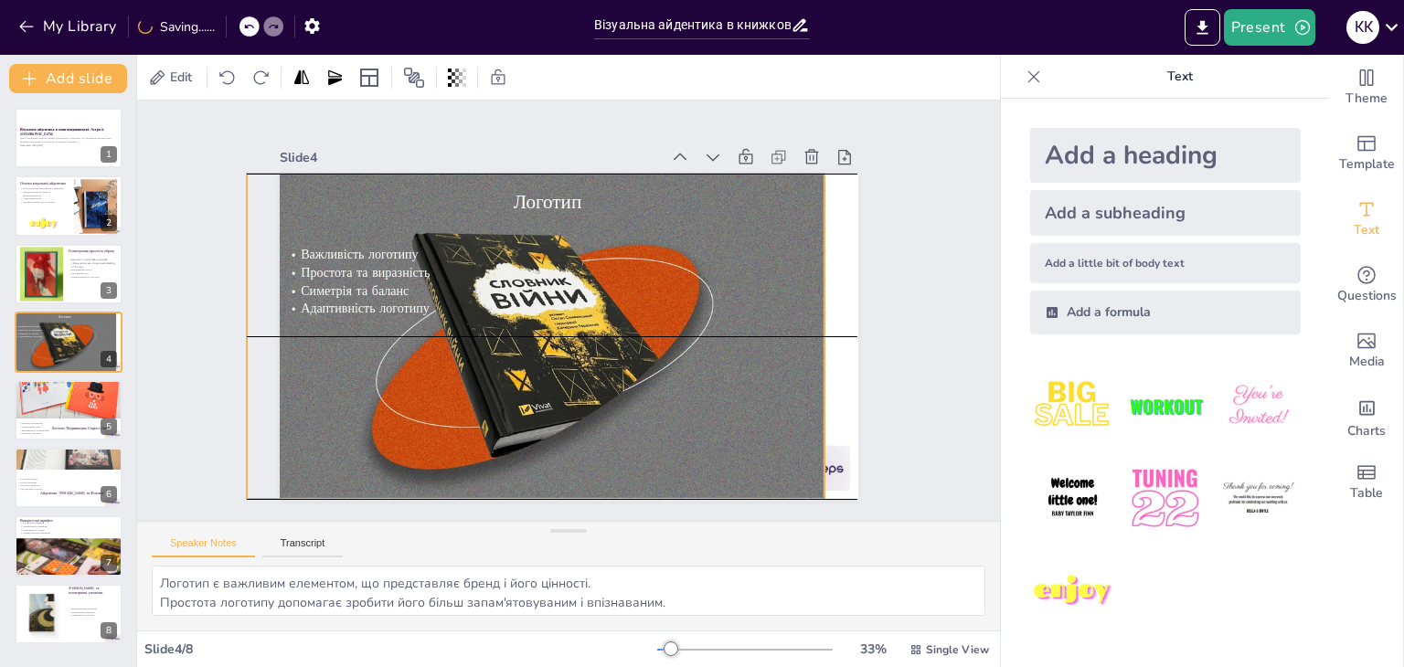
drag, startPoint x: 550, startPoint y: 341, endPoint x: 512, endPoint y: 334, distance: 39.1
click at [520, 345] on div at bounding box center [534, 333] width 610 height 384
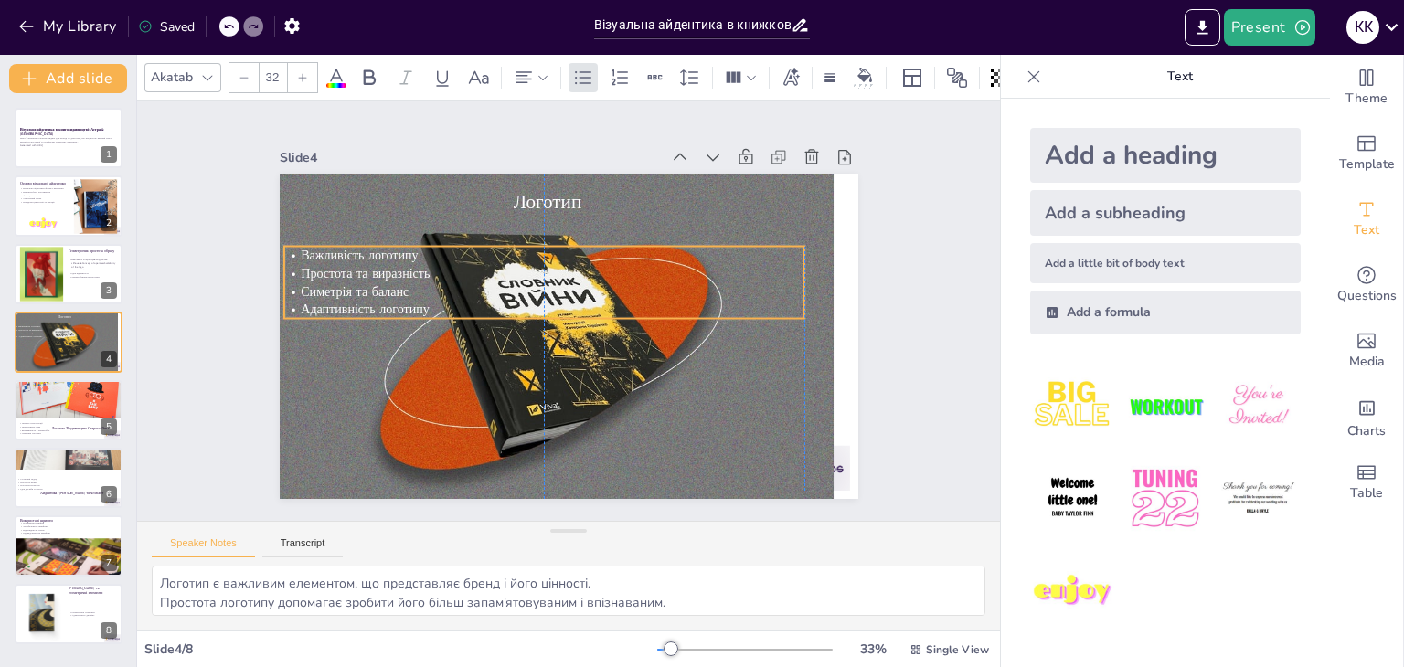
click at [373, 254] on span "Важливість логотипу" at bounding box center [359, 255] width 117 height 17
click at [528, 202] on icon at bounding box center [540, 207] width 24 height 24
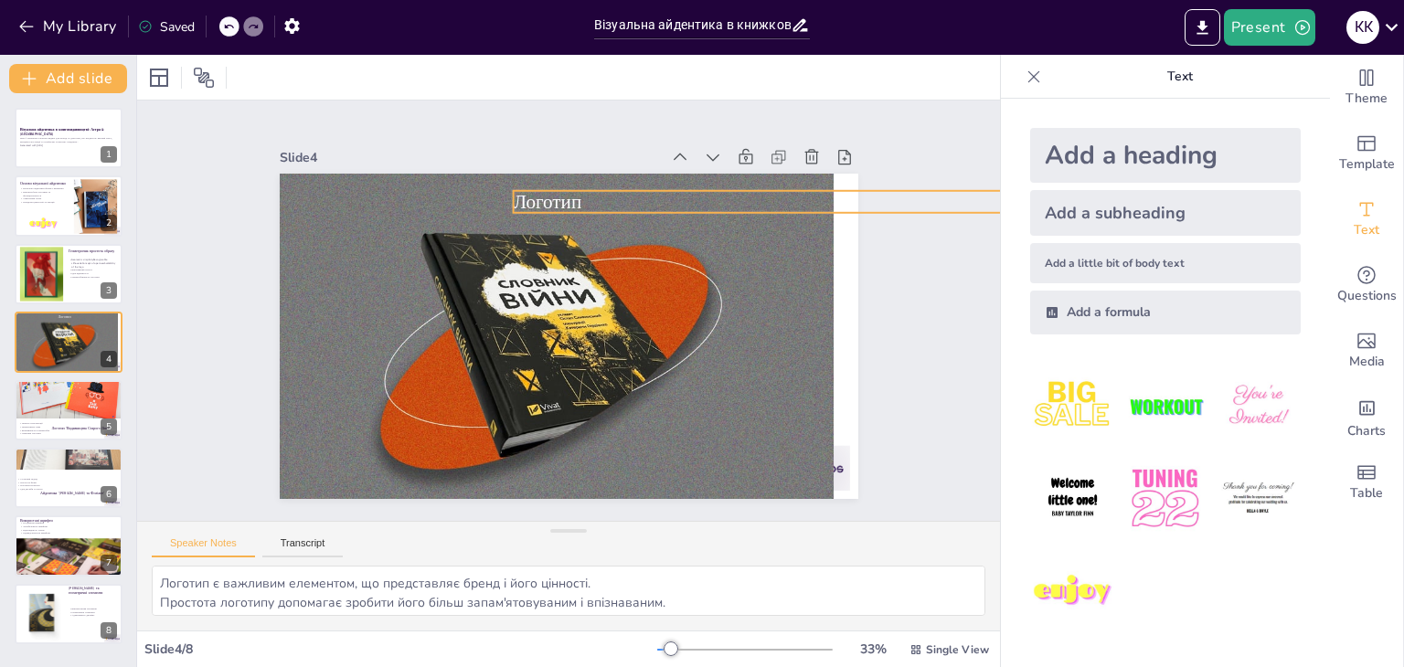
click at [526, 193] on span "Логотип" at bounding box center [558, 200] width 70 height 33
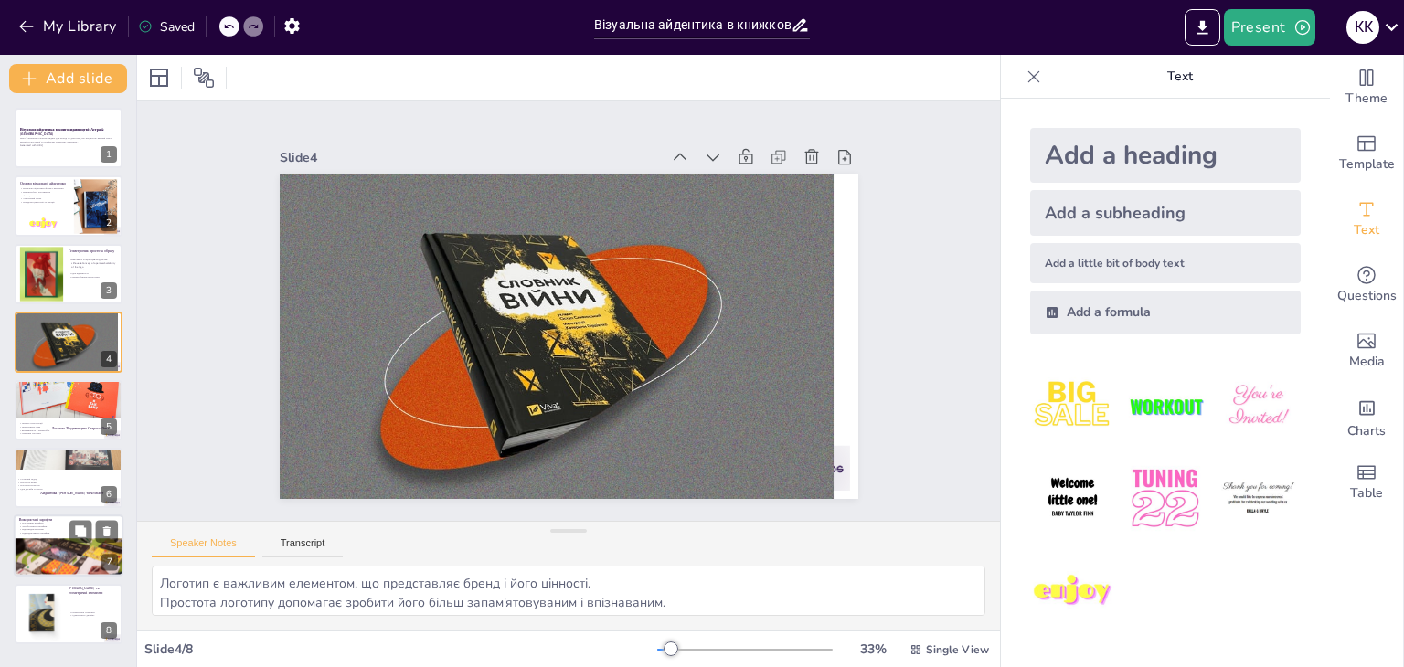
click at [44, 542] on div at bounding box center [69, 571] width 110 height 73
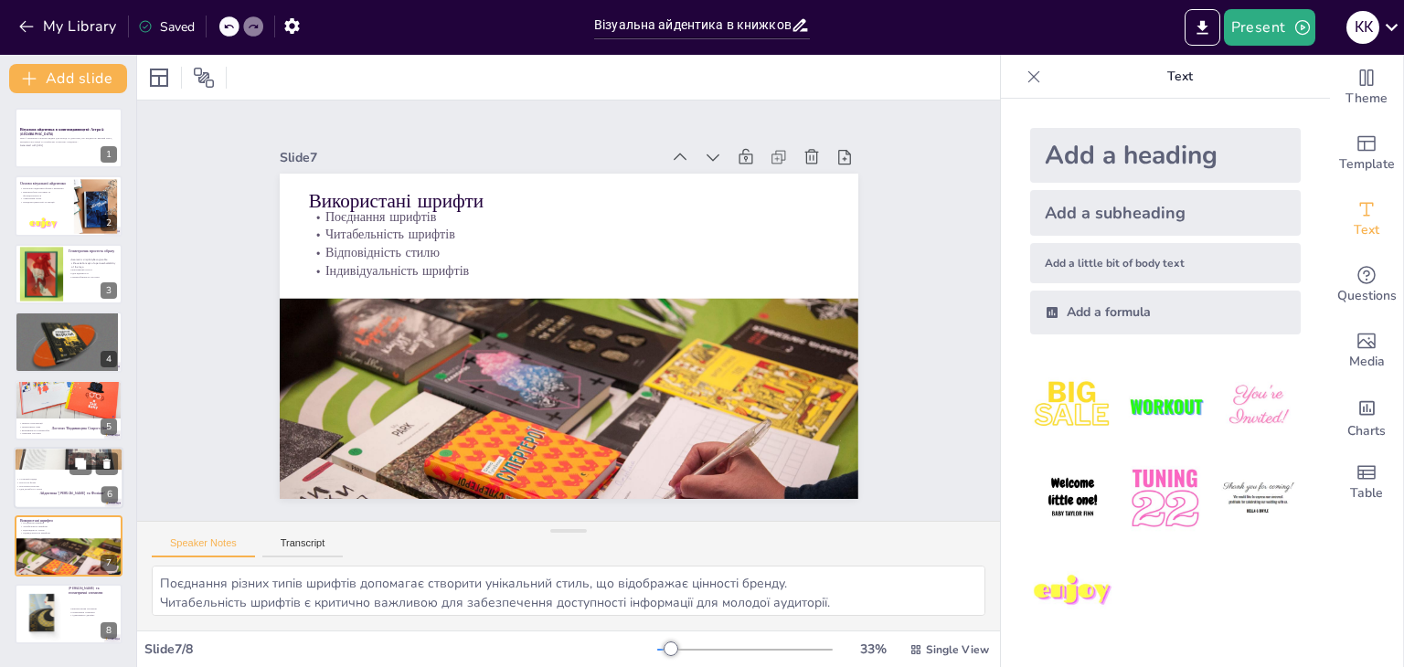
click at [38, 455] on div at bounding box center [69, 453] width 110 height 73
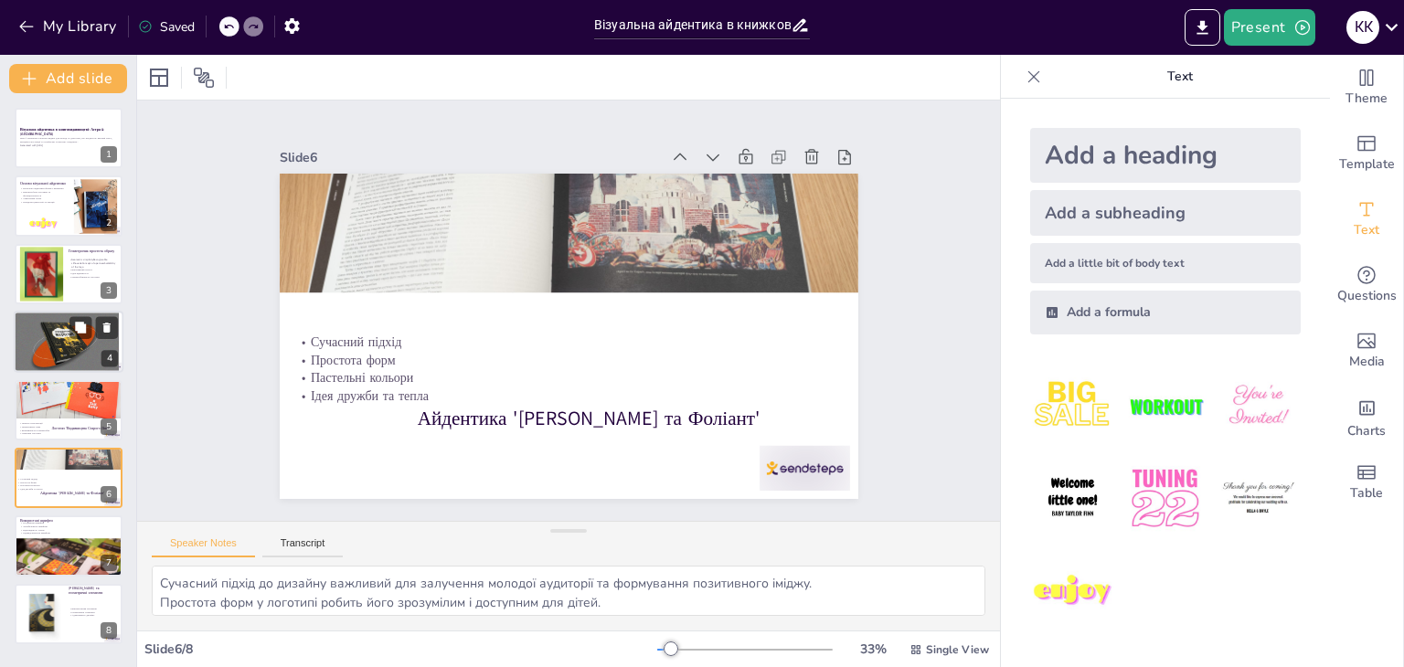
click at [82, 361] on div at bounding box center [64, 342] width 110 height 62
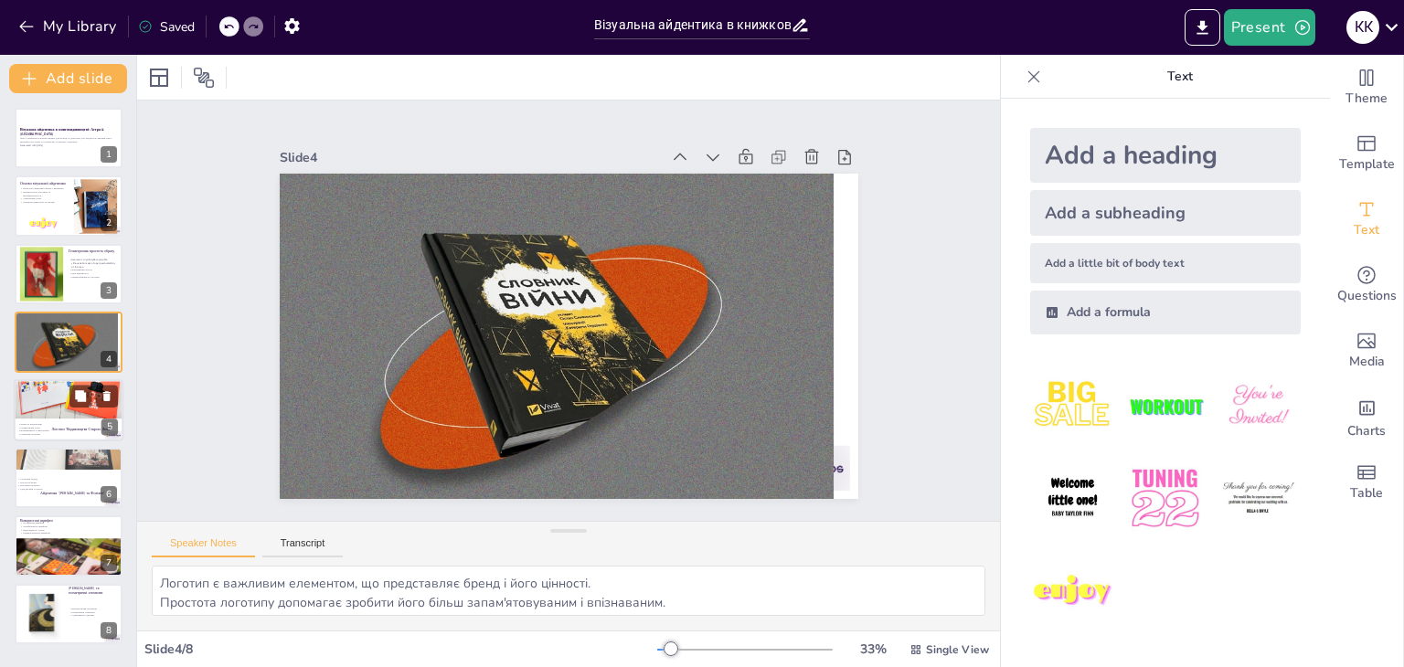
click at [63, 402] on div at bounding box center [69, 385] width 110 height 67
type textarea "Чіткість конструкції є важливою для сприйняття бренду, оскільки вона демонструє…"
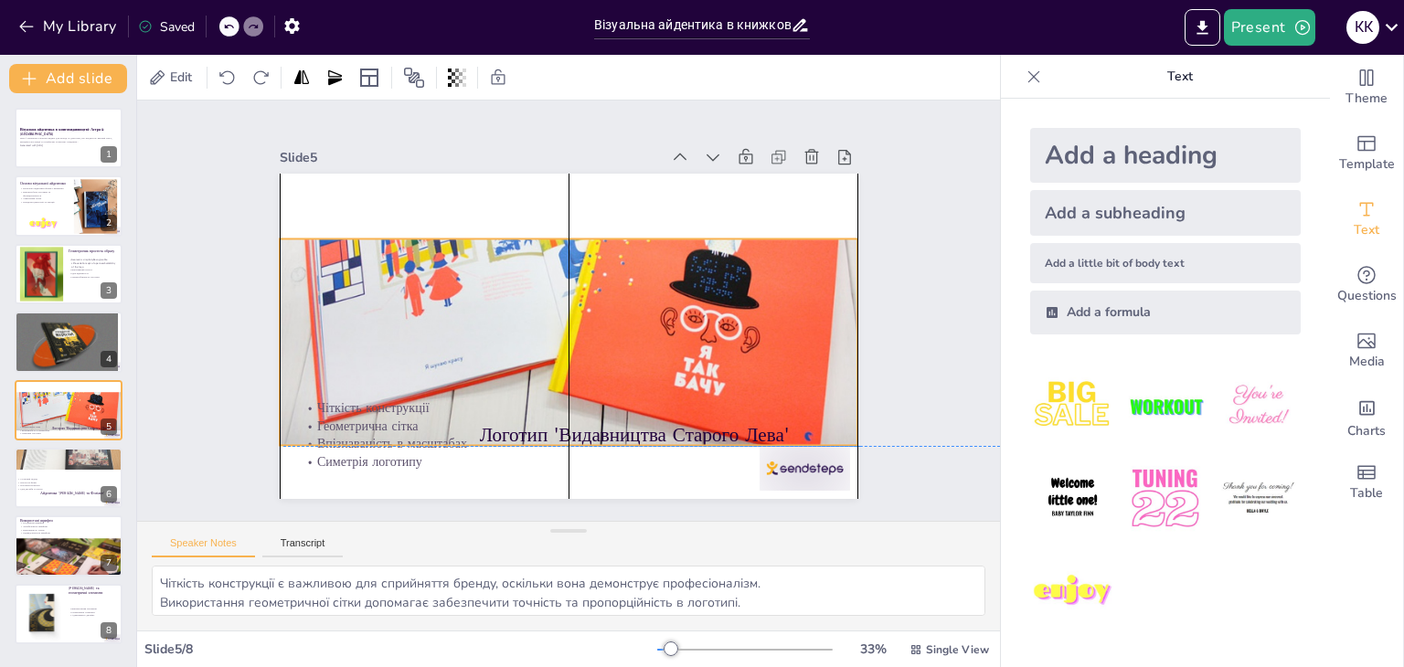
drag, startPoint x: 663, startPoint y: 262, endPoint x: 666, endPoint y: 330, distance: 67.7
click at [666, 330] on div at bounding box center [569, 271] width 579 height 351
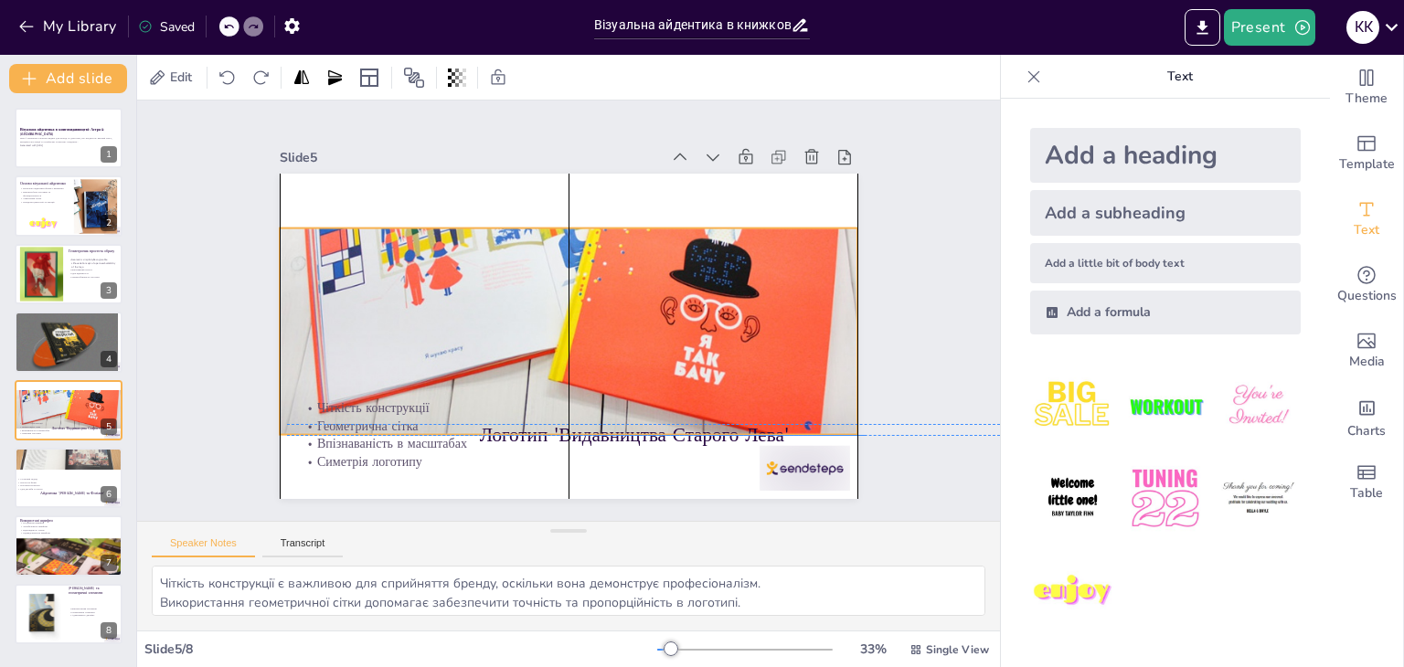
drag, startPoint x: 649, startPoint y: 330, endPoint x: 663, endPoint y: 303, distance: 30.7
click at [663, 303] on div at bounding box center [574, 262] width 612 height 410
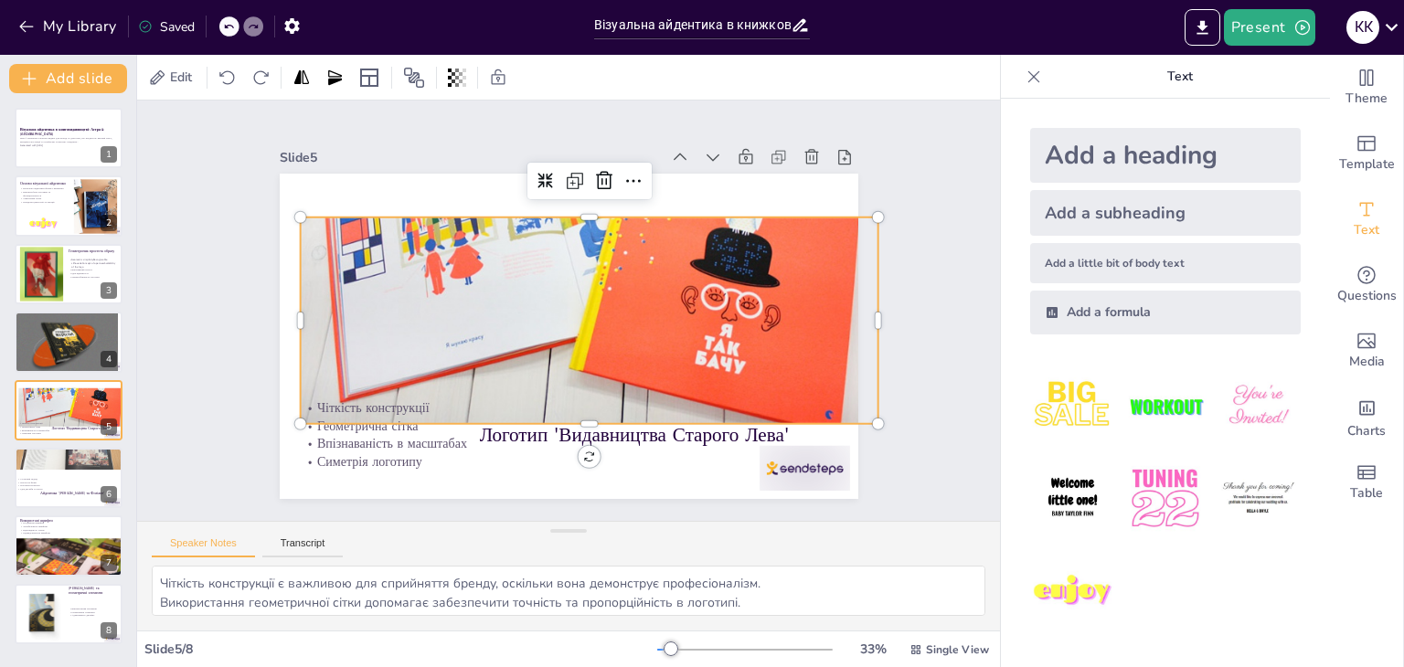
click at [642, 301] on div at bounding box center [589, 249] width 579 height 351
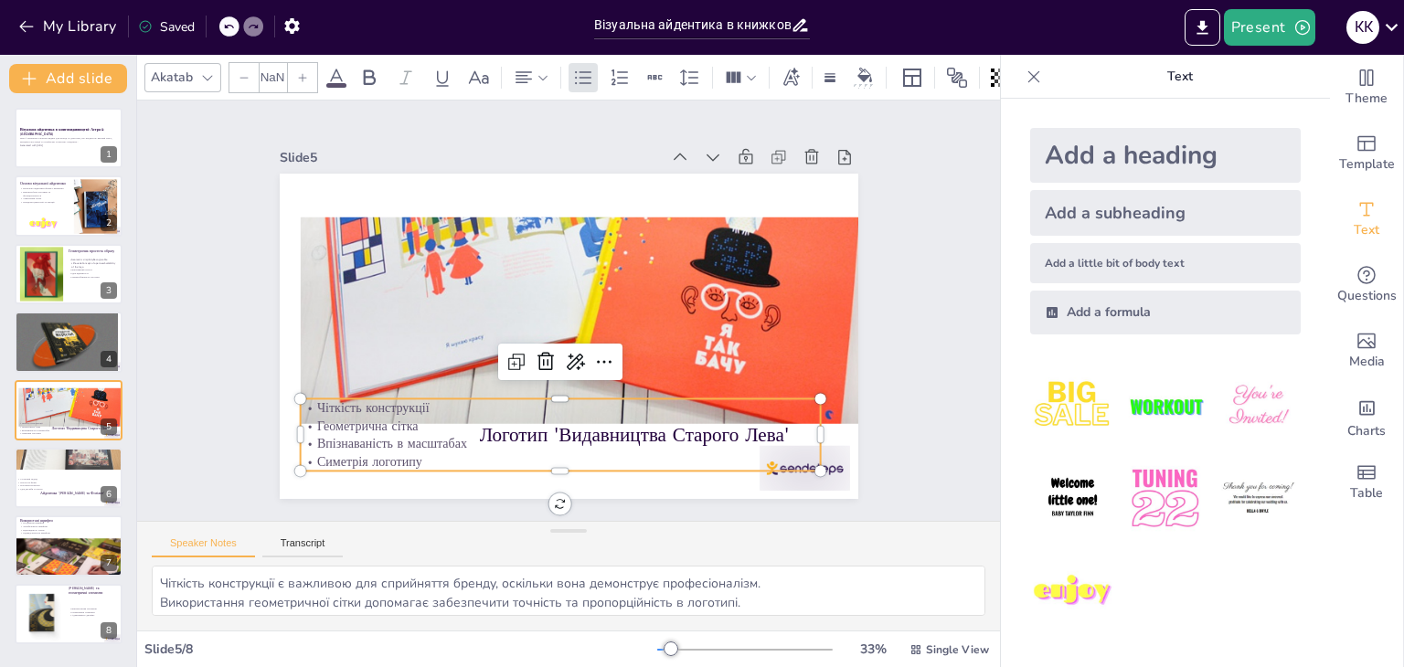
type input "32"
click at [334, 441] on p "Впізнаваність в масштабах" at bounding box center [560, 444] width 521 height 18
click at [528, 347] on icon at bounding box center [540, 359] width 24 height 24
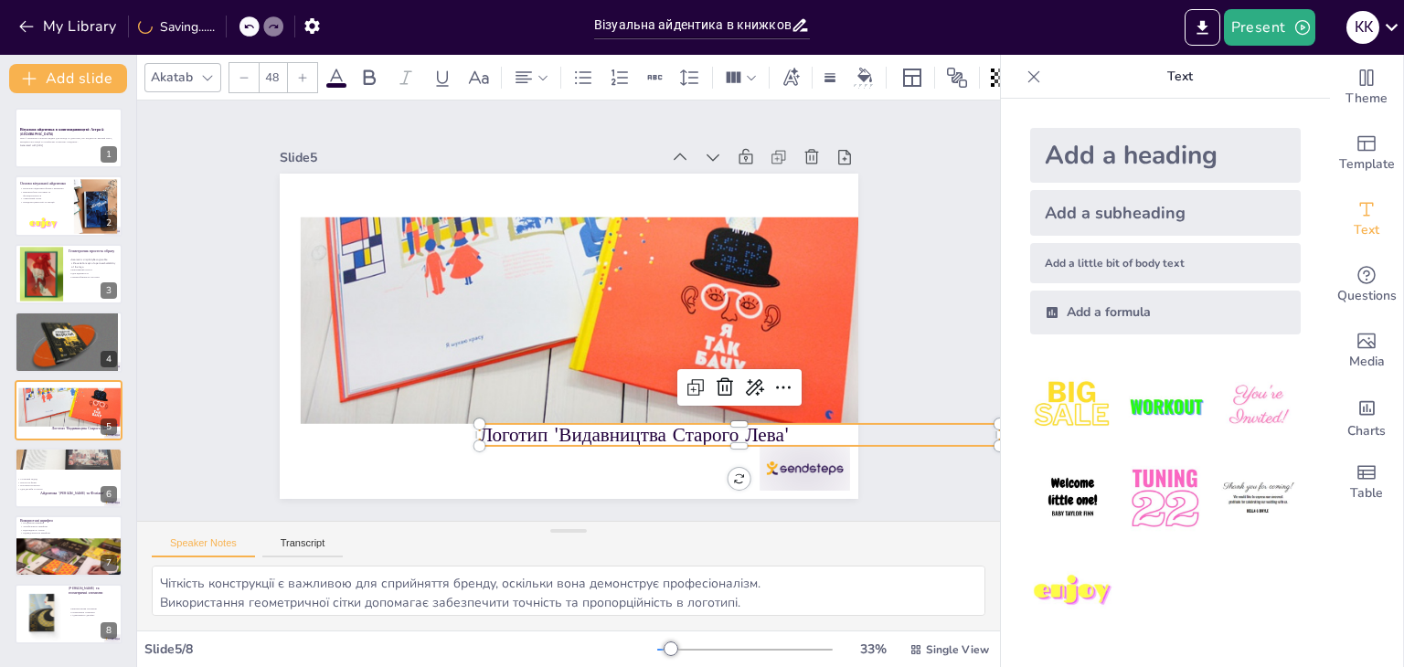
click at [549, 435] on p "Логотип 'Видавництва Старого Лева'" at bounding box center [725, 451] width 521 height 81
click at [719, 391] on icon at bounding box center [716, 403] width 24 height 24
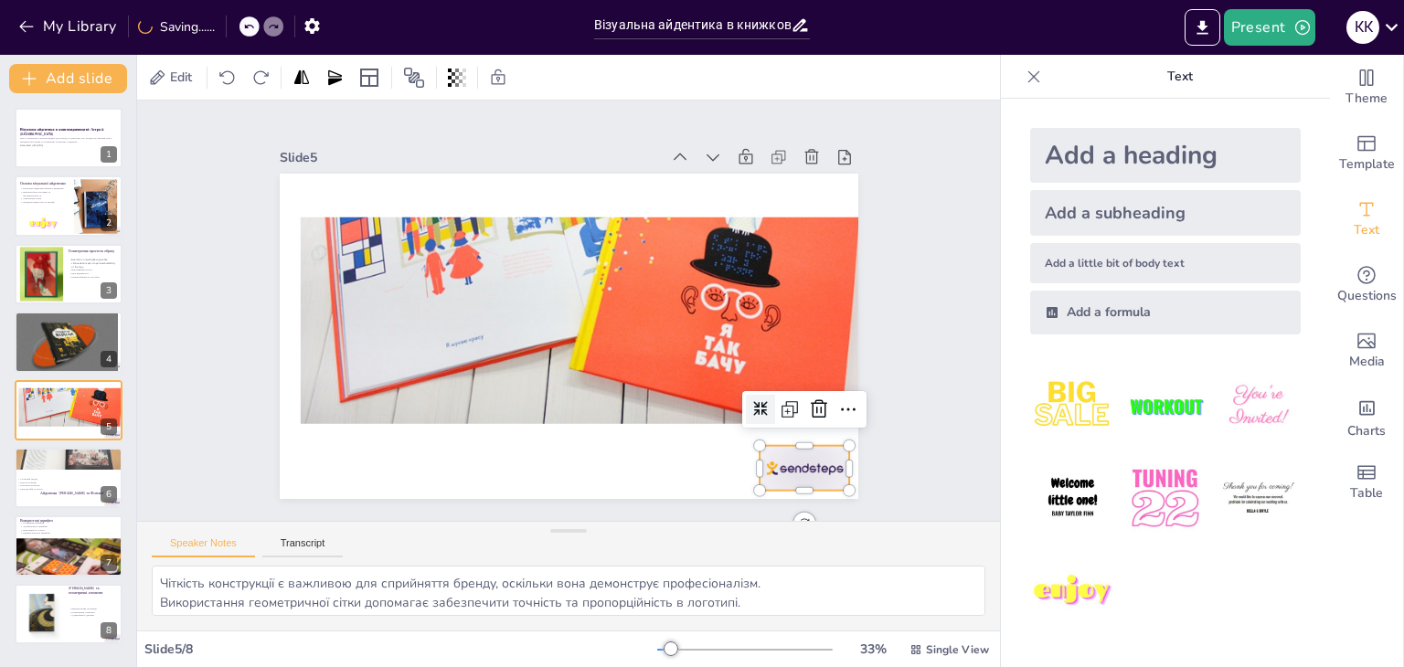
click at [760, 466] on div at bounding box center [805, 468] width 91 height 45
click at [805, 446] on icon at bounding box center [794, 459] width 26 height 26
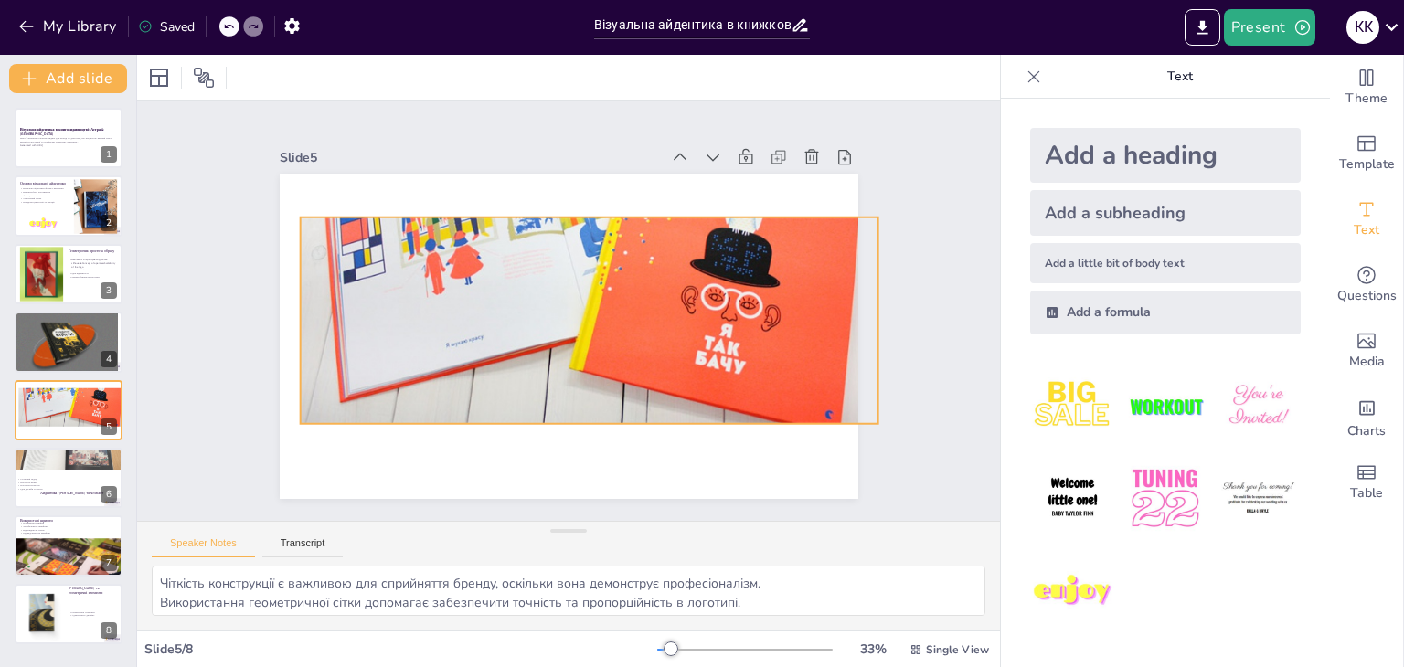
click at [651, 369] on div at bounding box center [596, 253] width 613 height 410
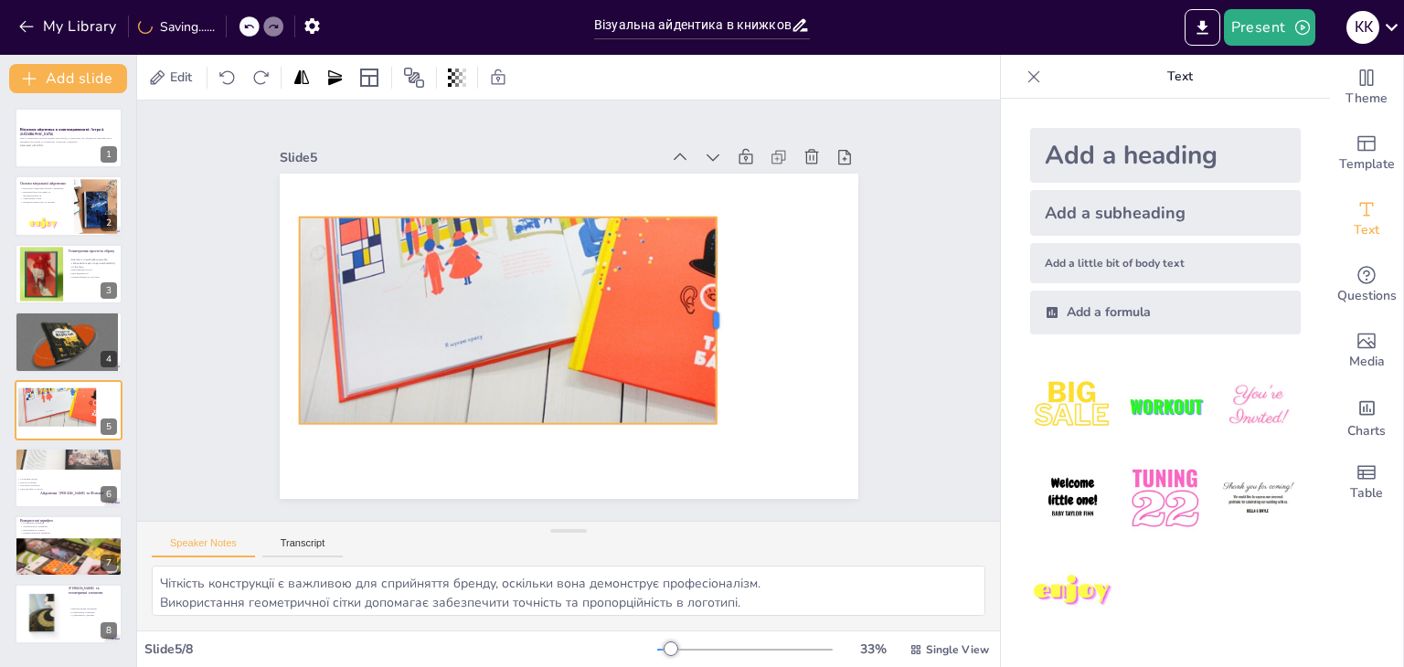
drag, startPoint x: 867, startPoint y: 315, endPoint x: 706, endPoint y: 337, distance: 162.5
click at [717, 337] on div at bounding box center [724, 321] width 15 height 207
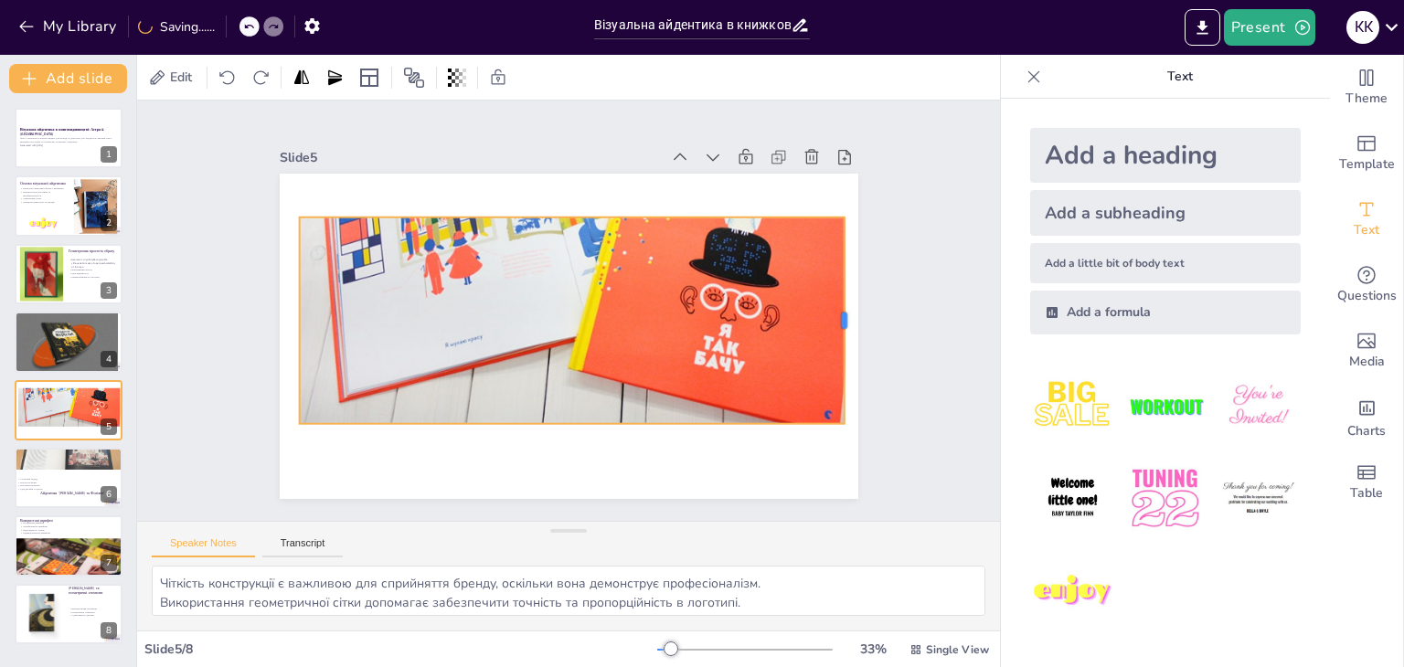
drag, startPoint x: 736, startPoint y: 322, endPoint x: 838, endPoint y: 323, distance: 101.5
click at [838, 426] on div at bounding box center [773, 508] width 149 height 164
click at [29, 557] on div at bounding box center [69, 571] width 110 height 73
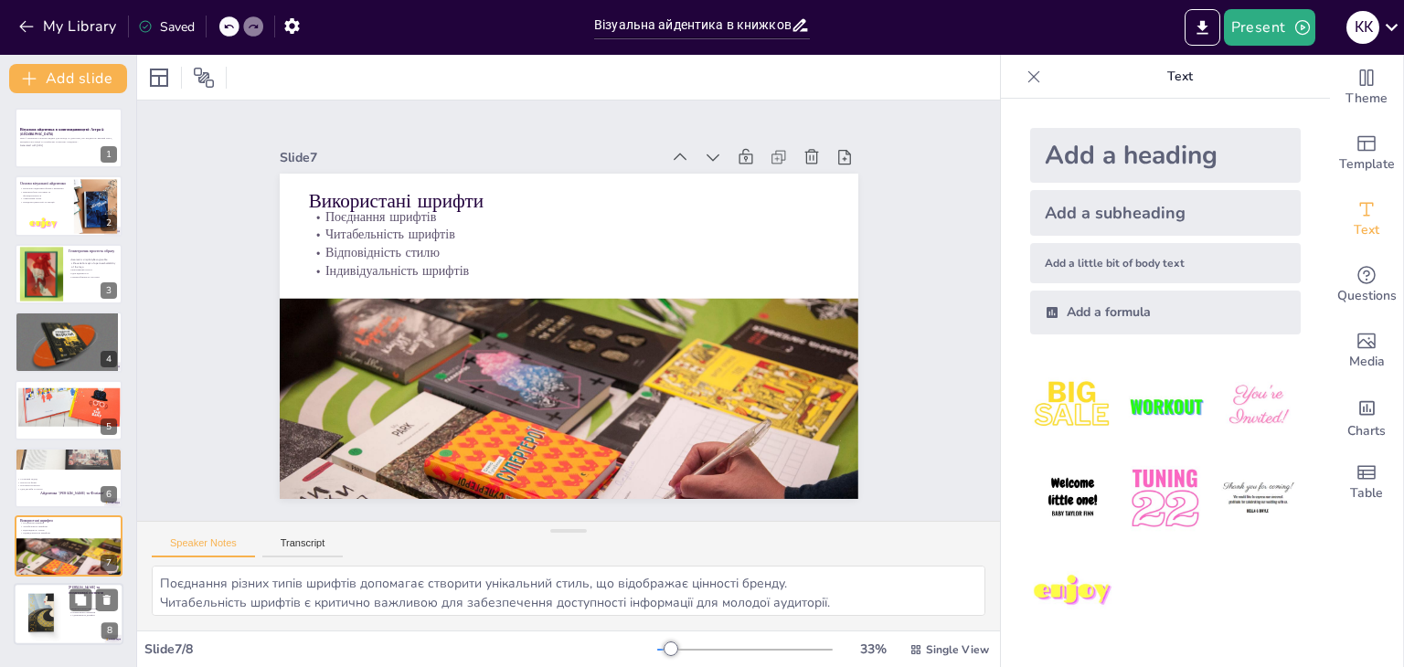
click at [52, 629] on div at bounding box center [41, 614] width 56 height 56
type textarea "Використання паттернів допомагає створити єдиний стиль, що підвищує впізнаваніс…"
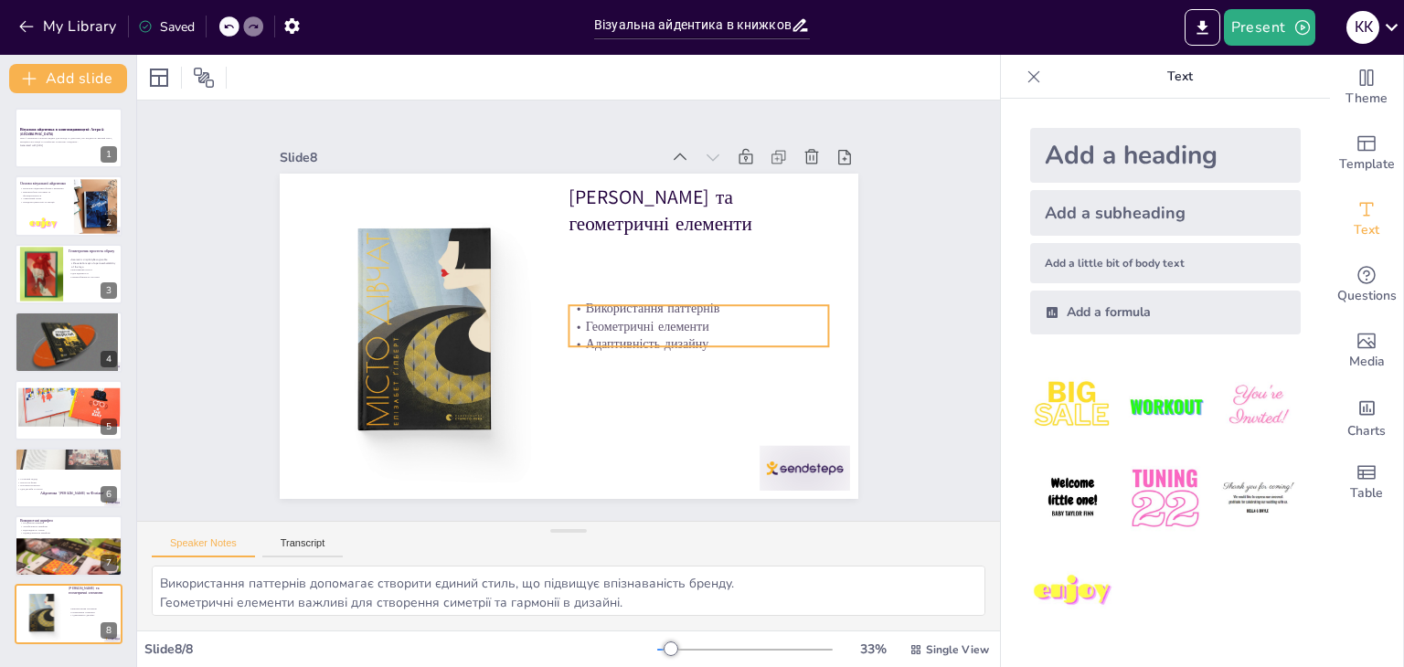
click at [618, 336] on p "Адаптивність дизайну" at bounding box center [699, 345] width 261 height 18
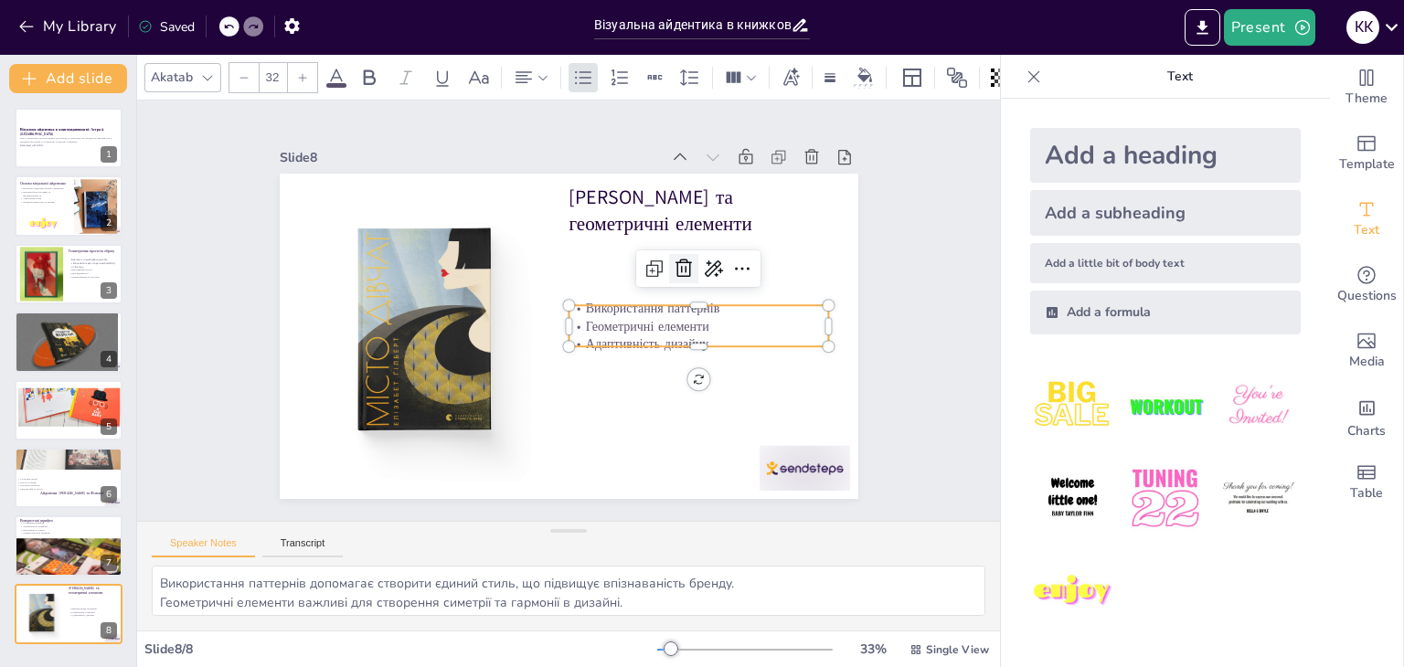
click at [676, 270] on icon at bounding box center [688, 282] width 24 height 24
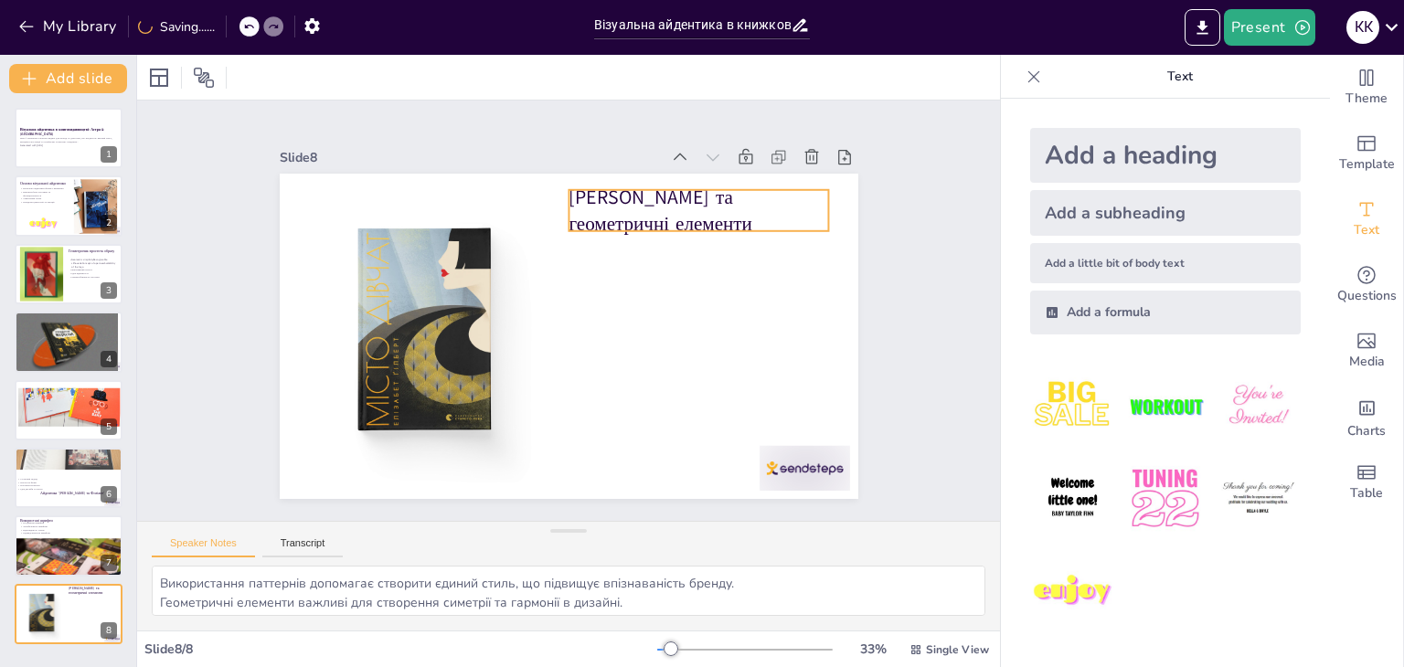
click at [594, 222] on p "[PERSON_NAME] та геометричні елементи" at bounding box center [699, 211] width 261 height 54
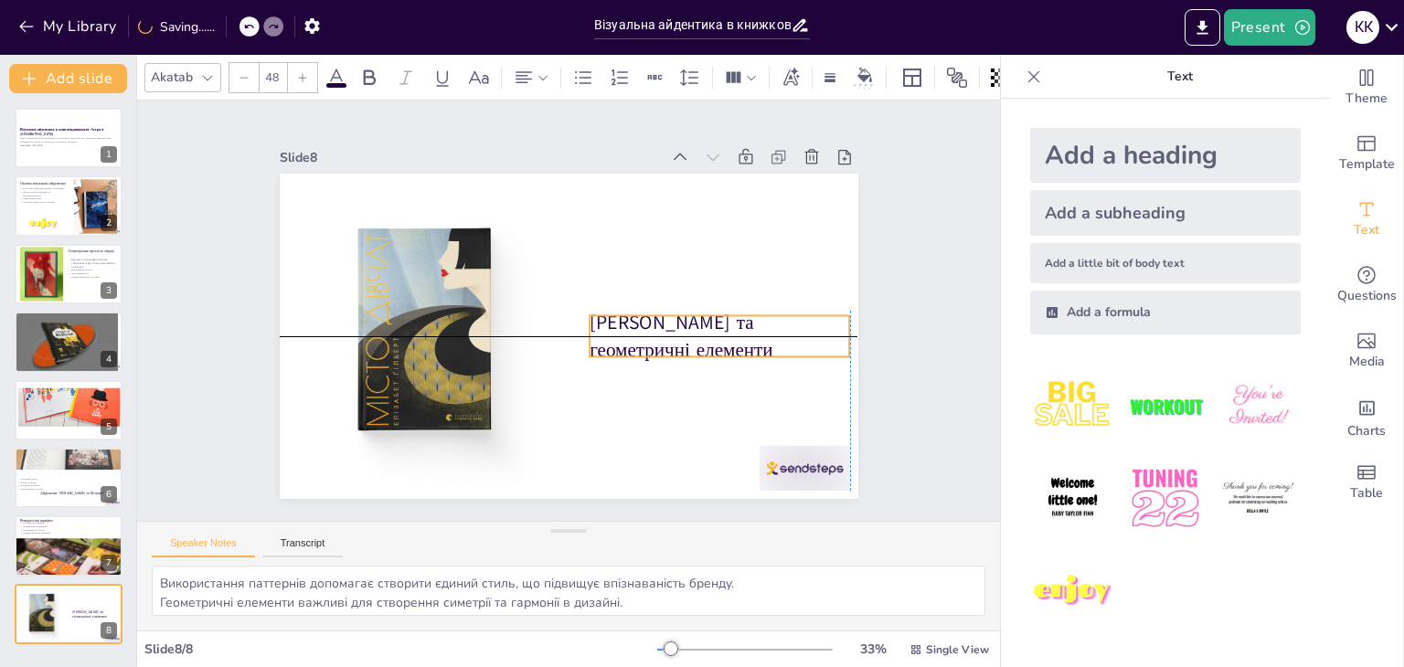
drag, startPoint x: 617, startPoint y: 218, endPoint x: 633, endPoint y: 338, distance: 121.7
click at [633, 338] on p "[PERSON_NAME] та геометричні елементи" at bounding box center [716, 352] width 264 height 80
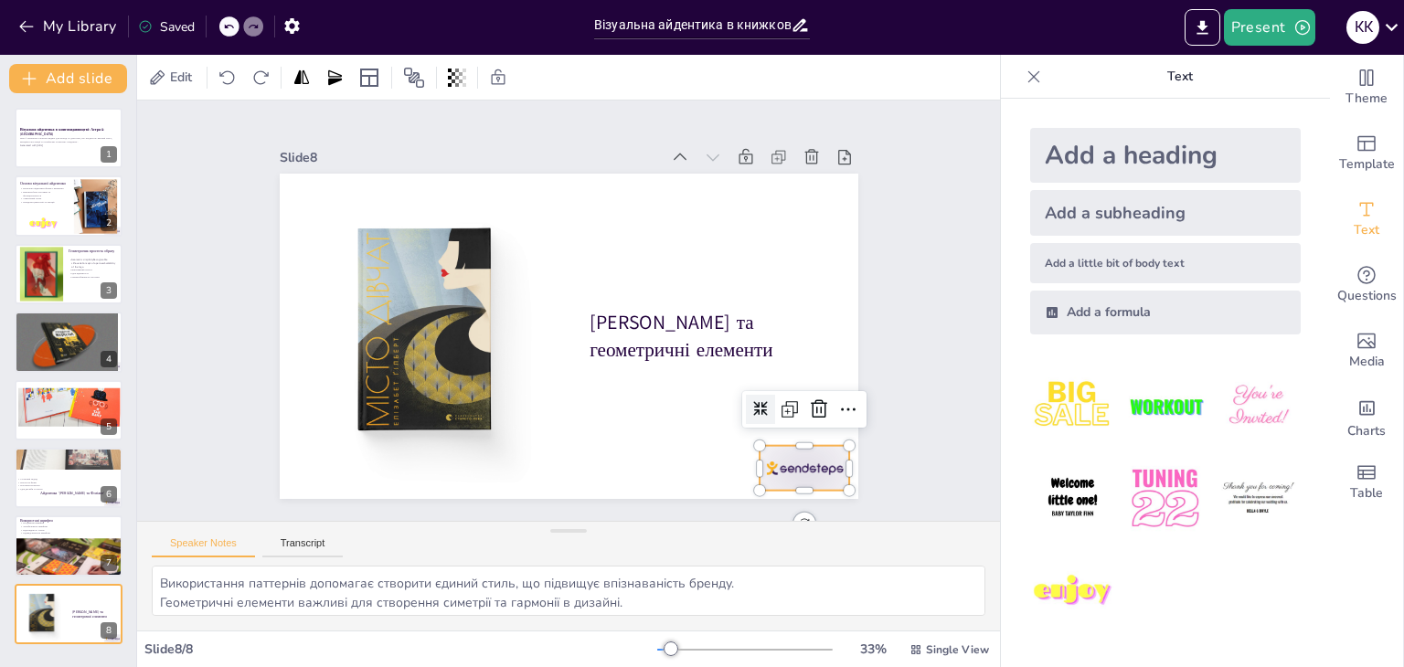
click at [774, 471] on div at bounding box center [787, 492] width 95 height 54
